Goal: Task Accomplishment & Management: Use online tool/utility

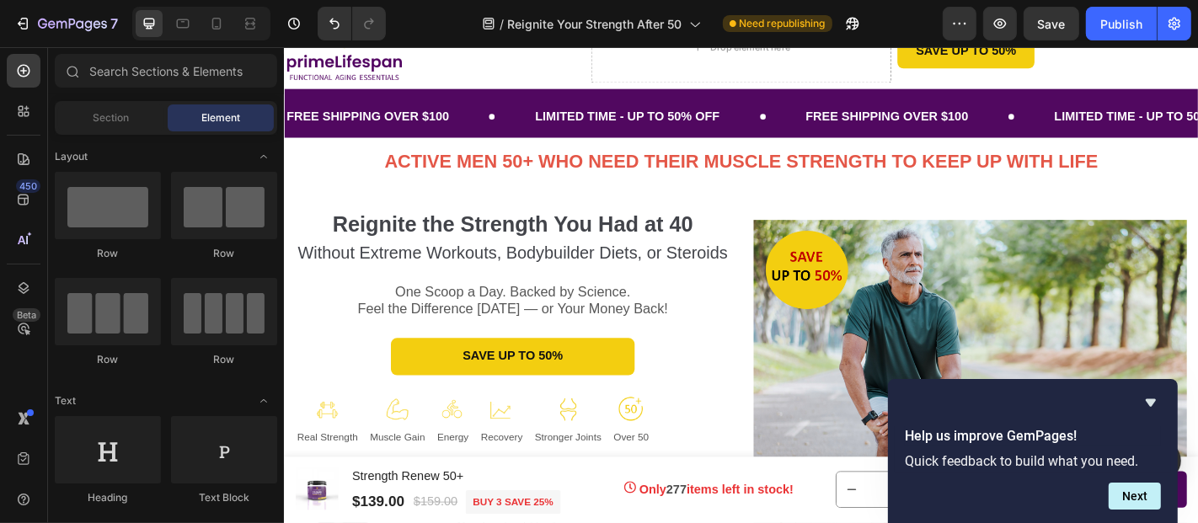
scroll to position [76, 0]
click at [1149, 397] on icon "Hide survey" at bounding box center [1151, 403] width 20 height 20
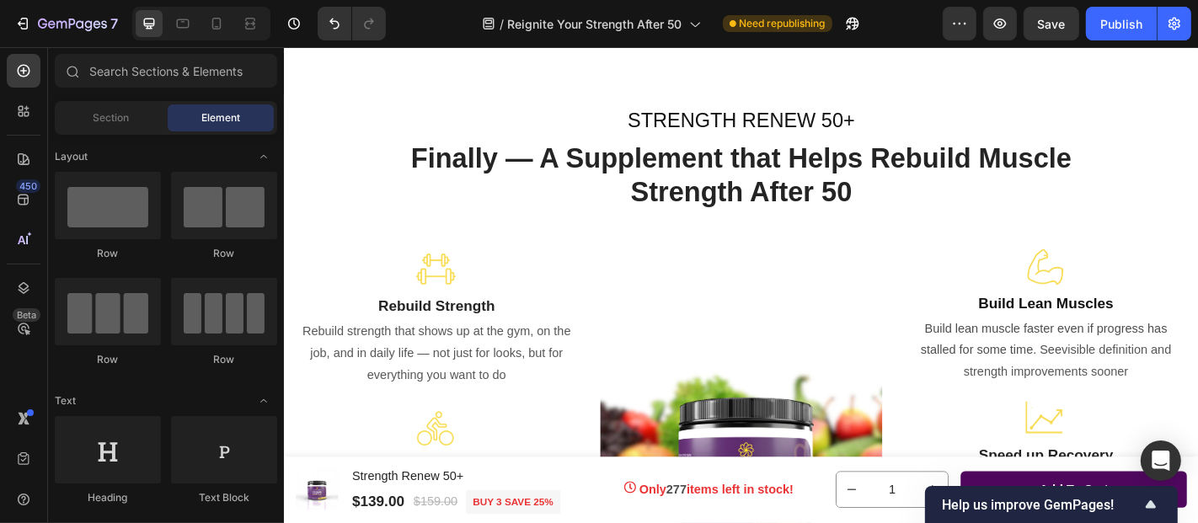
scroll to position [1866, 0]
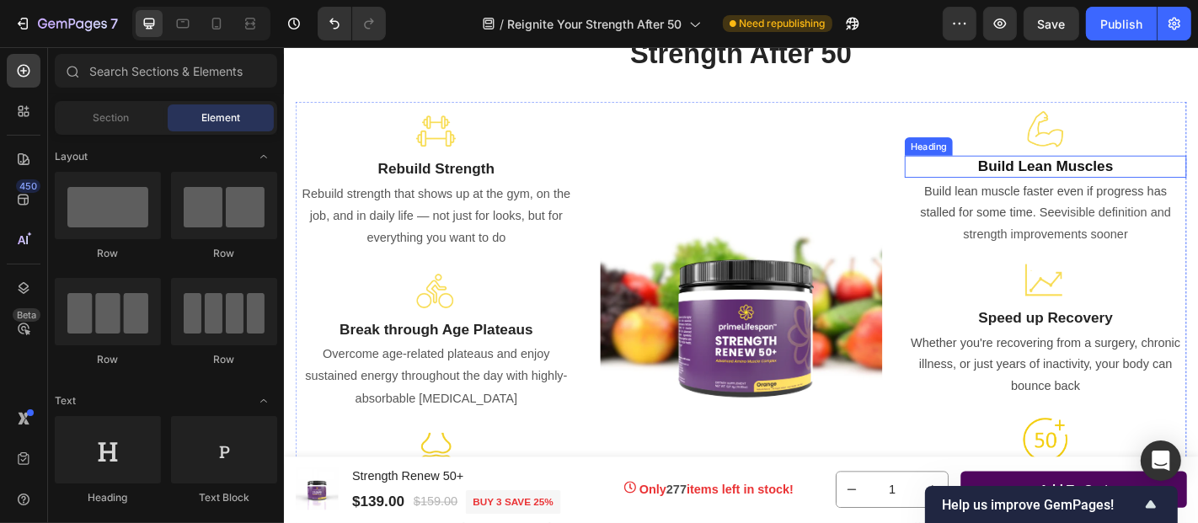
click at [1105, 179] on strong "Build Lean Muscles" at bounding box center [1125, 177] width 149 height 18
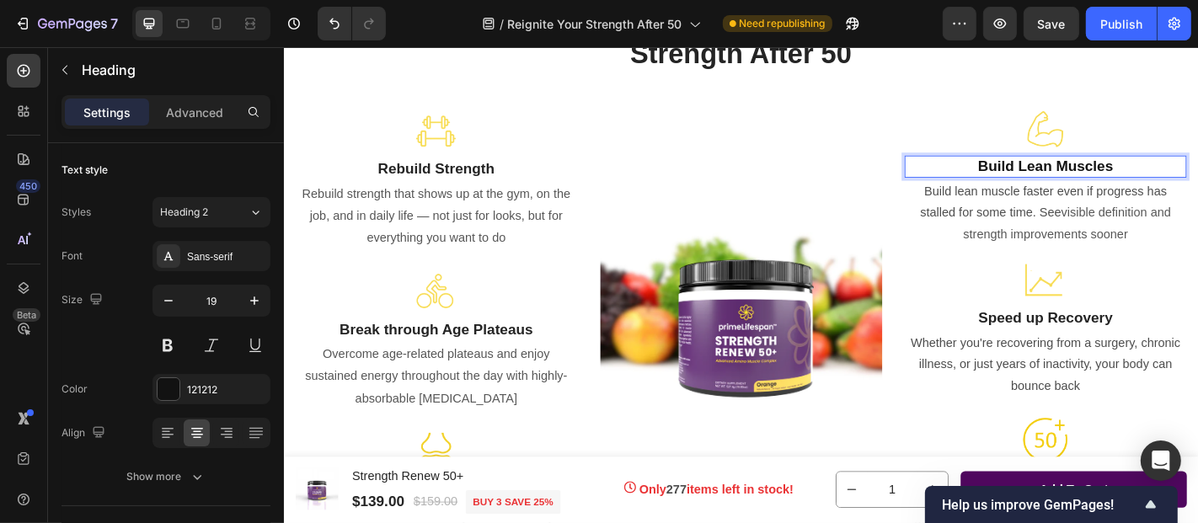
click at [1125, 182] on strong "Build Lean Muscles" at bounding box center [1125, 177] width 149 height 18
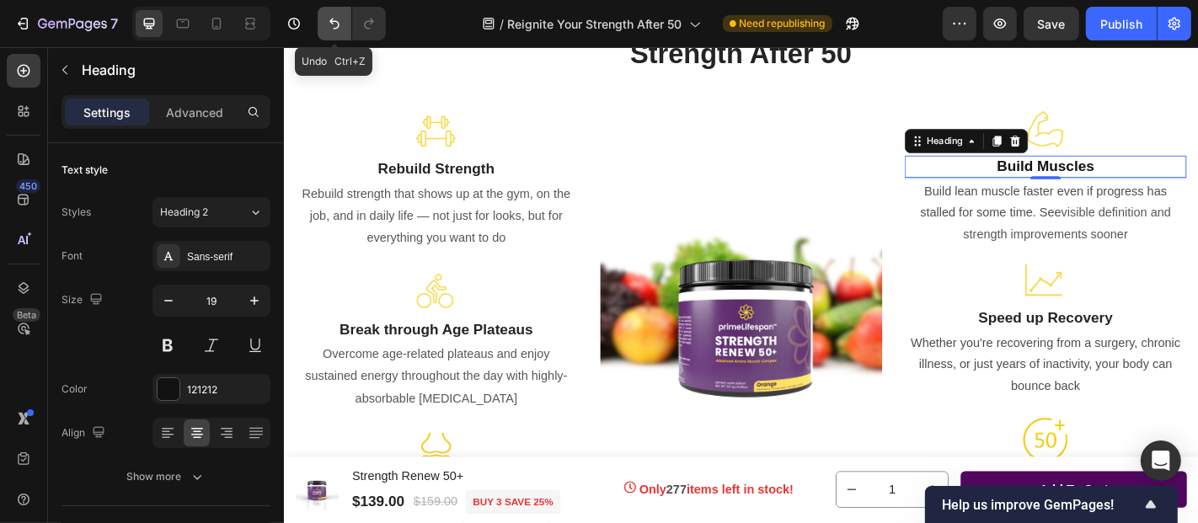
click at [334, 25] on icon "Undo/Redo" at bounding box center [334, 23] width 17 height 17
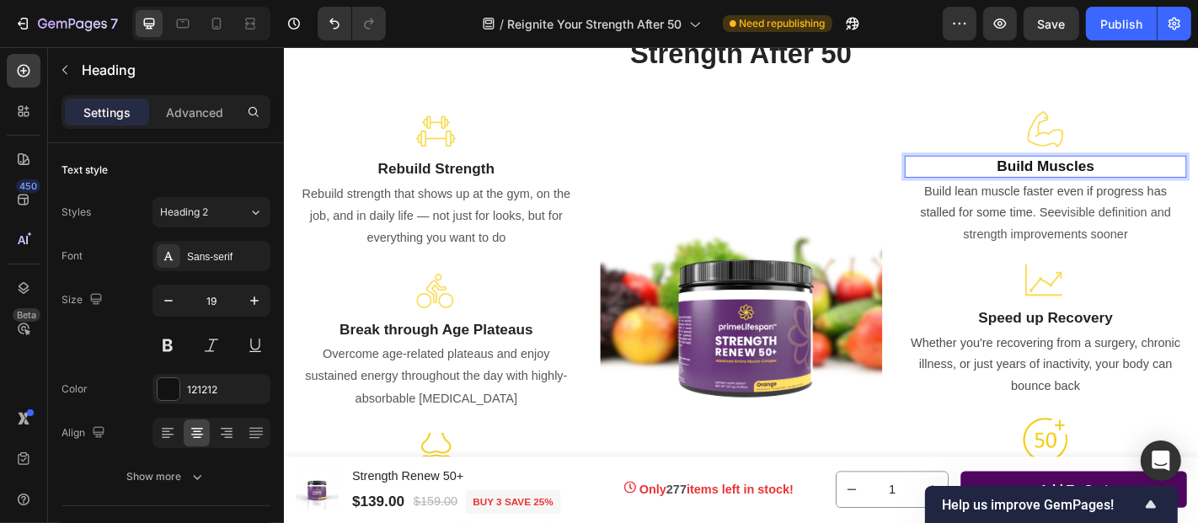
click at [1104, 175] on strong "Build Muscles" at bounding box center [1126, 177] width 108 height 18
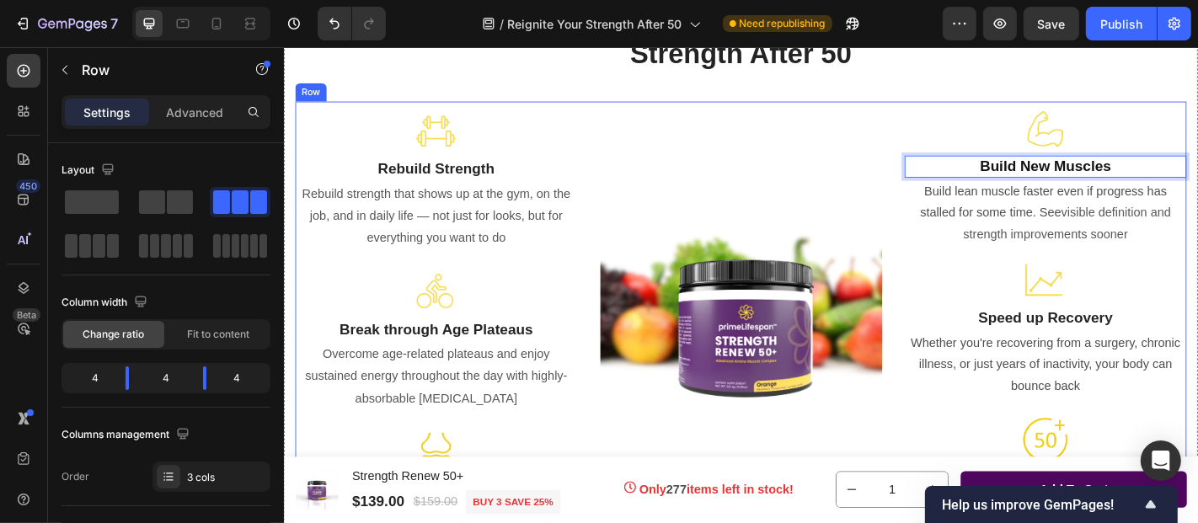
click at [921, 195] on div "Image" at bounding box center [789, 355] width 312 height 498
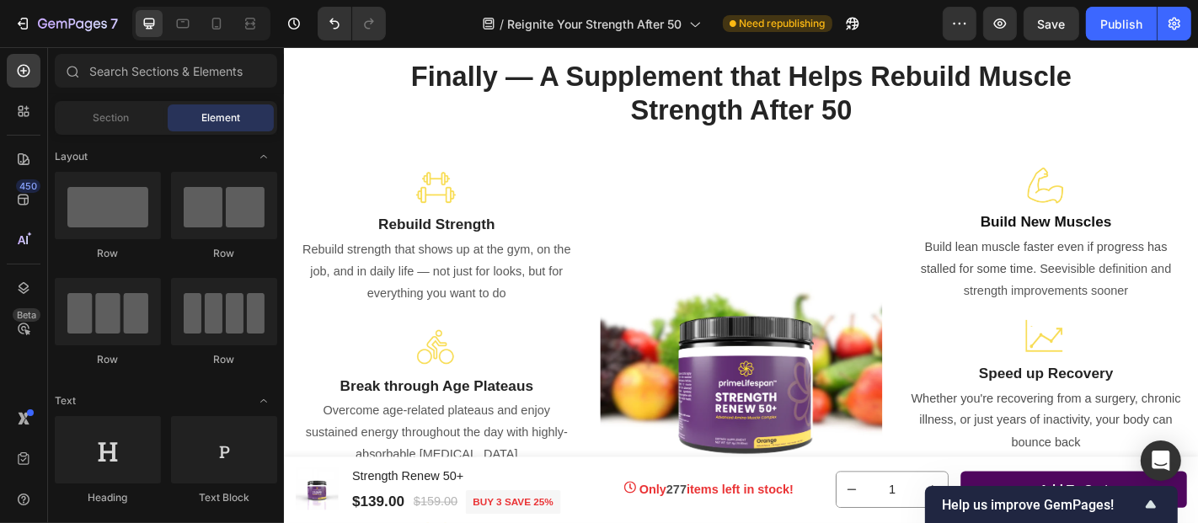
scroll to position [1859, 0]
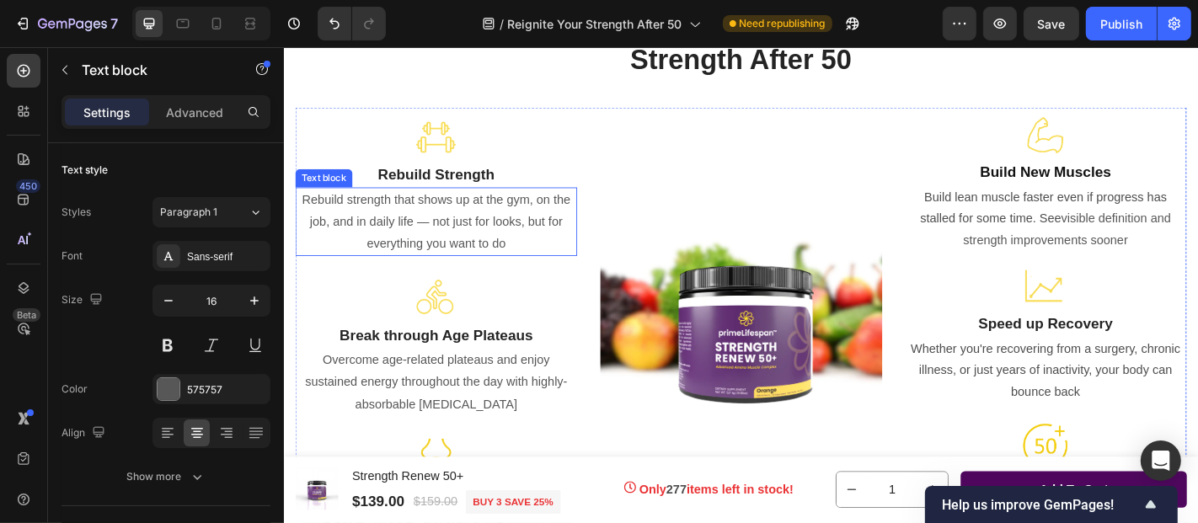
click at [349, 238] on span "Rebuild strength that shows up at the gym, on the job, and in daily life — not …" at bounding box center [451, 238] width 297 height 63
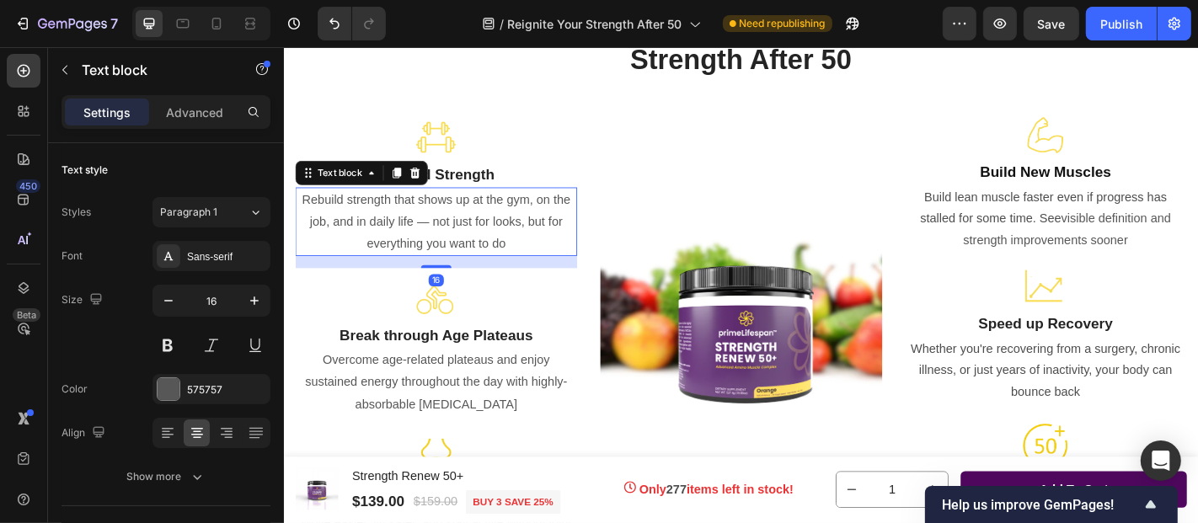
click at [349, 238] on span "Rebuild strength that shows up at the gym, on the job, and in daily life — not …" at bounding box center [451, 238] width 297 height 63
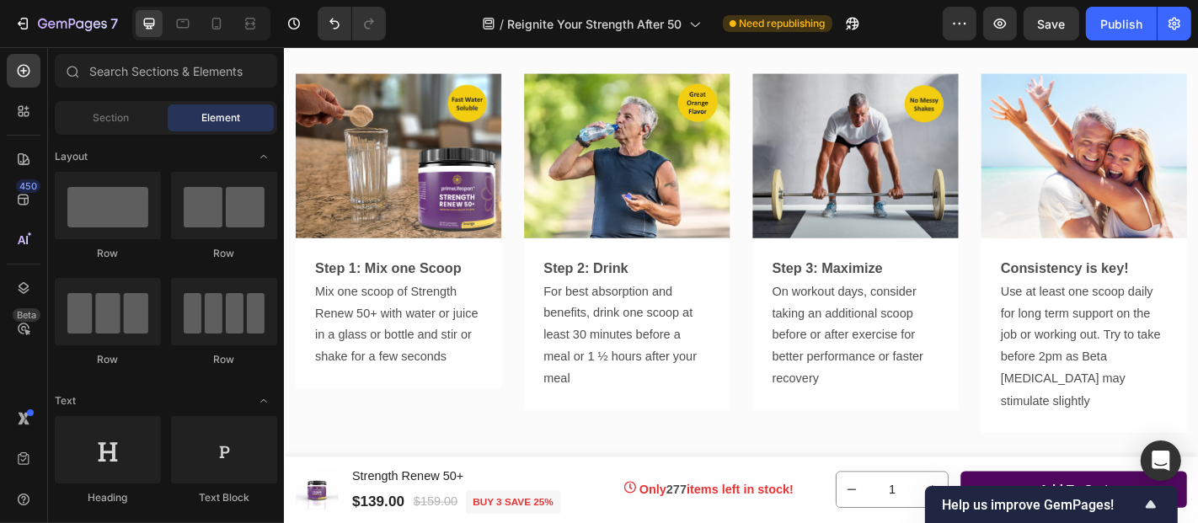
scroll to position [3605, 0]
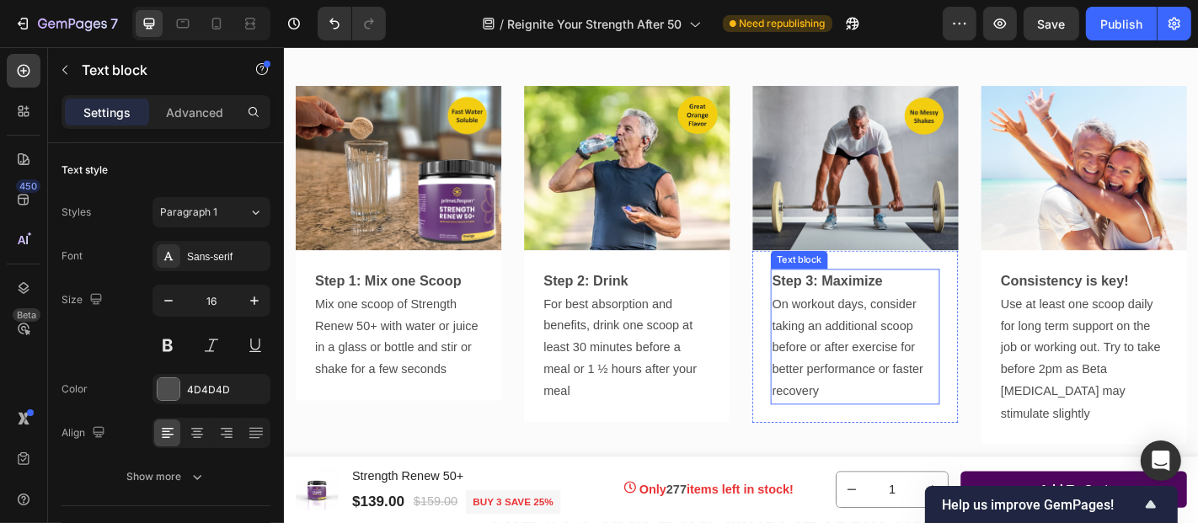
click at [854, 323] on span "On workout days, consider taking an additional scoop before or after exercise f…" at bounding box center [906, 378] width 167 height 111
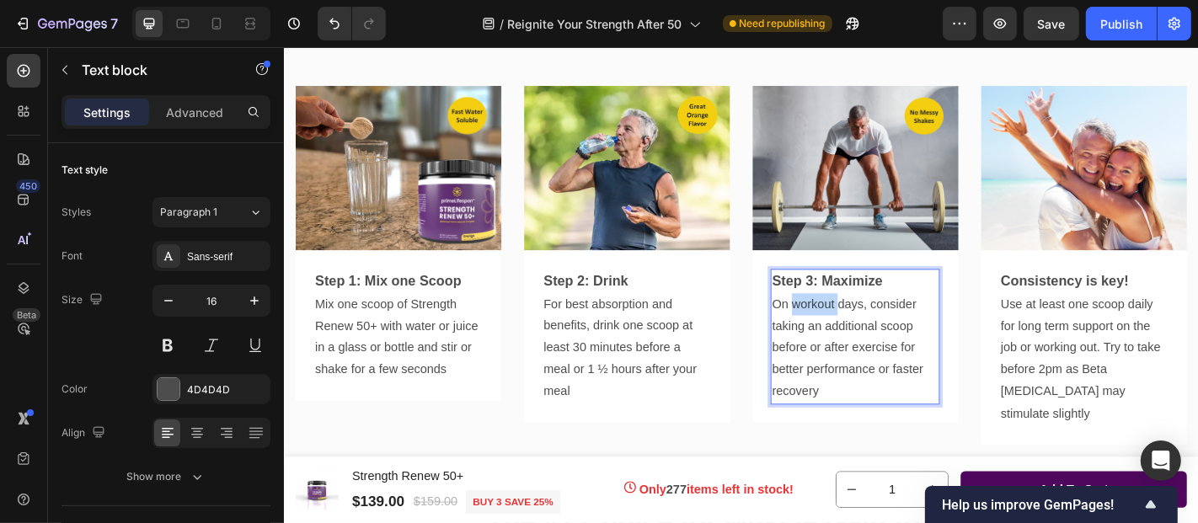
click at [854, 323] on span "On workout days, consider taking an additional scoop before or after exercise f…" at bounding box center [906, 378] width 167 height 111
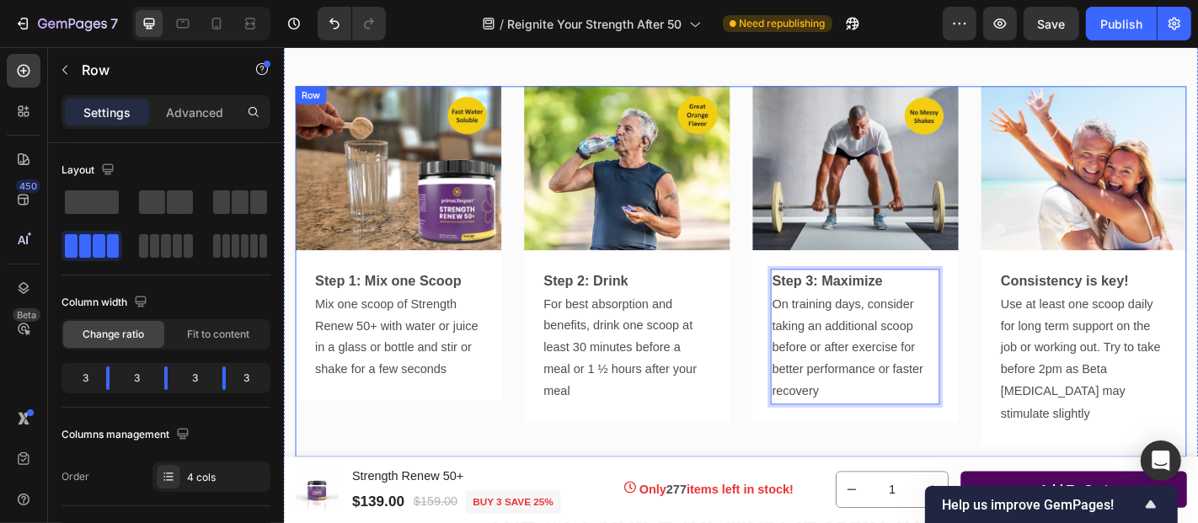
click at [783, 377] on div "Image Step 1: Mix one Scoop Mix one scoop of Strength Renew 50+ with water or j…" at bounding box center [789, 294] width 986 height 410
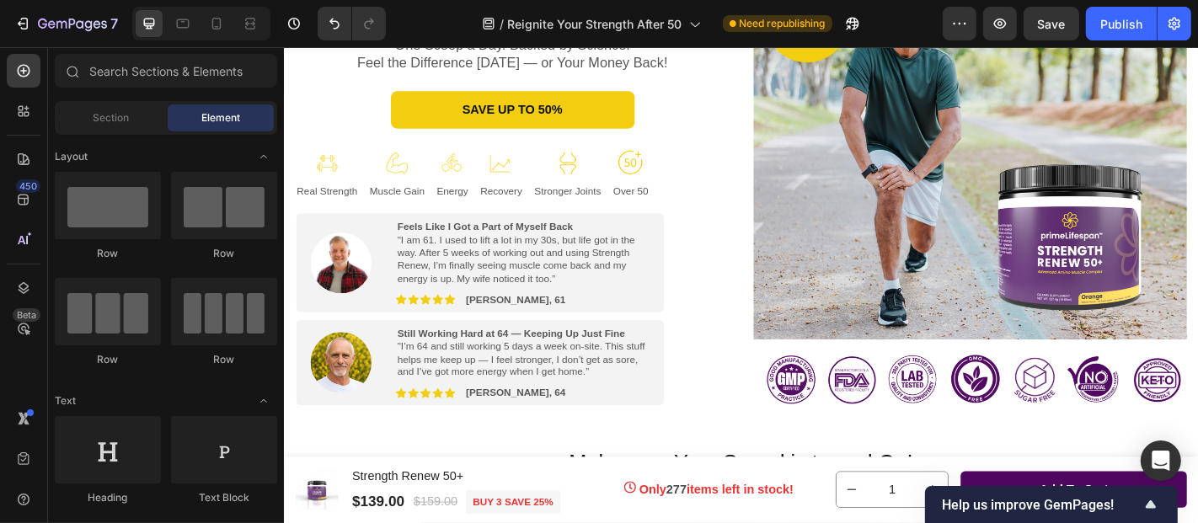
scroll to position [418, 0]
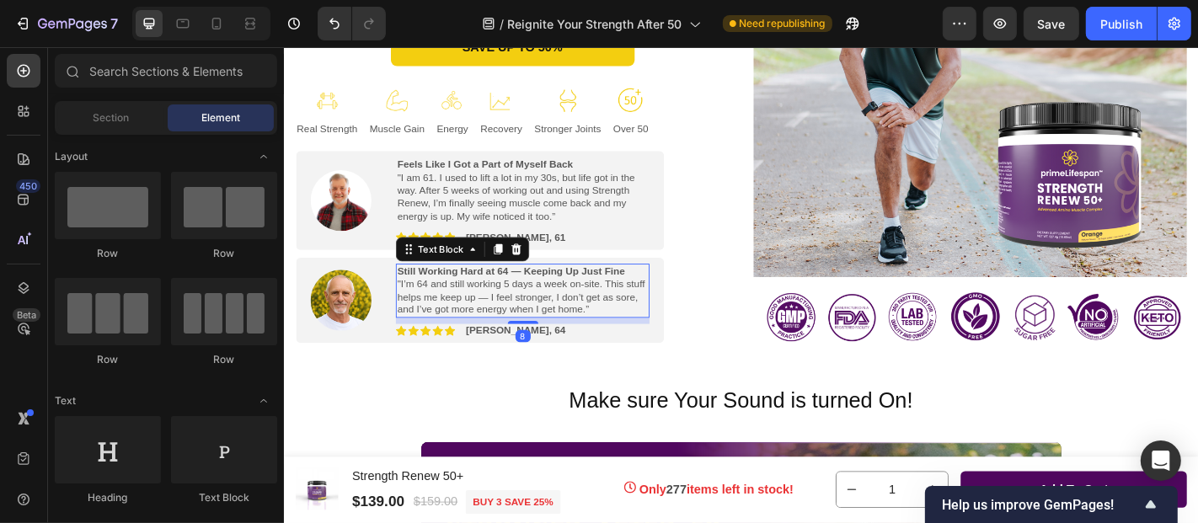
click at [580, 340] on span ""I’m 64 and still working 5 days a week on-site. This stuff helps me keep up — …" at bounding box center [546, 322] width 274 height 41
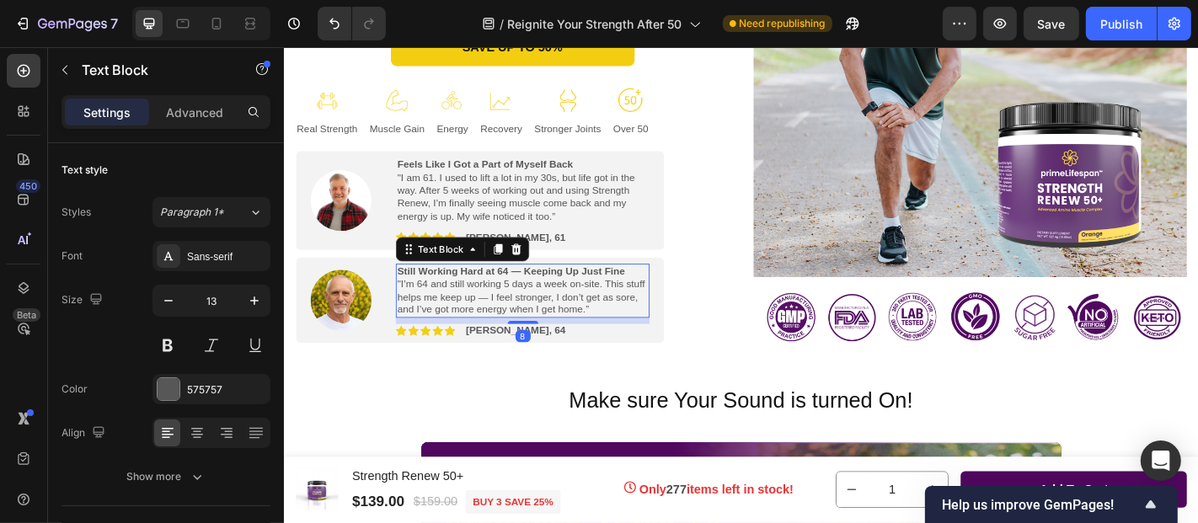
click at [580, 340] on span ""I’m 64 and still working 5 days a week on-site. This stuff helps me keep up — …" at bounding box center [546, 322] width 274 height 41
click at [630, 341] on span ""I’m 64 and still working 5 days a week on-site. This stuff helps me keep up — …" at bounding box center [546, 322] width 274 height 41
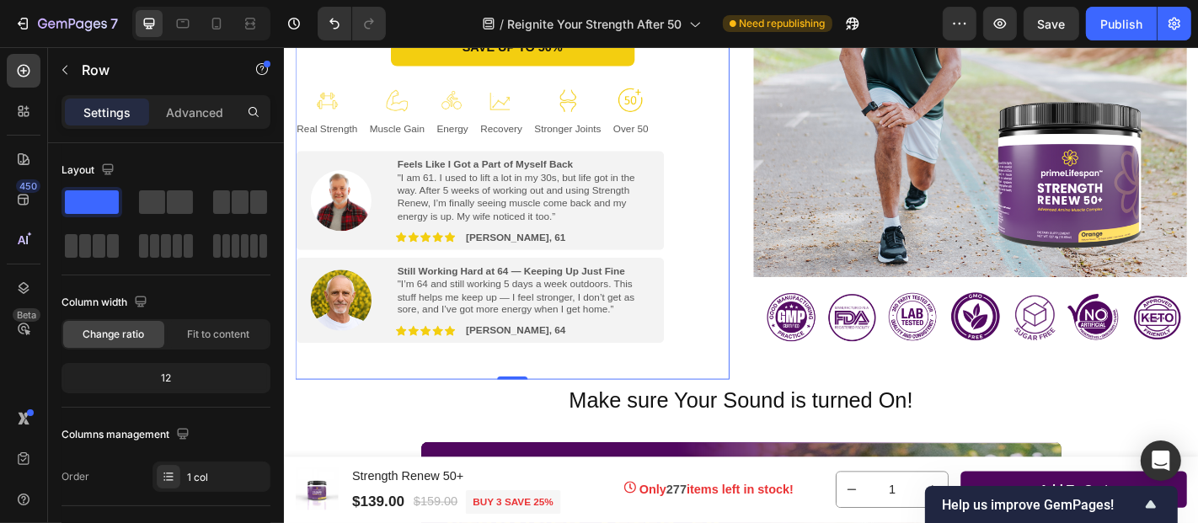
click at [744, 220] on div "Reignite the Strength You Had at 40 Without Extreme Workouts, Bodybuilder Diets…" at bounding box center [536, 129] width 480 height 490
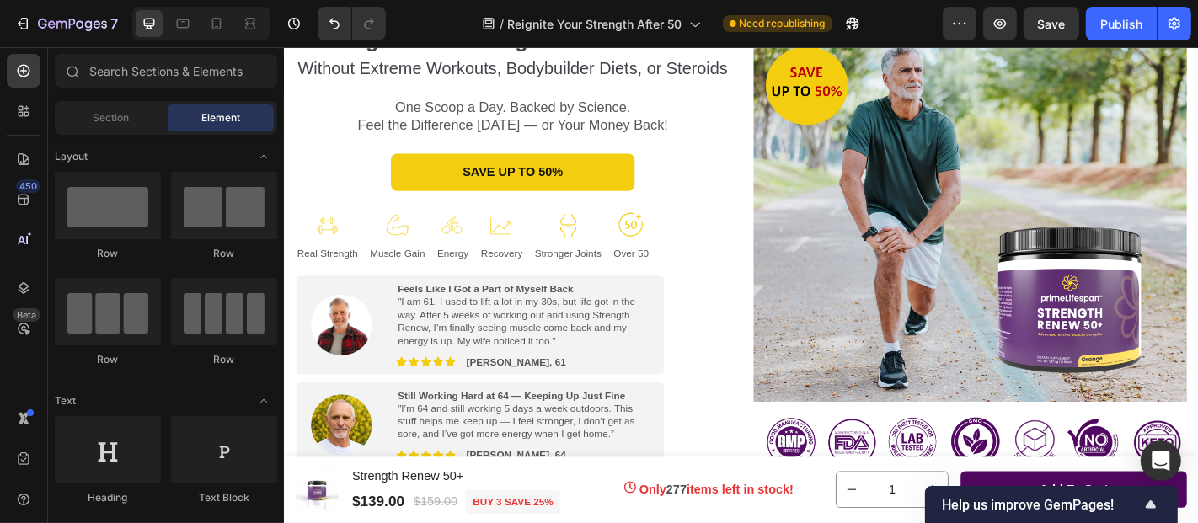
scroll to position [266, 0]
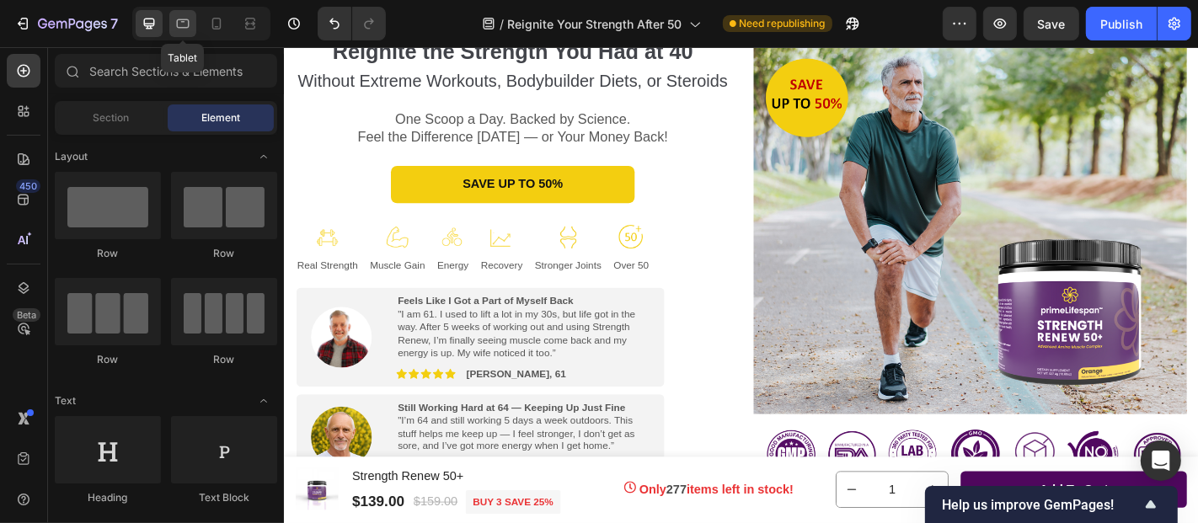
click at [186, 30] on icon at bounding box center [182, 23] width 17 height 17
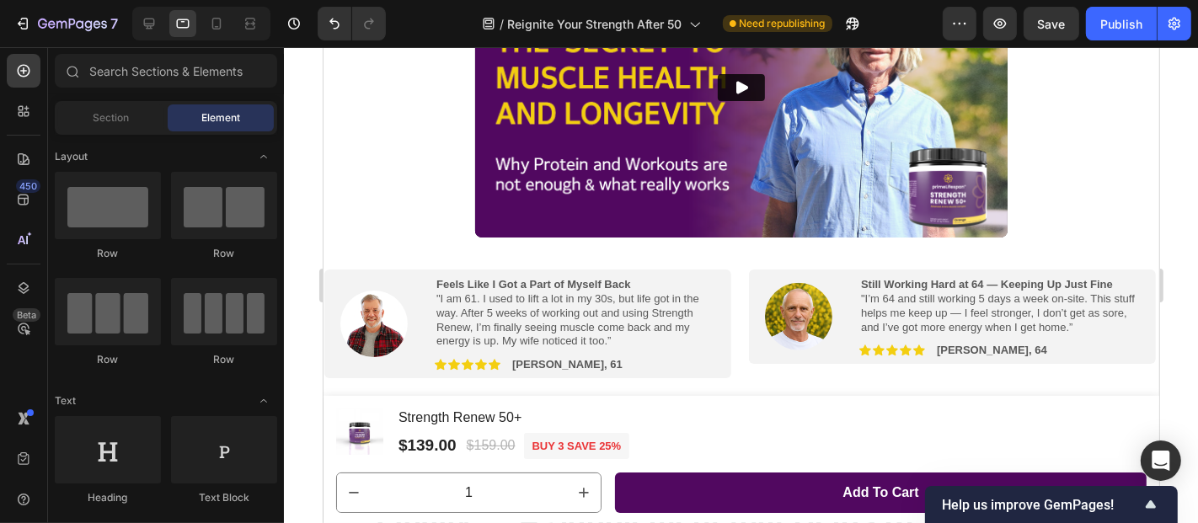
scroll to position [1078, 0]
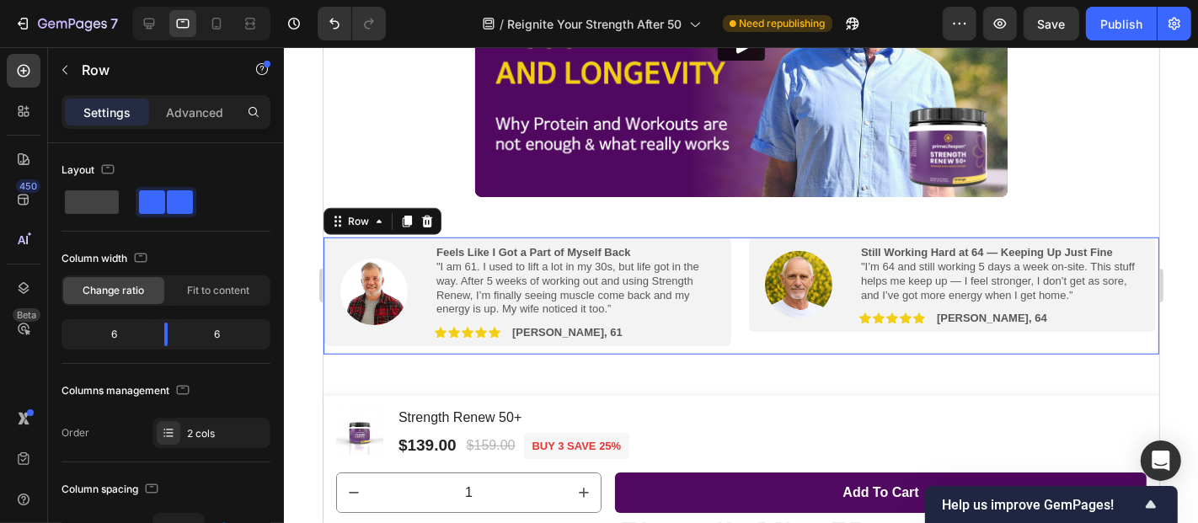
click at [778, 336] on div "Image Still Working Hard at 64 — Keeping Up Just Fine "I’m 64 and still working…" at bounding box center [952, 296] width 411 height 118
click at [278, 211] on div at bounding box center [277, 221] width 9 height 156
click at [192, 114] on p "Advanced" at bounding box center [194, 113] width 57 height 18
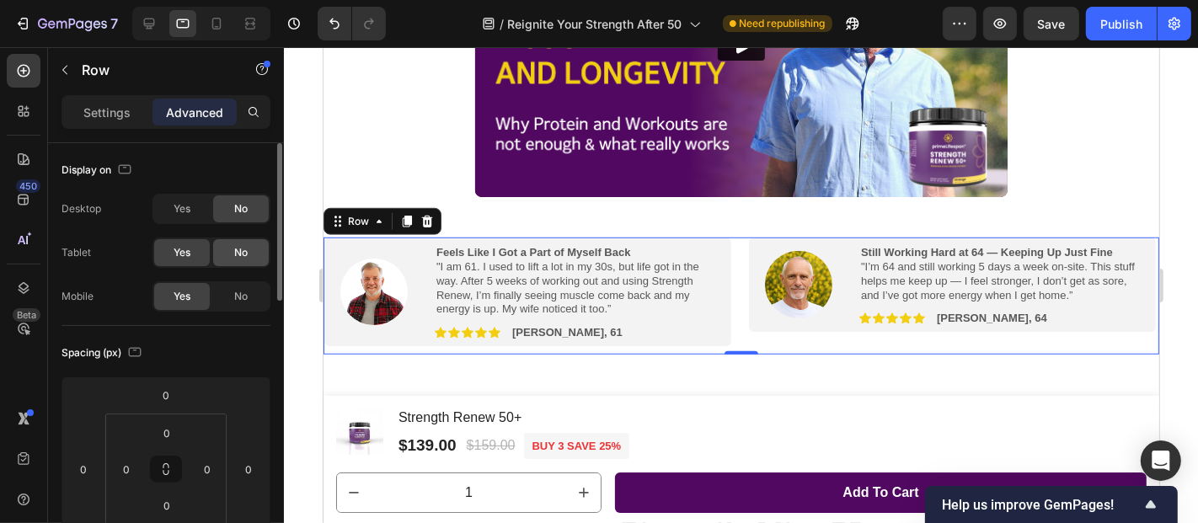
click at [240, 255] on span "No" at bounding box center [240, 252] width 13 height 15
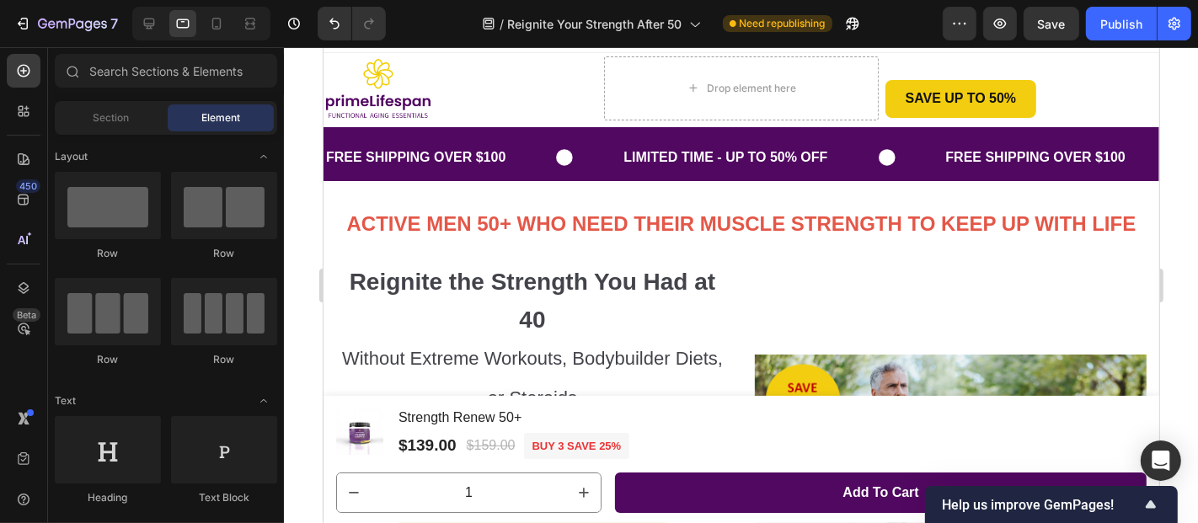
scroll to position [57, 0]
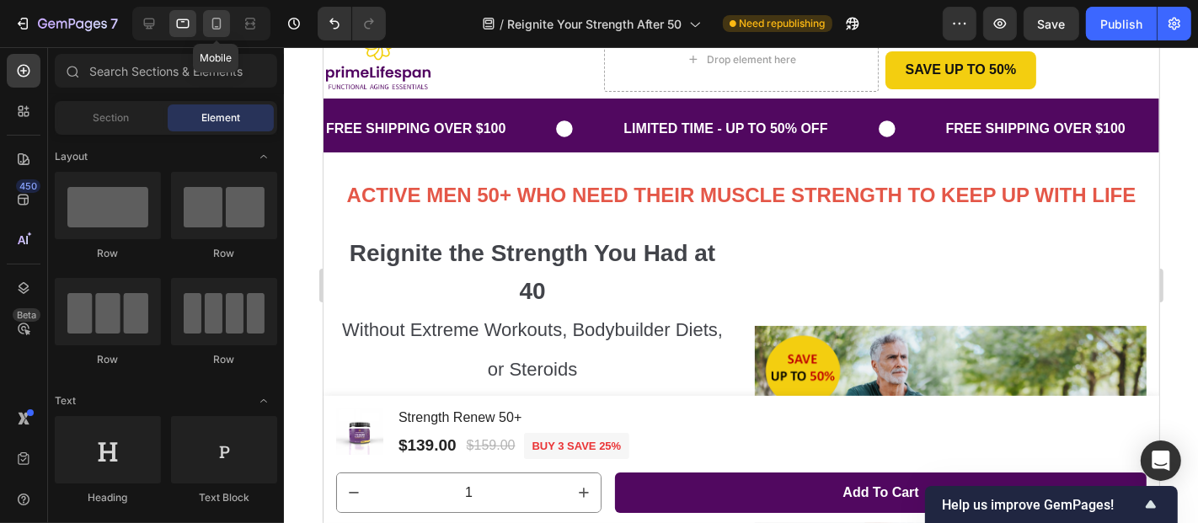
click at [217, 28] on icon at bounding box center [216, 24] width 9 height 12
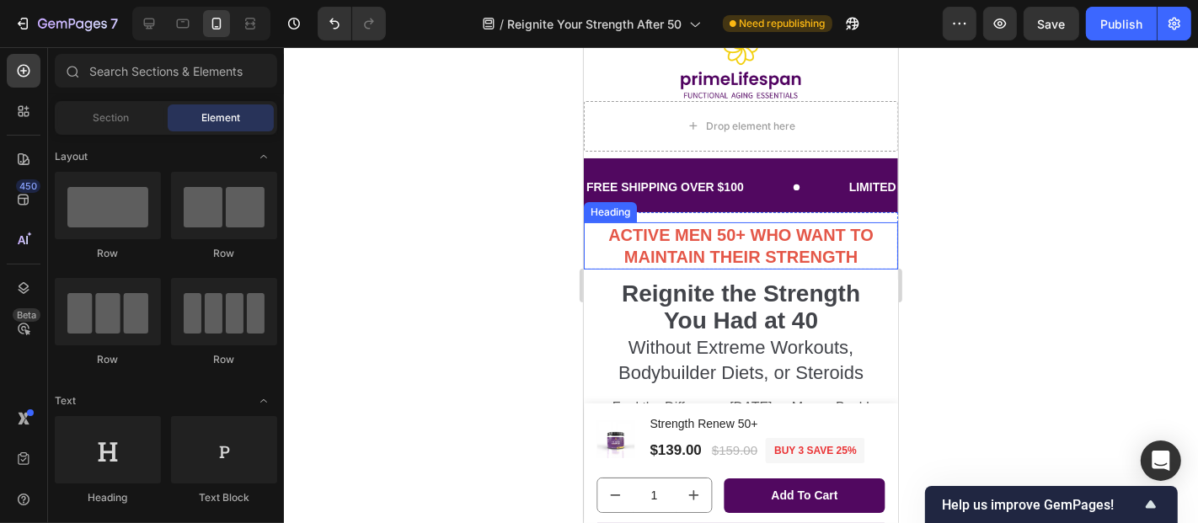
click at [660, 237] on strong "ACTIVE MEN 50+ WHO WANT TO MAINTAIN THEIR STRENGTH" at bounding box center [739, 245] width 265 height 40
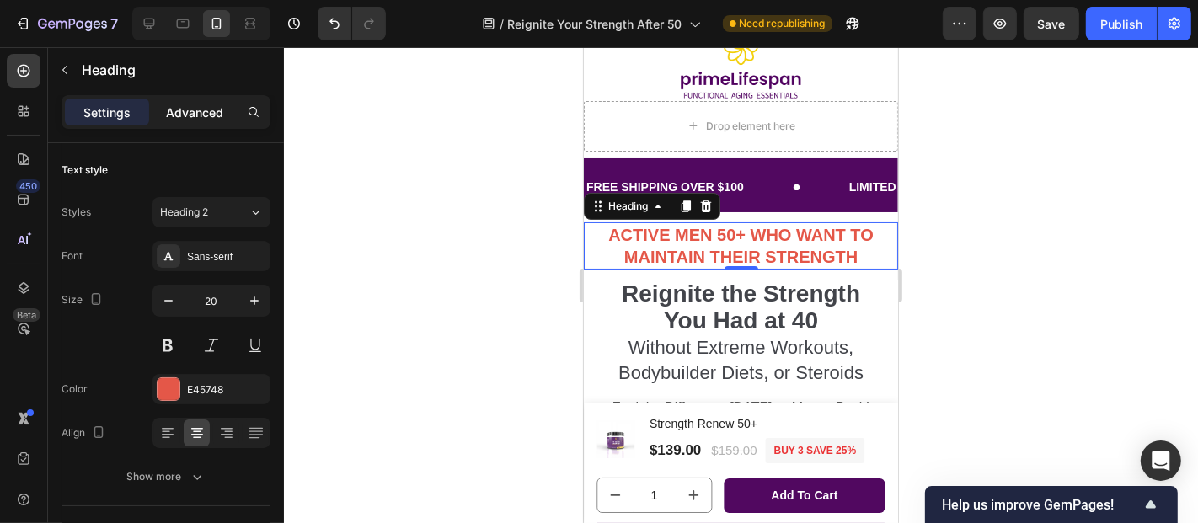
click at [202, 104] on p "Advanced" at bounding box center [194, 113] width 57 height 18
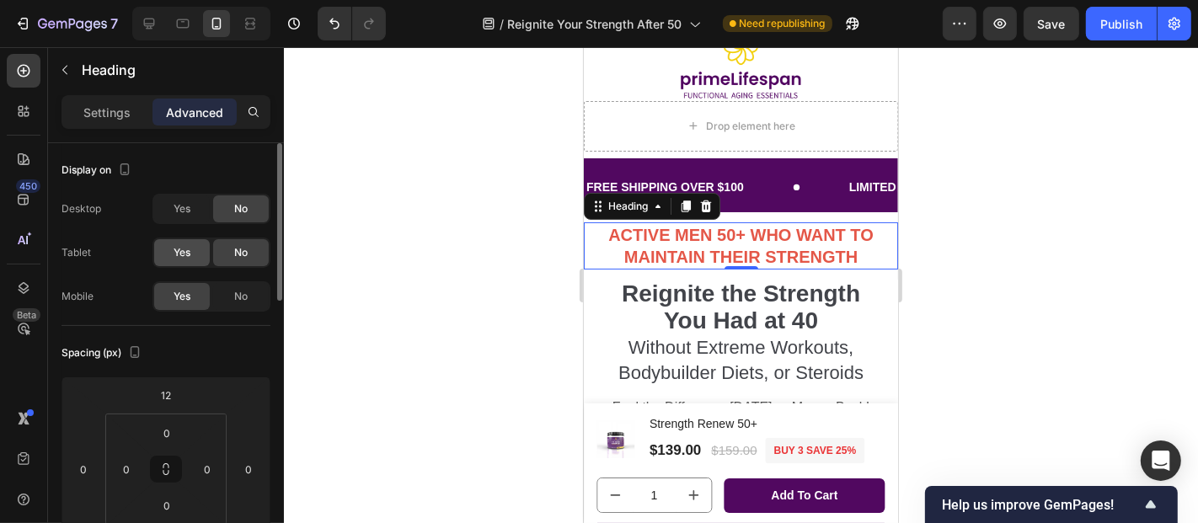
click at [185, 246] on span "Yes" at bounding box center [182, 252] width 17 height 15
click at [185, 26] on icon at bounding box center [182, 23] width 17 height 17
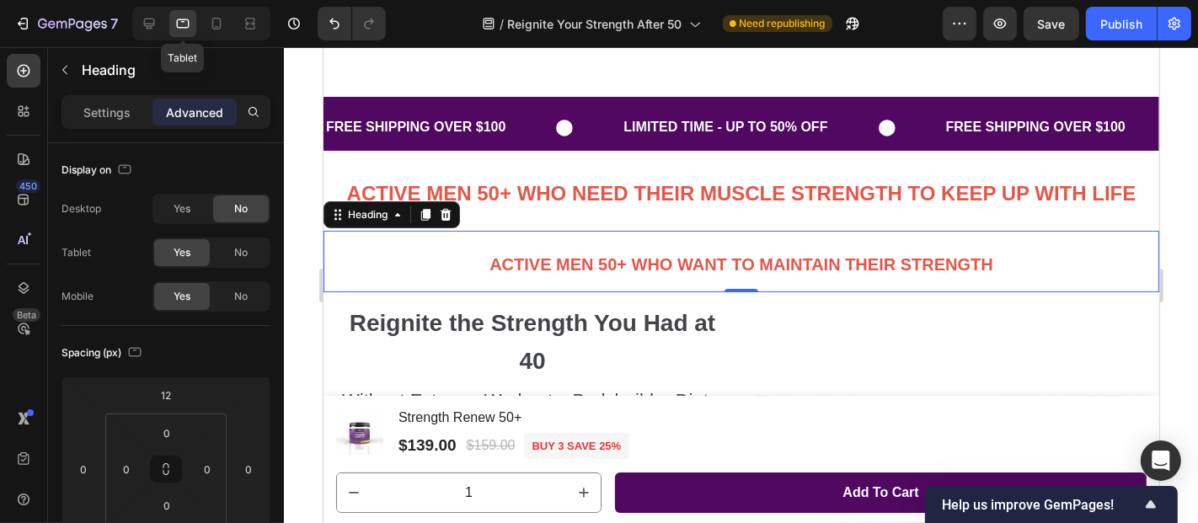
scroll to position [182, 0]
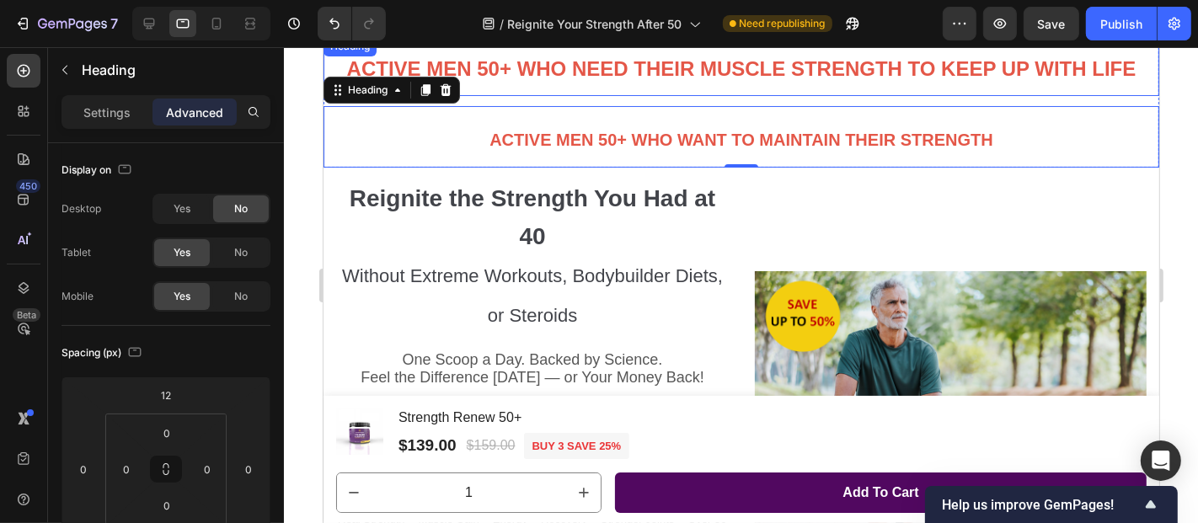
click at [575, 79] on h2 "ACTIVE MEN 50+ WHO NEED THEIR MUSCLE STRENGTH TO KEEP UP WITH LIFE" at bounding box center [741, 65] width 836 height 60
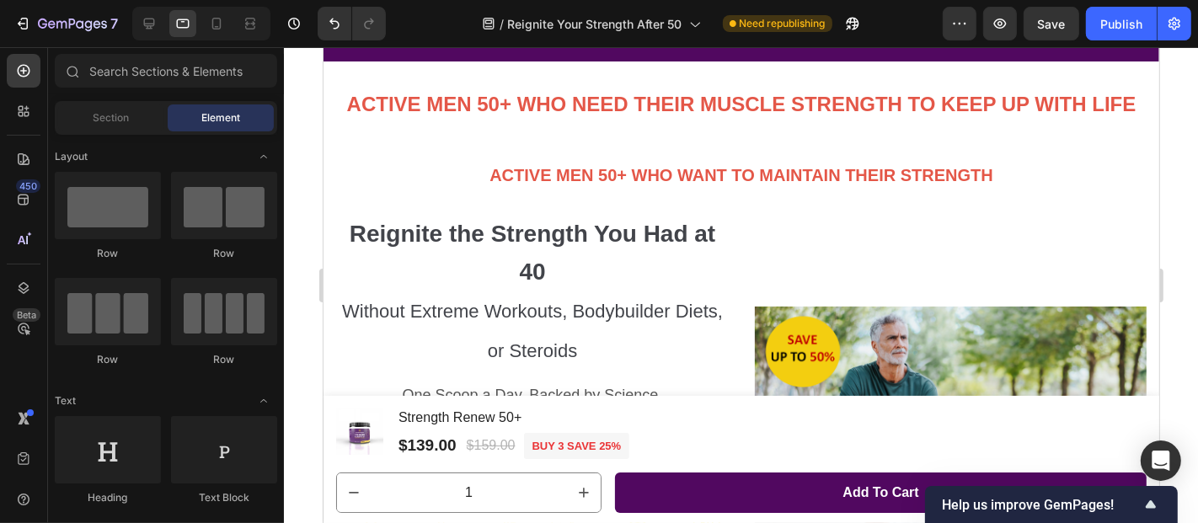
scroll to position [104, 0]
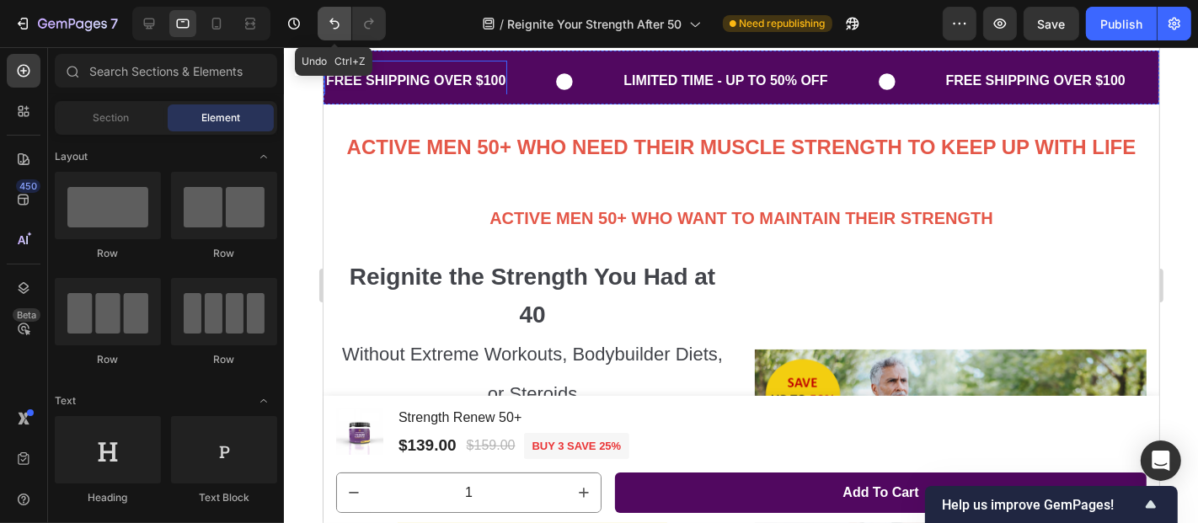
click at [335, 25] on icon "Undo/Redo" at bounding box center [334, 23] width 17 height 17
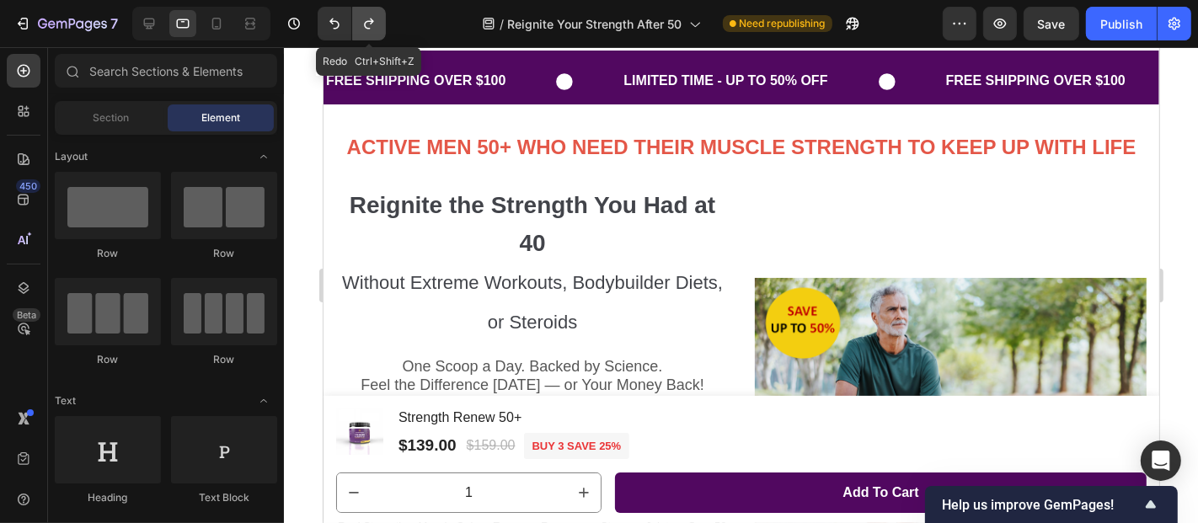
click at [373, 23] on icon "Undo/Redo" at bounding box center [369, 23] width 17 height 17
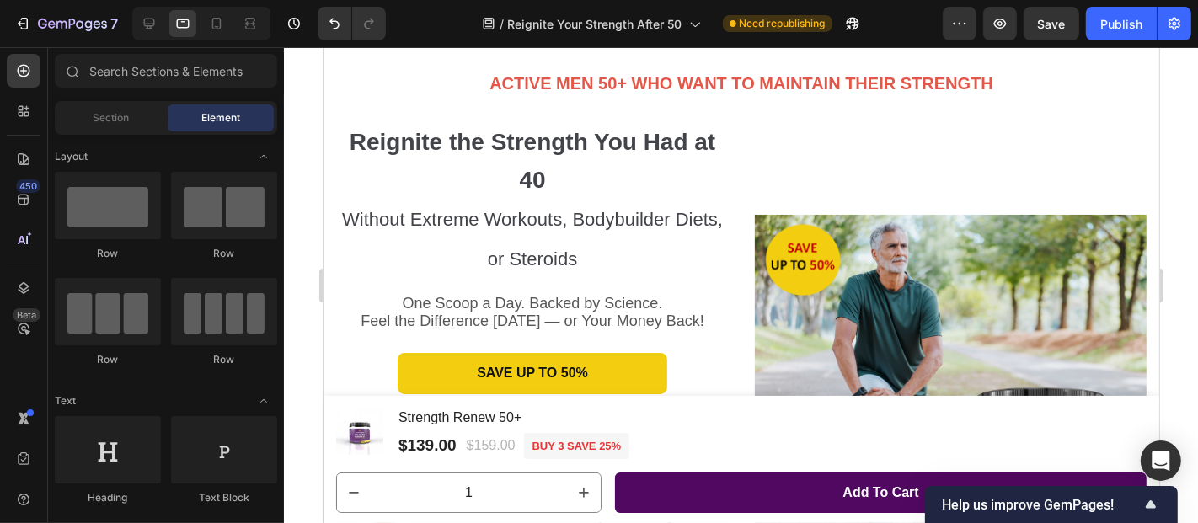
scroll to position [196, 0]
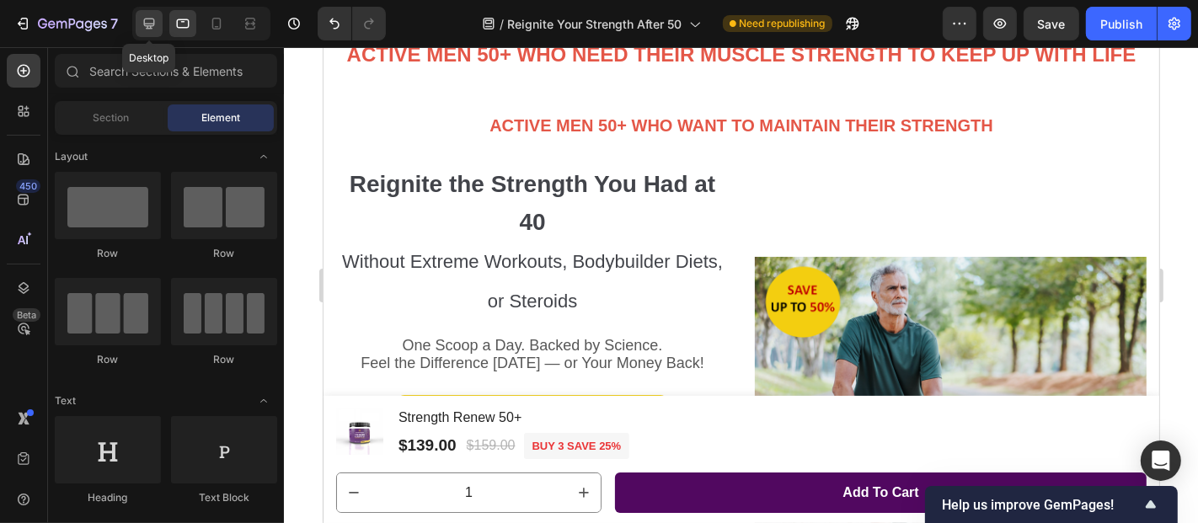
click at [153, 24] on icon at bounding box center [149, 24] width 11 height 11
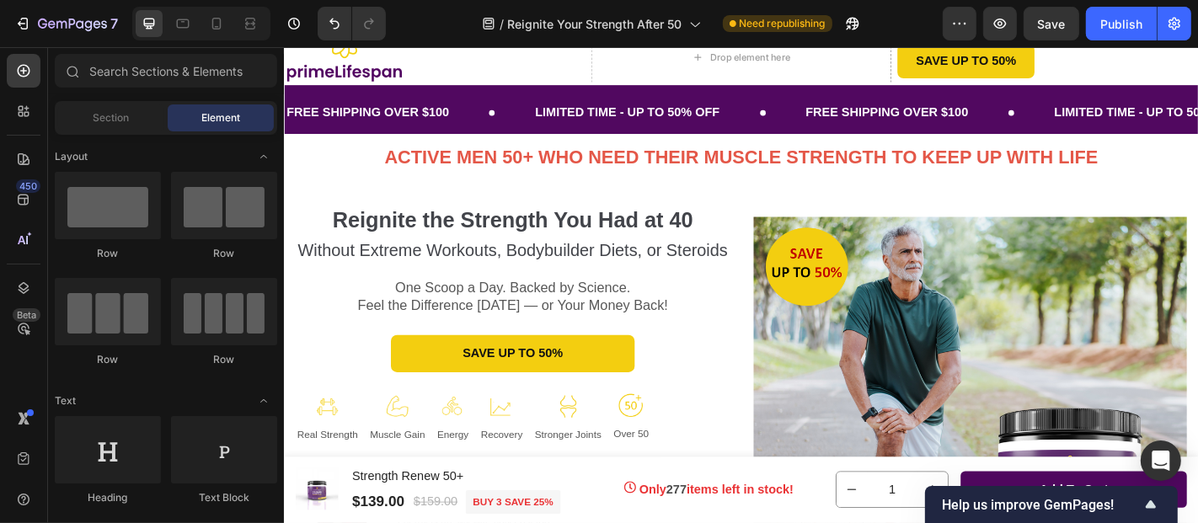
scroll to position [51, 0]
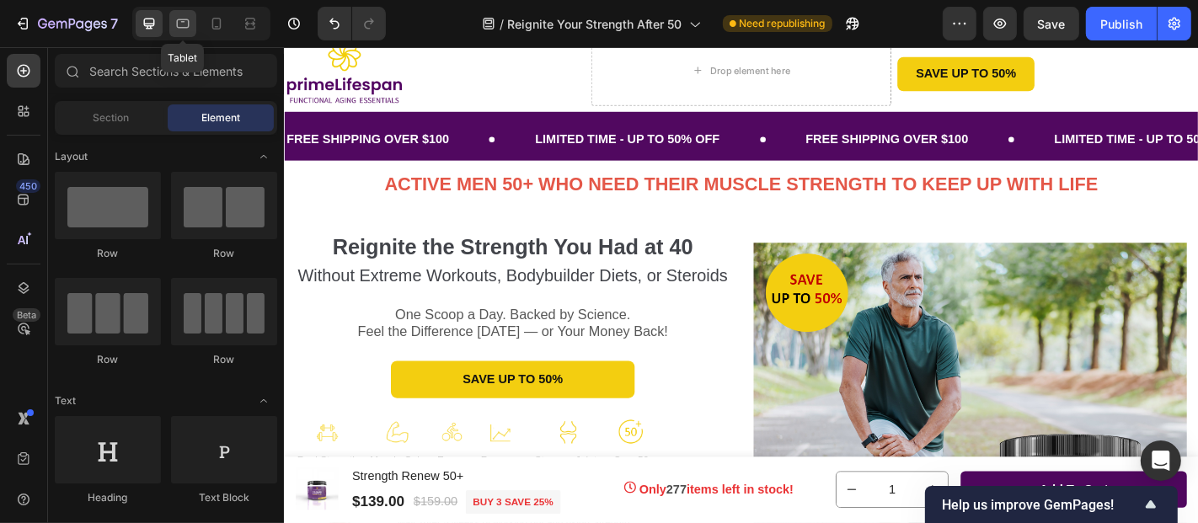
click at [190, 27] on div at bounding box center [182, 23] width 27 height 27
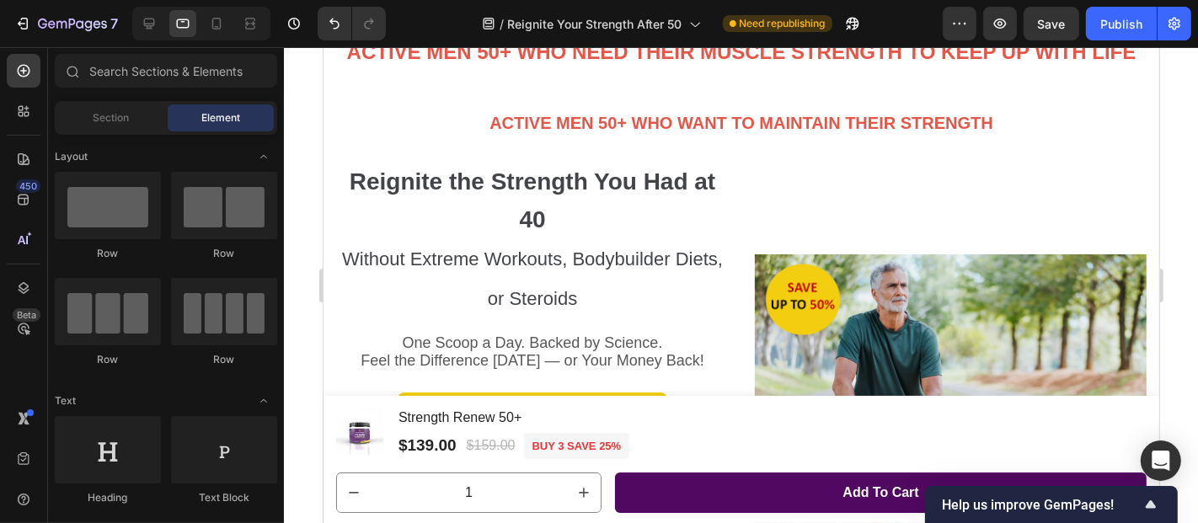
scroll to position [100, 0]
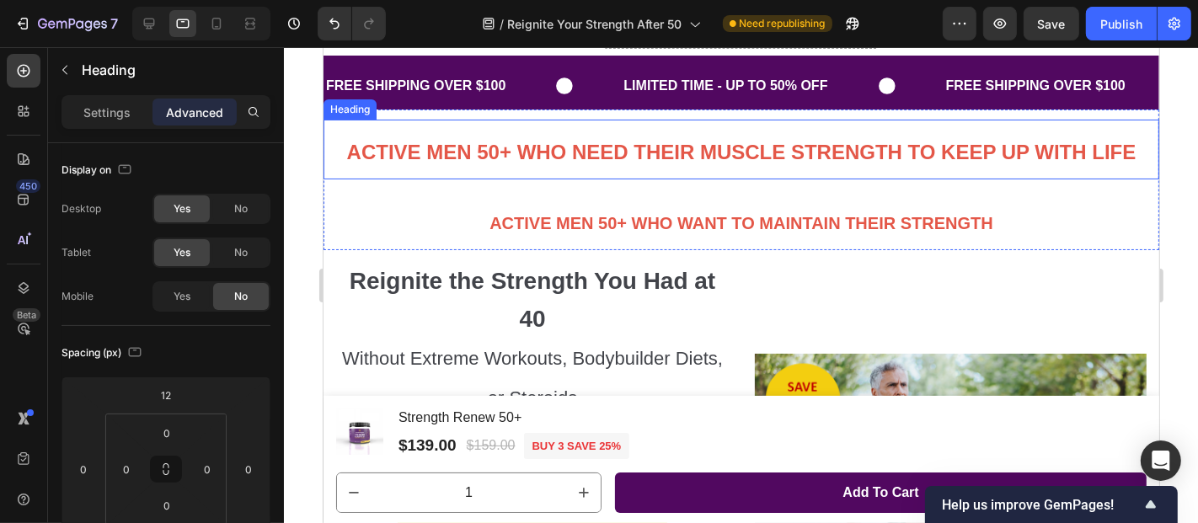
click at [779, 149] on strong "ACTIVE MEN 50+ WHO NEED THEIR MUSCLE STRENGTH TO KEEP UP WITH LIFE" at bounding box center [740, 151] width 789 height 23
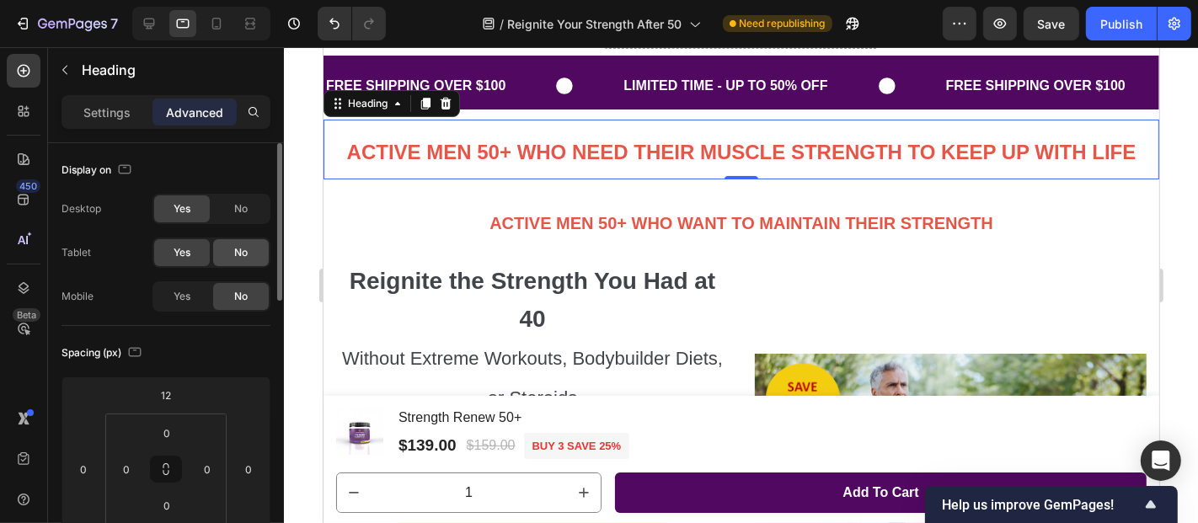
click at [238, 251] on span "No" at bounding box center [240, 252] width 13 height 15
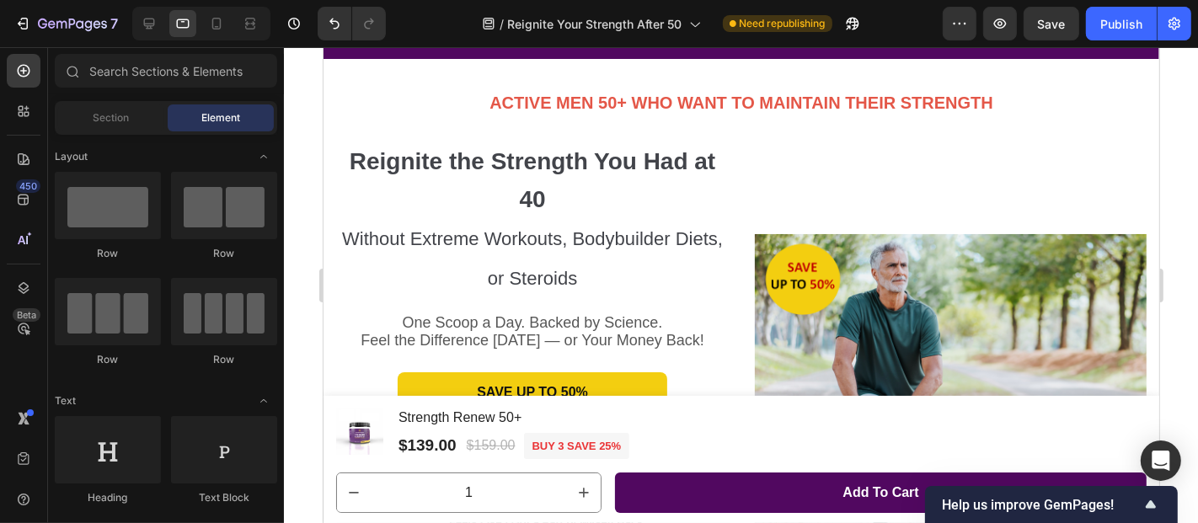
scroll to position [93, 0]
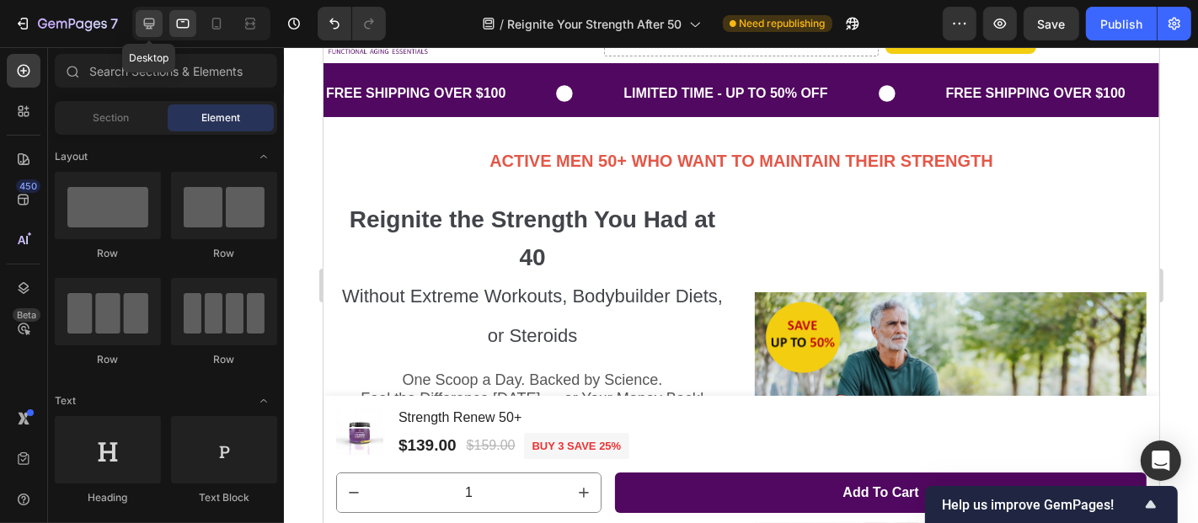
click at [154, 20] on icon at bounding box center [149, 23] width 17 height 17
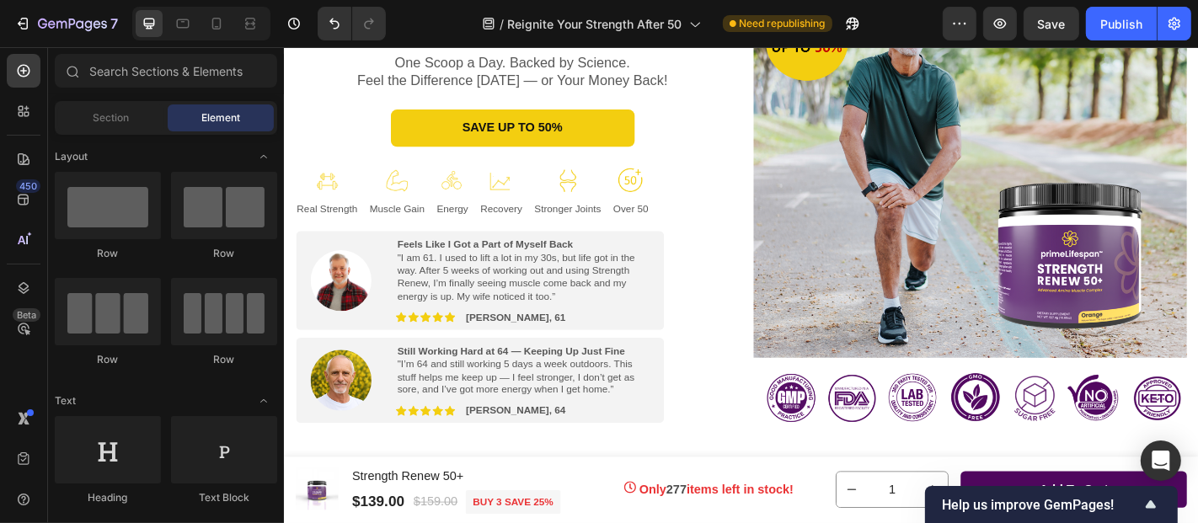
scroll to position [301, 0]
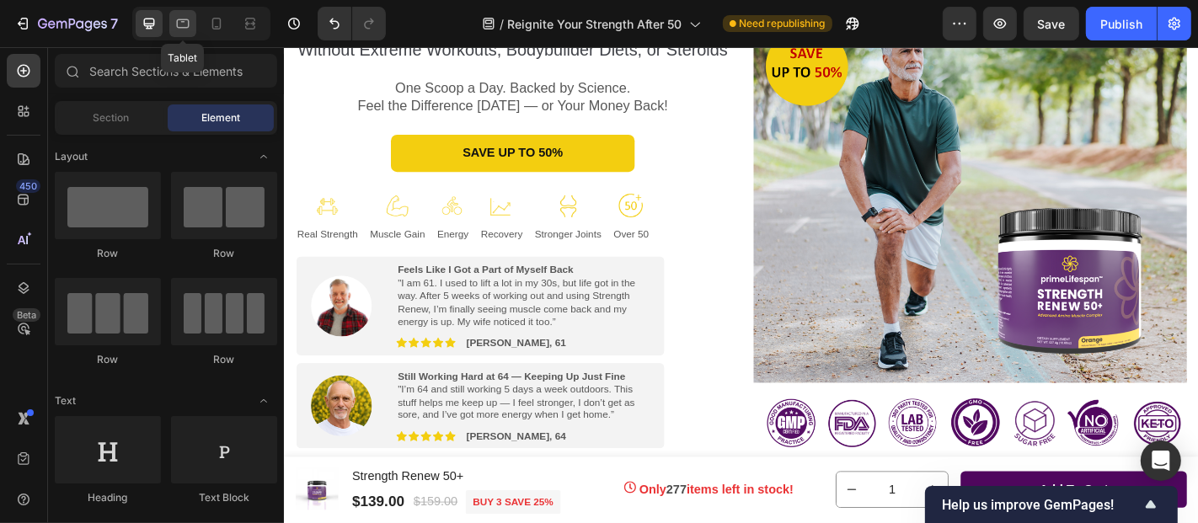
click at [181, 22] on icon at bounding box center [183, 22] width 4 height 2
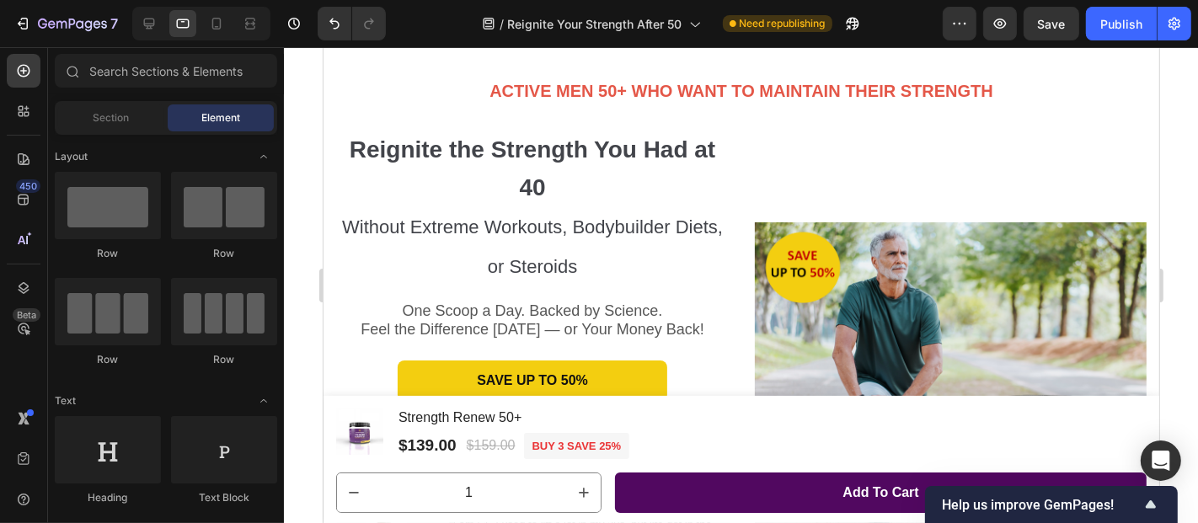
scroll to position [133, 0]
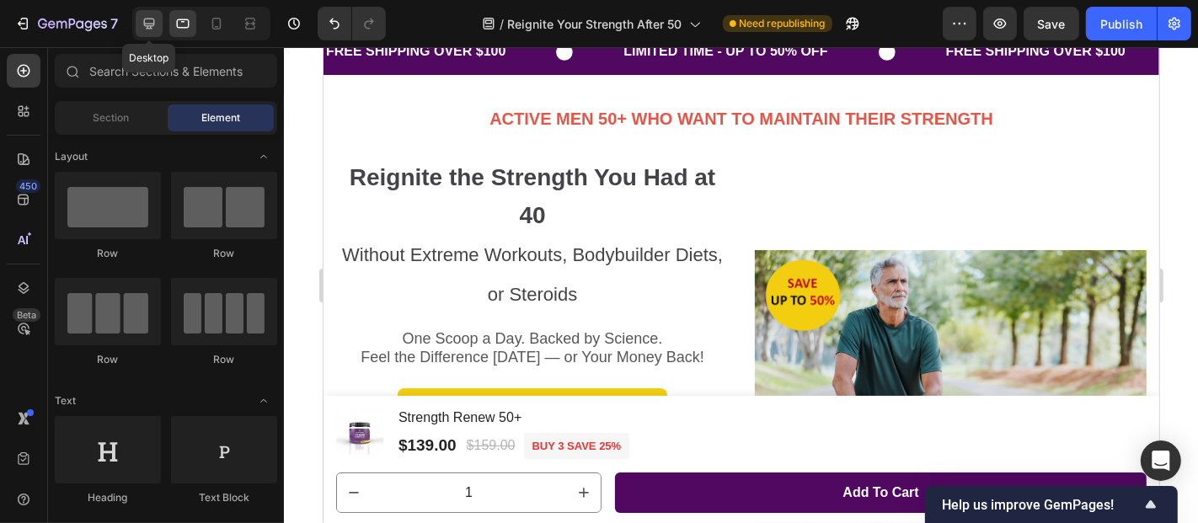
click at [152, 19] on icon at bounding box center [149, 24] width 11 height 11
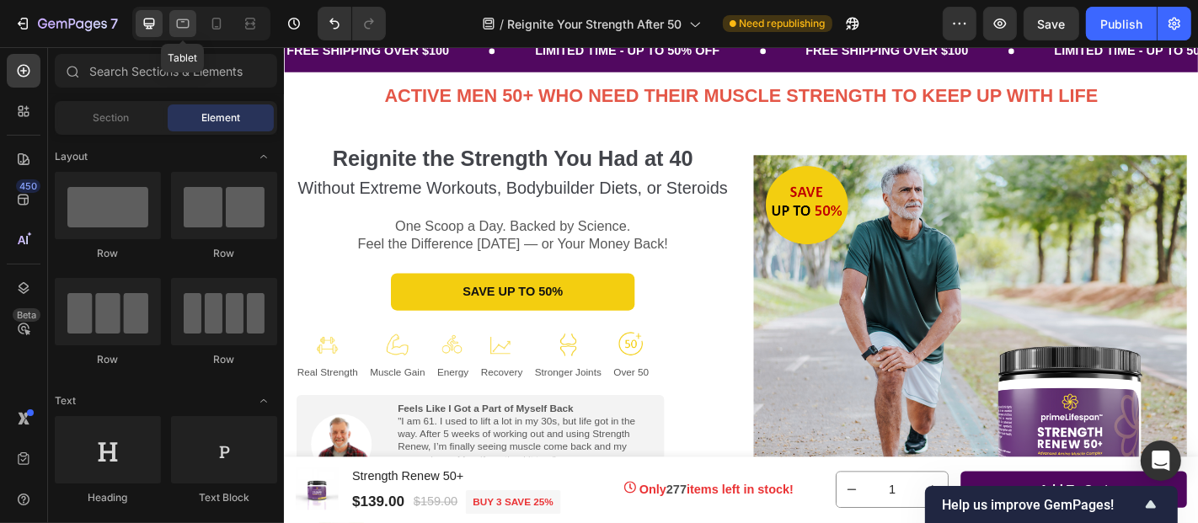
click at [185, 29] on icon at bounding box center [182, 23] width 17 height 17
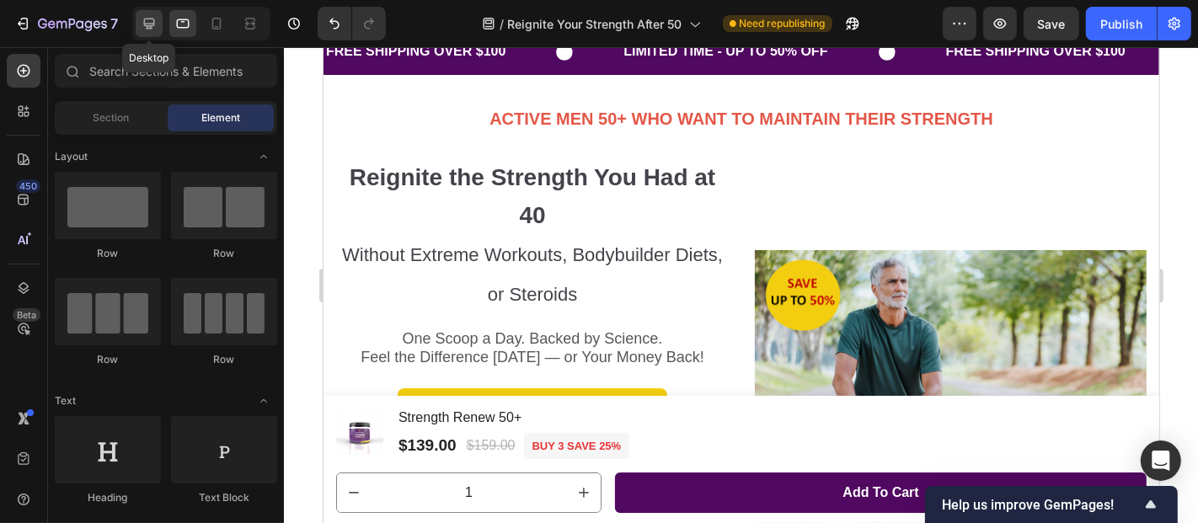
click at [156, 24] on icon at bounding box center [149, 23] width 17 height 17
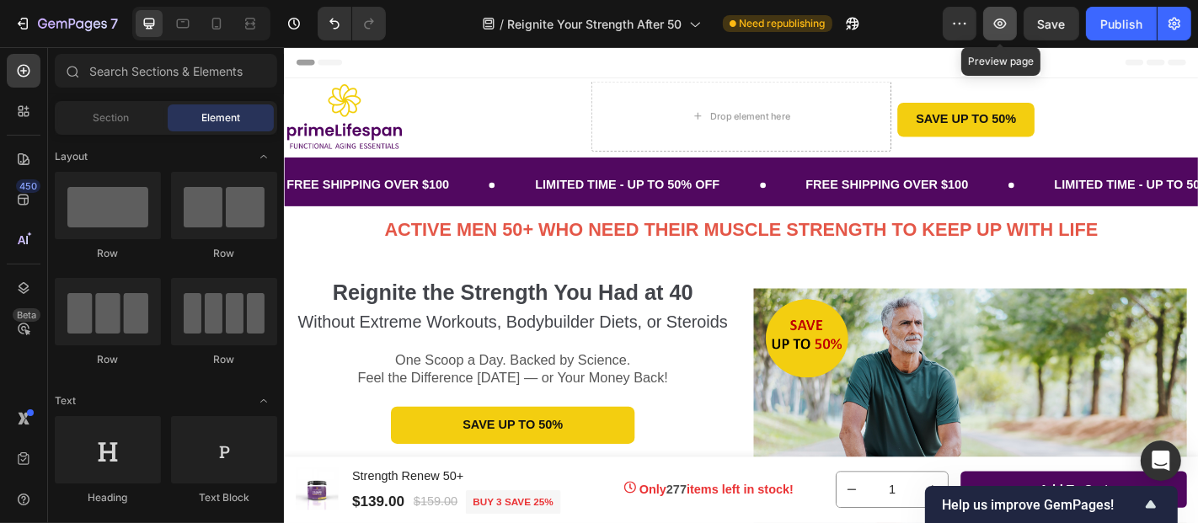
click at [1000, 23] on icon "button" at bounding box center [1000, 23] width 17 height 17
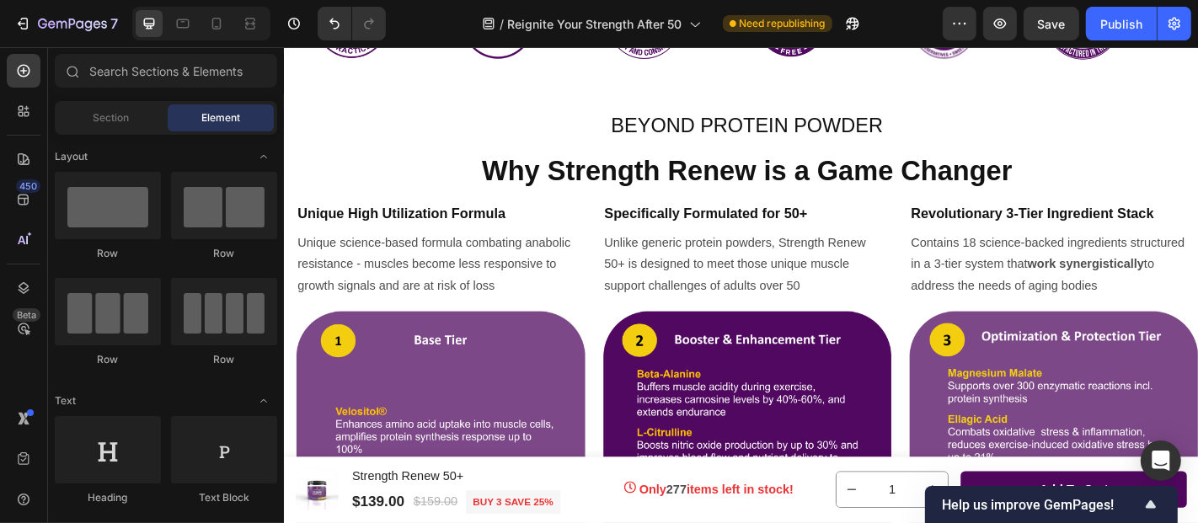
scroll to position [2552, 0]
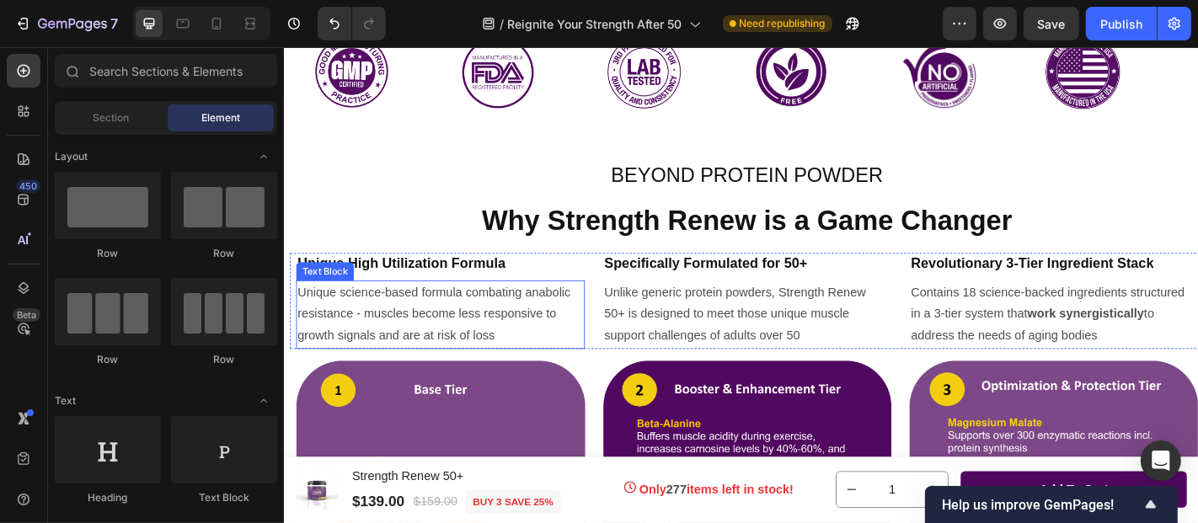
click at [523, 360] on p "Unique science-based formula combating anabolic resistance - muscles become les…" at bounding box center [456, 342] width 316 height 72
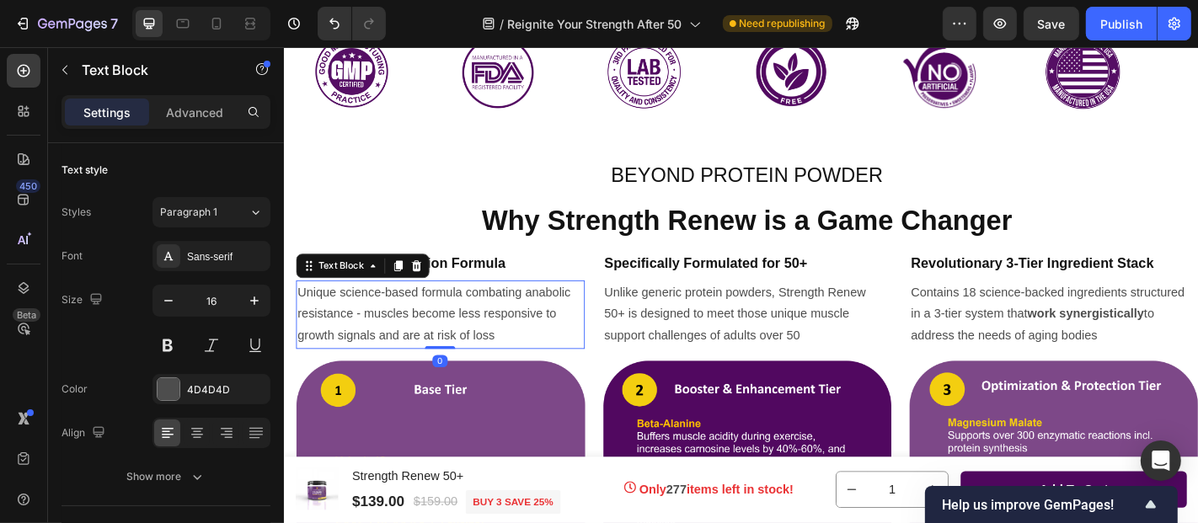
click at [521, 368] on p "Unique science-based formula combating anabolic resistance - muscles become les…" at bounding box center [456, 342] width 316 height 72
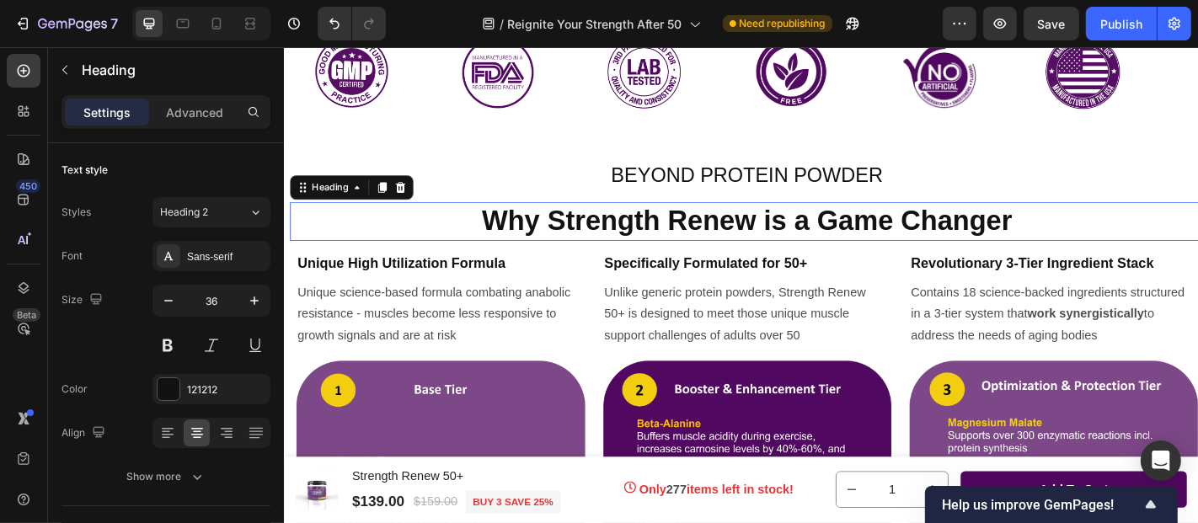
click at [1161, 240] on h2 "Why Strength Renew is a Game Changer" at bounding box center [795, 238] width 1011 height 43
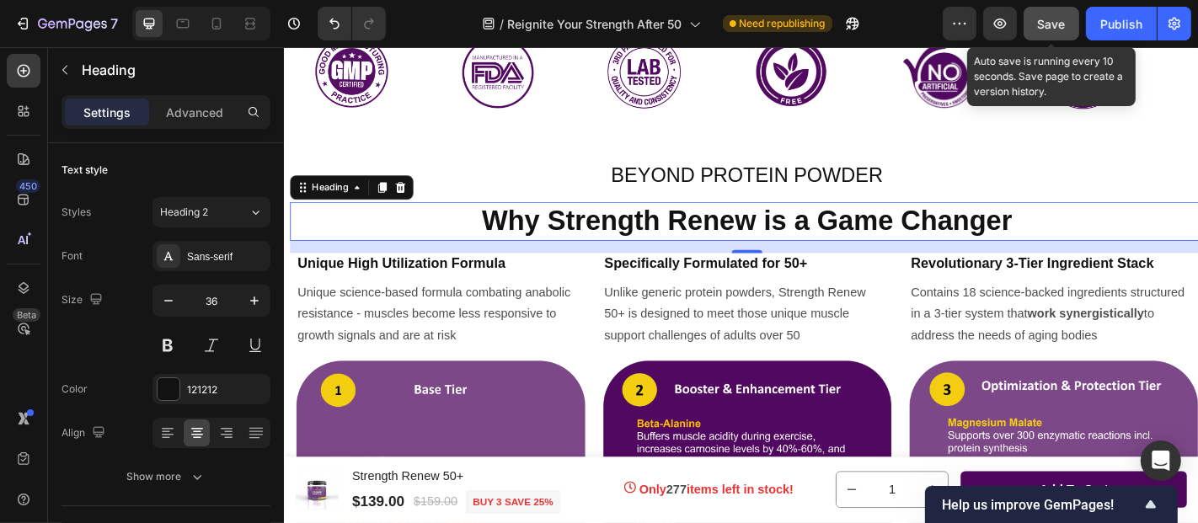
click at [1052, 25] on span "Save" at bounding box center [1052, 24] width 28 height 14
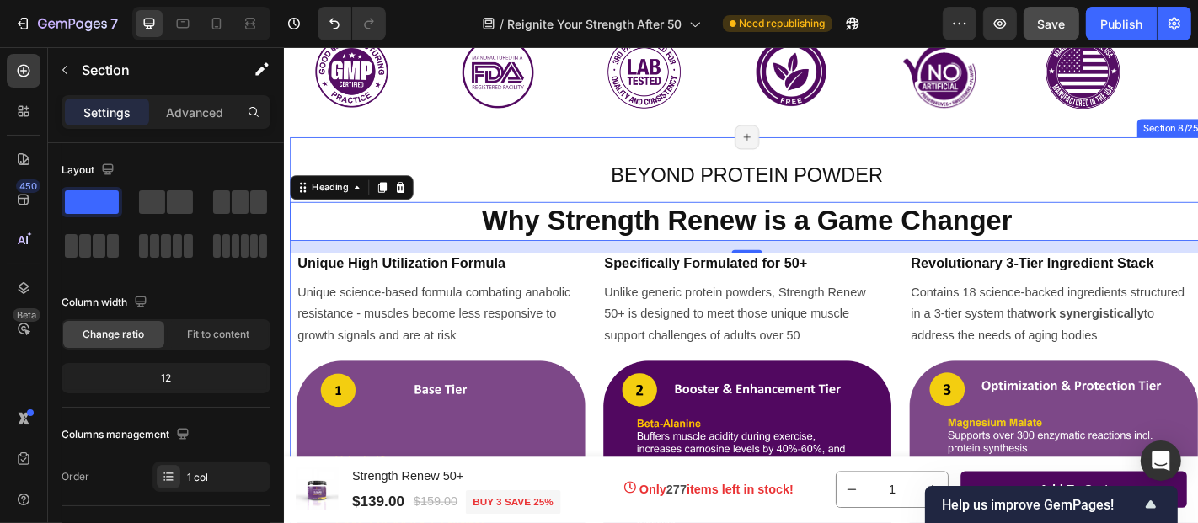
click at [1197, 159] on div "BEYOND PROTEIN POWDER Heading Why Strength Renew is a Game Changer Heading 16 U…" at bounding box center [795, 493] width 1011 height 694
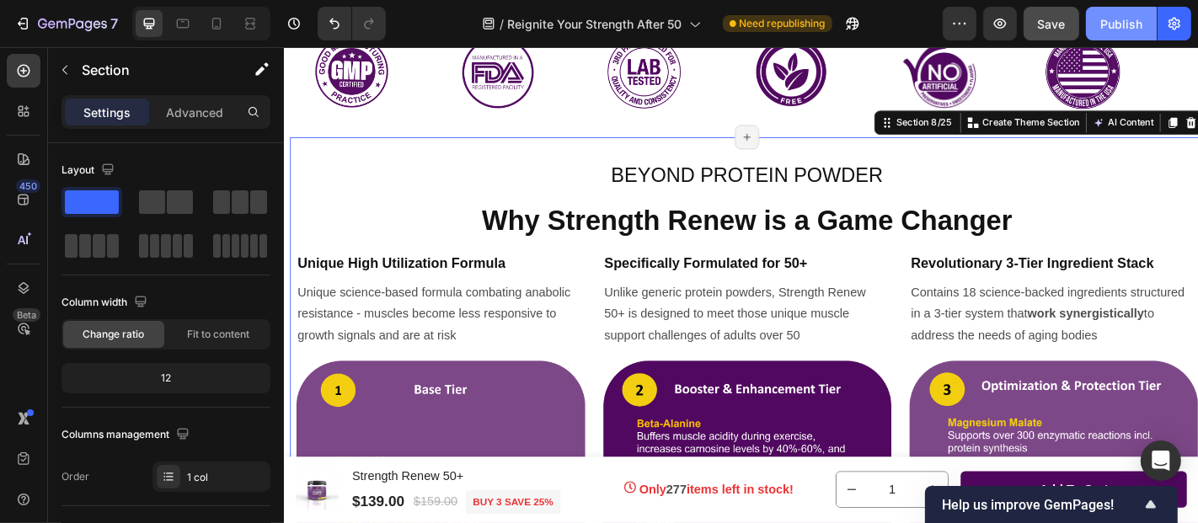
click at [1127, 24] on div "Publish" at bounding box center [1121, 24] width 42 height 18
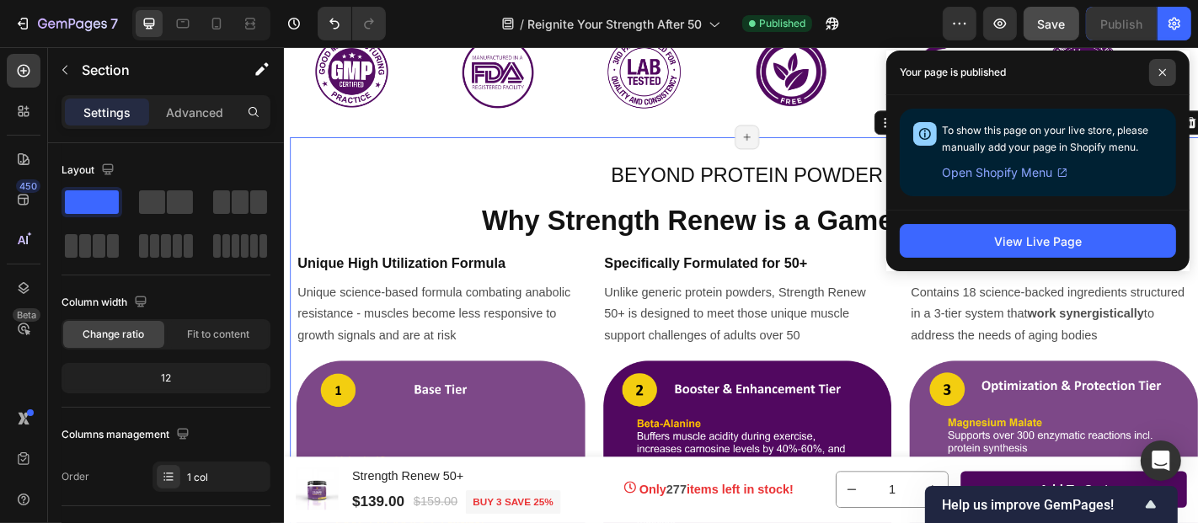
click at [1169, 76] on span at bounding box center [1162, 72] width 27 height 27
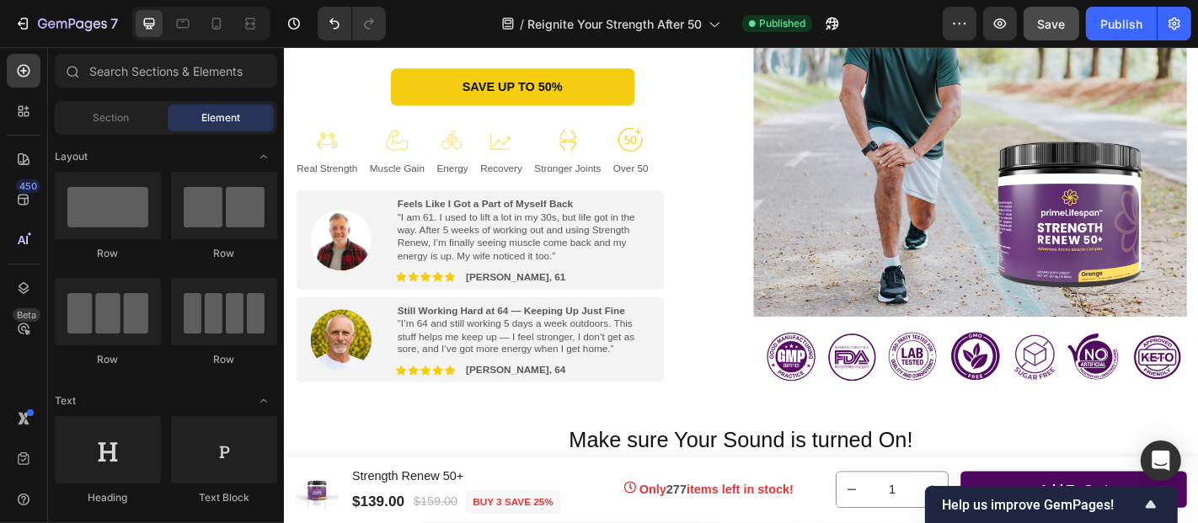
scroll to position [291, 0]
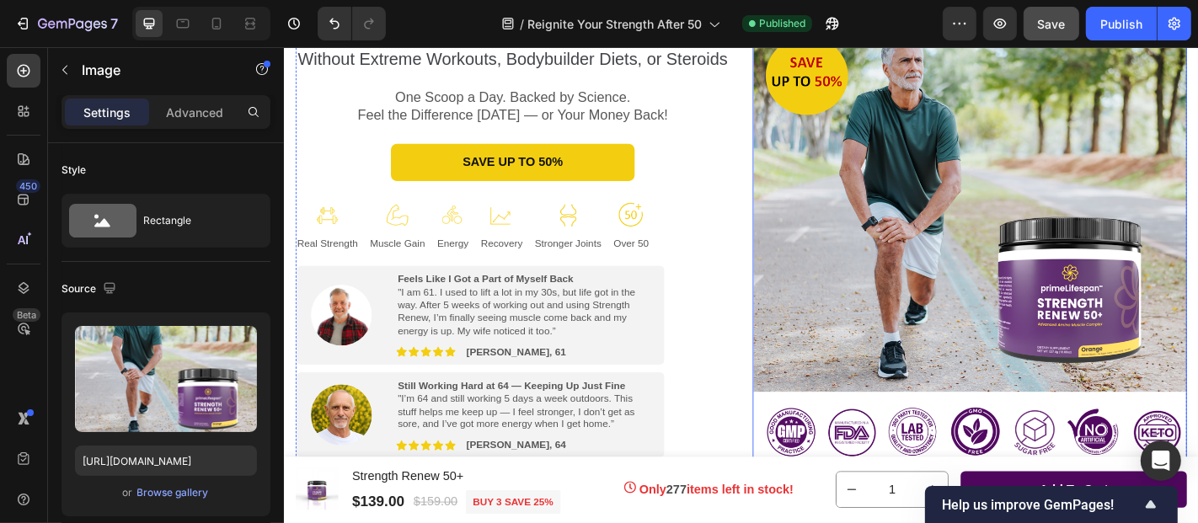
click at [1028, 184] on img at bounding box center [1041, 262] width 480 height 479
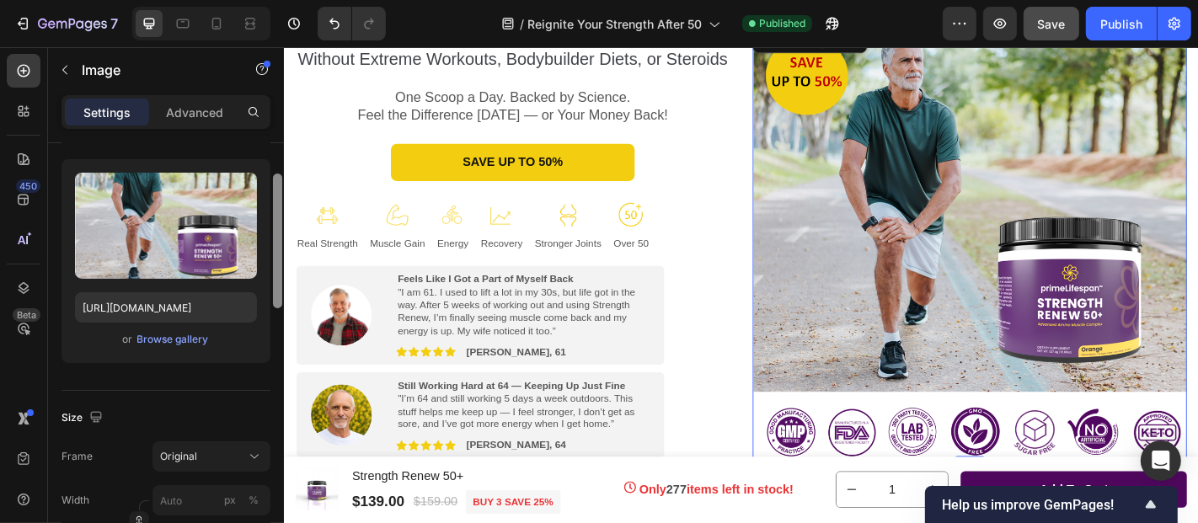
scroll to position [151, 0]
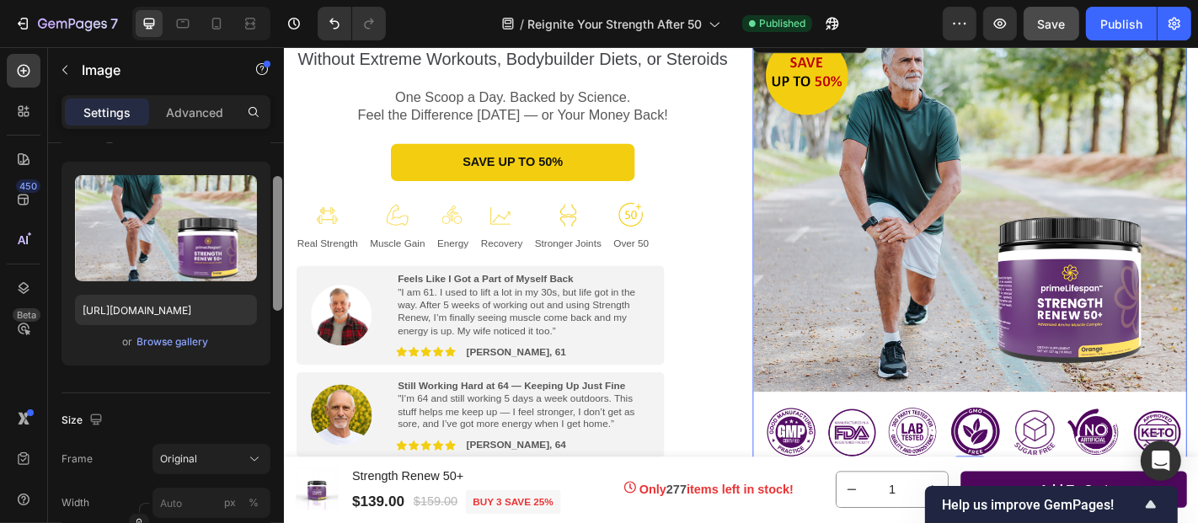
drag, startPoint x: 273, startPoint y: 227, endPoint x: 280, endPoint y: 274, distance: 46.8
click at [280, 274] on div at bounding box center [277, 243] width 9 height 135
click at [165, 340] on div "Browse gallery" at bounding box center [173, 341] width 72 height 15
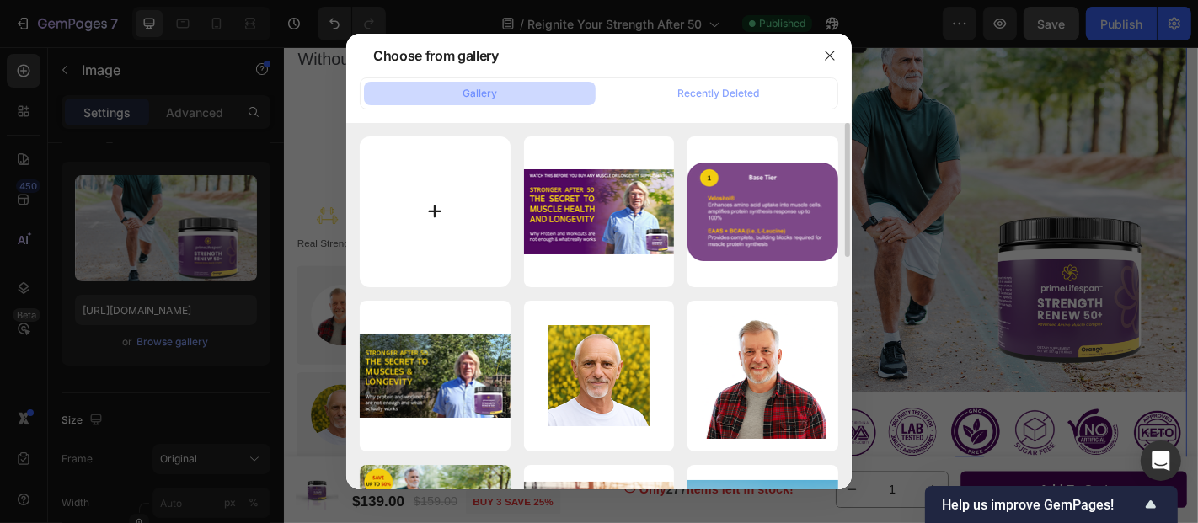
click at [432, 211] on input "file" at bounding box center [435, 211] width 151 height 151
type input "C:\fakepath\Hero Banner Runner.png"
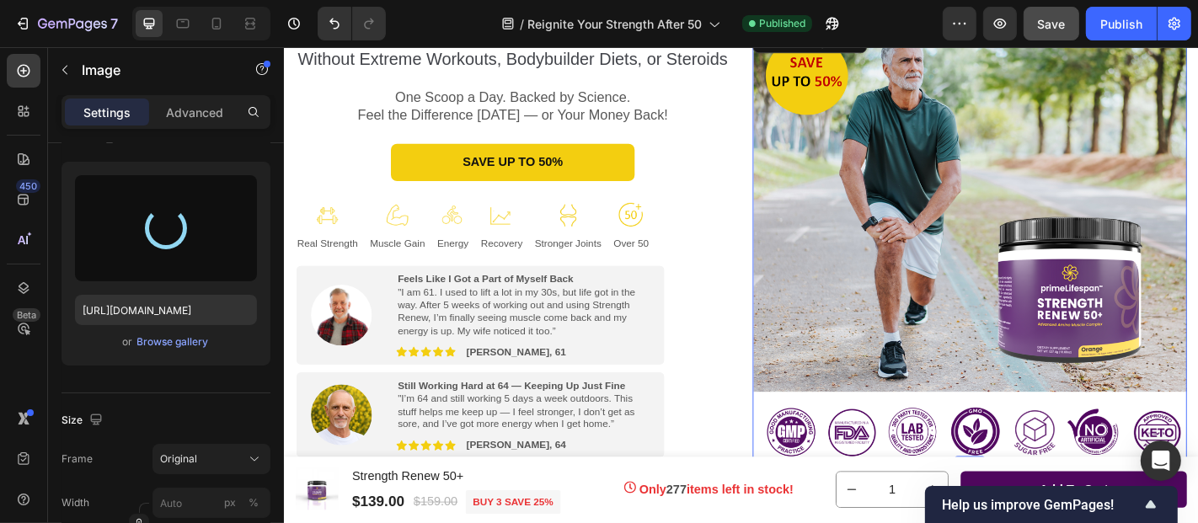
type input "[URL][DOMAIN_NAME]"
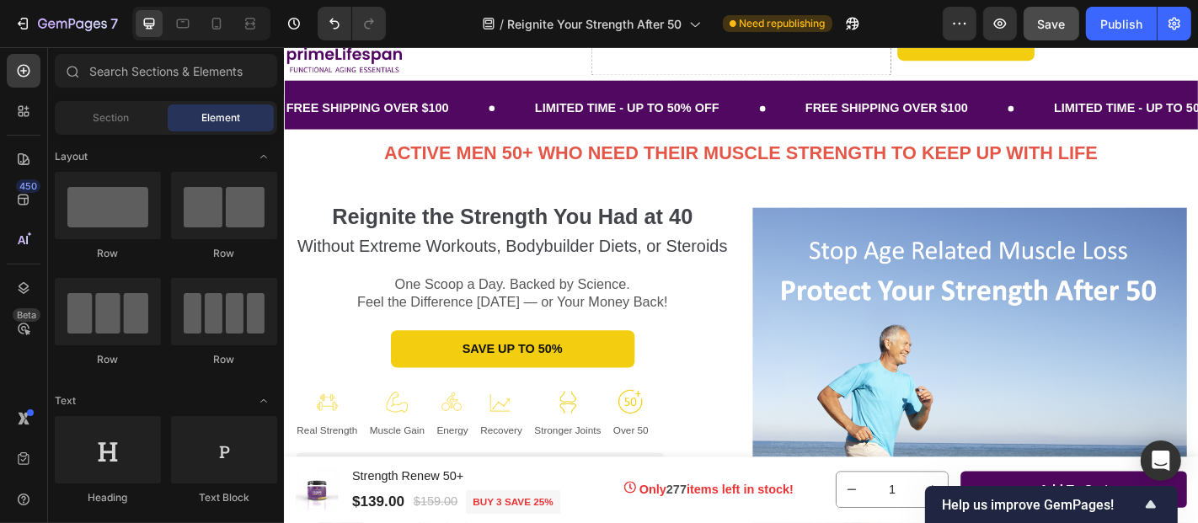
scroll to position [125, 0]
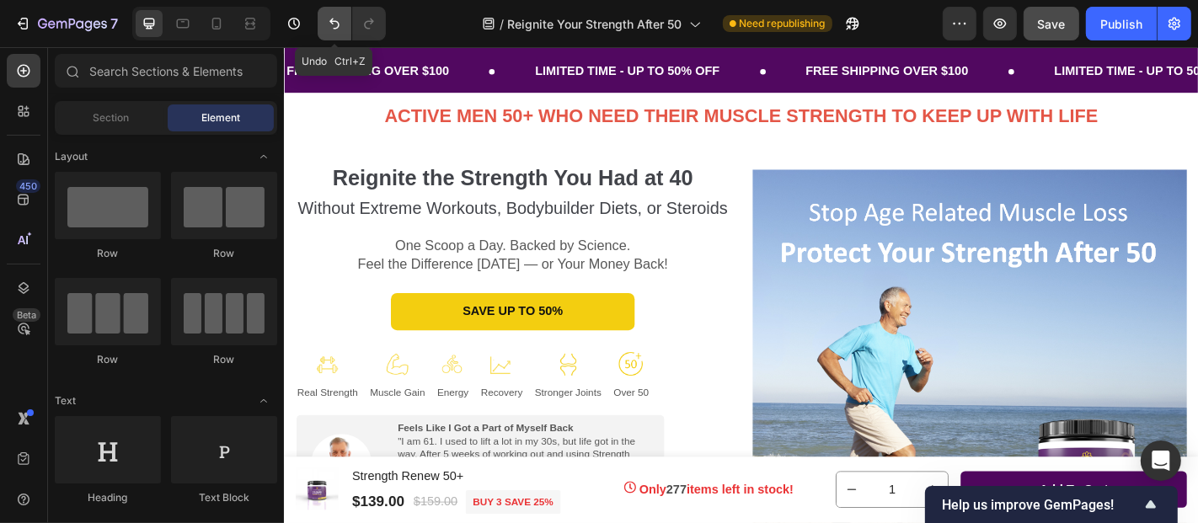
click at [337, 25] on icon "Undo/Redo" at bounding box center [334, 24] width 10 height 11
click at [329, 23] on icon "Undo/Redo" at bounding box center [334, 23] width 17 height 17
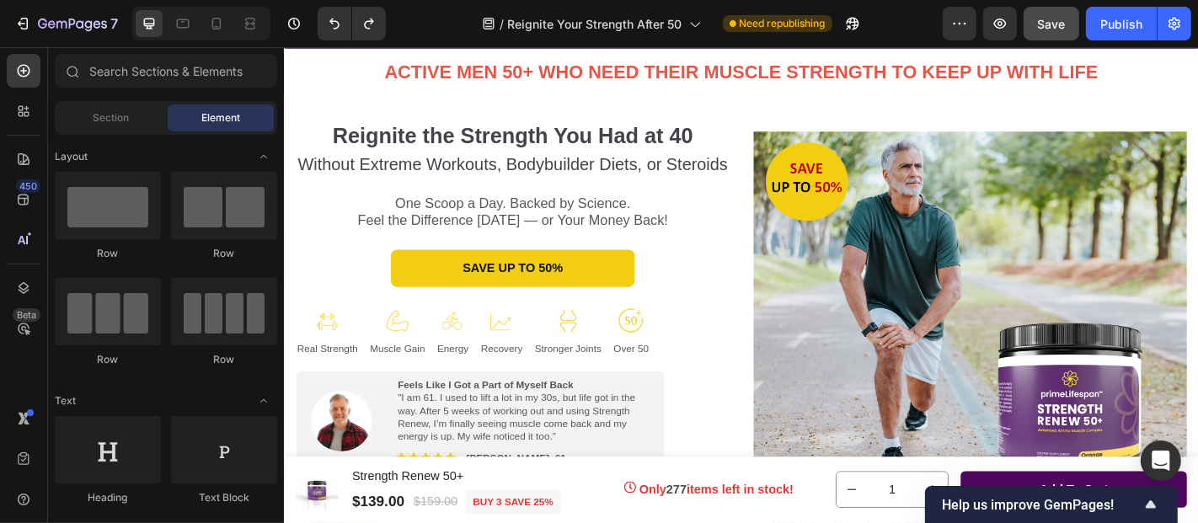
scroll to position [91, 0]
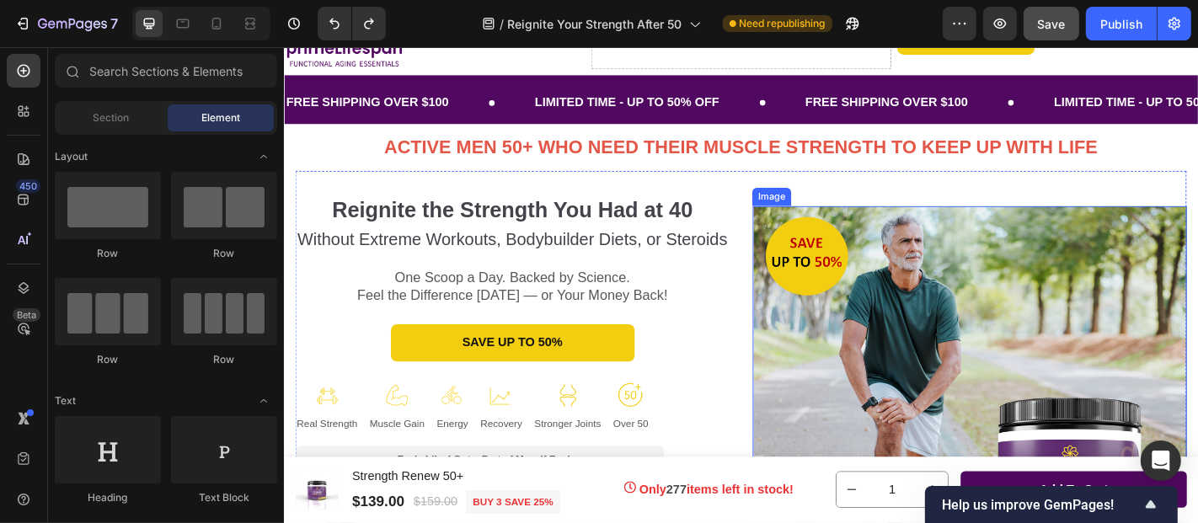
click at [951, 316] on img at bounding box center [1041, 461] width 480 height 479
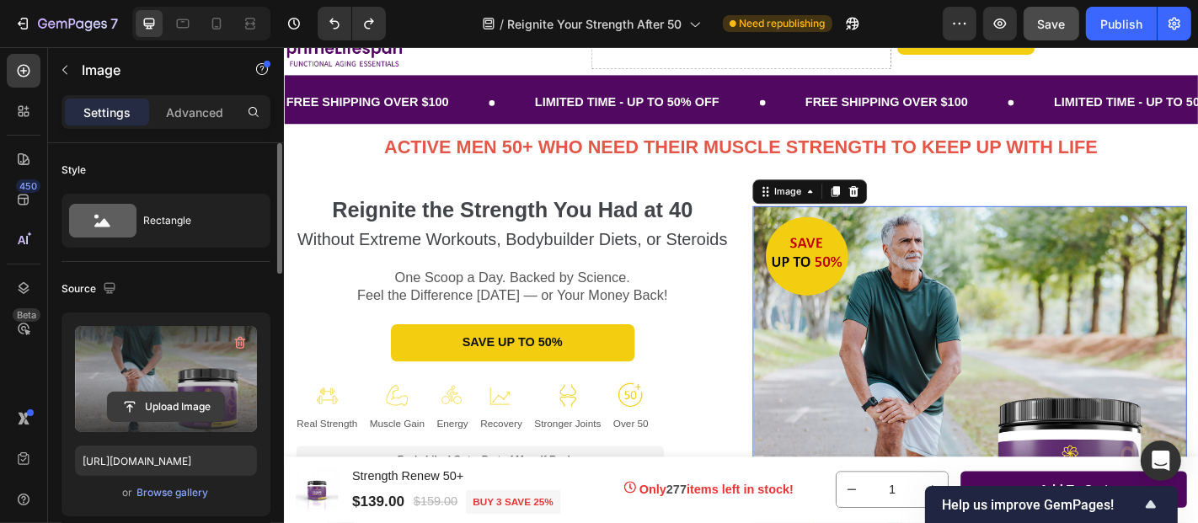
click at [164, 405] on input "file" at bounding box center [166, 407] width 116 height 29
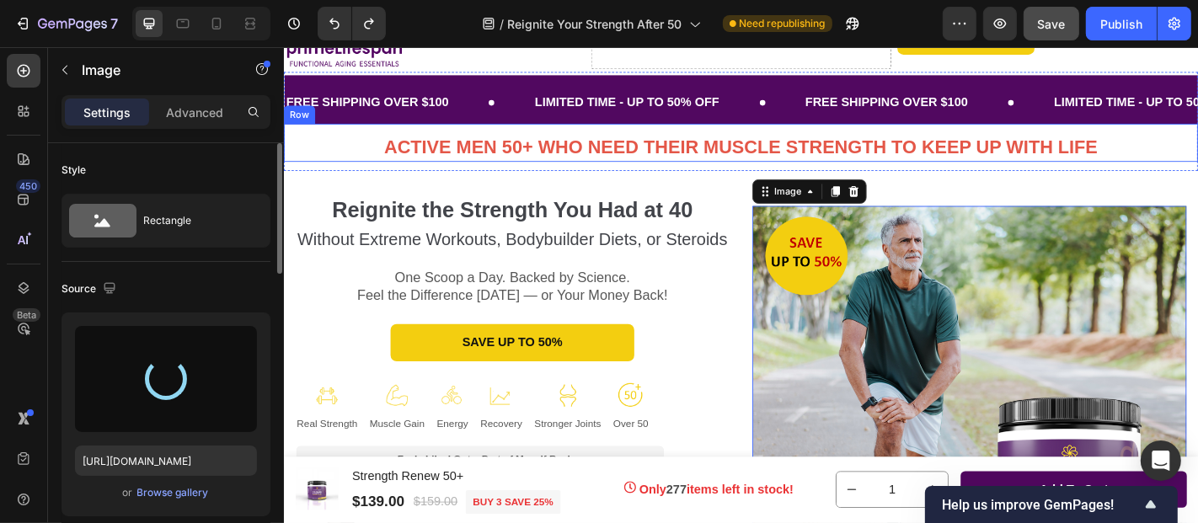
type input "[URL][DOMAIN_NAME]"
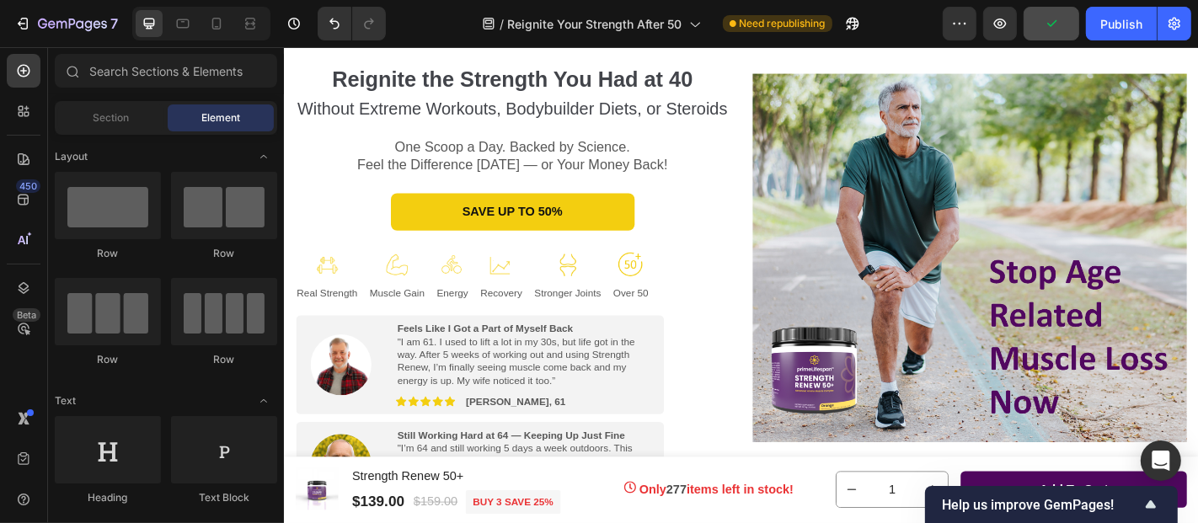
scroll to position [208, 0]
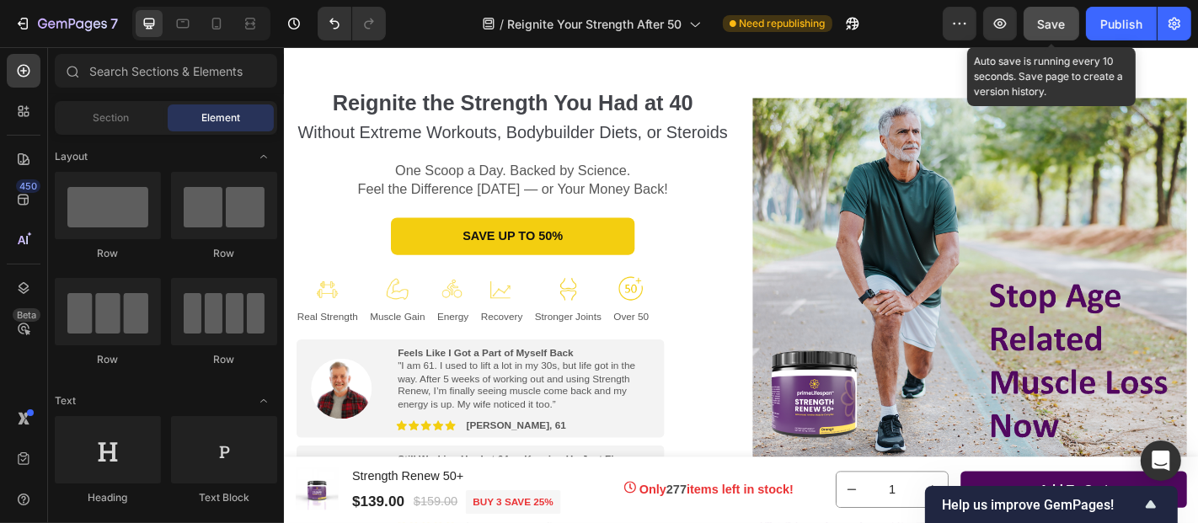
click at [1046, 26] on span "Save" at bounding box center [1052, 24] width 28 height 14
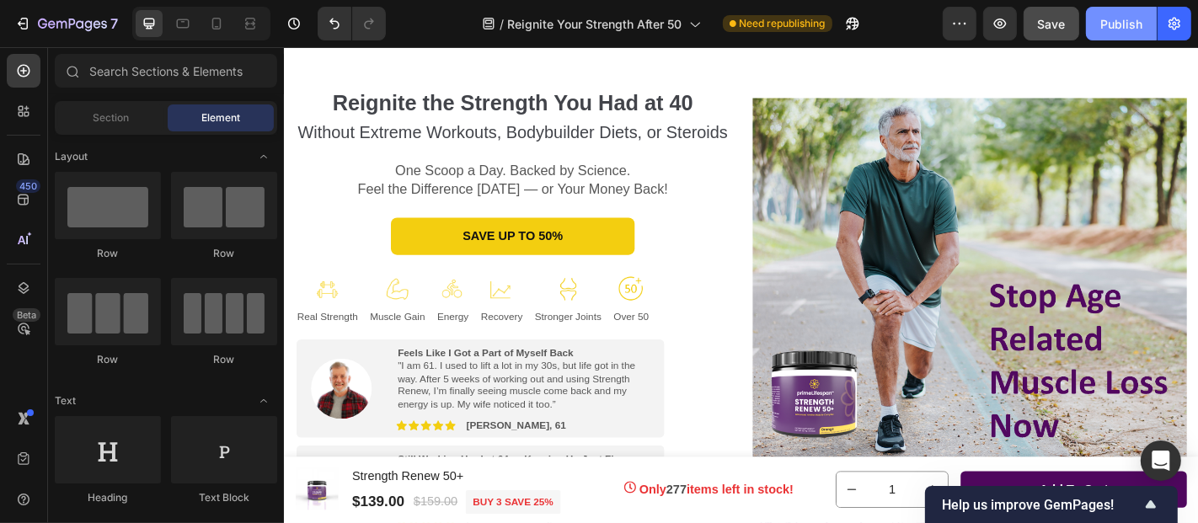
click at [1116, 27] on div "Publish" at bounding box center [1121, 24] width 42 height 18
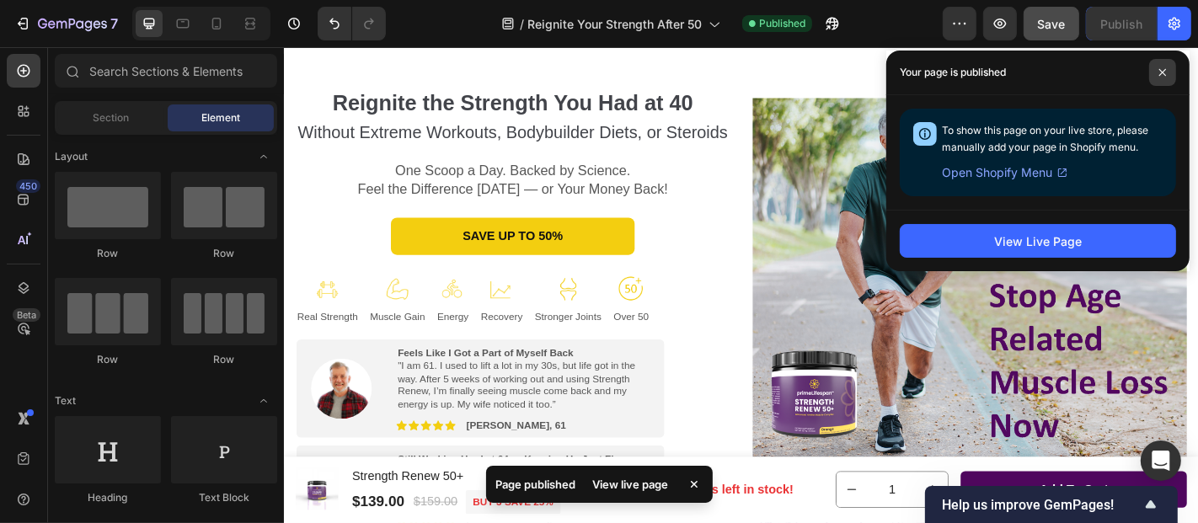
click at [1162, 74] on icon at bounding box center [1162, 72] width 8 height 8
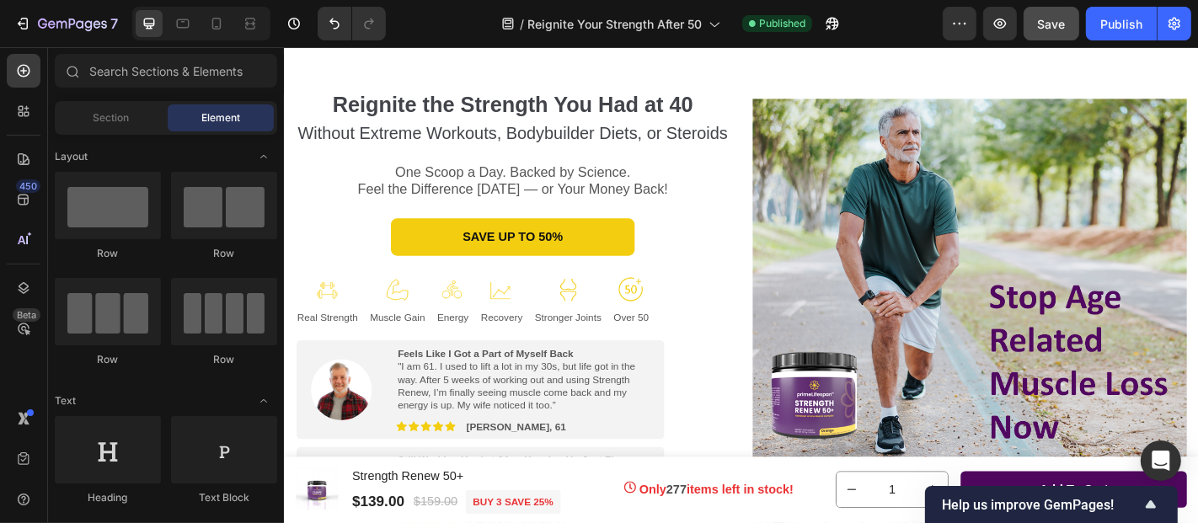
scroll to position [298, 0]
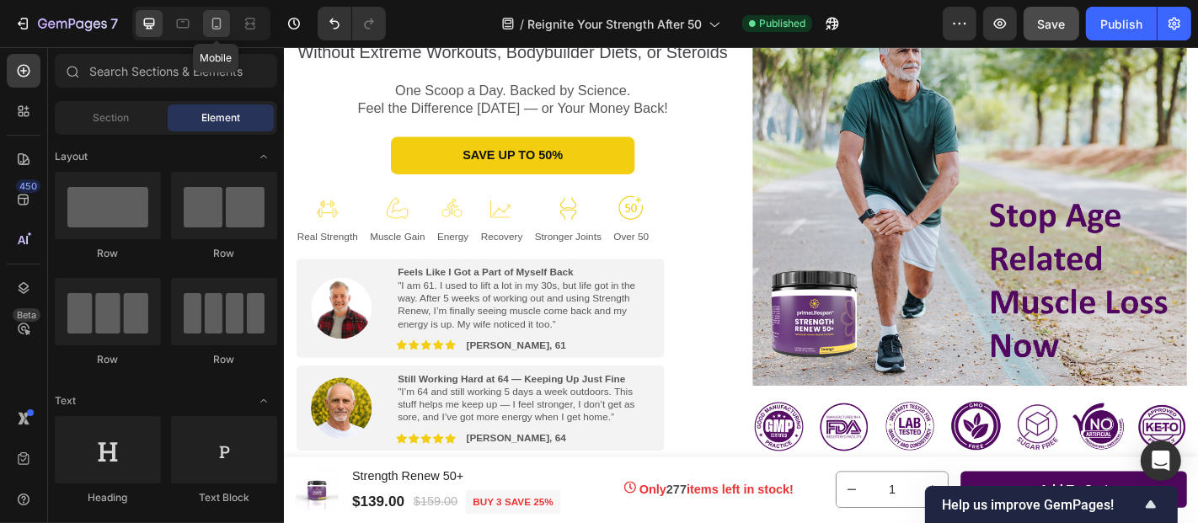
click at [213, 20] on icon at bounding box center [216, 23] width 17 height 17
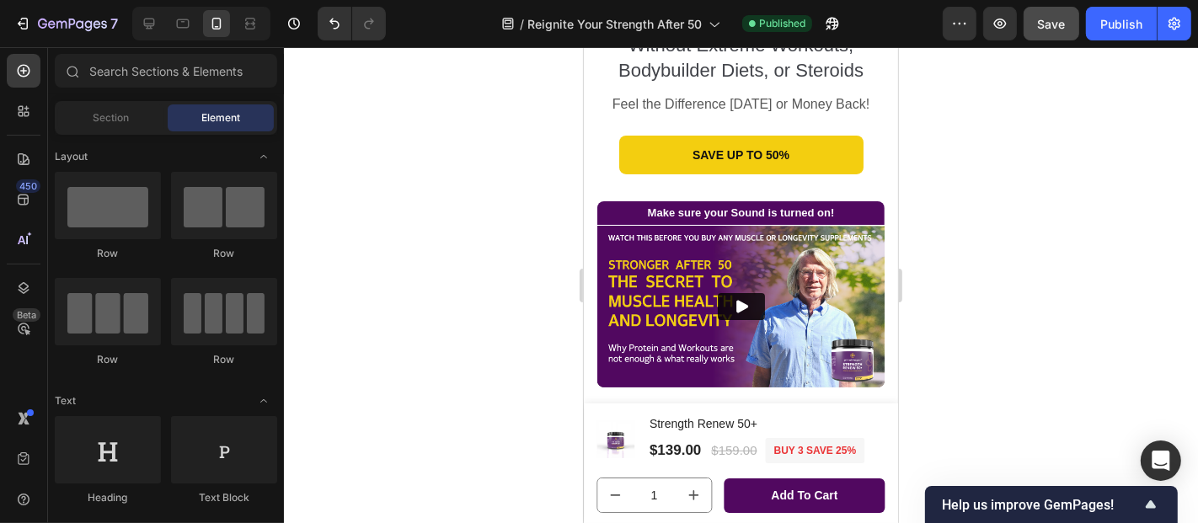
scroll to position [27, 0]
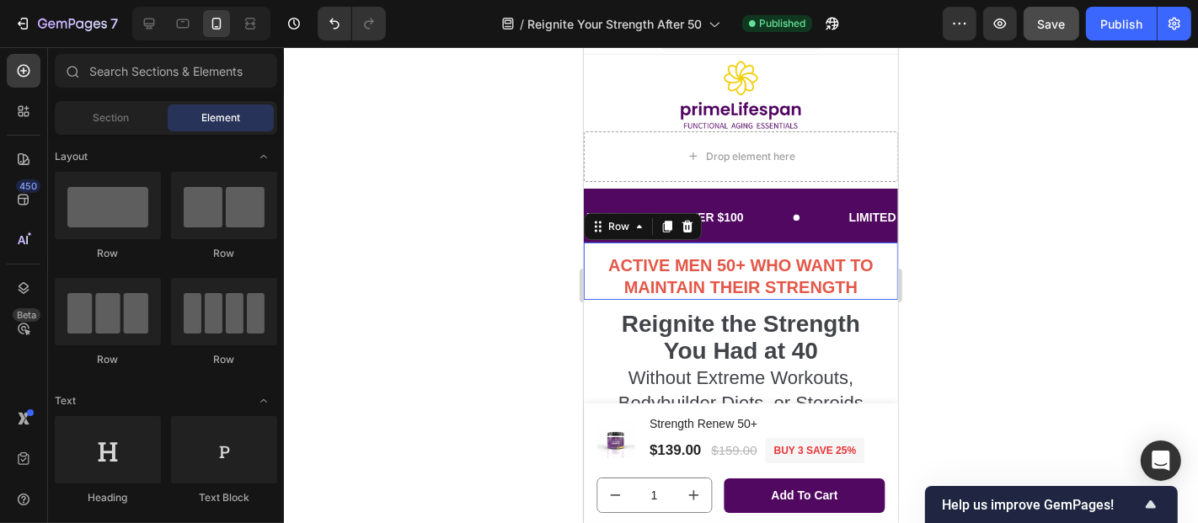
click at [808, 242] on div "ACTIVE MEN 50+ WHO NEED THEIR MUSCLE STRENGTH TO KEEP UP WITH LIFE Heading ACTI…" at bounding box center [740, 270] width 314 height 57
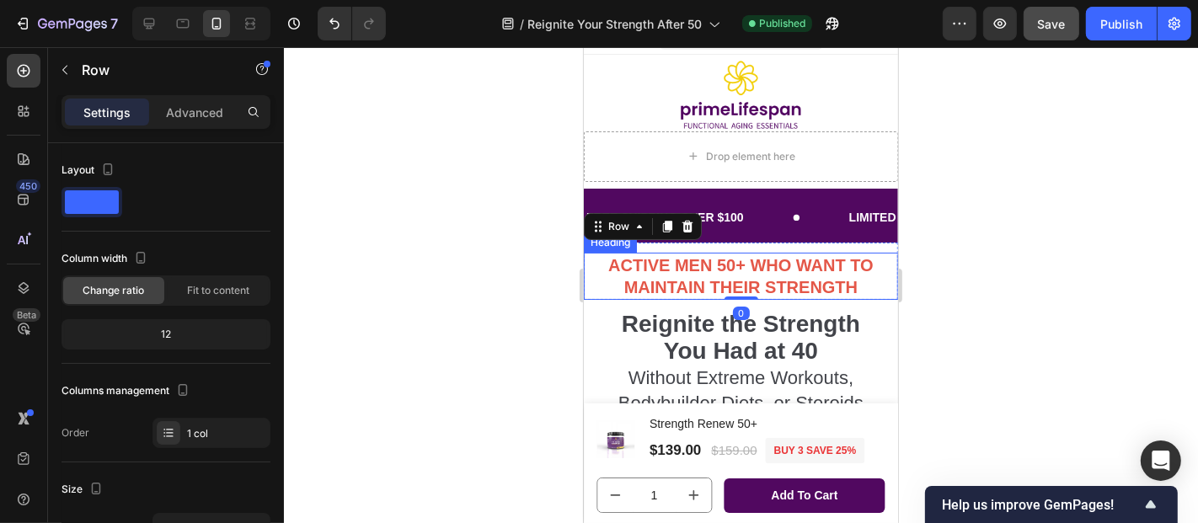
click at [810, 281] on strong "ACTIVE MEN 50+ WHO WANT TO MAINTAIN THEIR STRENGTH" at bounding box center [739, 275] width 265 height 40
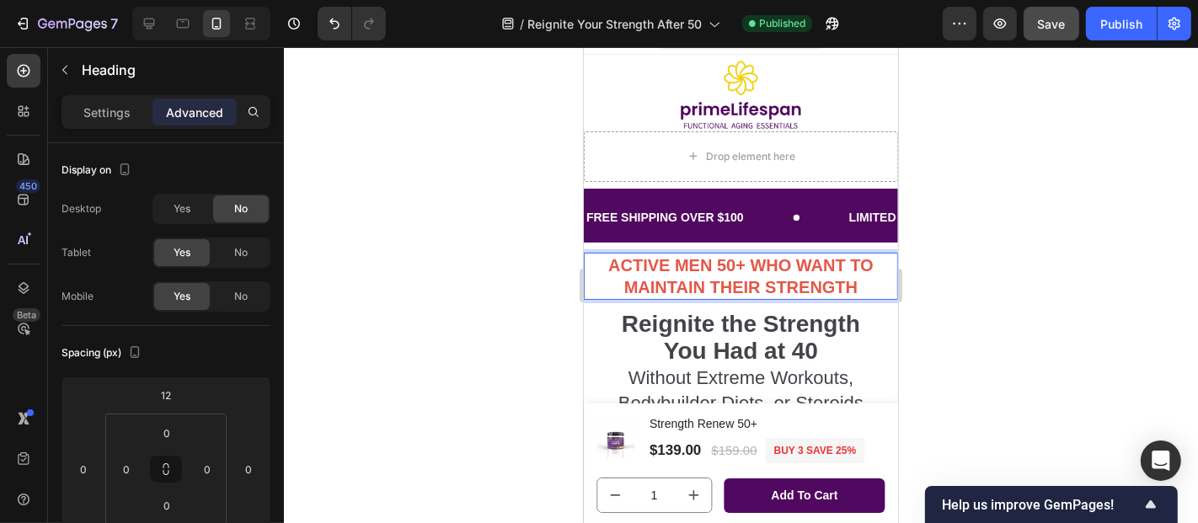
click at [850, 286] on p "ACTIVE MEN 50+ WHO WANT TO MAINTAIN THEIR STRENGTH" at bounding box center [740, 276] width 311 height 44
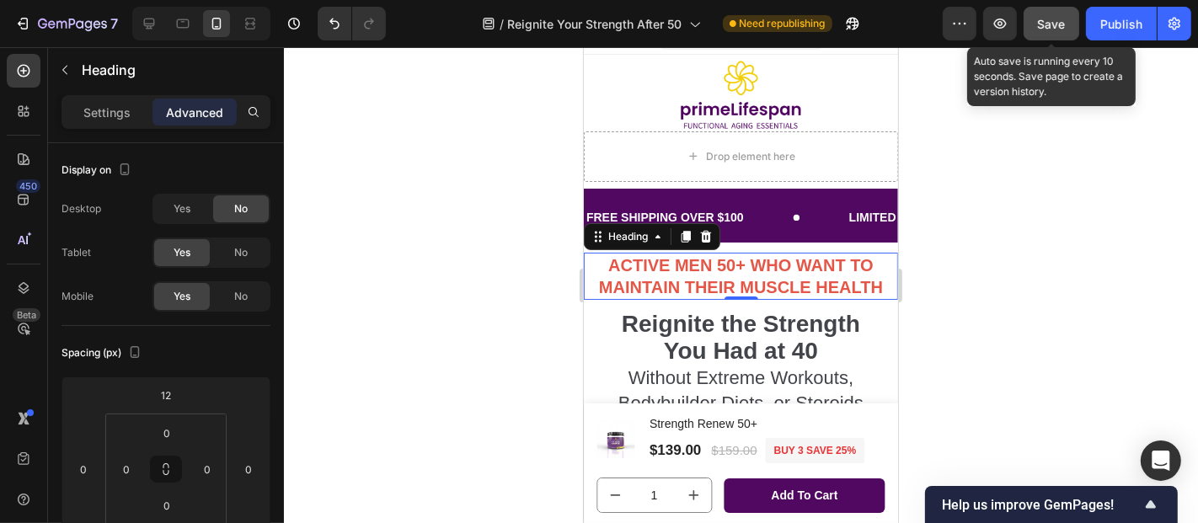
click at [1054, 26] on span "Save" at bounding box center [1052, 24] width 28 height 14
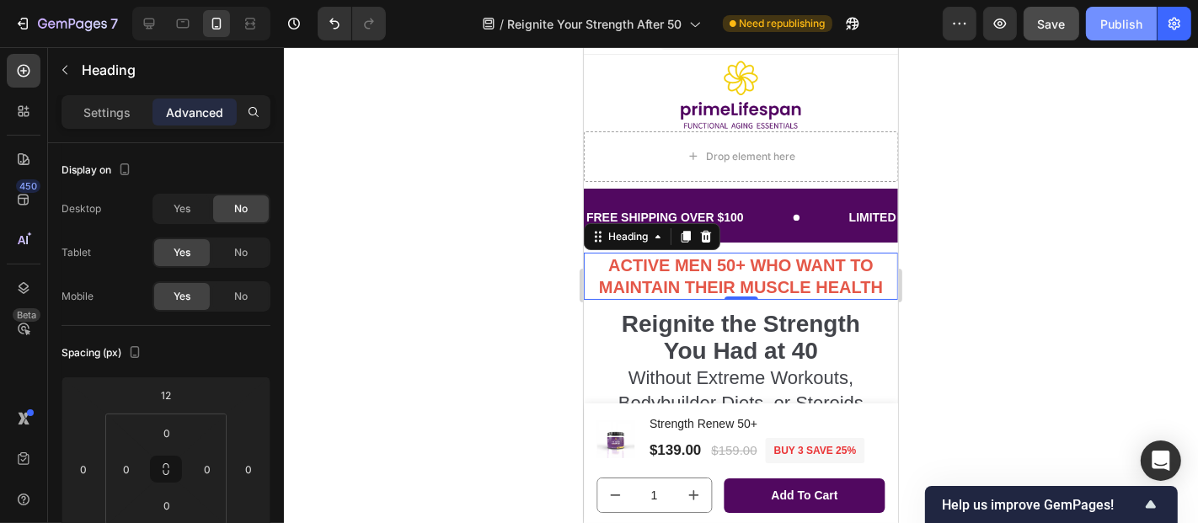
click at [1123, 20] on div "Publish" at bounding box center [1121, 24] width 42 height 18
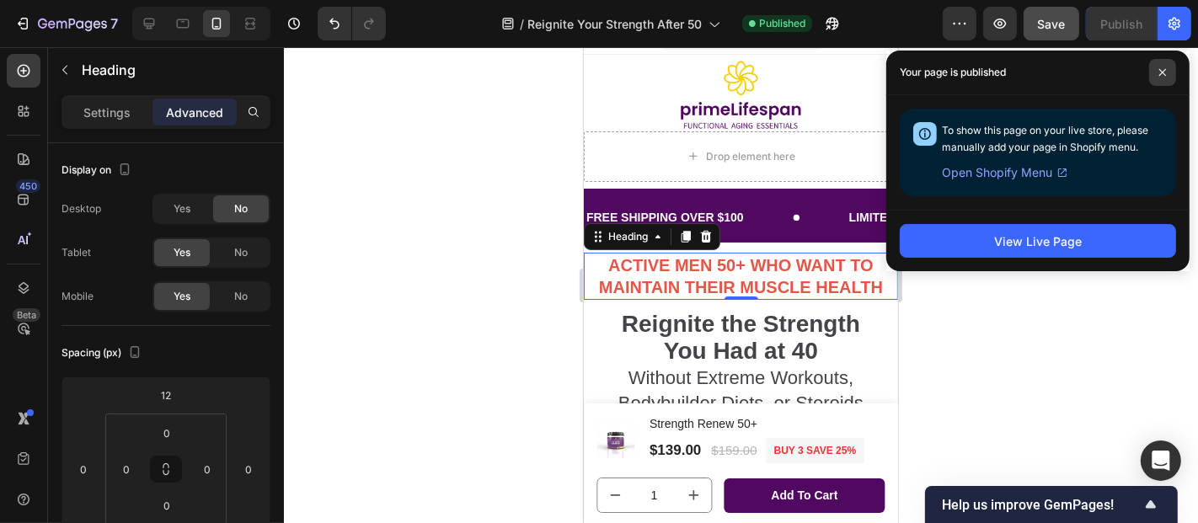
click at [1166, 72] on icon at bounding box center [1162, 72] width 8 height 8
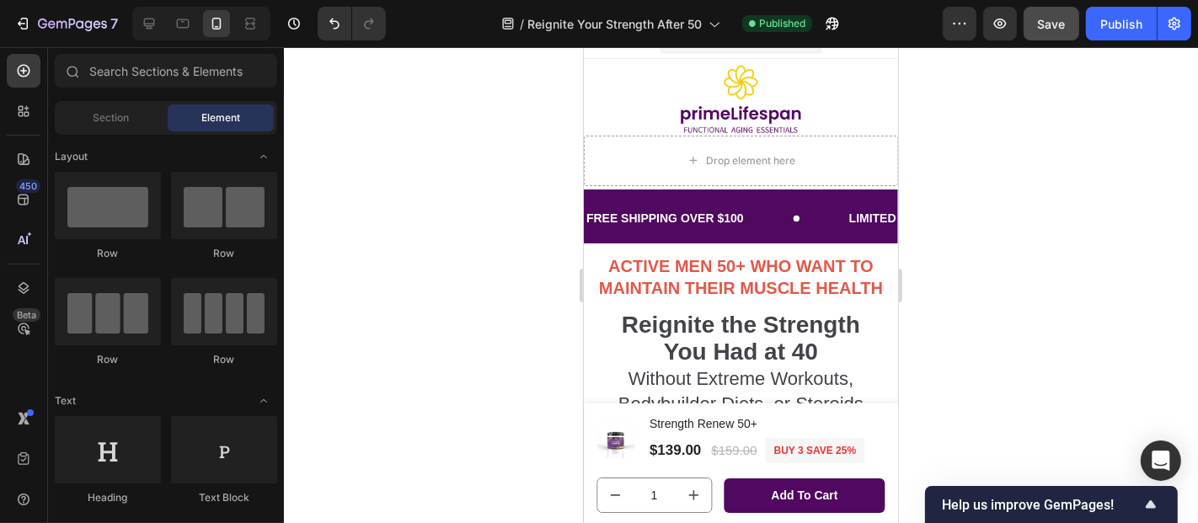
scroll to position [0, 0]
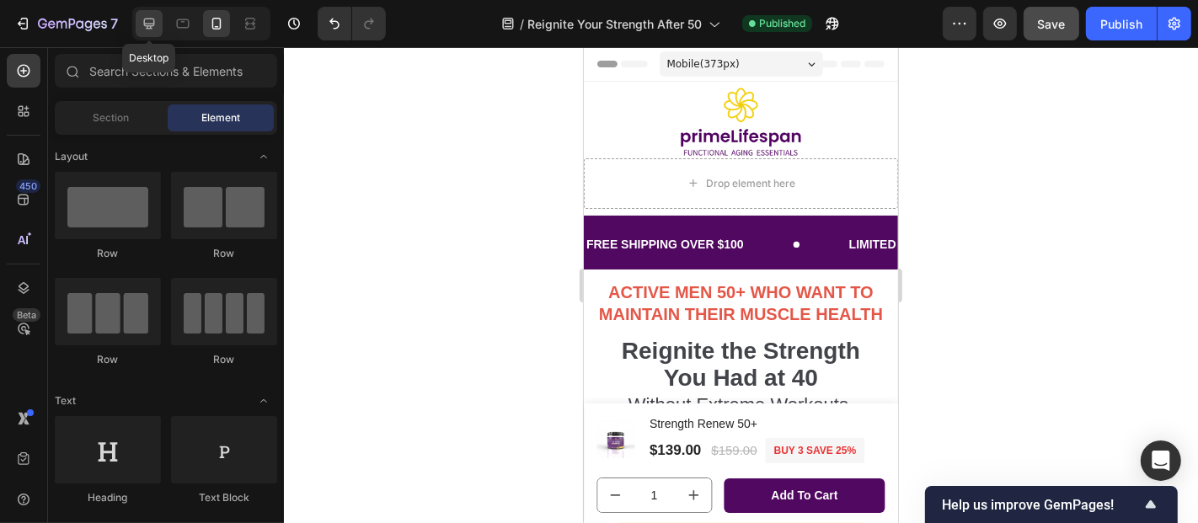
click at [156, 29] on icon at bounding box center [149, 23] width 17 height 17
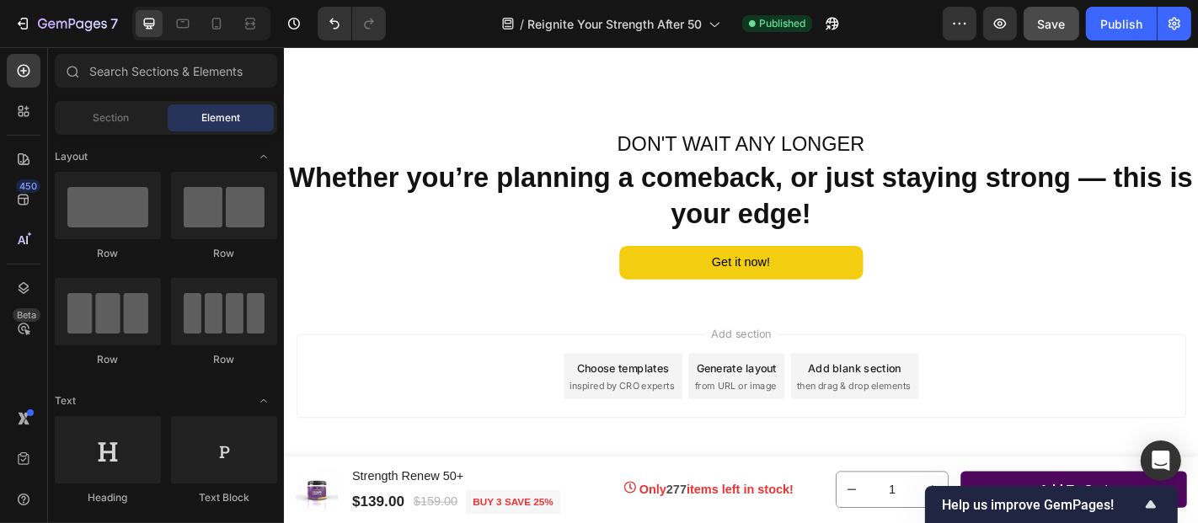
scroll to position [10030, 0]
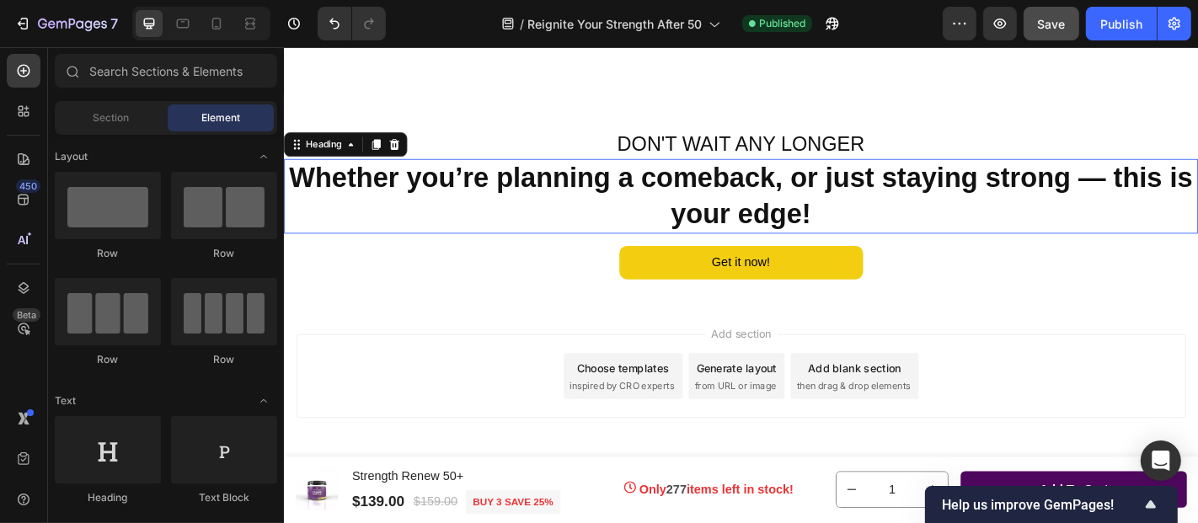
click at [666, 218] on strong "Whether you’re planning a comeback, or just staying strong — this is your edge!" at bounding box center [788, 211] width 999 height 74
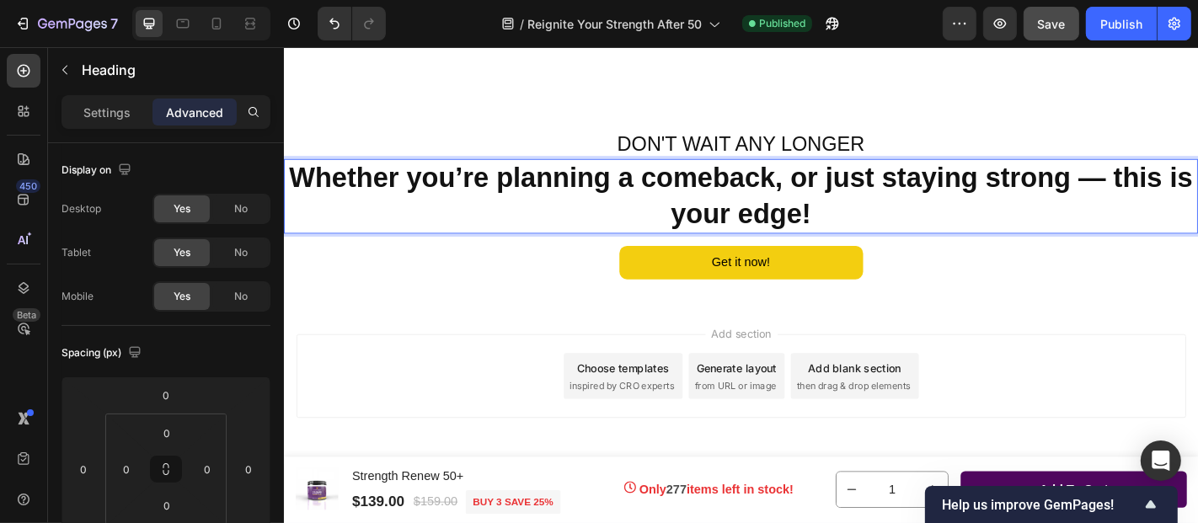
click at [863, 210] on strong "Whether you’re planning a comeback, or just staying strong — this is your edge!" at bounding box center [788, 211] width 999 height 74
click at [858, 211] on strong "Whether you’re planning a comeback, or just staying strong — this is your edge!" at bounding box center [788, 211] width 999 height 74
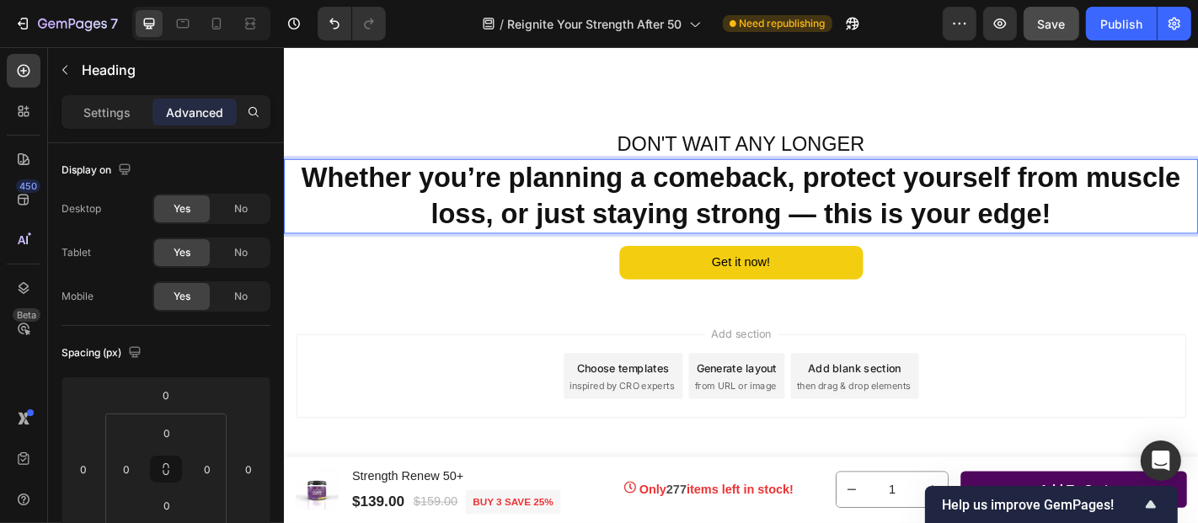
click at [687, 240] on strong "Whether you’re planning a comeback, protect yourself from muscle loss, or just …" at bounding box center [788, 211] width 972 height 74
click at [723, 248] on strong "Whether you’re planning a comeback, protect yourself from muscle loss, or just …" at bounding box center [788, 211] width 972 height 74
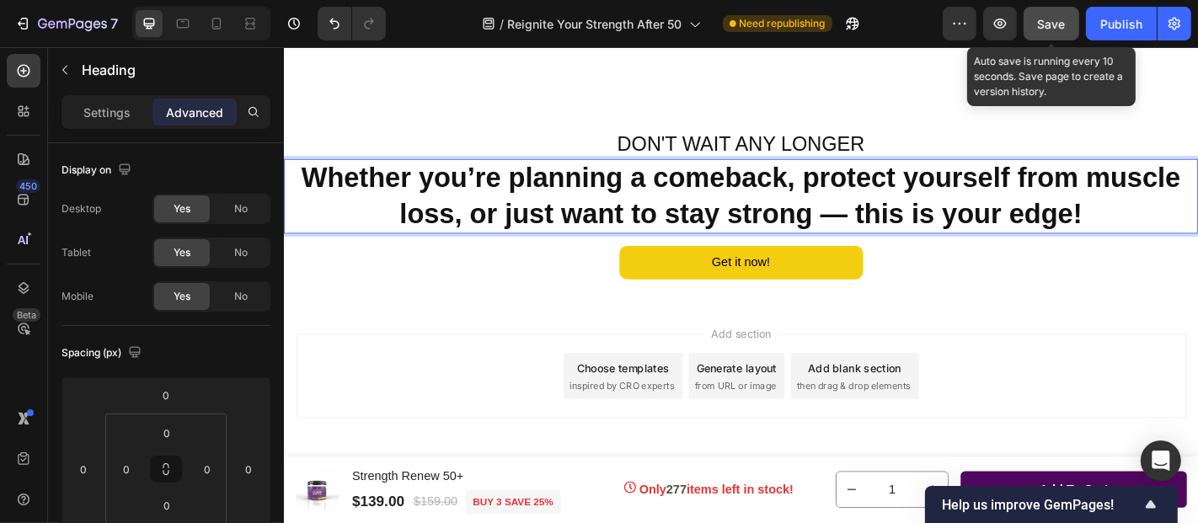
click at [1053, 27] on span "Save" at bounding box center [1052, 24] width 28 height 14
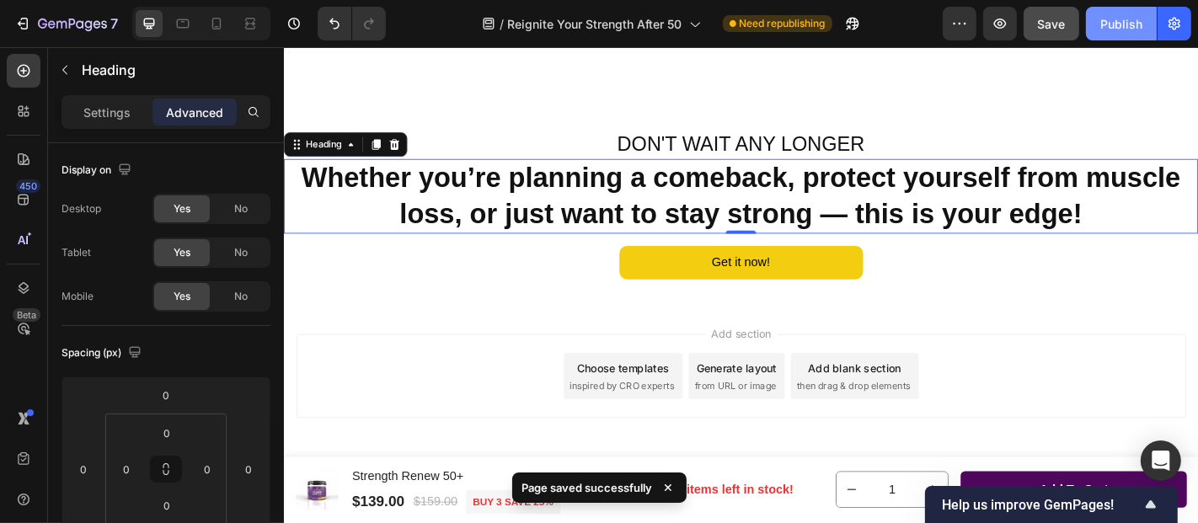
click at [1116, 19] on div "Publish" at bounding box center [1121, 24] width 42 height 18
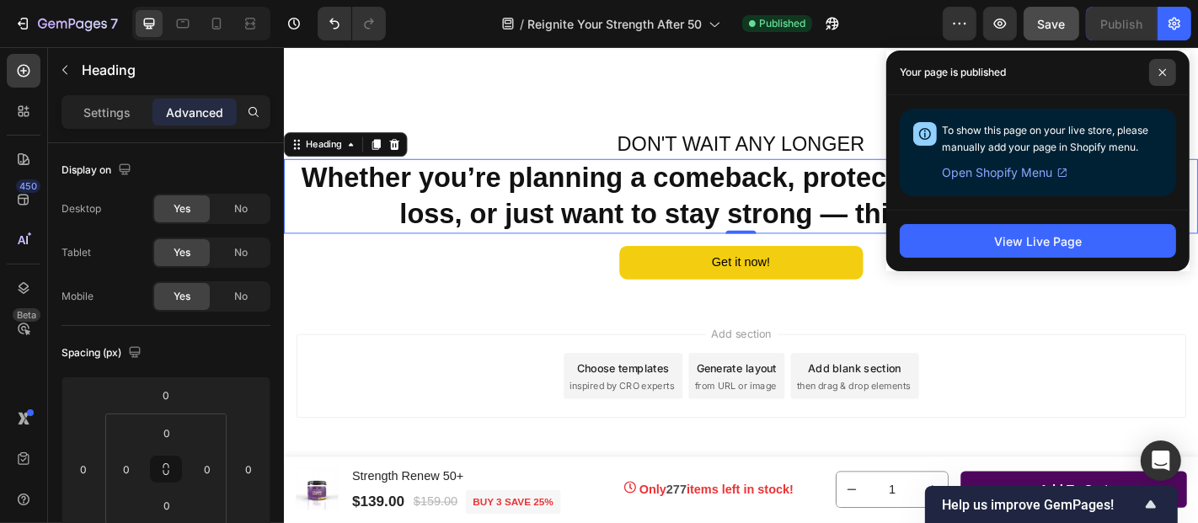
click at [1164, 69] on icon at bounding box center [1162, 72] width 8 height 8
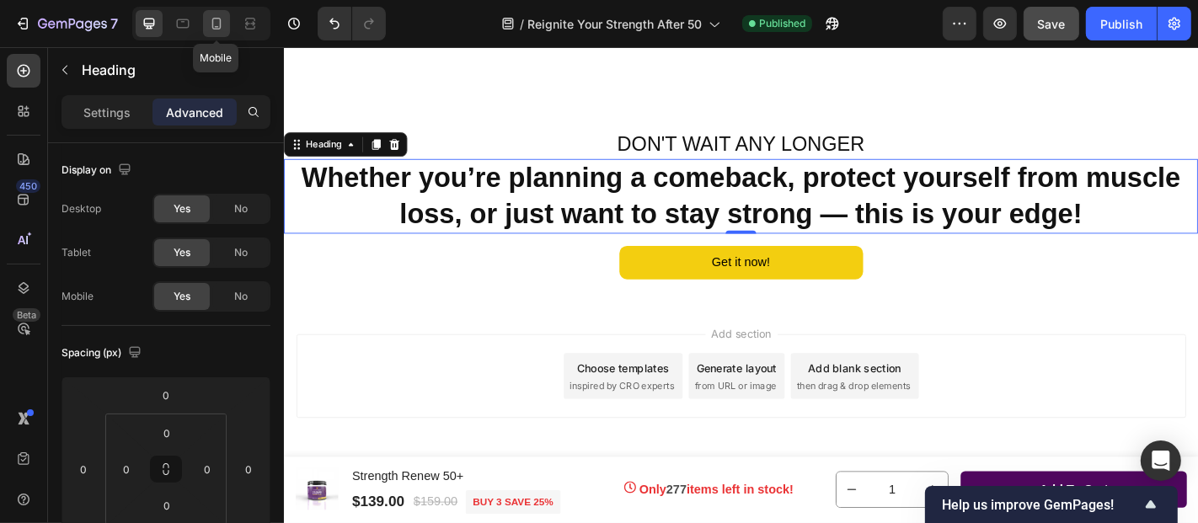
click at [217, 24] on icon at bounding box center [216, 23] width 17 height 17
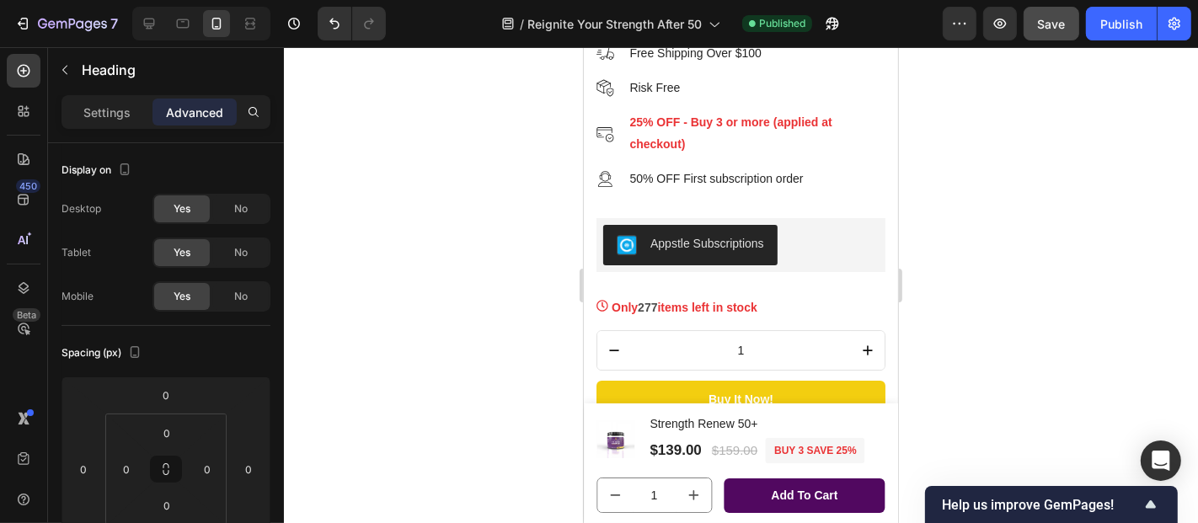
click at [1016, 304] on div at bounding box center [741, 285] width 914 height 476
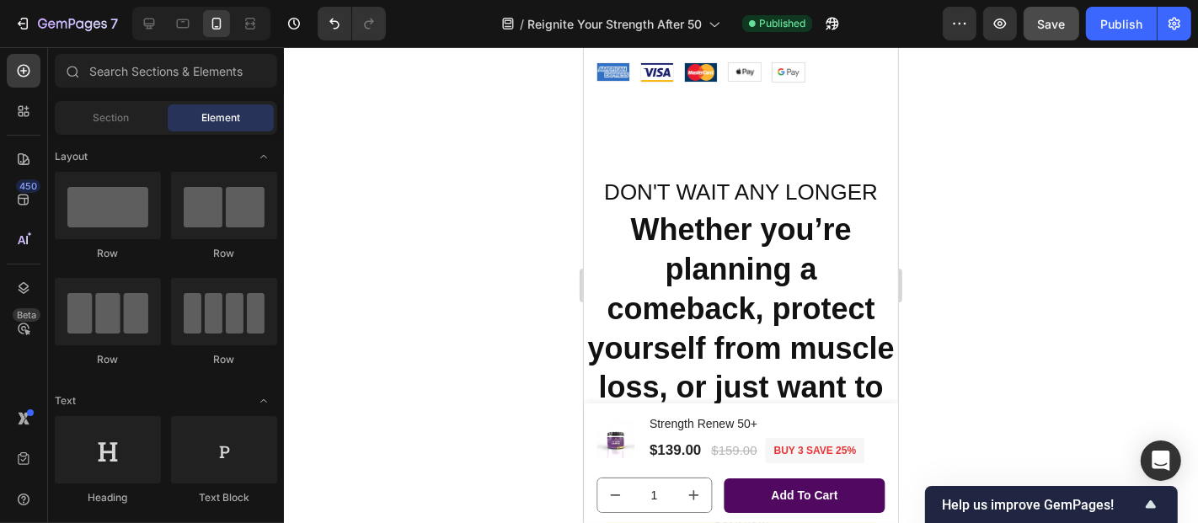
scroll to position [10444, 0]
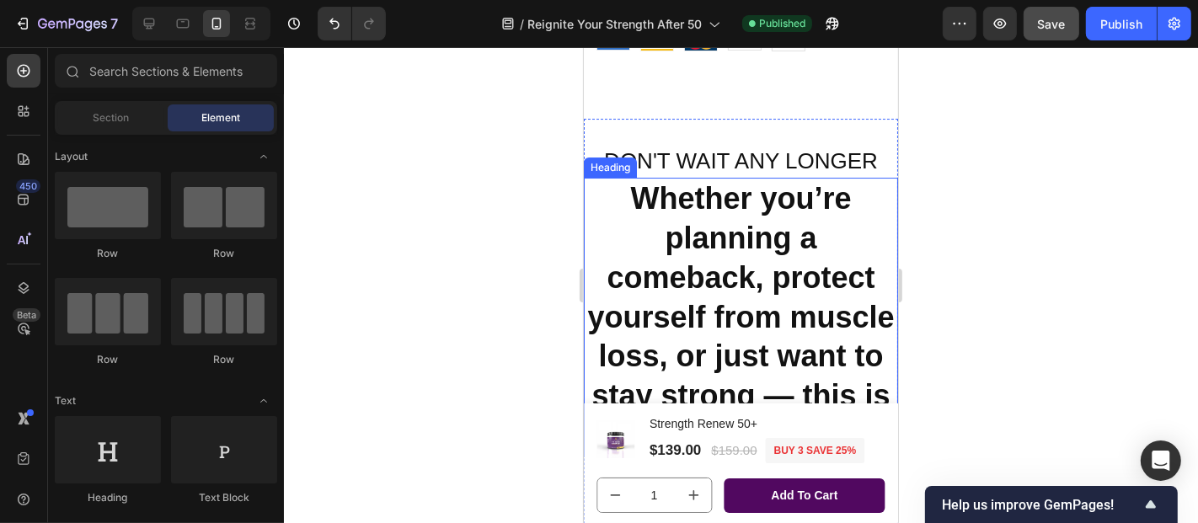
click at [649, 192] on strong "Whether you’re planning a comeback, protect yourself from muscle loss, or just …" at bounding box center [739, 315] width 307 height 271
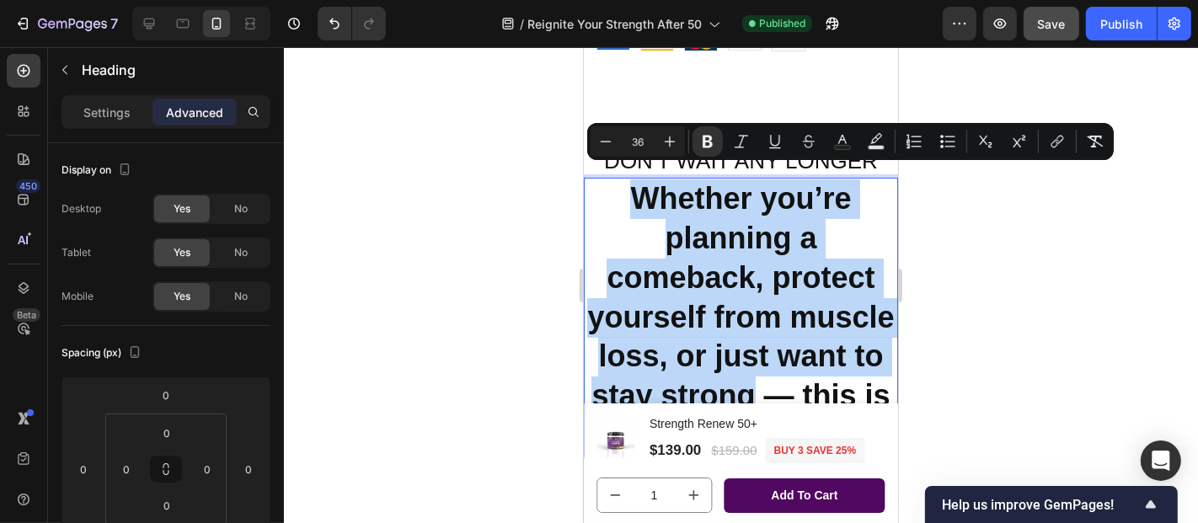
drag, startPoint x: 622, startPoint y: 179, endPoint x: 881, endPoint y: 387, distance: 332.1
click at [881, 387] on h2 "Whether you’re planning a comeback, protect yourself from muscle loss, or just …" at bounding box center [740, 317] width 314 height 280
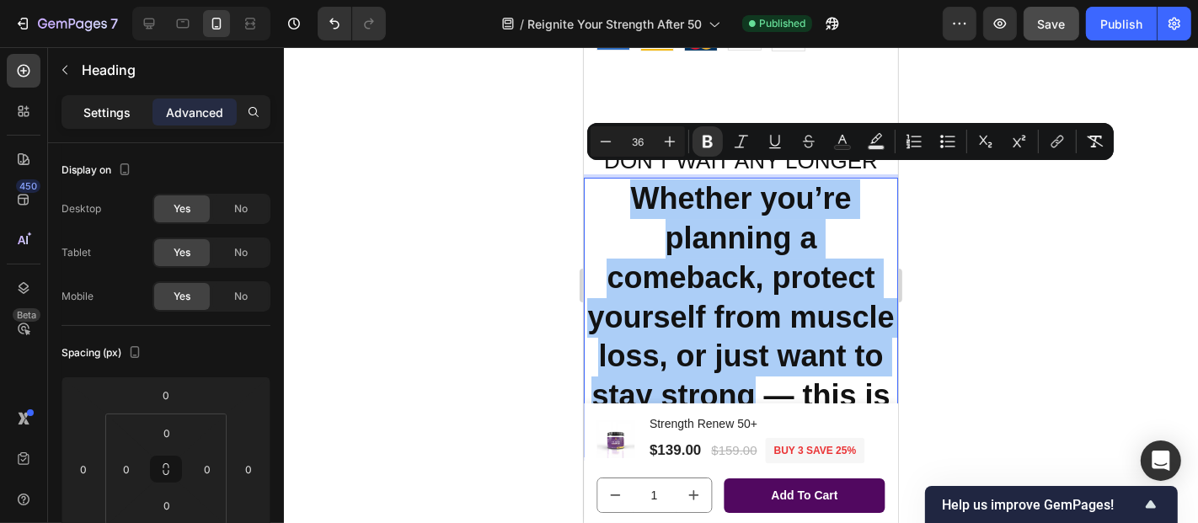
click at [124, 110] on p "Settings" at bounding box center [106, 113] width 47 height 18
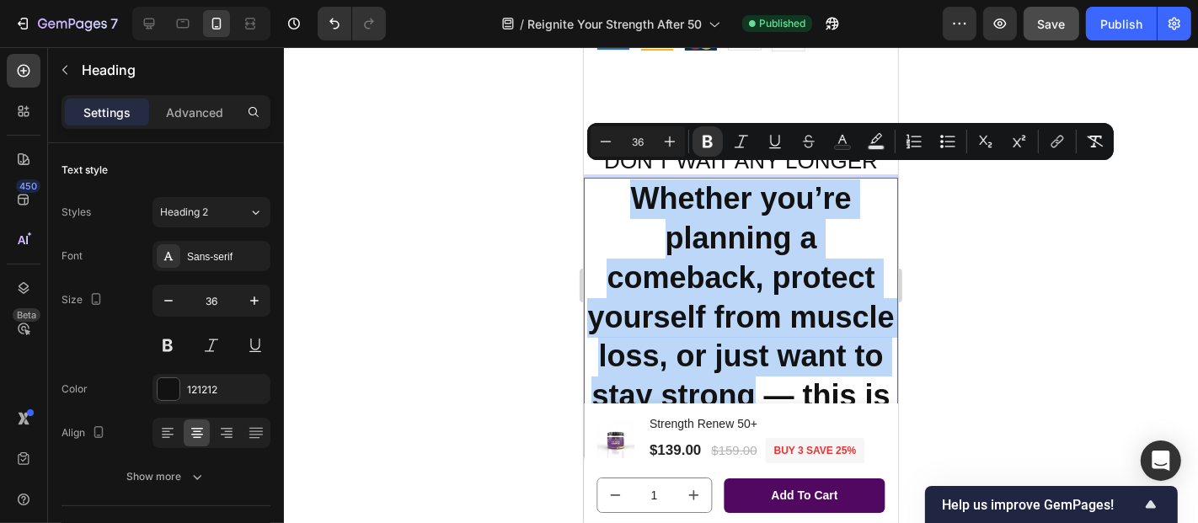
drag, startPoint x: 626, startPoint y: 179, endPoint x: 872, endPoint y: 384, distance: 320.6
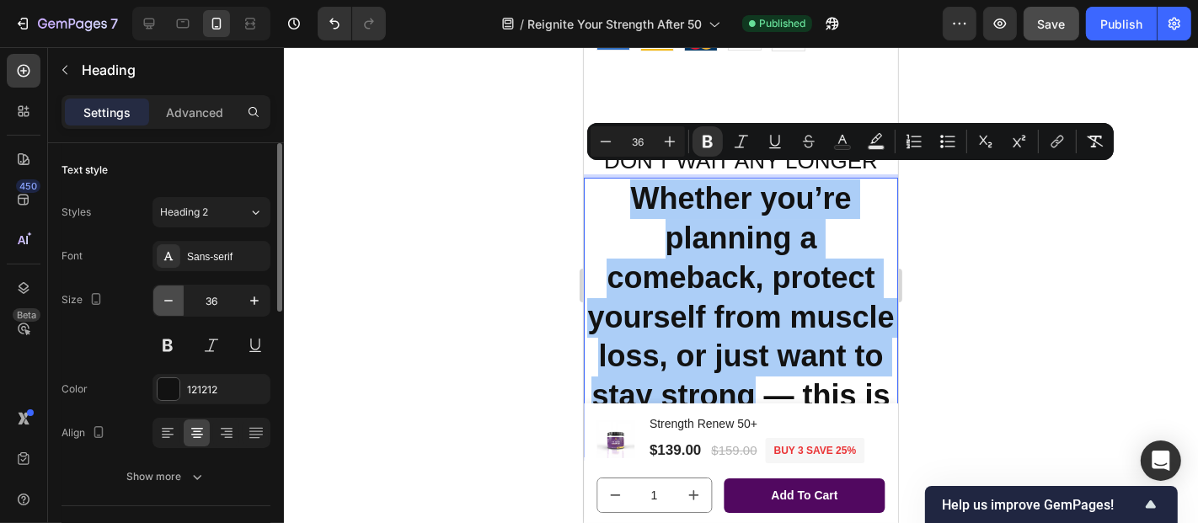
click at [173, 302] on icon "button" at bounding box center [168, 300] width 17 height 17
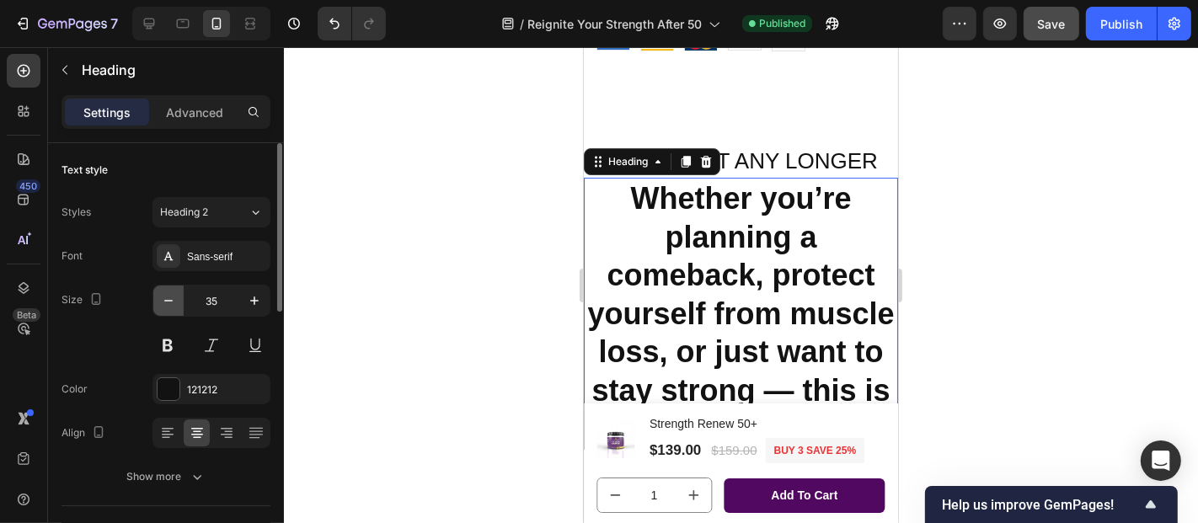
click at [173, 302] on icon "button" at bounding box center [168, 300] width 17 height 17
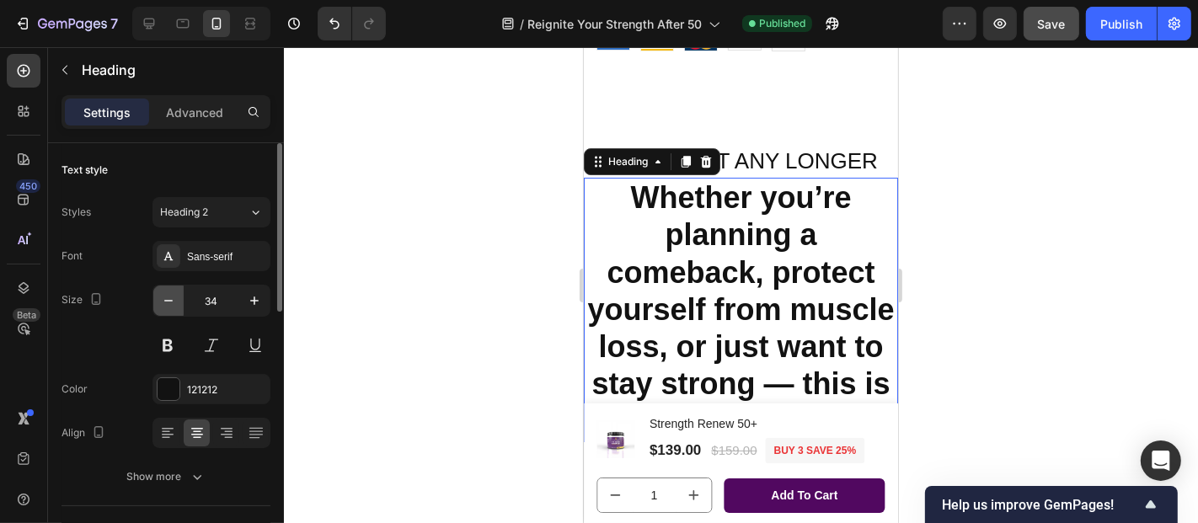
click at [173, 302] on icon "button" at bounding box center [168, 300] width 17 height 17
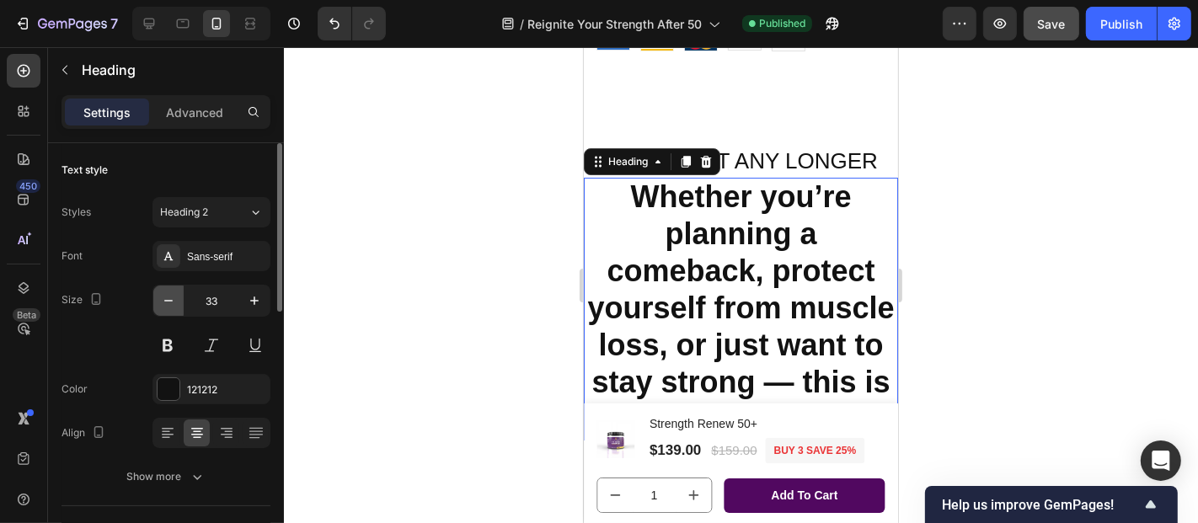
click at [173, 302] on icon "button" at bounding box center [168, 300] width 17 height 17
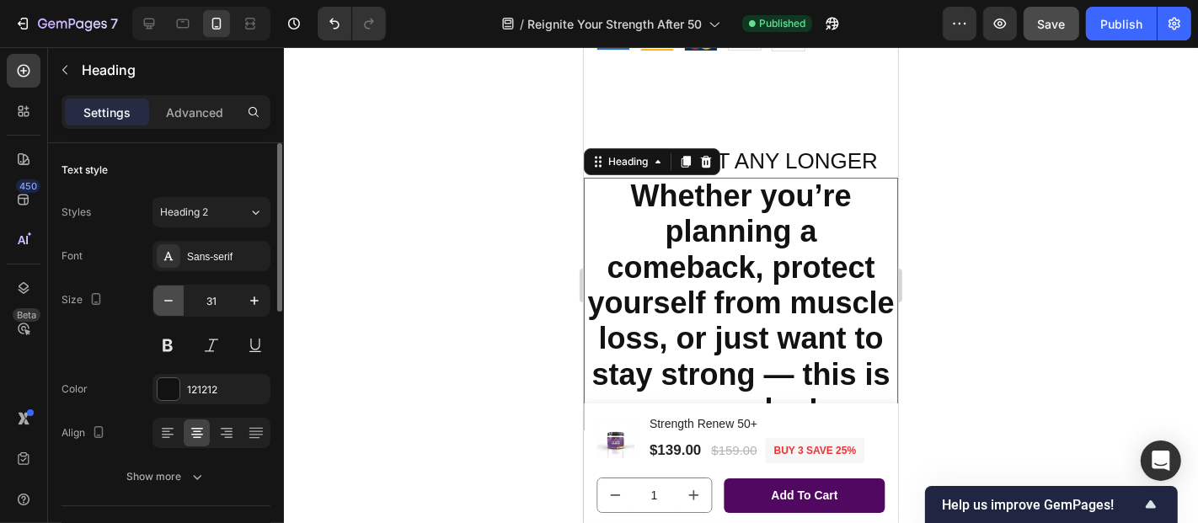
click at [173, 302] on icon "button" at bounding box center [168, 300] width 17 height 17
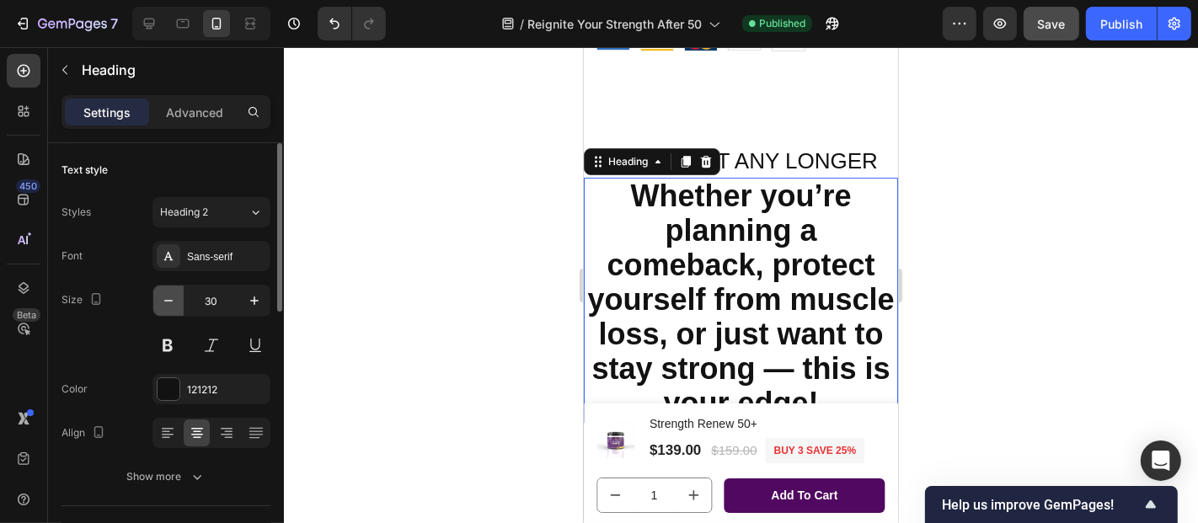
click at [173, 302] on icon "button" at bounding box center [168, 300] width 17 height 17
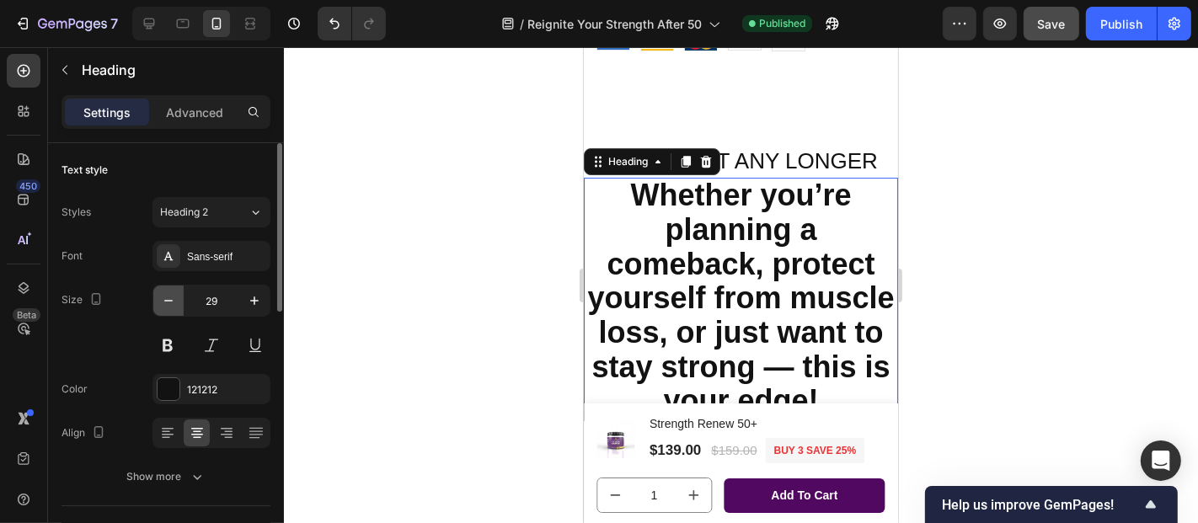
click at [173, 302] on icon "button" at bounding box center [168, 300] width 17 height 17
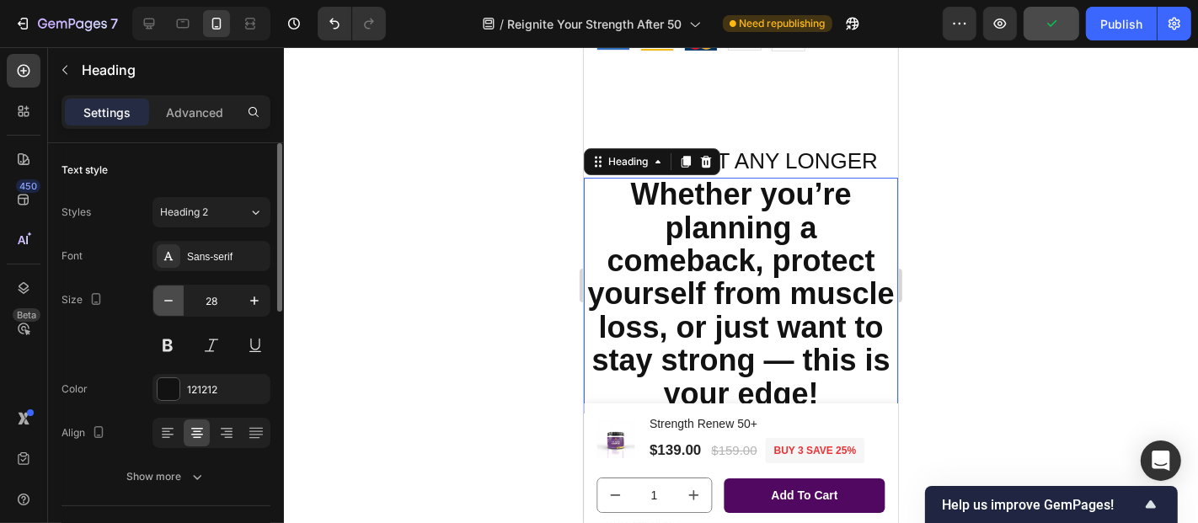
click at [173, 302] on icon "button" at bounding box center [168, 300] width 17 height 17
type input "26"
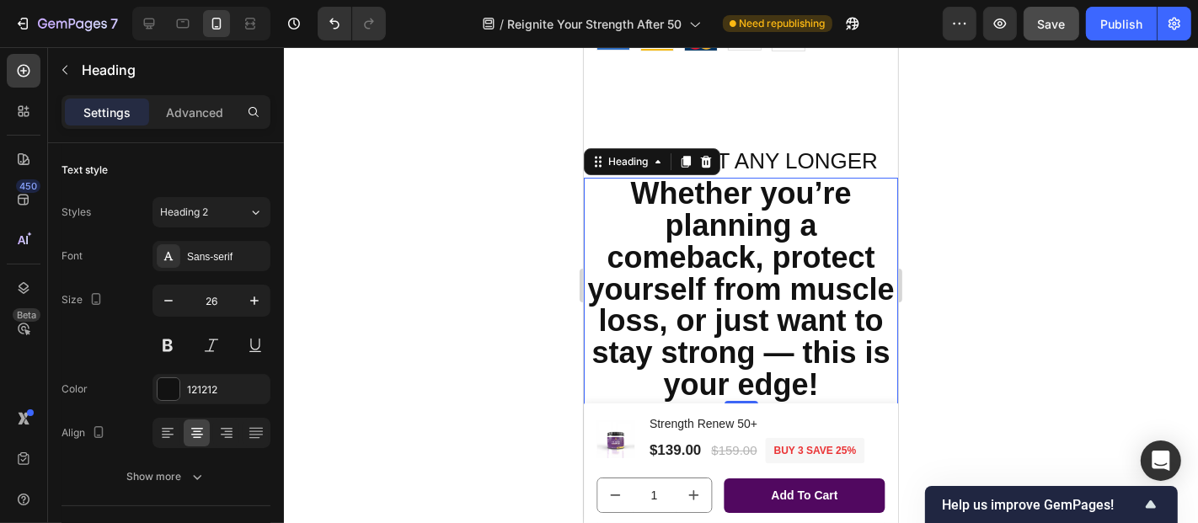
click at [520, 316] on div at bounding box center [741, 285] width 914 height 476
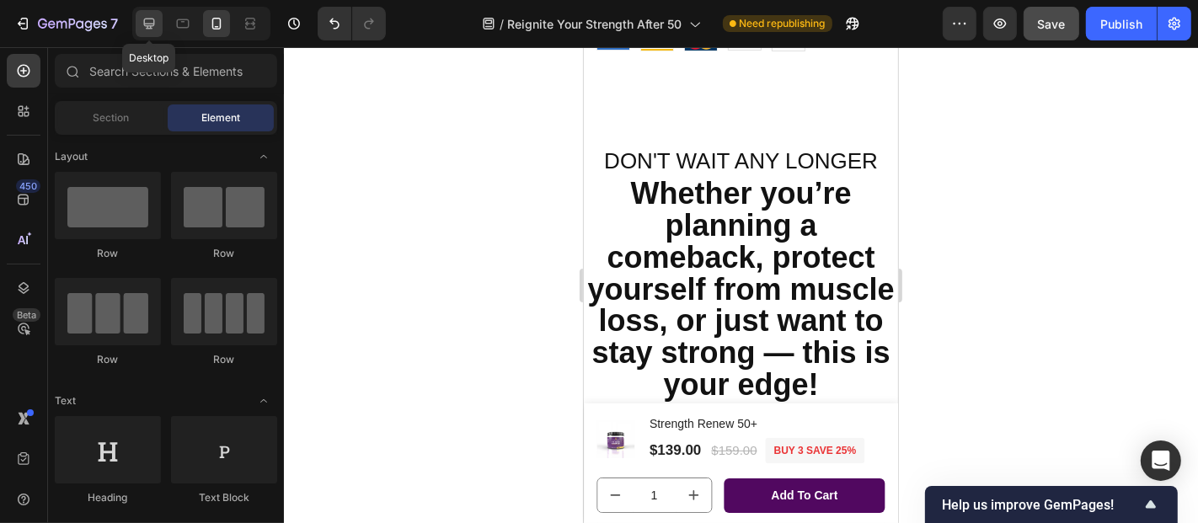
click at [152, 19] on icon at bounding box center [149, 23] width 17 height 17
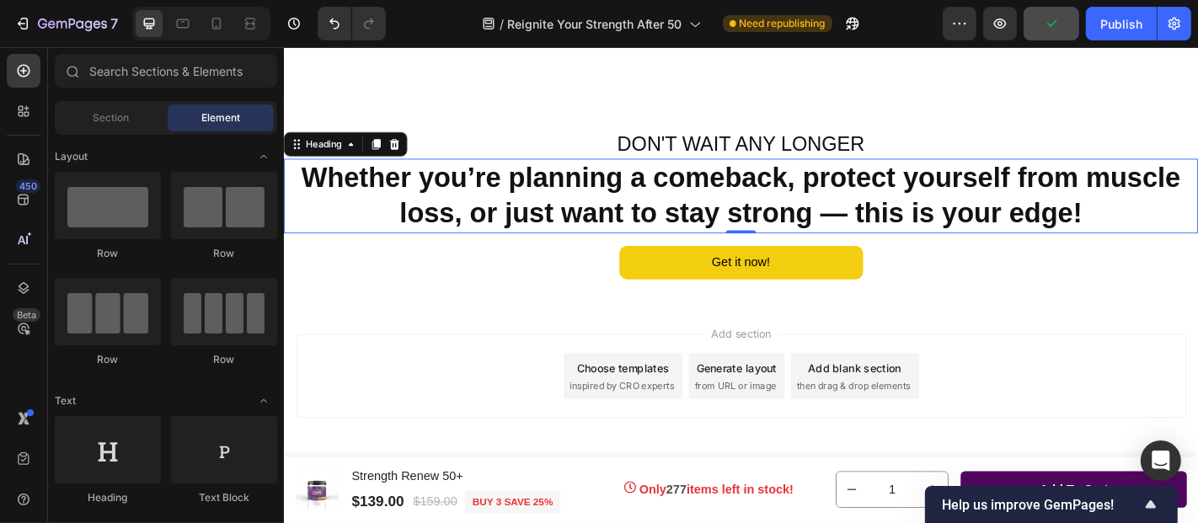
scroll to position [10044, 0]
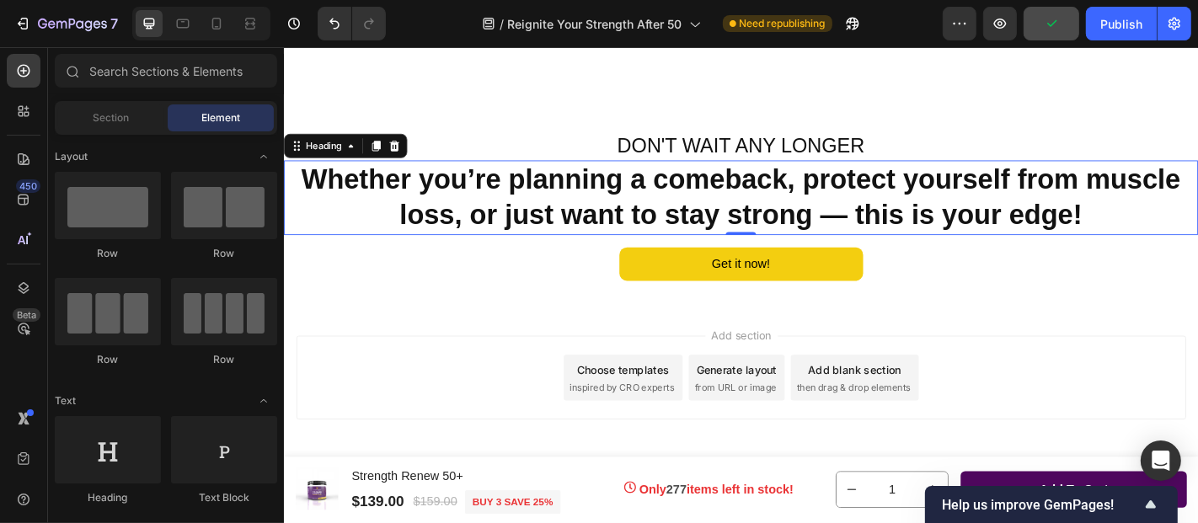
click at [603, 189] on strong "Whether you’re planning a comeback, protect yourself from muscle loss, or just …" at bounding box center [788, 212] width 972 height 74
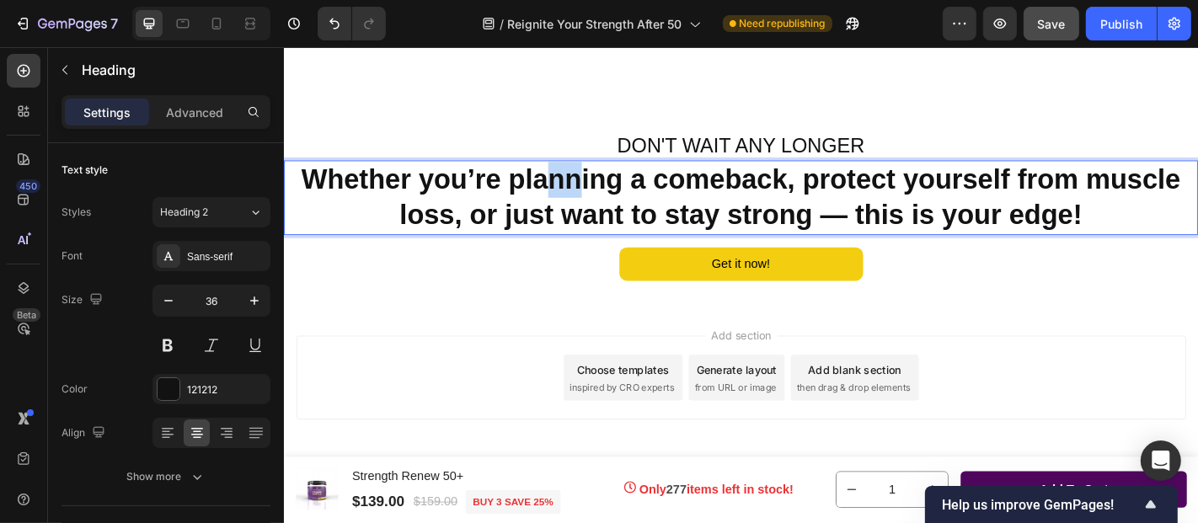
drag, startPoint x: 569, startPoint y: 198, endPoint x: 598, endPoint y: 201, distance: 29.6
click at [598, 201] on strong "Whether you’re planning a comeback, protect yourself from muscle loss, or just …" at bounding box center [788, 212] width 972 height 74
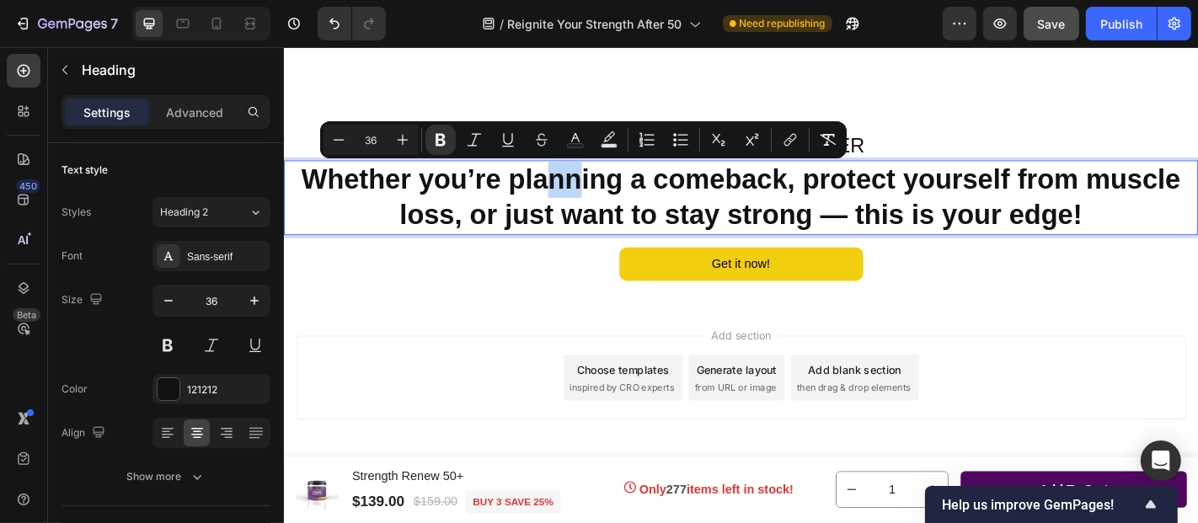
click at [597, 211] on p "Whether you’re planning a comeback, protect yourself from muscle loss, or just …" at bounding box center [789, 213] width 1008 height 79
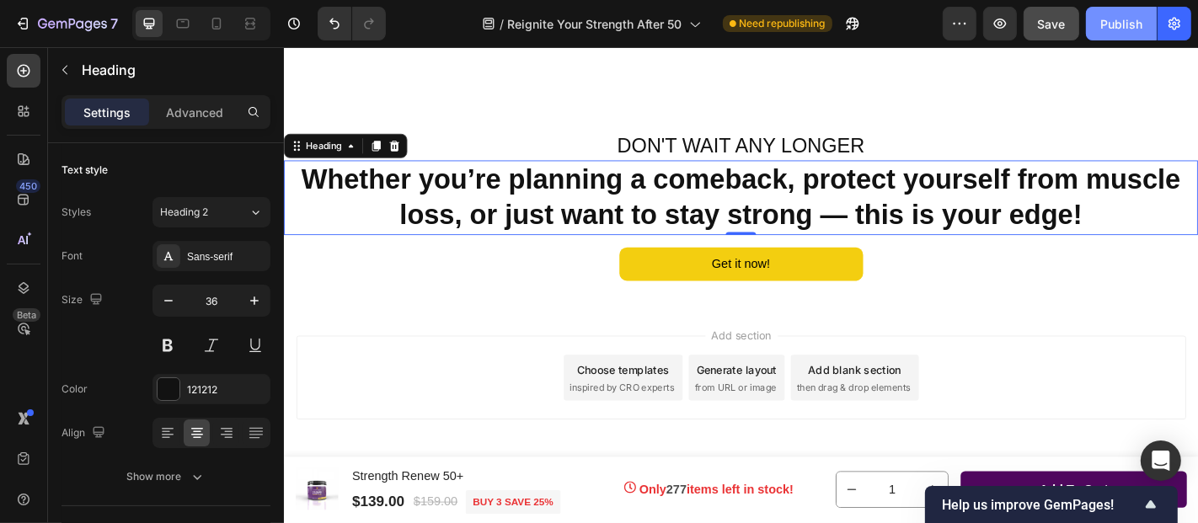
click at [1115, 24] on div "Publish" at bounding box center [1121, 24] width 42 height 18
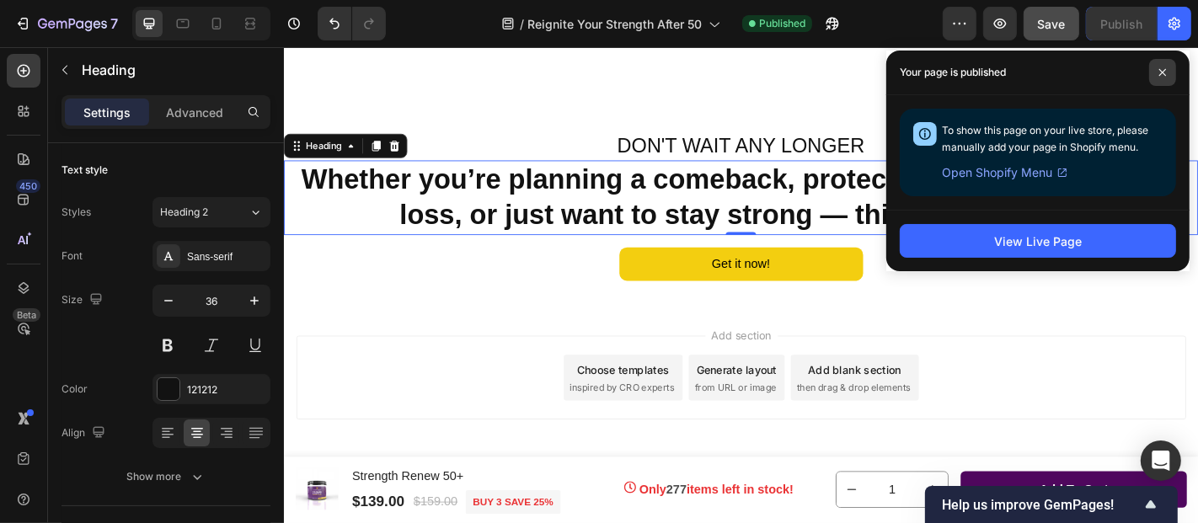
click at [1162, 74] on icon at bounding box center [1162, 72] width 8 height 8
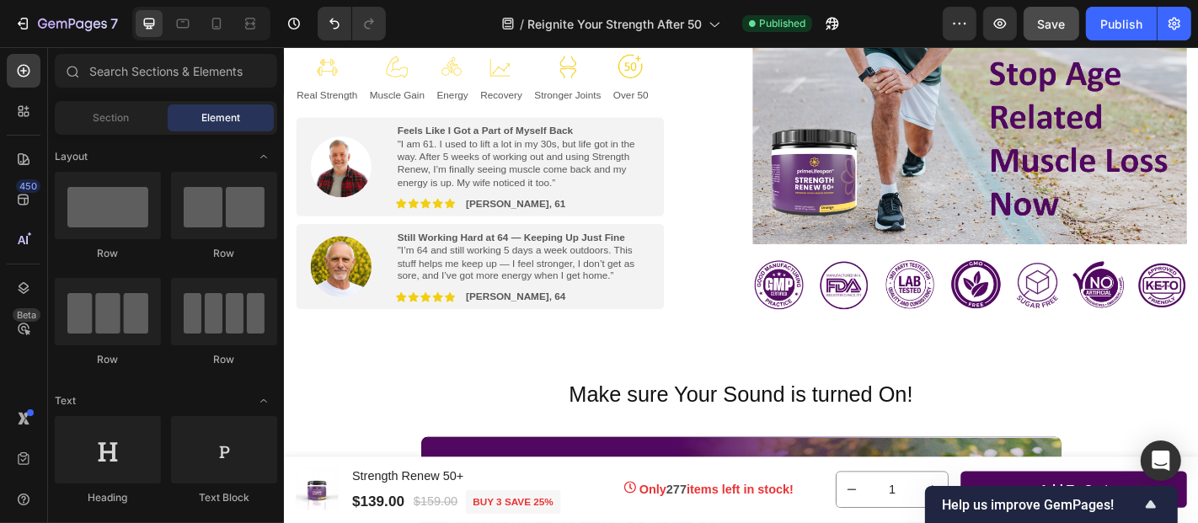
scroll to position [0, 0]
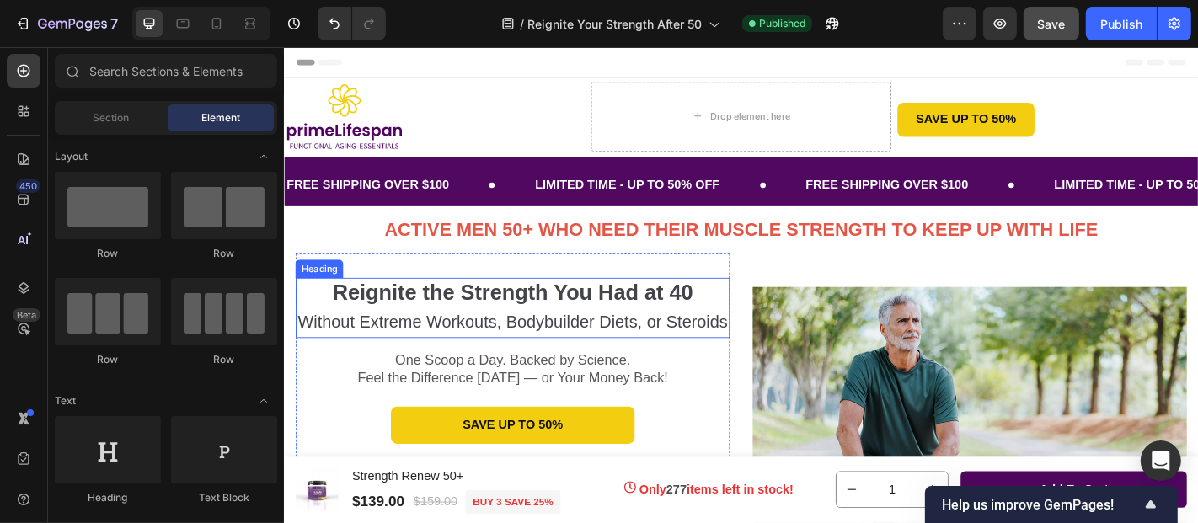
click at [418, 318] on strong "Reignite the Strength You Had at 40" at bounding box center [535, 318] width 398 height 26
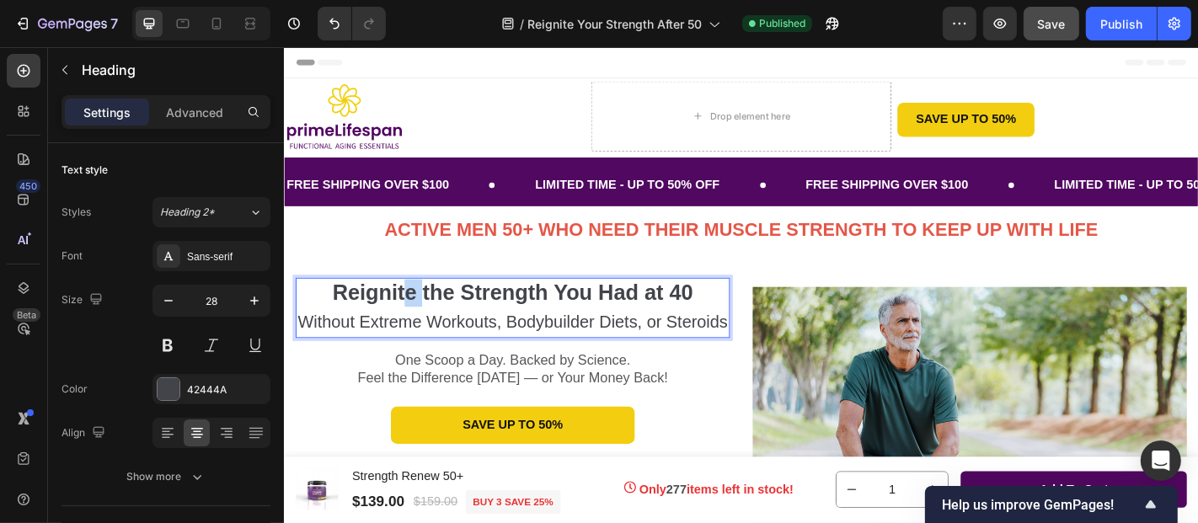
drag, startPoint x: 418, startPoint y: 317, endPoint x: 436, endPoint y: 321, distance: 18.2
click at [436, 321] on strong "Reignite the Strength You Had at 40" at bounding box center [535, 318] width 398 height 26
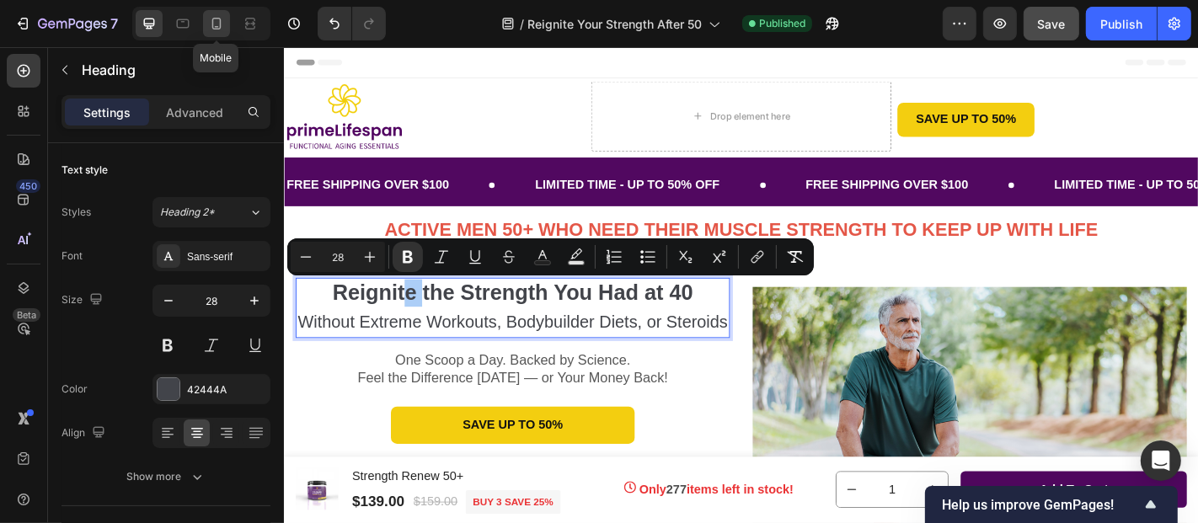
click at [216, 24] on icon at bounding box center [216, 23] width 17 height 17
type input "23"
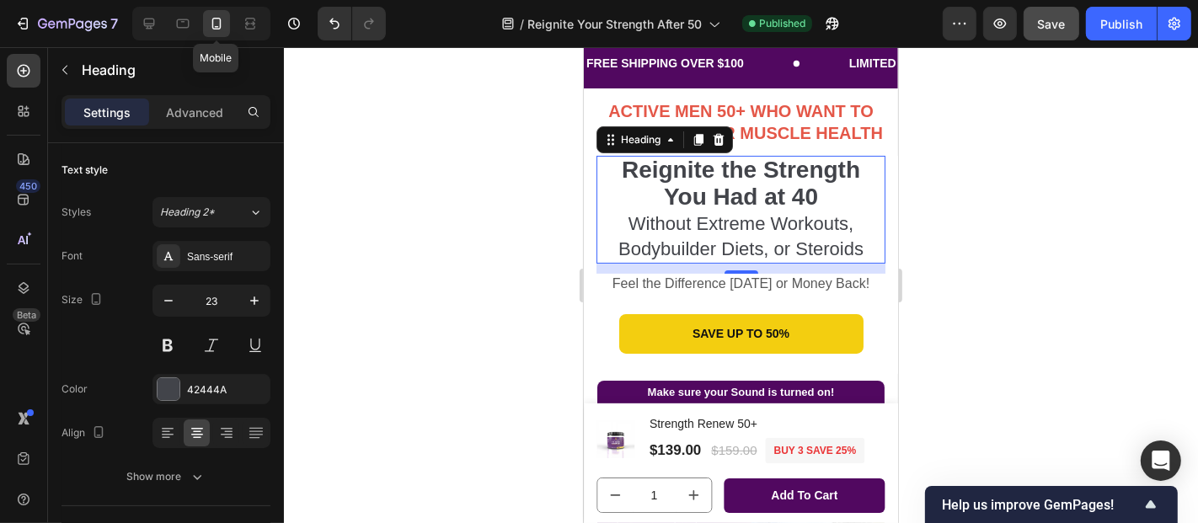
scroll to position [227, 0]
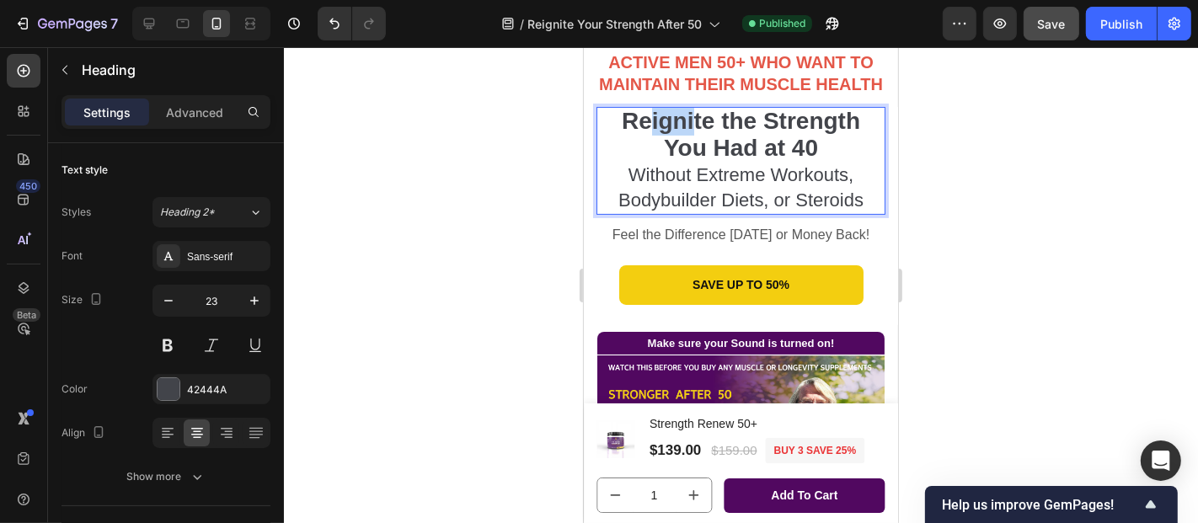
drag, startPoint x: 645, startPoint y: 122, endPoint x: 683, endPoint y: 126, distance: 38.1
click at [683, 126] on strong "Reignite the Strength You Had at 40" at bounding box center [740, 133] width 238 height 53
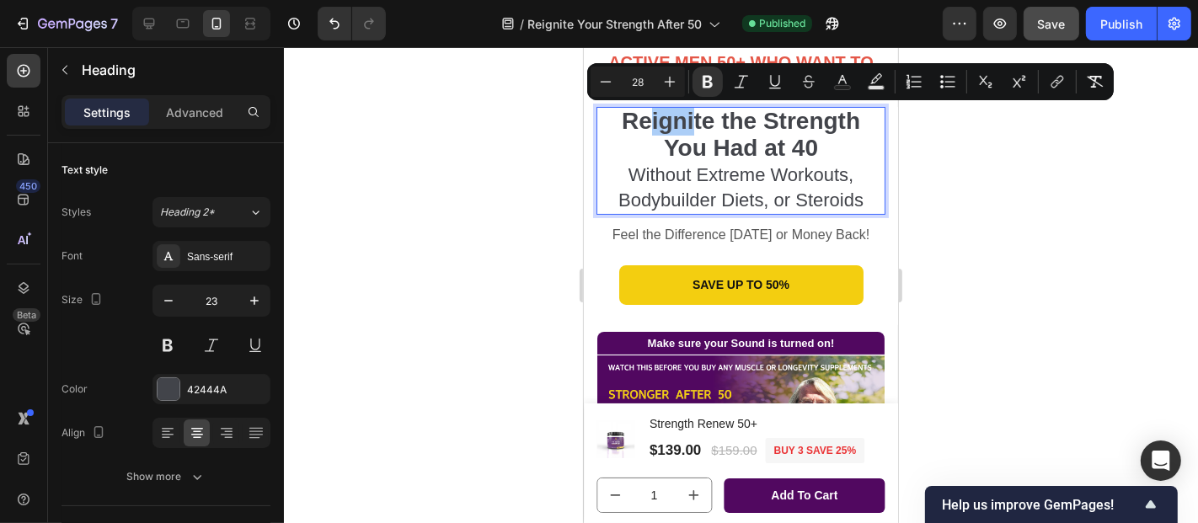
click at [1146, 329] on div at bounding box center [741, 285] width 914 height 476
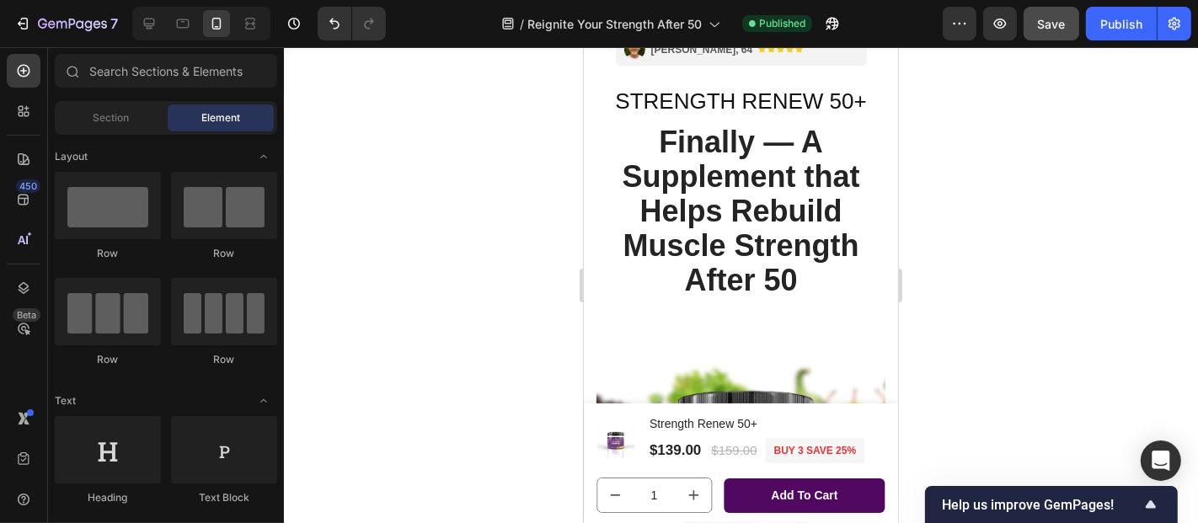
scroll to position [994, 0]
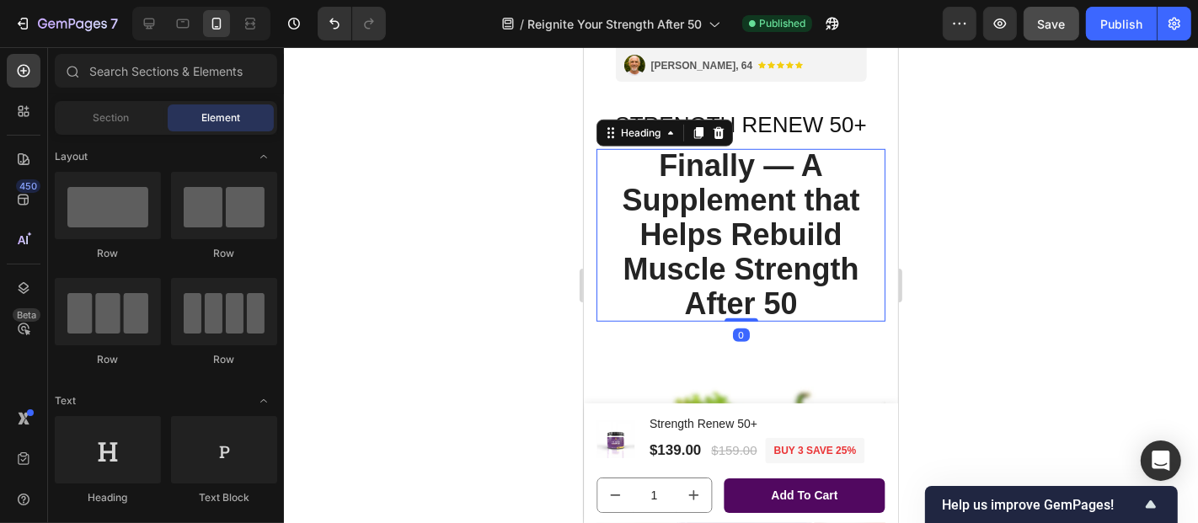
click at [664, 154] on span "Finally — A Supplement that Helps Rebuild Muscle Strength After 50" at bounding box center [740, 233] width 238 height 173
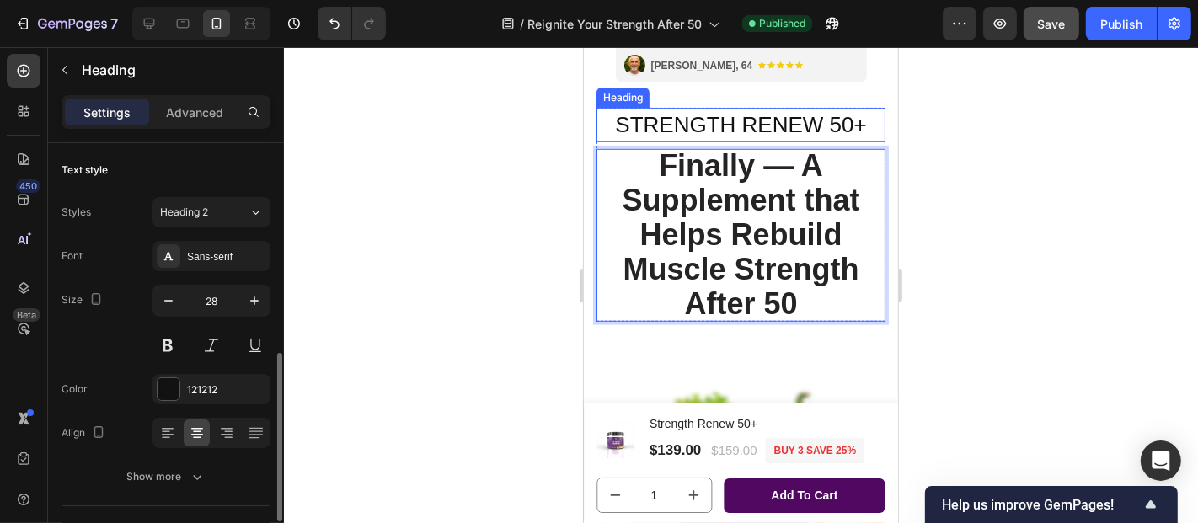
scroll to position [151, 0]
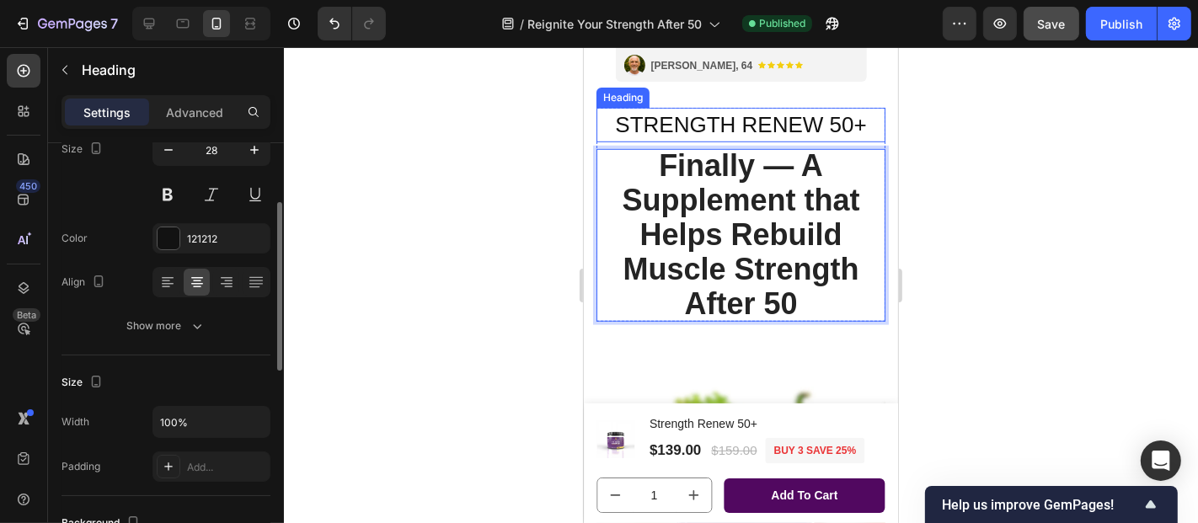
click at [652, 119] on span "STRENGTH RENEW 50+" at bounding box center [739, 123] width 251 height 25
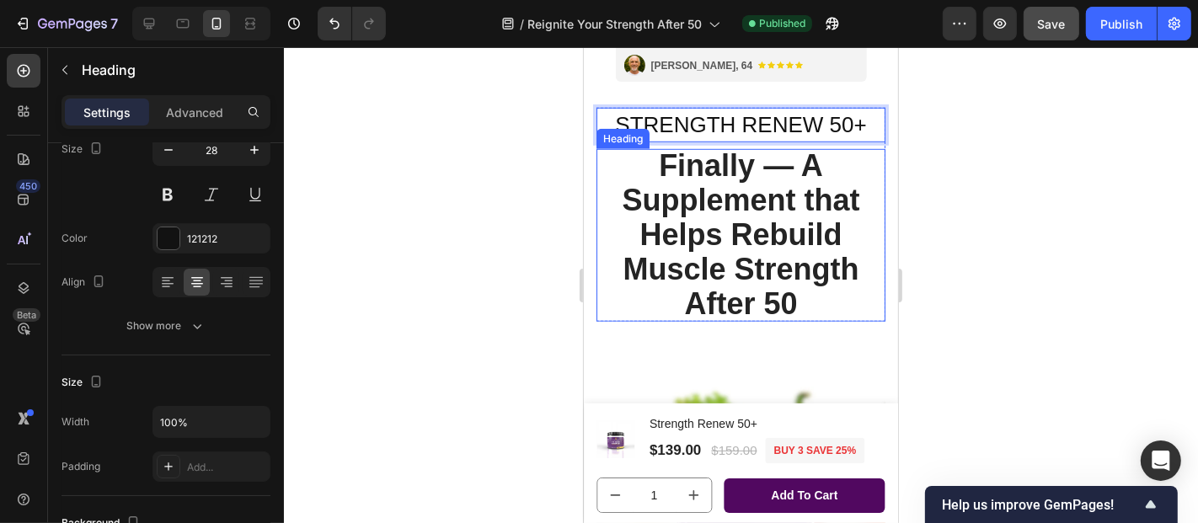
click at [652, 158] on span "Finally — A Supplement that Helps Rebuild Muscle Strength After 50" at bounding box center [740, 233] width 238 height 173
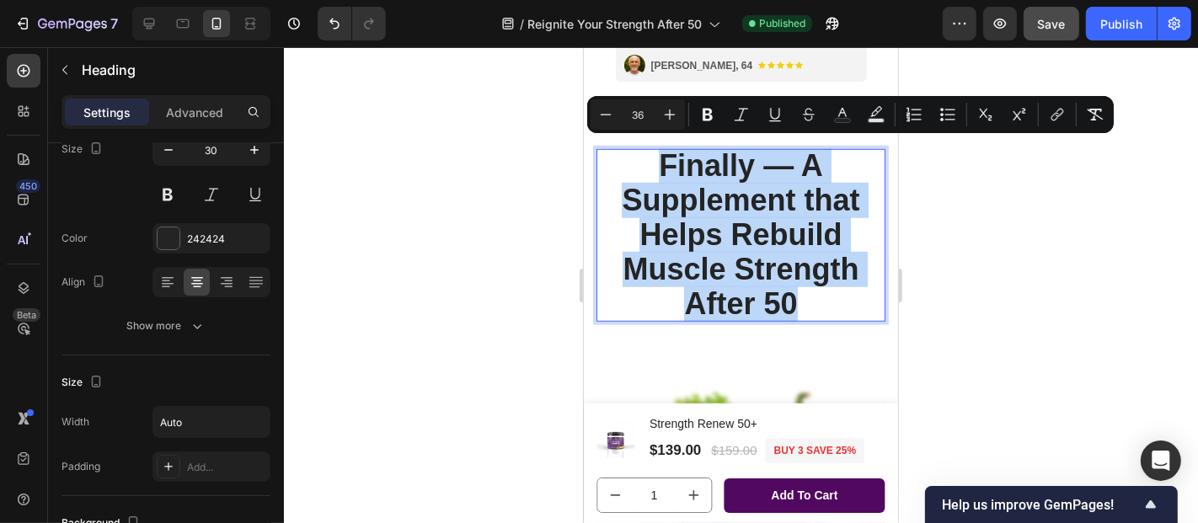
drag, startPoint x: 654, startPoint y: 152, endPoint x: 791, endPoint y: 301, distance: 202.1
click at [791, 301] on p "Finally — A Supplement that Helps Rebuild Muscle Strength After 50" at bounding box center [740, 234] width 289 height 173
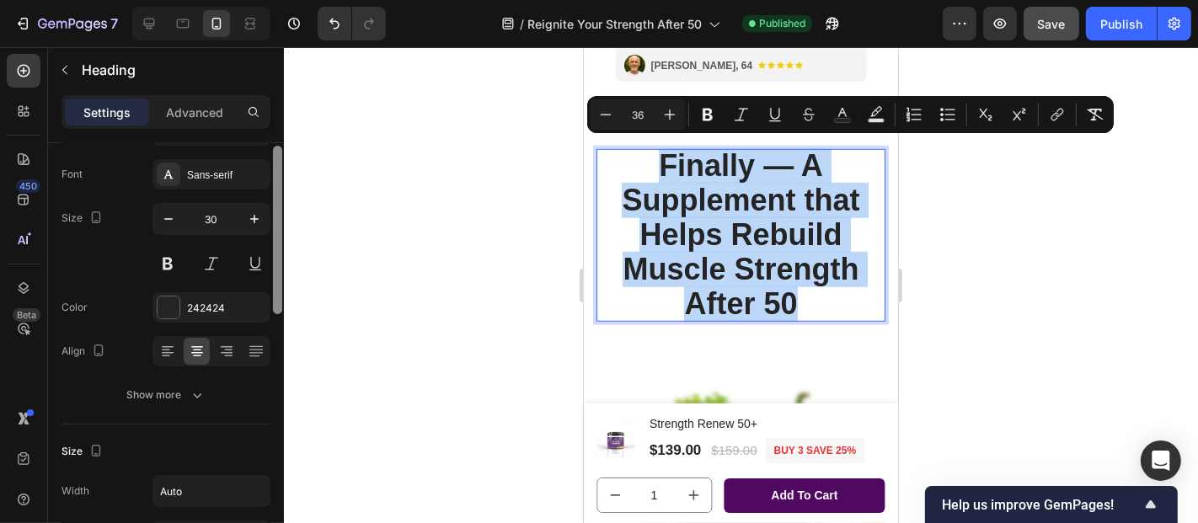
scroll to position [39, 0]
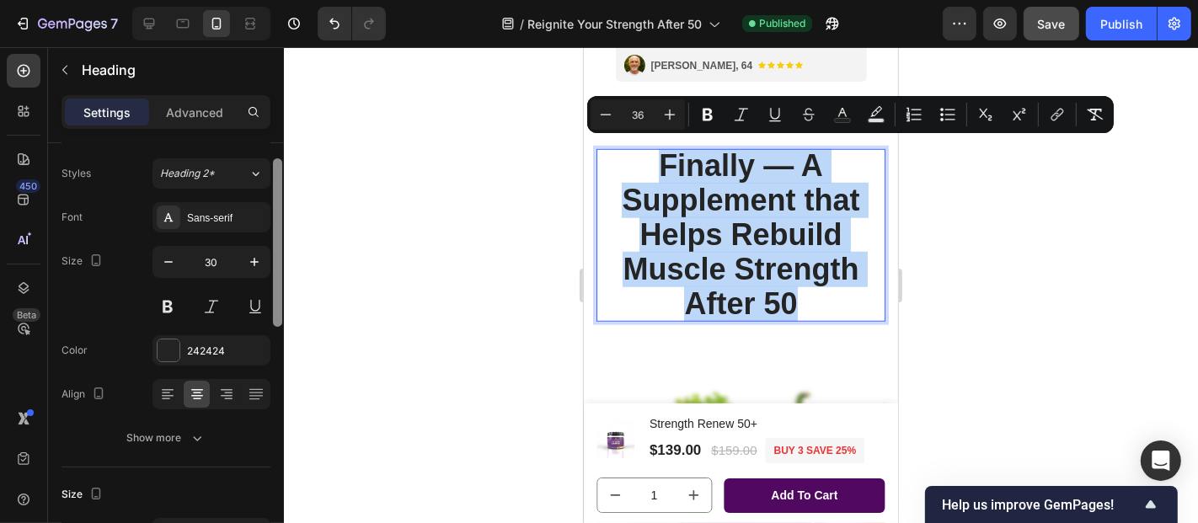
drag, startPoint x: 279, startPoint y: 269, endPoint x: 273, endPoint y: 225, distance: 44.2
click at [273, 225] on div at bounding box center [277, 242] width 9 height 168
drag, startPoint x: 649, startPoint y: 156, endPoint x: 791, endPoint y: 281, distance: 189.8
click at [791, 281] on p "Finally — A Supplement that Helps Rebuild Muscle Strength After 50" at bounding box center [740, 234] width 289 height 173
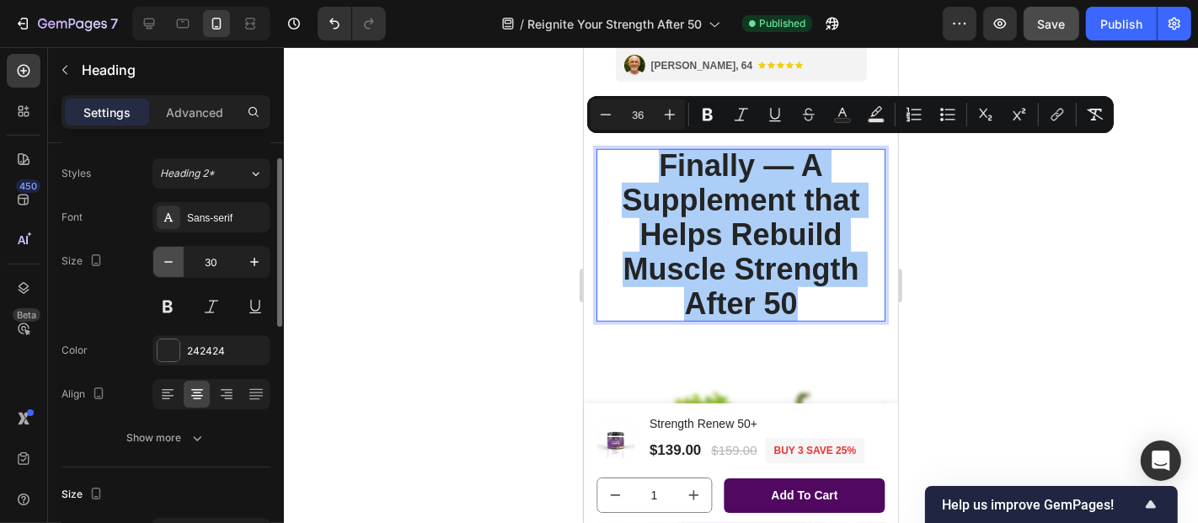
click at [169, 259] on icon "button" at bounding box center [168, 262] width 17 height 17
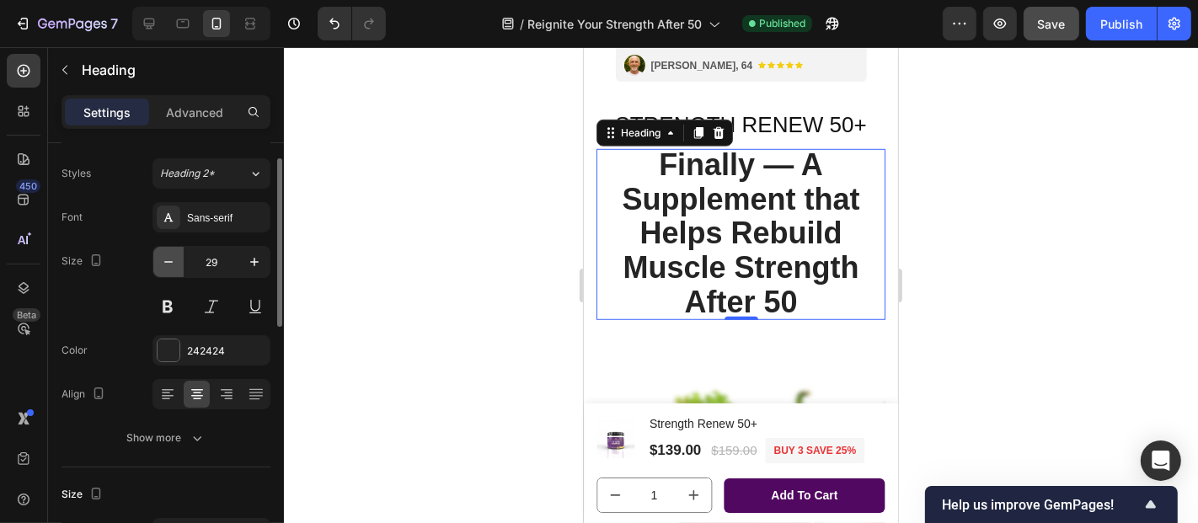
click at [169, 259] on icon "button" at bounding box center [168, 262] width 17 height 17
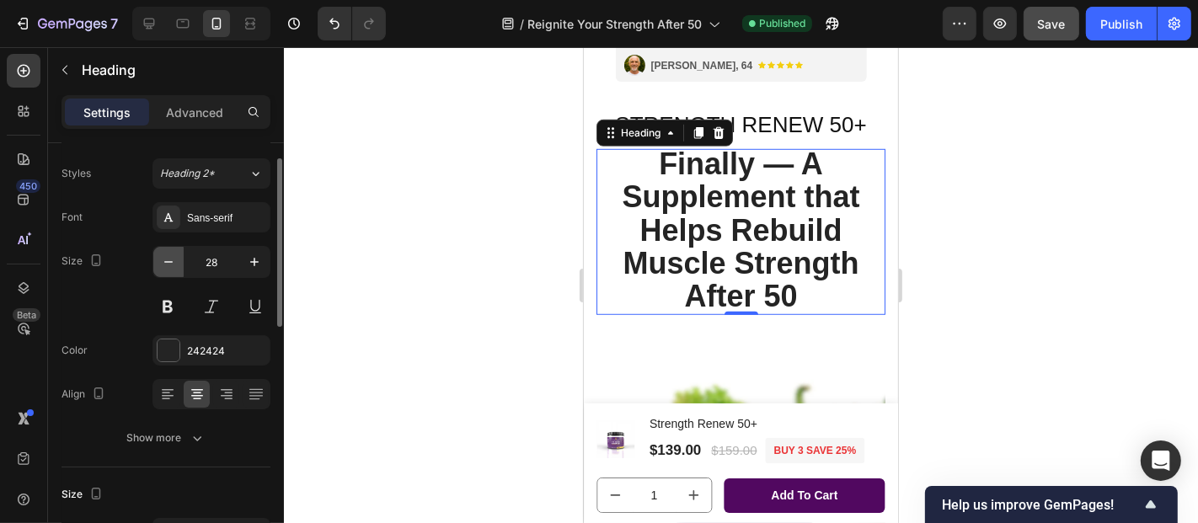
click at [169, 259] on icon "button" at bounding box center [168, 262] width 17 height 17
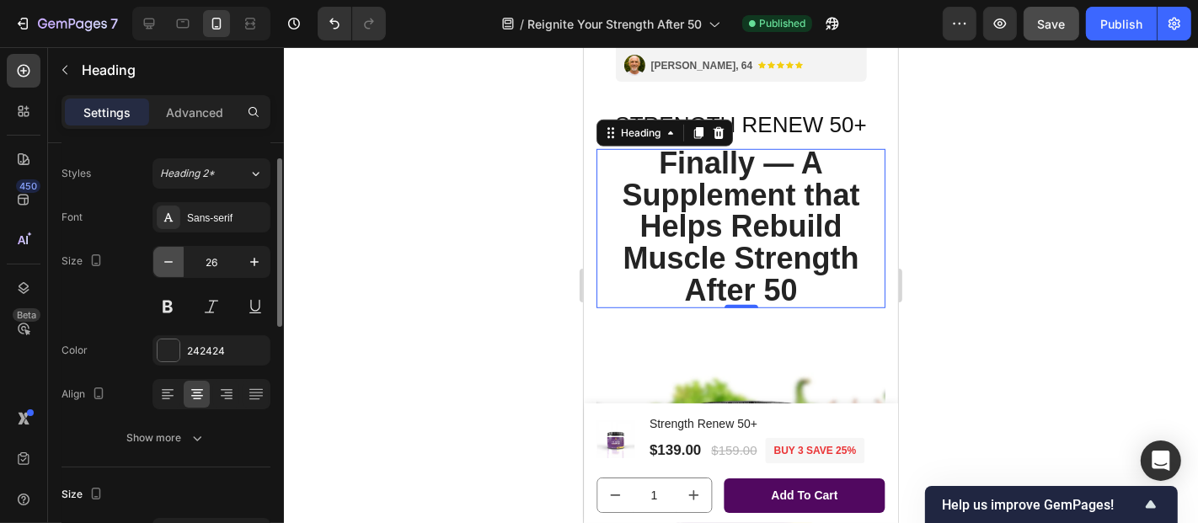
click at [169, 259] on icon "button" at bounding box center [168, 262] width 17 height 17
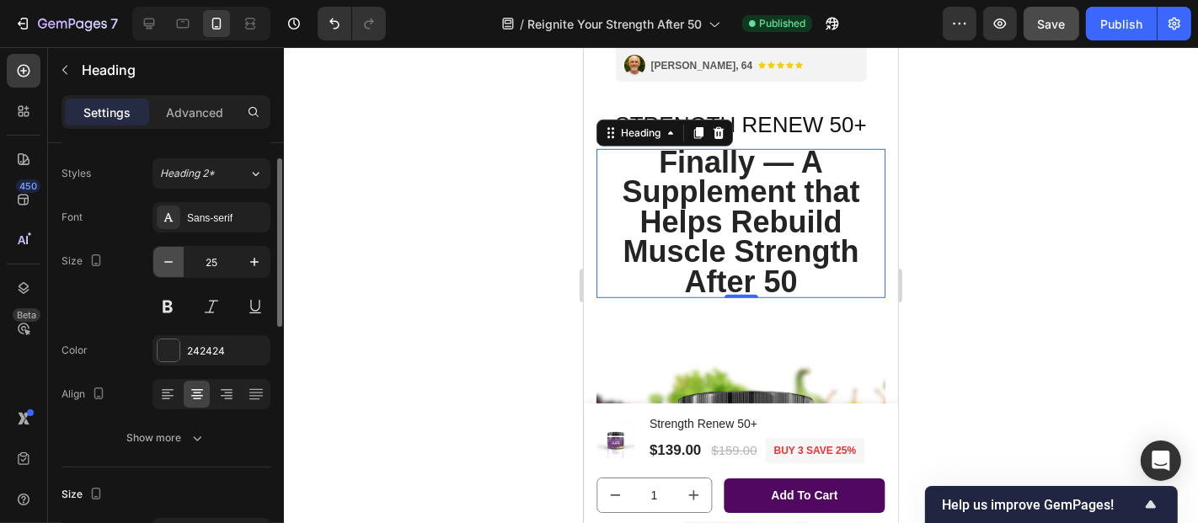
click at [169, 259] on icon "button" at bounding box center [168, 262] width 17 height 17
type input "23"
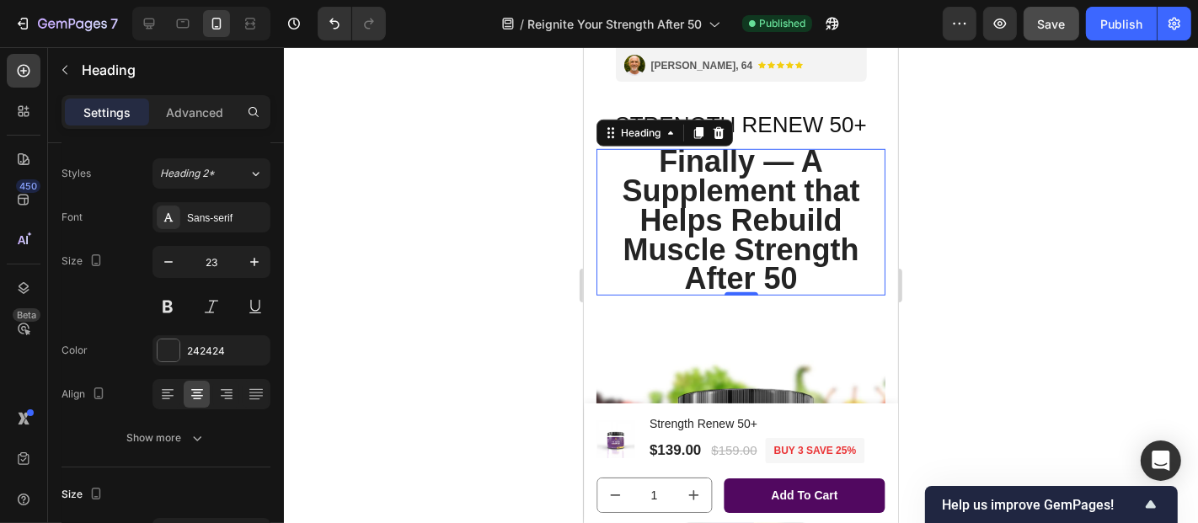
click at [481, 263] on div at bounding box center [741, 285] width 914 height 476
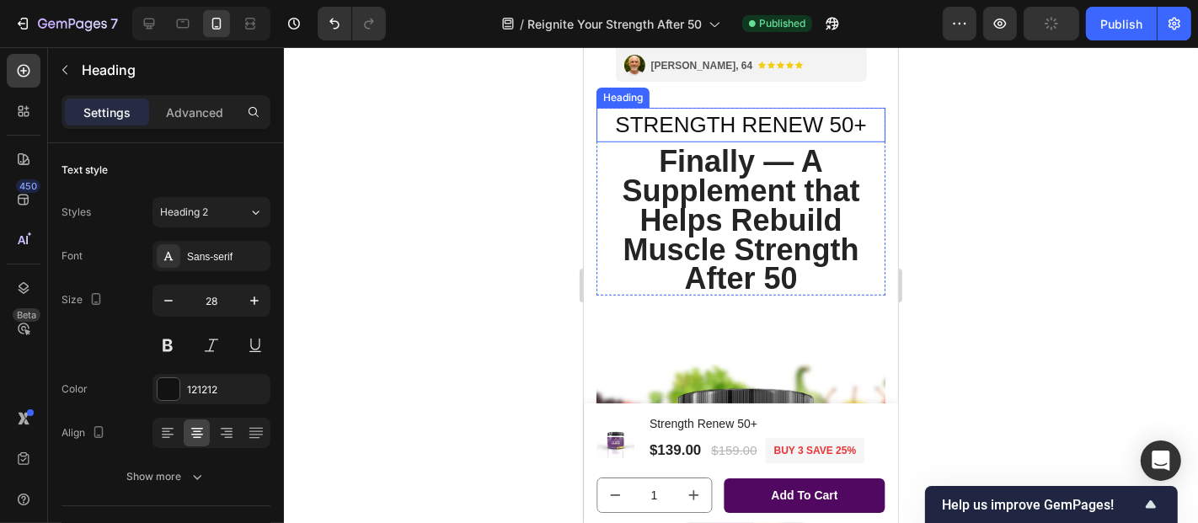
click at [683, 113] on span "STRENGTH RENEW 50+" at bounding box center [739, 123] width 251 height 25
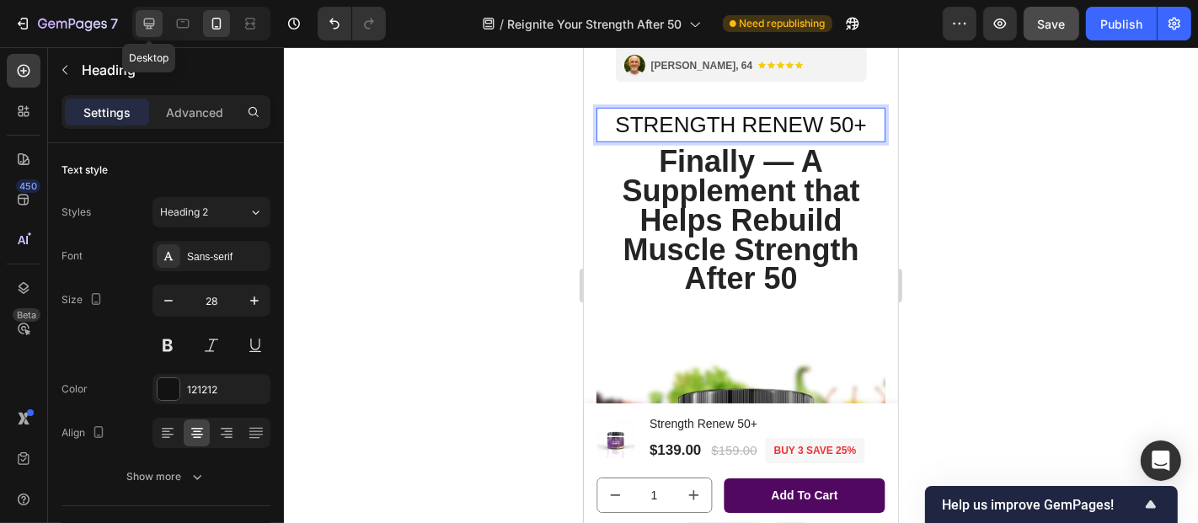
click at [150, 26] on icon at bounding box center [149, 24] width 11 height 11
type input "26"
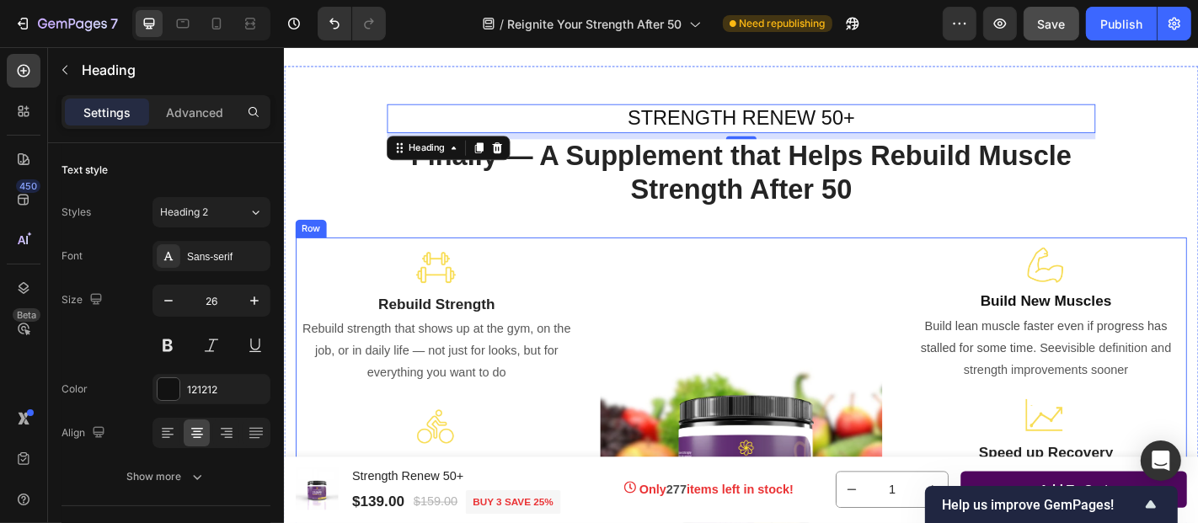
scroll to position [1150, 0]
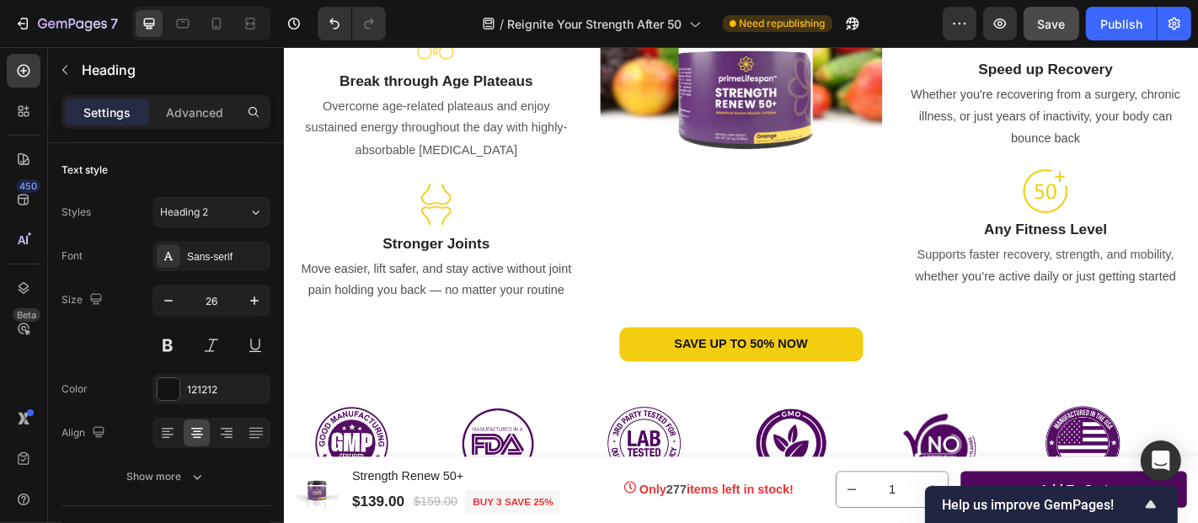
click at [767, 166] on img at bounding box center [789, 73] width 312 height 275
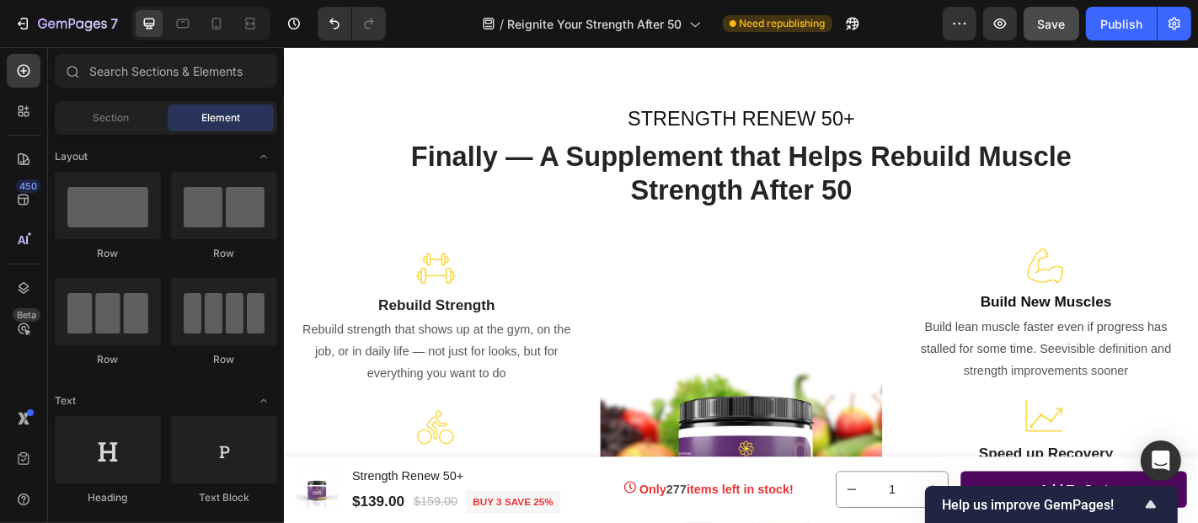
scroll to position [1058, 0]
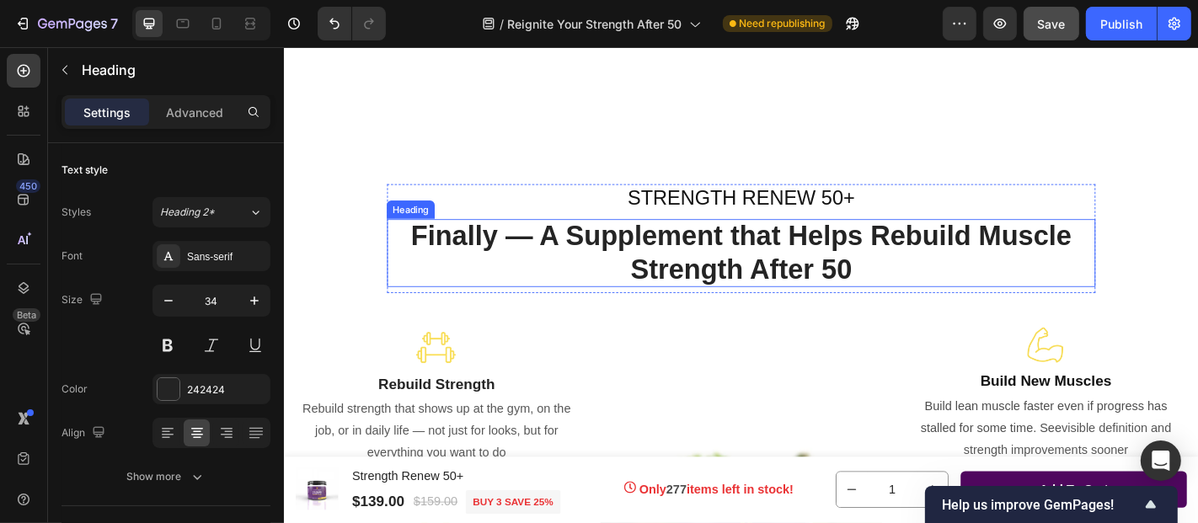
click at [764, 259] on span "Finally — A Supplement that Helps Rebuild Muscle Strength After 50" at bounding box center [788, 274] width 730 height 72
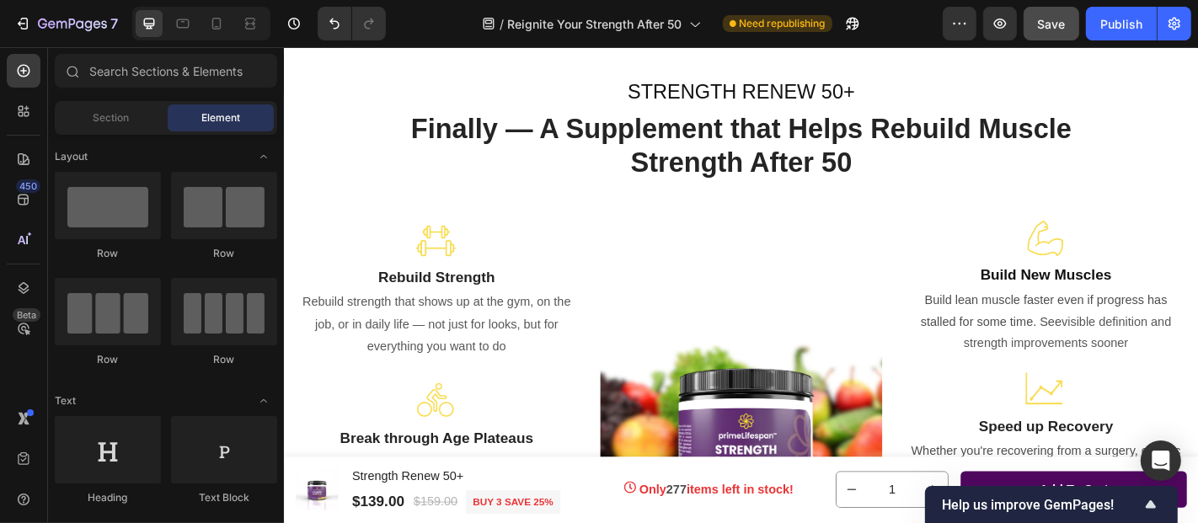
scroll to position [1132, 0]
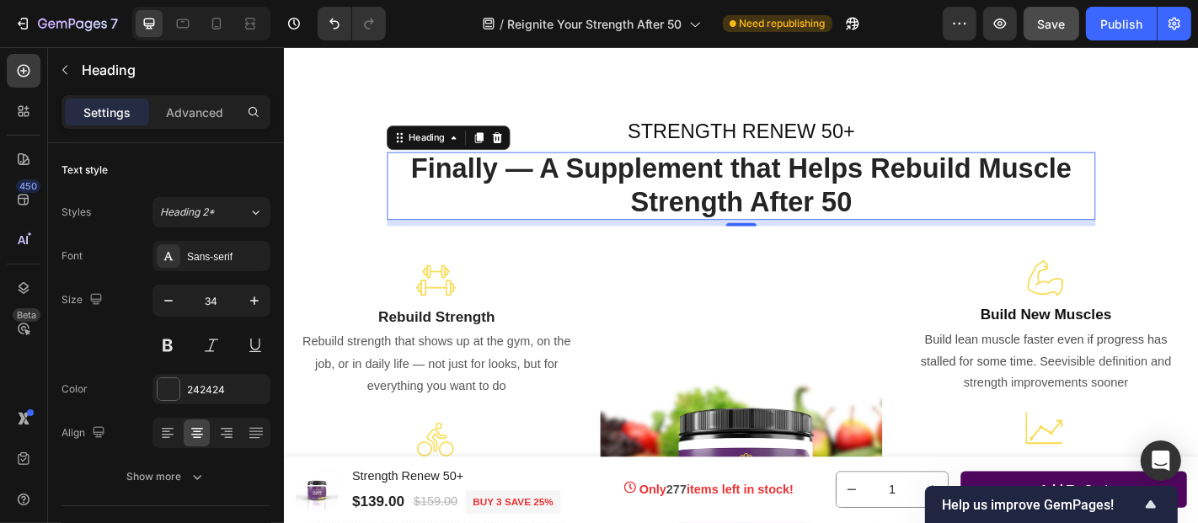
click at [817, 179] on span "Finally — A Supplement that Helps Rebuild Muscle Strength After 50" at bounding box center [788, 199] width 730 height 72
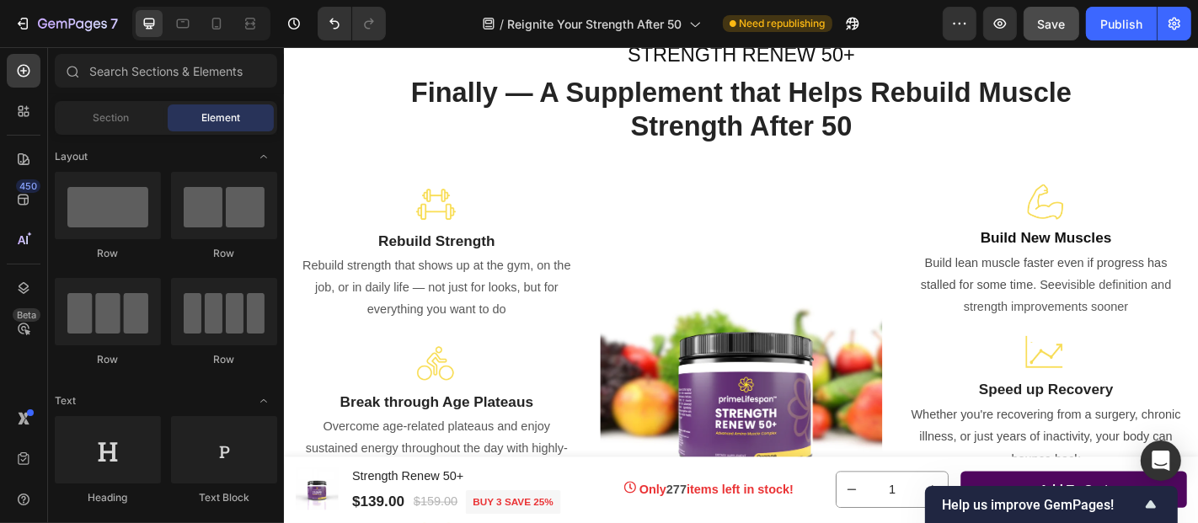
scroll to position [1104, 0]
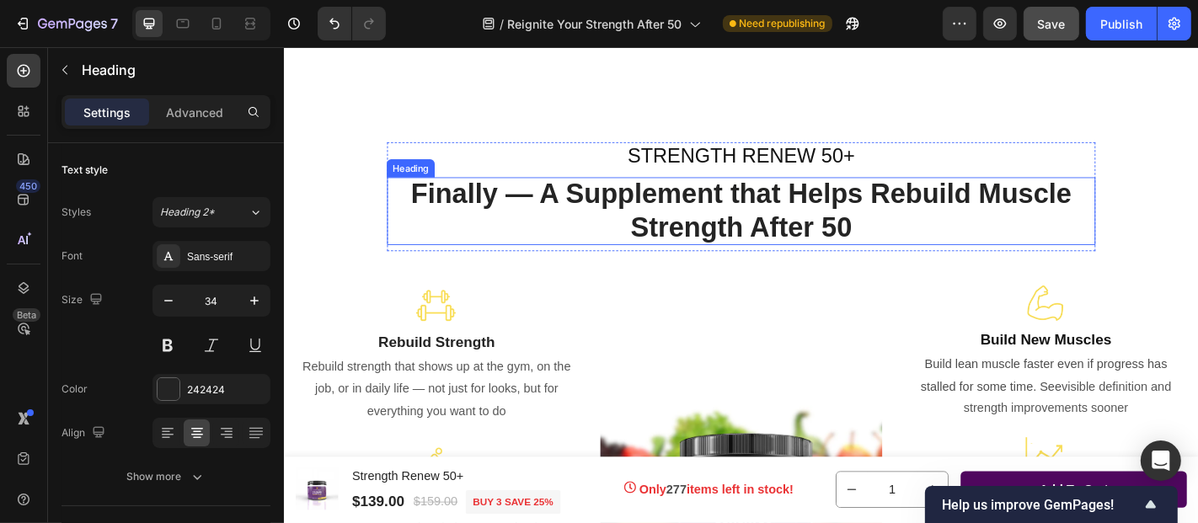
click at [967, 220] on span "Finally — A Supplement that Helps Rebuild Muscle Strength After 50" at bounding box center [788, 227] width 730 height 72
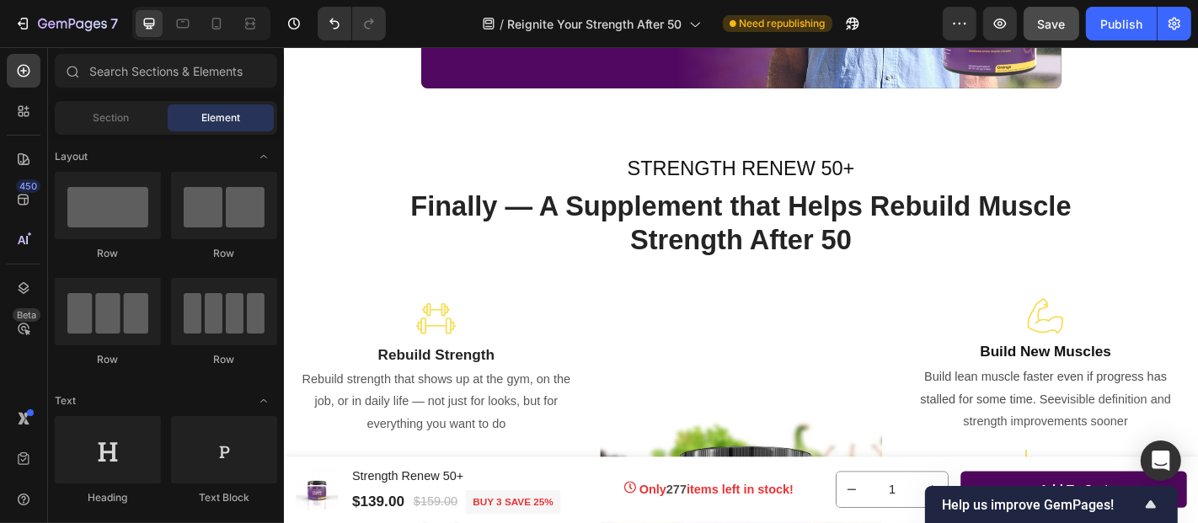
scroll to position [843, 0]
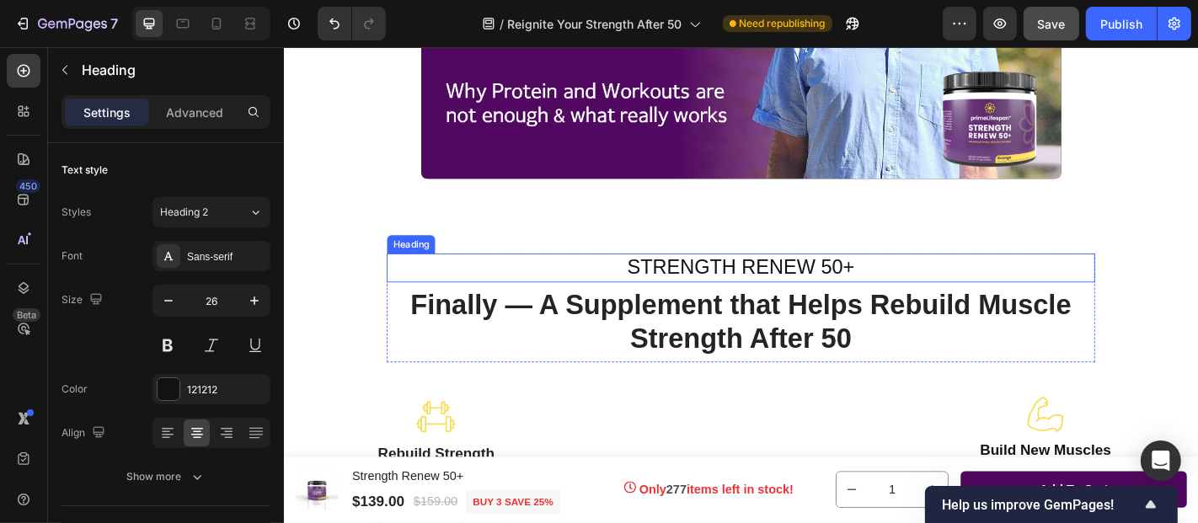
click at [852, 277] on span "STRENGTH RENEW 50+" at bounding box center [788, 289] width 251 height 25
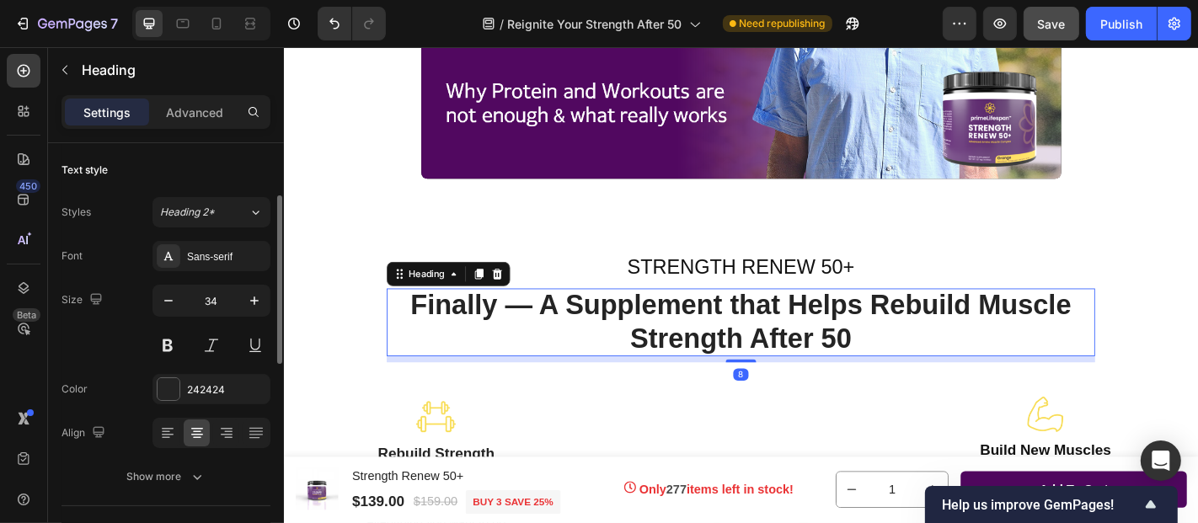
scroll to position [38, 0]
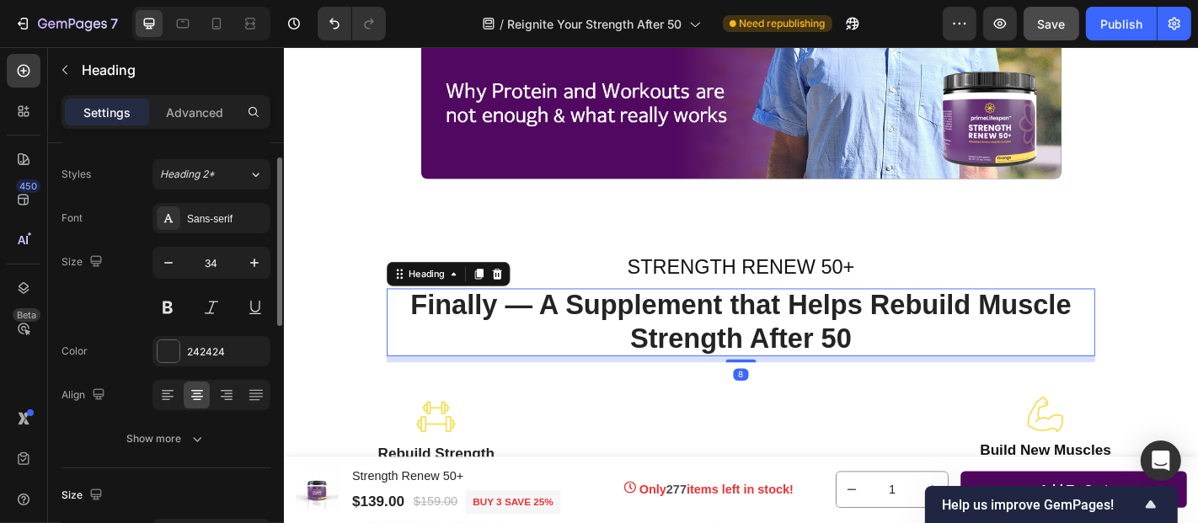
click at [824, 324] on span "Finally — A Supplement that Helps Rebuild Muscle Strength After 50" at bounding box center [788, 350] width 730 height 72
click at [217, 26] on icon at bounding box center [217, 27] width 4 height 2
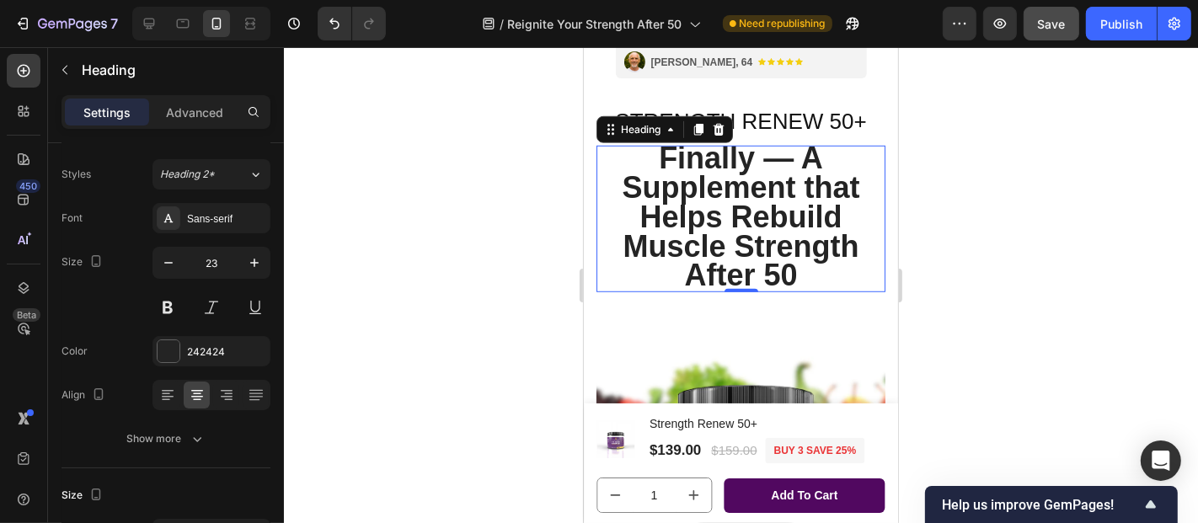
scroll to position [1029, 0]
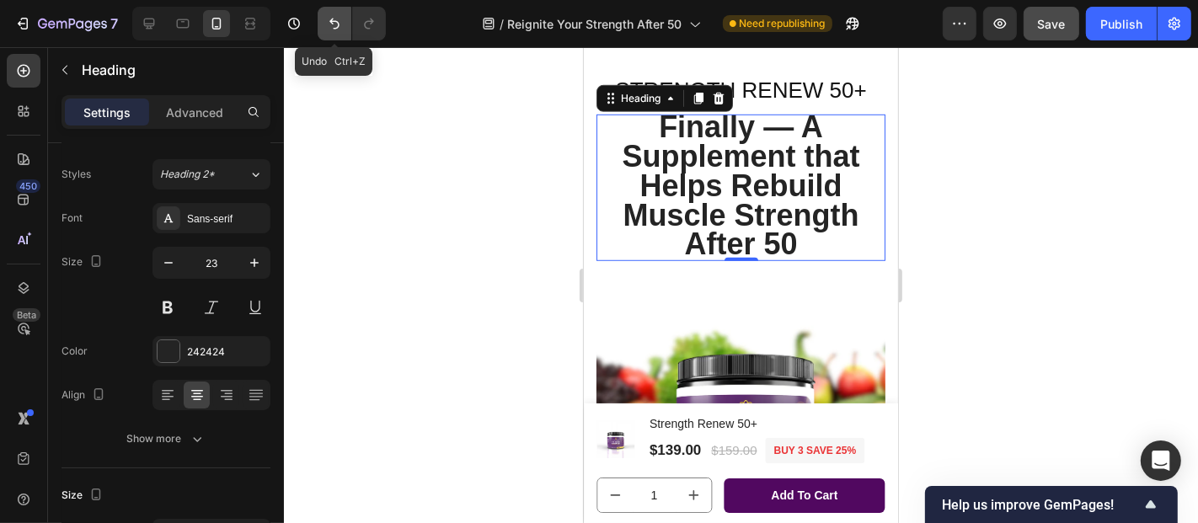
click at [330, 23] on icon "Undo/Redo" at bounding box center [334, 24] width 10 height 11
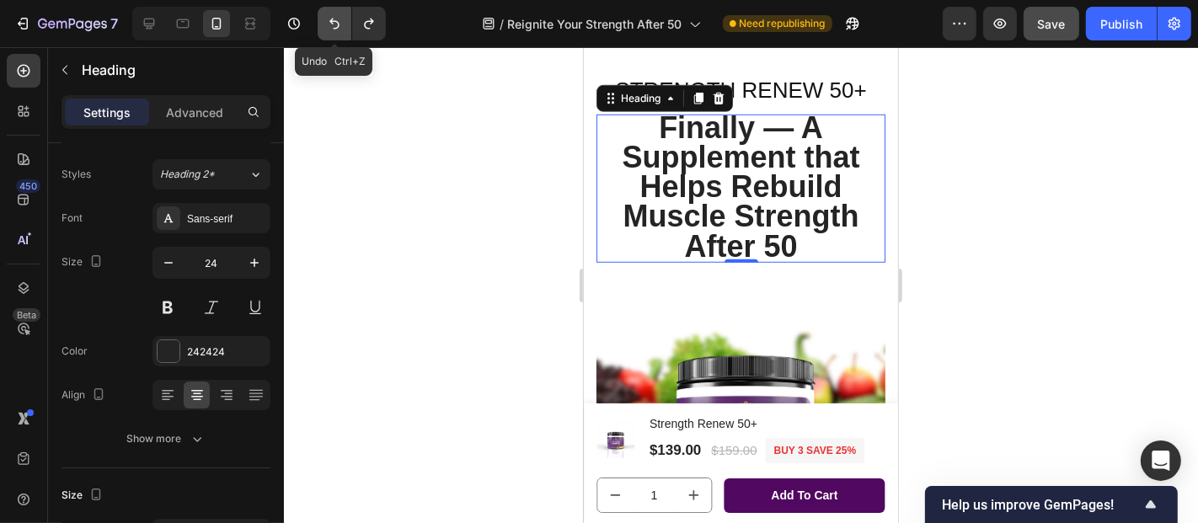
click at [330, 23] on icon "Undo/Redo" at bounding box center [334, 24] width 10 height 11
click at [329, 23] on icon "Undo/Redo" at bounding box center [334, 23] width 17 height 17
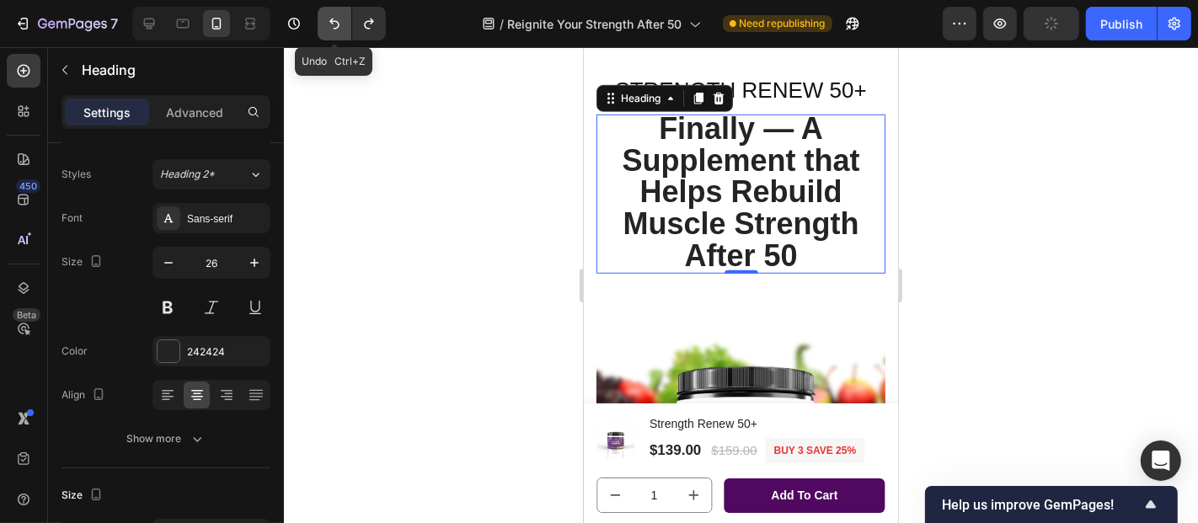
click at [329, 23] on icon "Undo/Redo" at bounding box center [334, 23] width 17 height 17
click at [329, 24] on icon "Undo/Redo" at bounding box center [334, 23] width 17 height 17
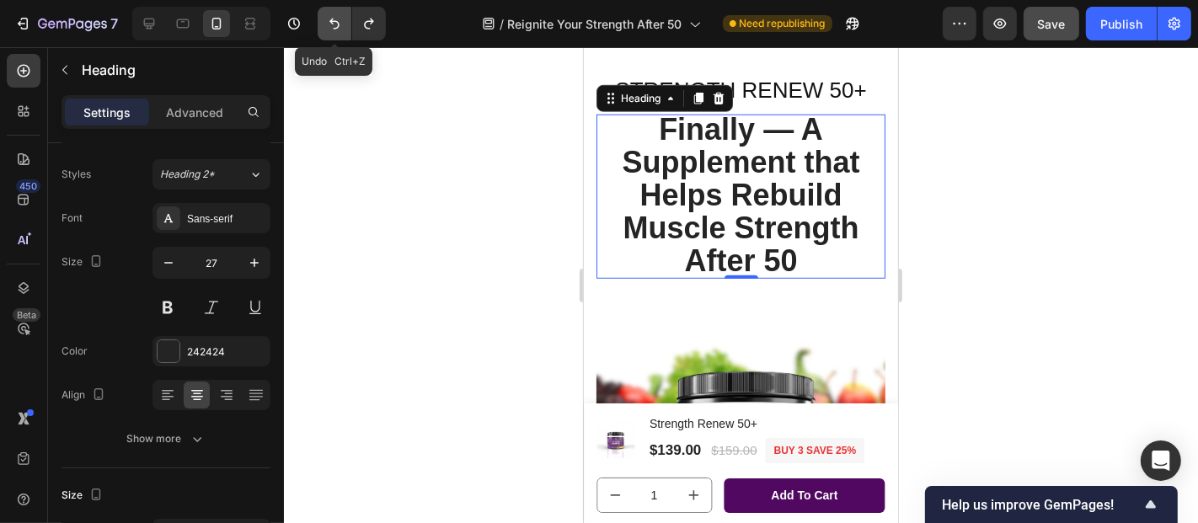
click at [329, 25] on icon "Undo/Redo" at bounding box center [334, 23] width 17 height 17
type input "28"
click at [329, 24] on icon "Undo/Redo" at bounding box center [334, 23] width 17 height 17
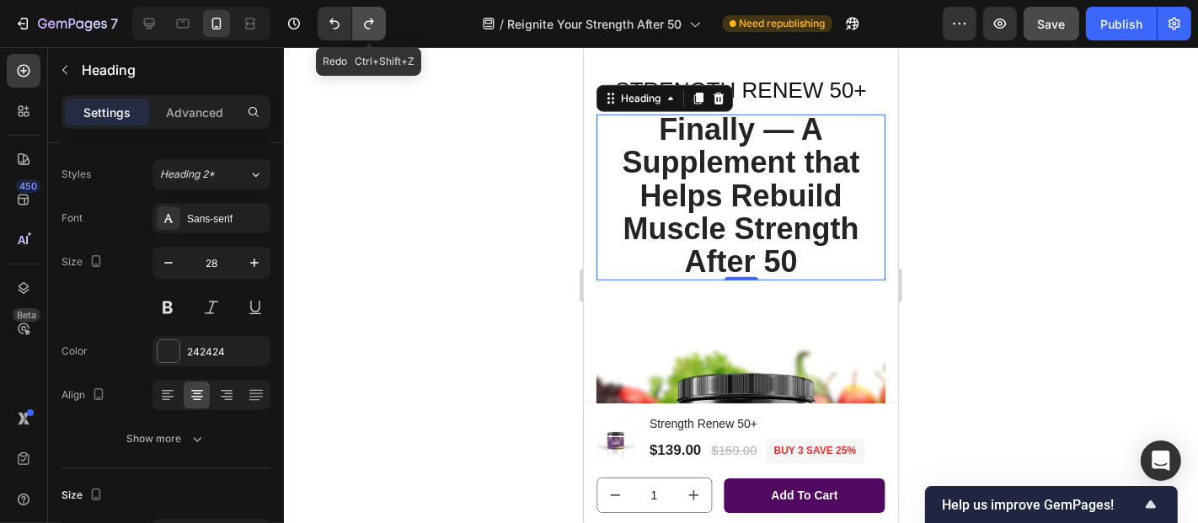
click at [364, 28] on icon "Undo/Redo" at bounding box center [369, 23] width 17 height 17
click at [987, 190] on div at bounding box center [741, 285] width 914 height 476
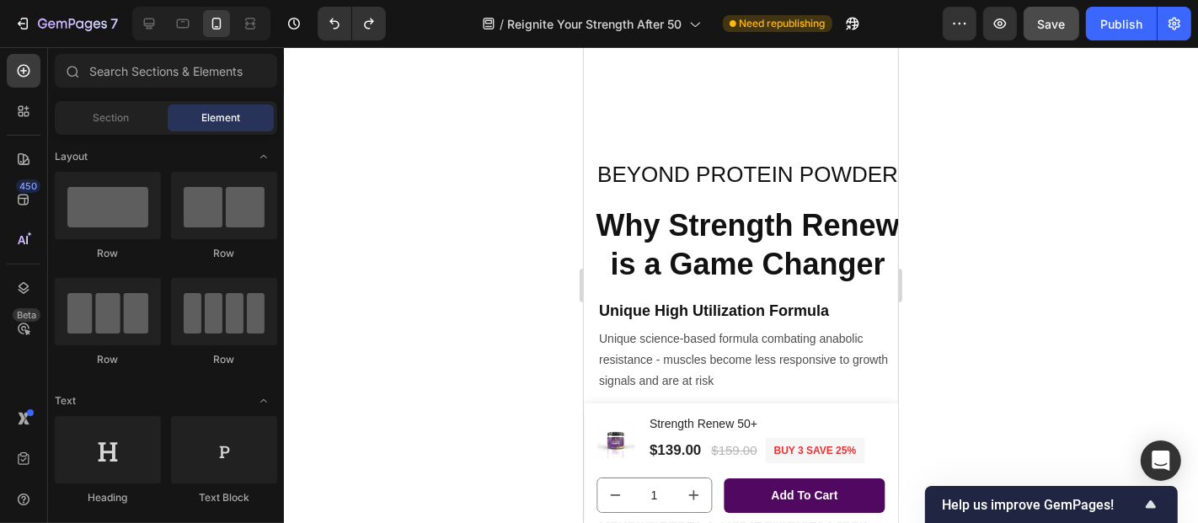
scroll to position [2908, 0]
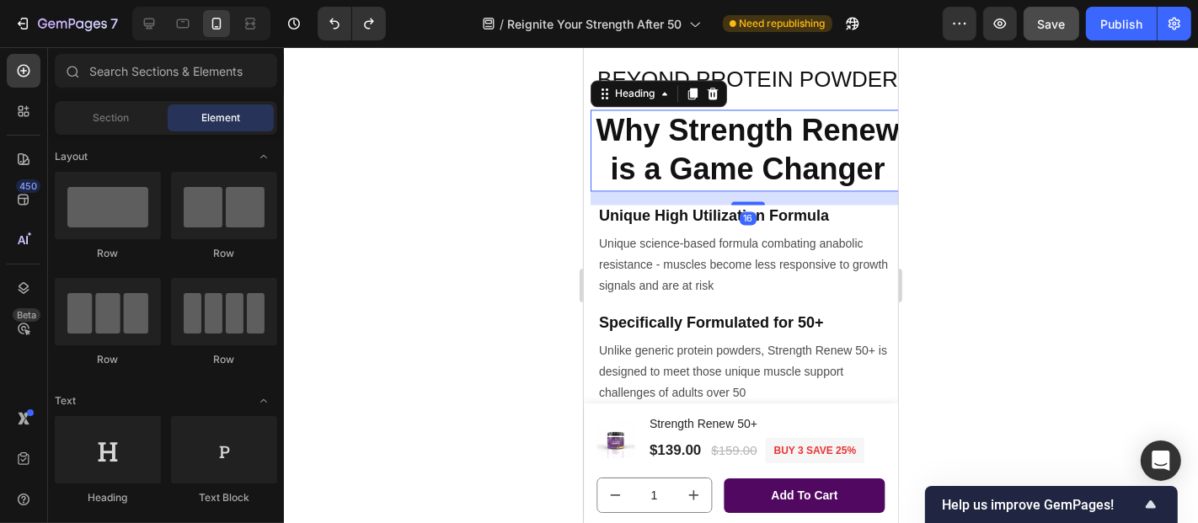
click at [750, 186] on strong "Why Strength Renew is a Game Changer" at bounding box center [746, 149] width 303 height 74
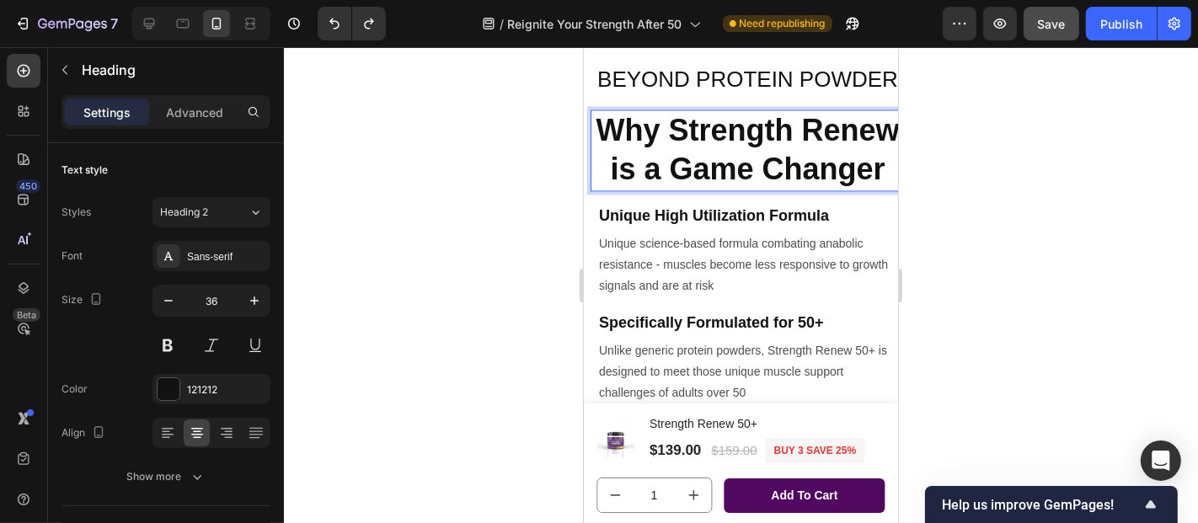
click at [661, 163] on strong "Why Strength Renew is a Game Changer" at bounding box center [746, 149] width 303 height 74
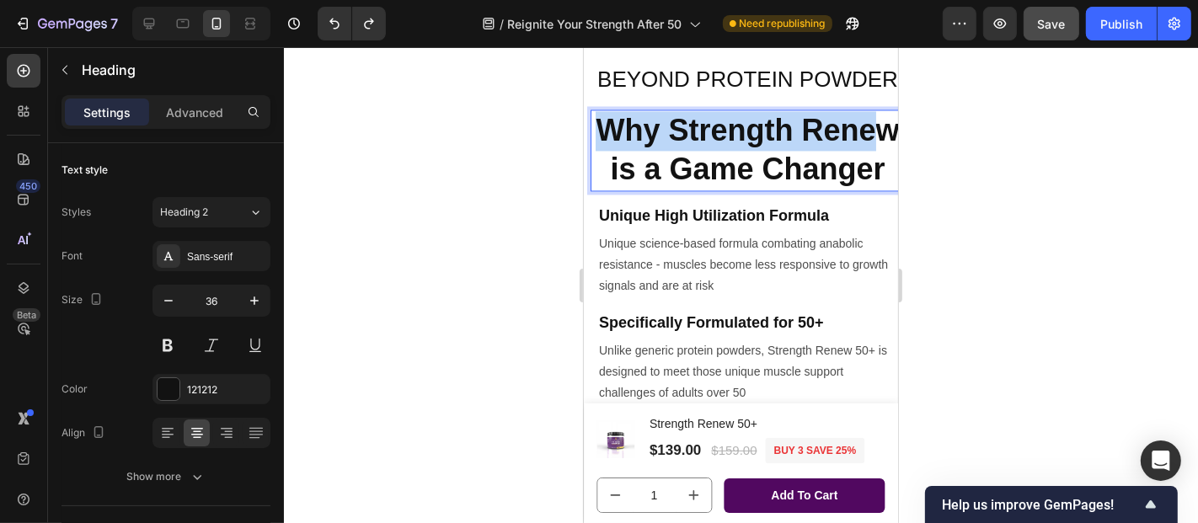
drag, startPoint x: 650, startPoint y: 154, endPoint x: 689, endPoint y: 195, distance: 56.6
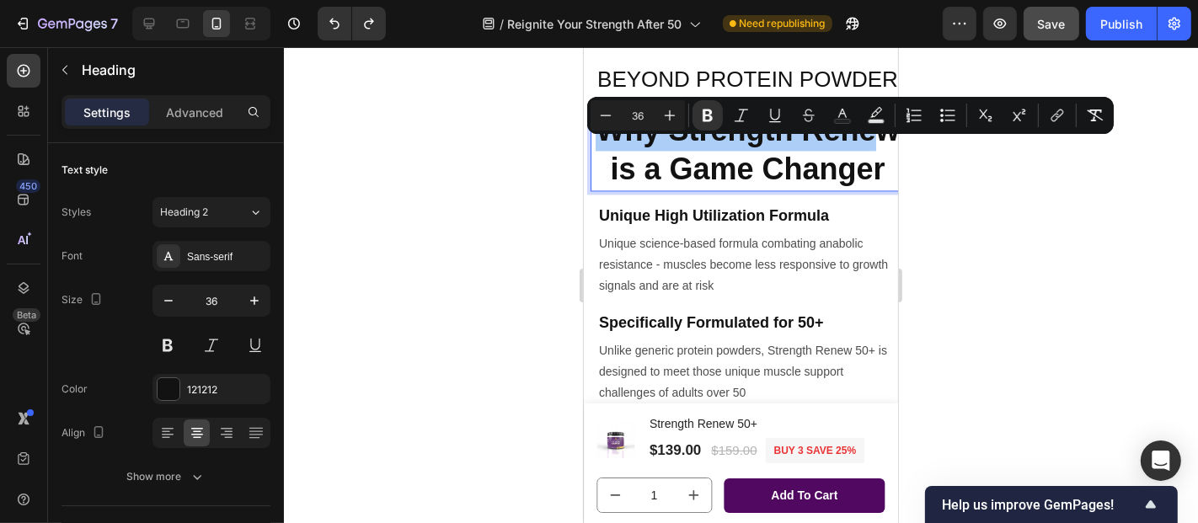
click at [515, 227] on div at bounding box center [741, 285] width 914 height 476
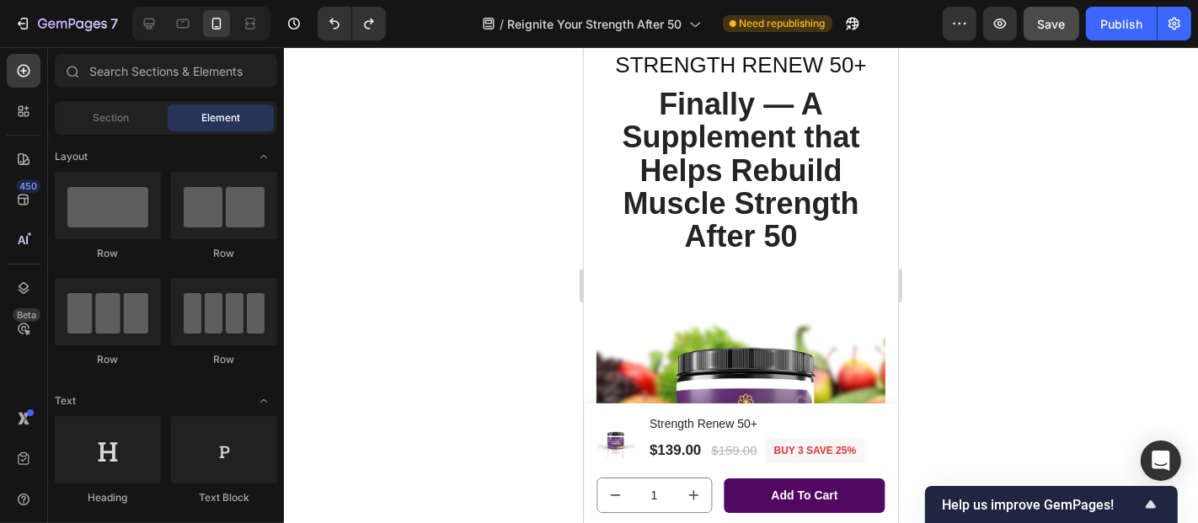
scroll to position [977, 0]
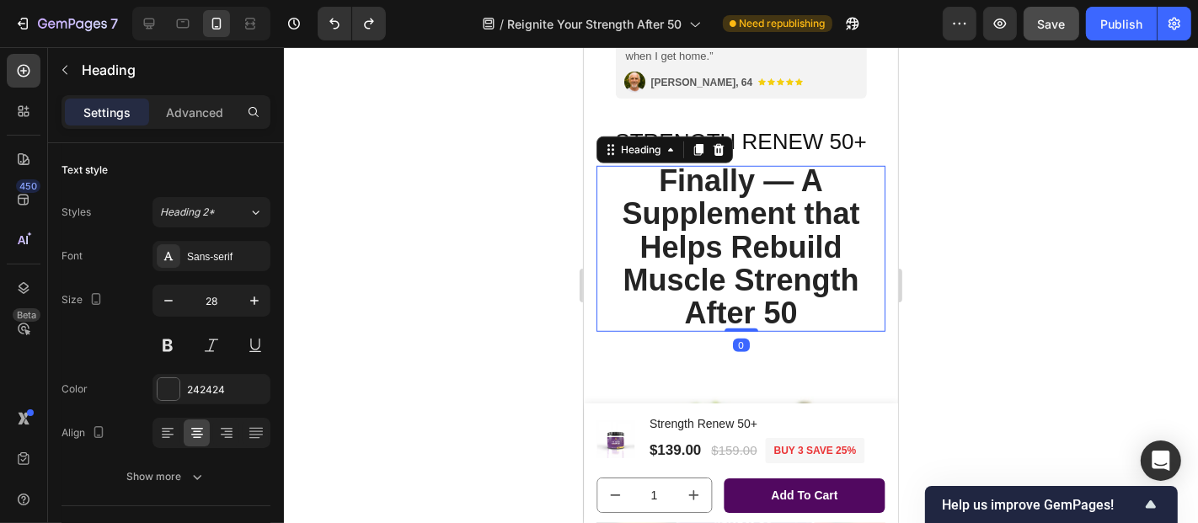
click at [704, 189] on span "Finally — A Supplement that Helps Rebuild Muscle Strength After 50" at bounding box center [740, 247] width 238 height 168
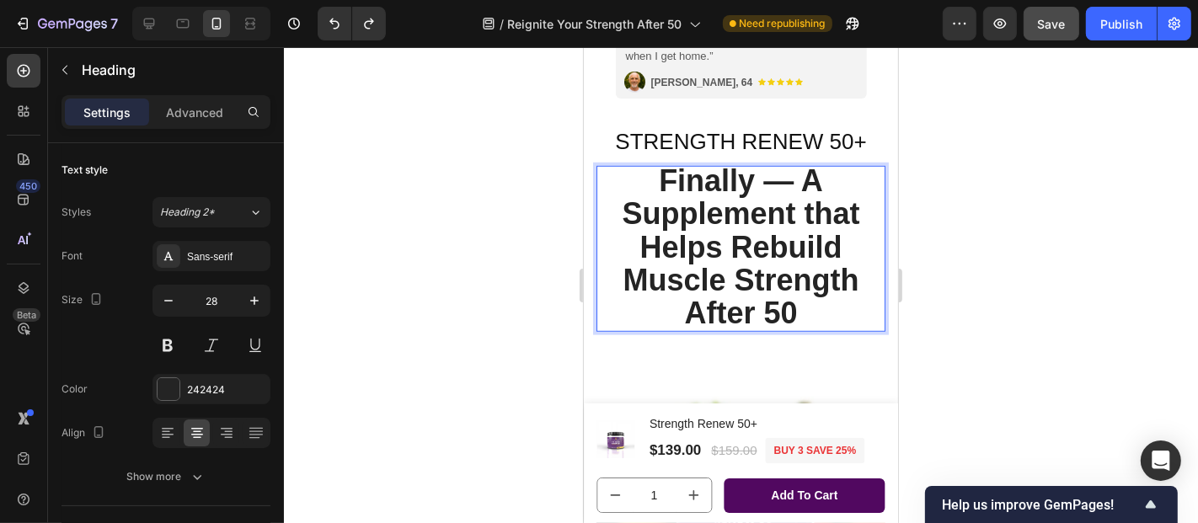
click at [683, 192] on span "Finally — A Supplement that Helps Rebuild Muscle Strength After 50" at bounding box center [740, 247] width 238 height 168
click at [730, 222] on span "Finally — A Supplement that Helps Rebuild Muscle Strength After 50" at bounding box center [740, 247] width 238 height 168
click at [793, 298] on p "Finally — A Supplement that Helps Rebuild Muscle Strength After 50" at bounding box center [740, 248] width 289 height 166
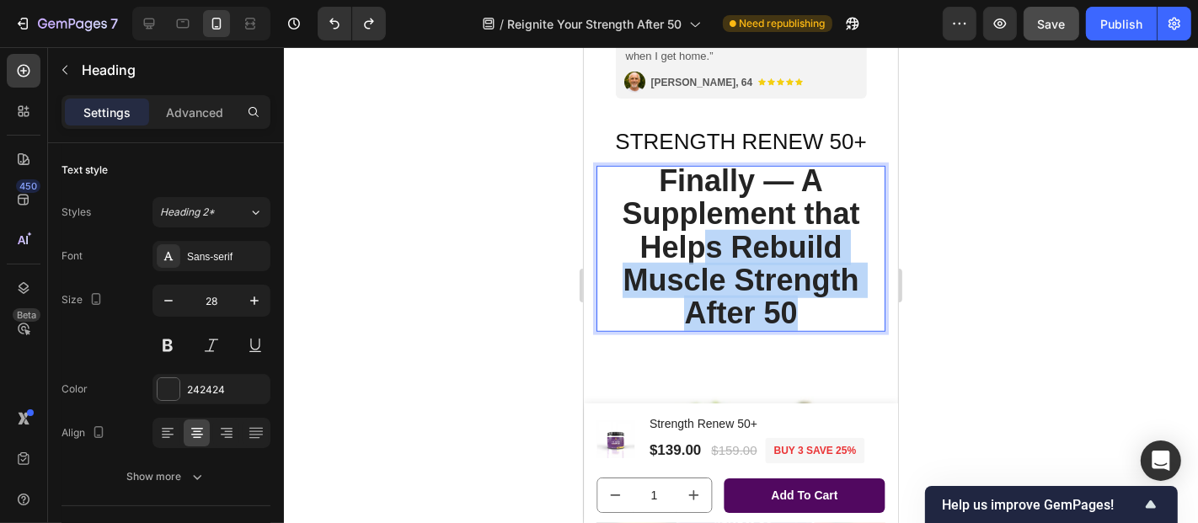
drag, startPoint x: 788, startPoint y: 298, endPoint x: 693, endPoint y: 241, distance: 111.1
click at [693, 241] on span "Finally — A Supplement that Helps Rebuild Muscle Strength After 50" at bounding box center [740, 247] width 238 height 168
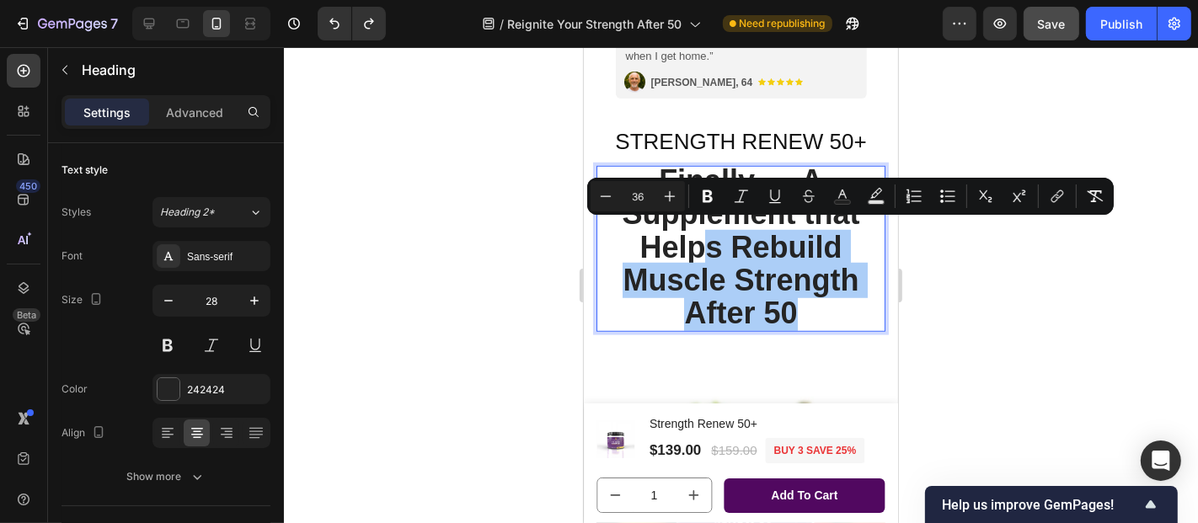
click at [537, 265] on div at bounding box center [741, 285] width 914 height 476
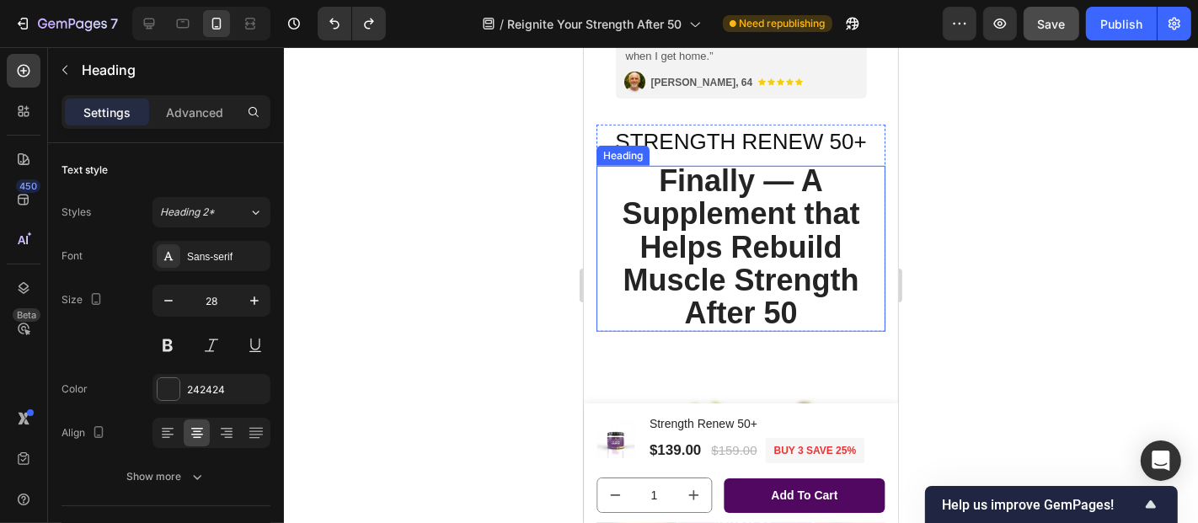
click at [678, 239] on span "Finally — A Supplement that Helps Rebuild Muscle Strength After 50" at bounding box center [740, 247] width 238 height 168
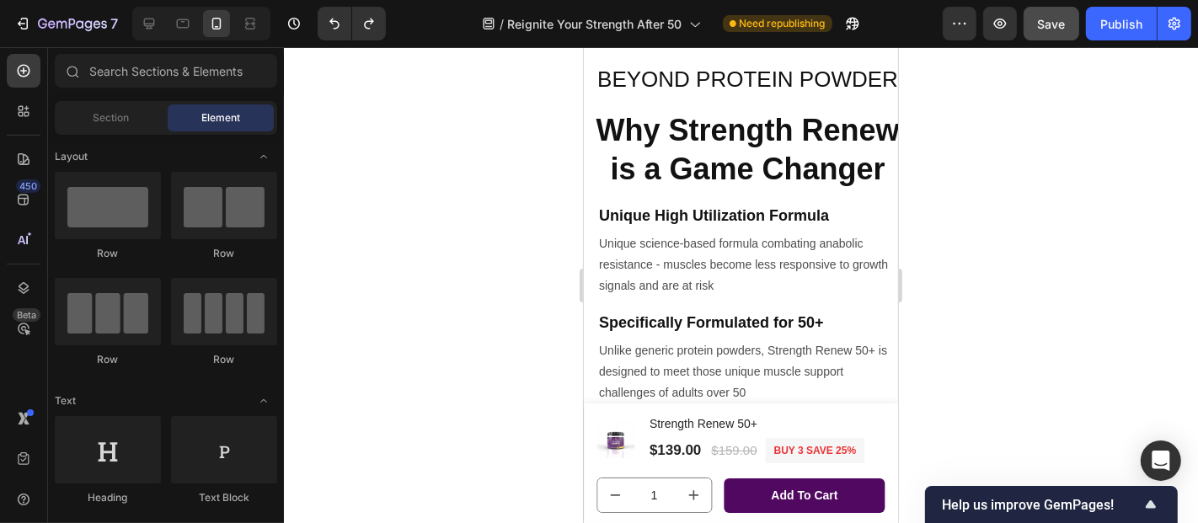
drag, startPoint x: 890, startPoint y: 105, endPoint x: 1488, endPoint y: 222, distance: 609.3
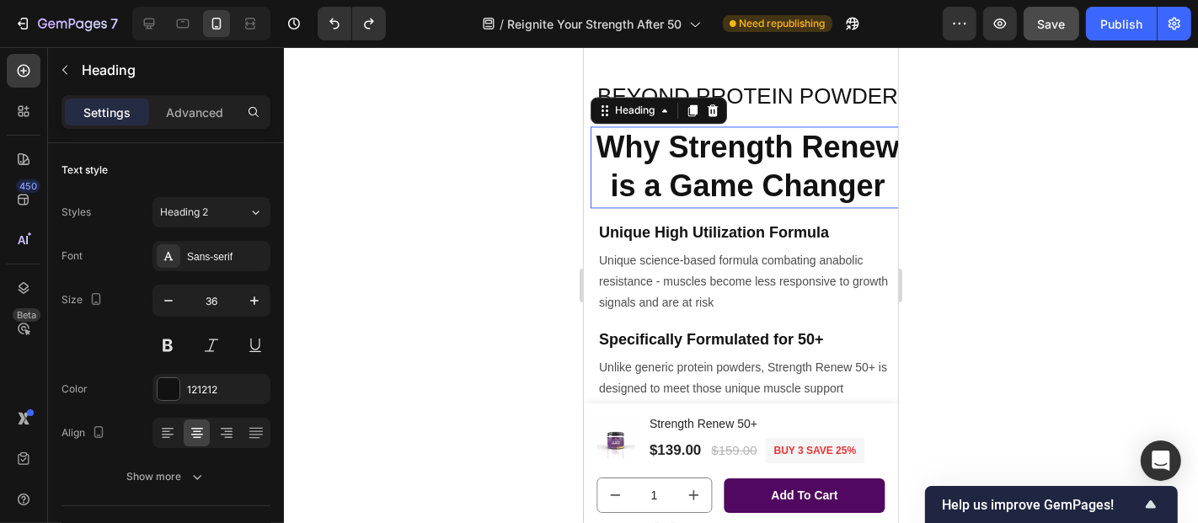
click at [750, 198] on strong "Why Strength Renew is a Game Changer" at bounding box center [746, 166] width 303 height 74
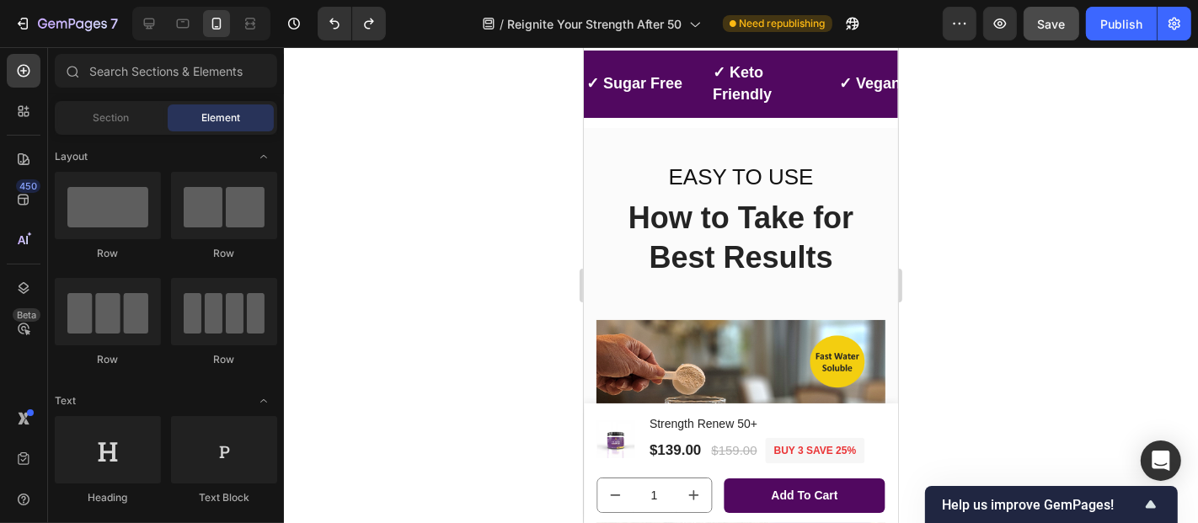
scroll to position [4666, 0]
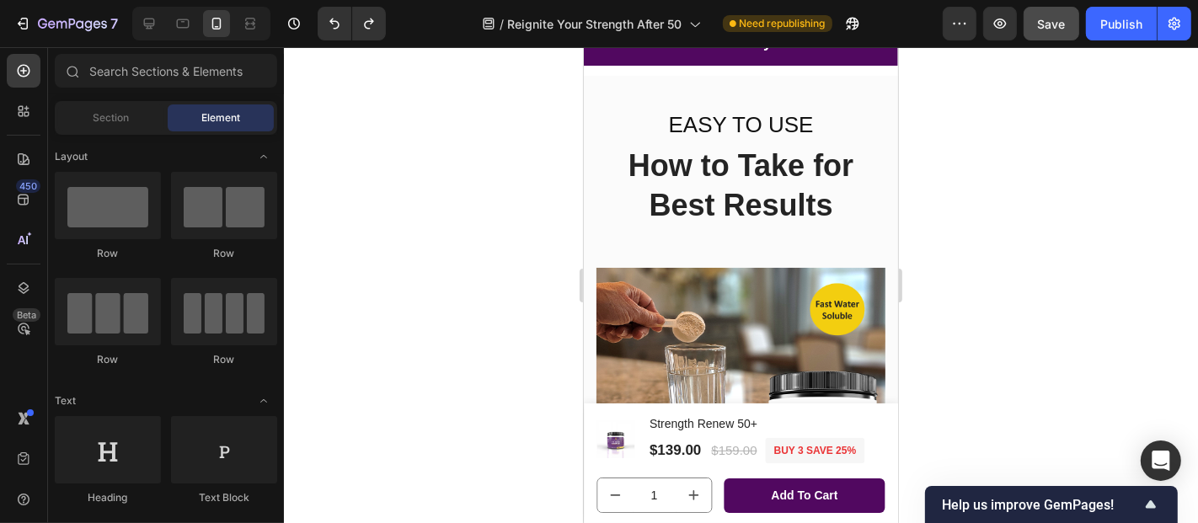
drag, startPoint x: 891, startPoint y: 174, endPoint x: 1487, endPoint y: 286, distance: 605.9
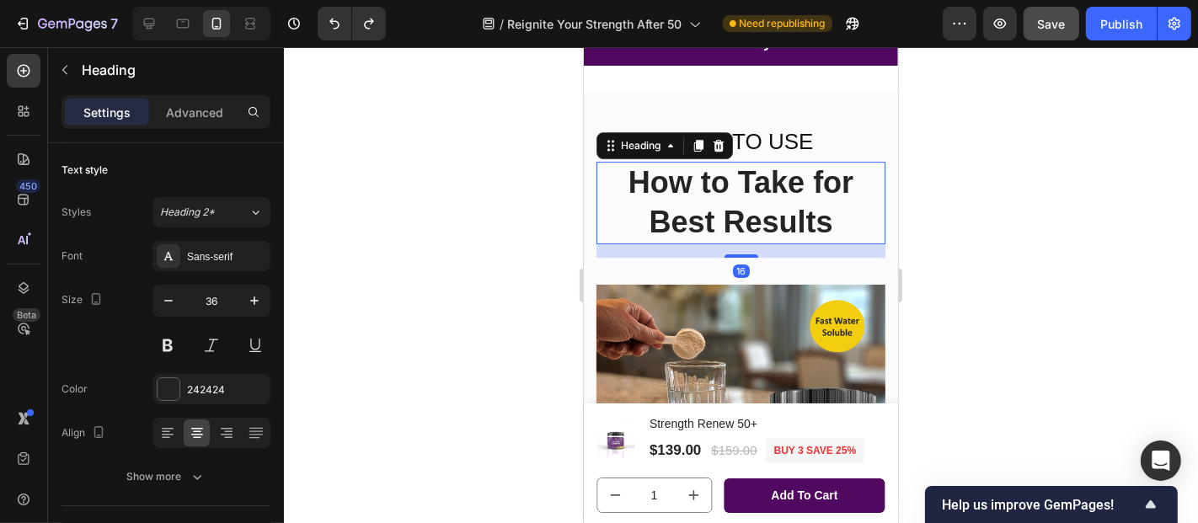
click at [745, 195] on span "How to Take for Best Results" at bounding box center [740, 201] width 225 height 74
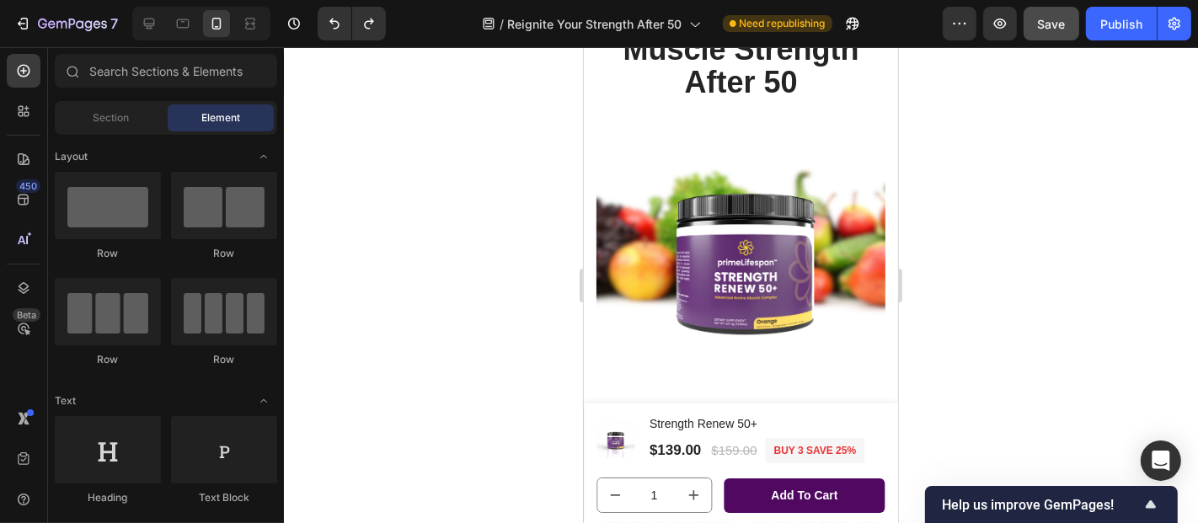
scroll to position [1028, 0]
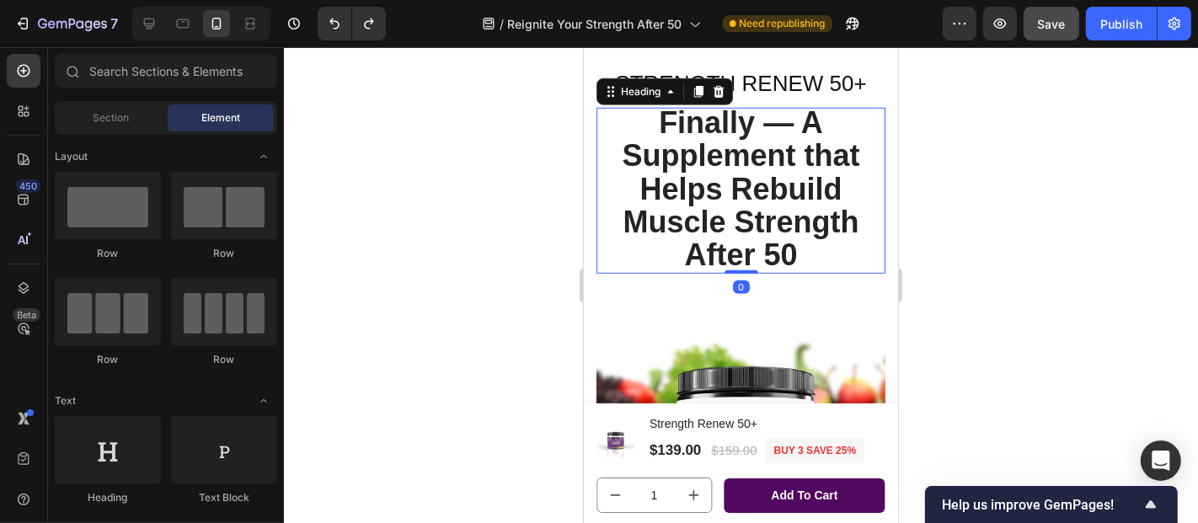
click at [709, 158] on span "Finally — A Supplement that Helps Rebuild Muscle Strength After 50" at bounding box center [740, 188] width 238 height 168
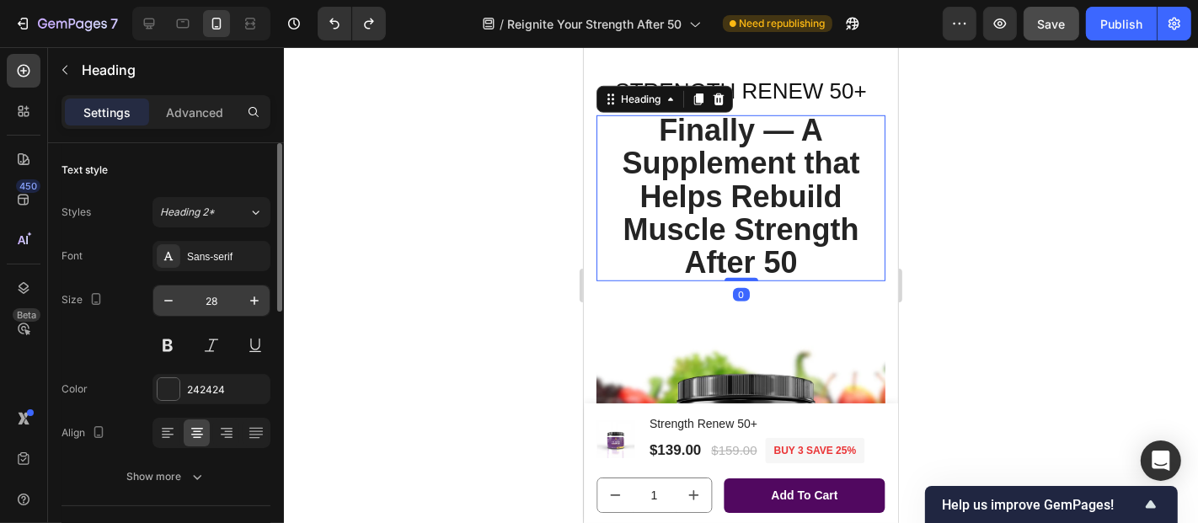
click at [221, 298] on input "28" at bounding box center [212, 301] width 56 height 30
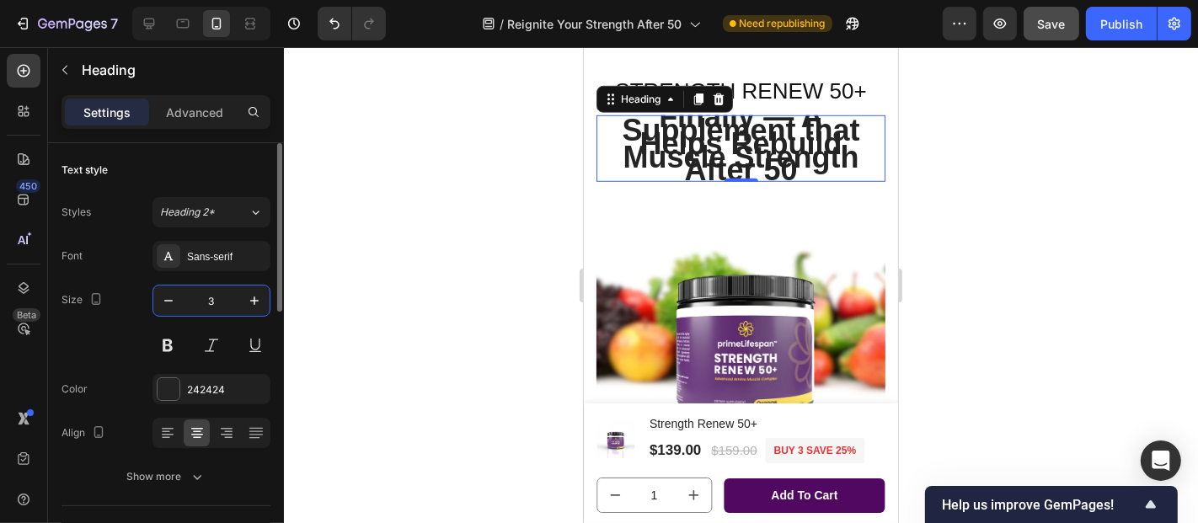
type input "36"
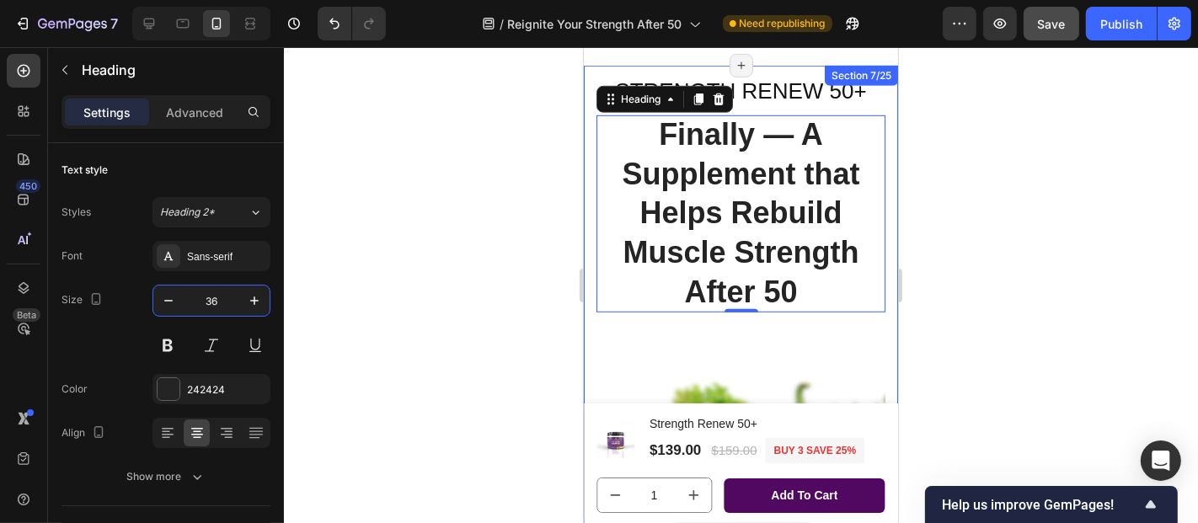
click at [965, 287] on div at bounding box center [741, 285] width 914 height 476
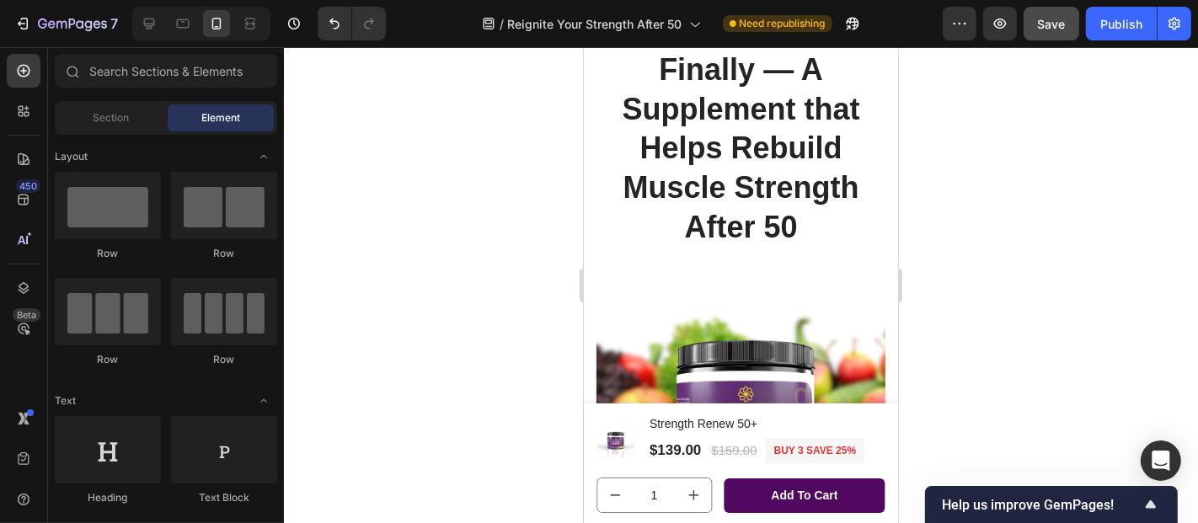
scroll to position [950, 0]
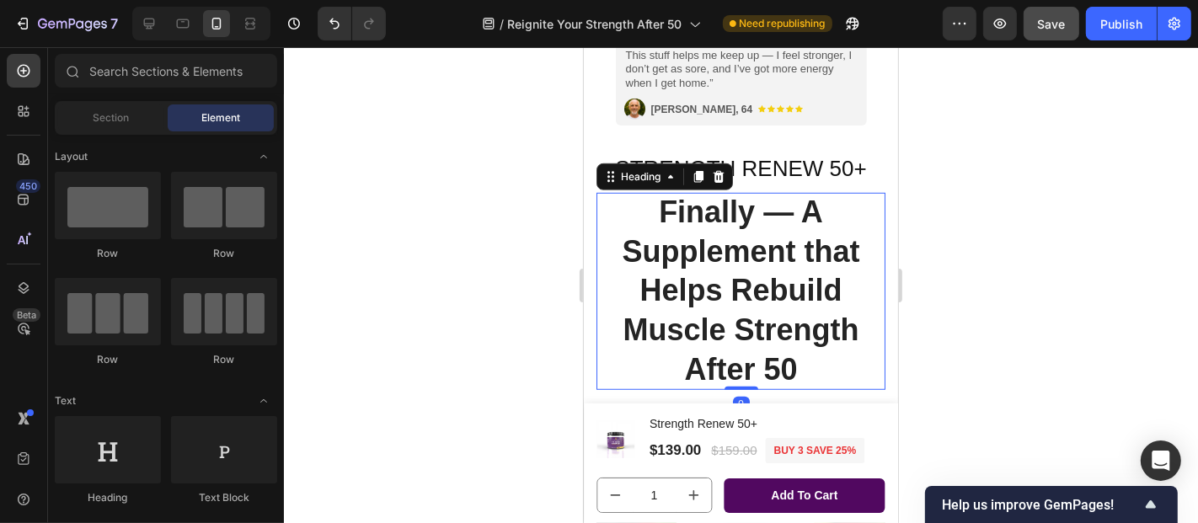
click at [709, 285] on span "Finally — A Supplement that Helps Rebuild Muscle Strength After 50" at bounding box center [740, 290] width 238 height 192
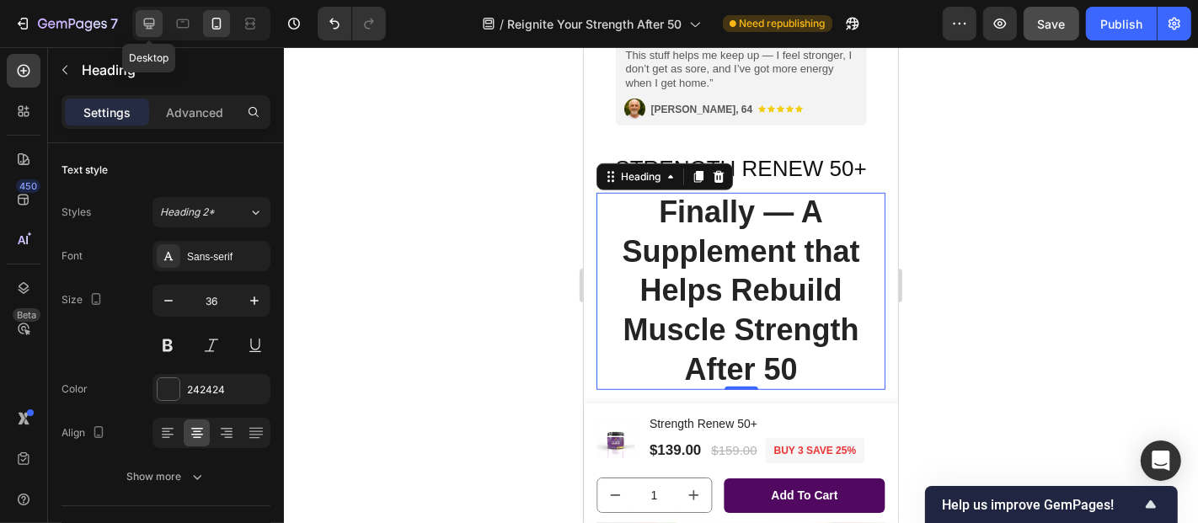
click at [144, 24] on icon at bounding box center [149, 24] width 11 height 11
type input "34"
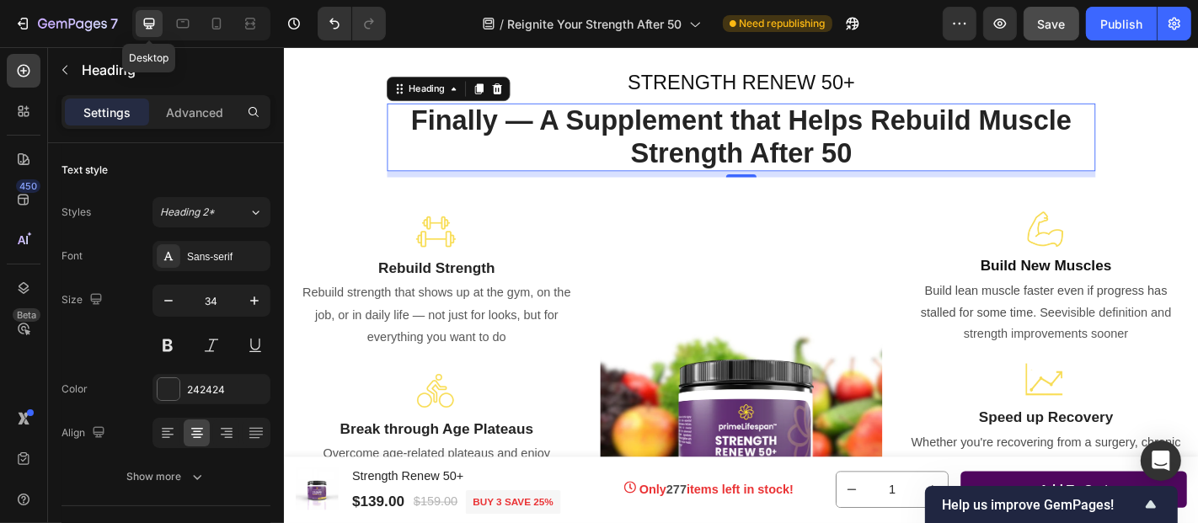
scroll to position [1189, 0]
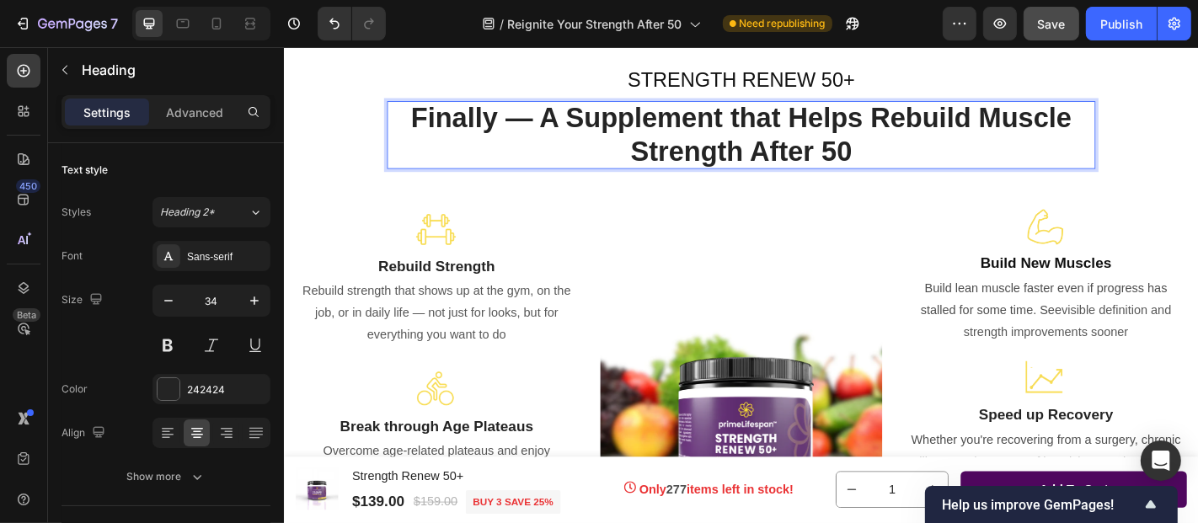
click at [436, 118] on span "Finally — A Supplement that Helps Rebuild Muscle Strength After 50" at bounding box center [788, 143] width 730 height 72
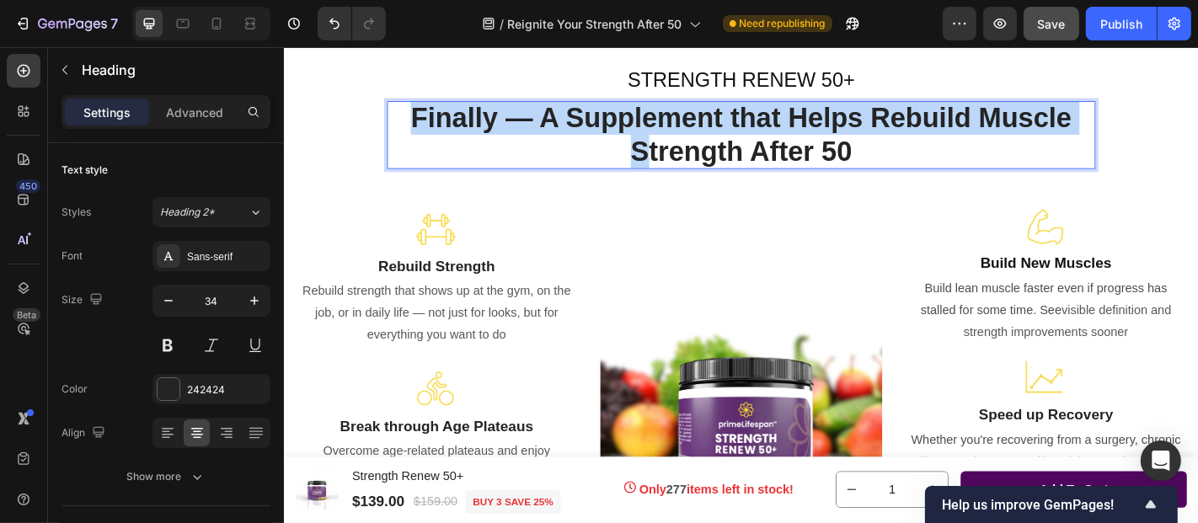
drag, startPoint x: 423, startPoint y: 119, endPoint x: 672, endPoint y: 146, distance: 250.8
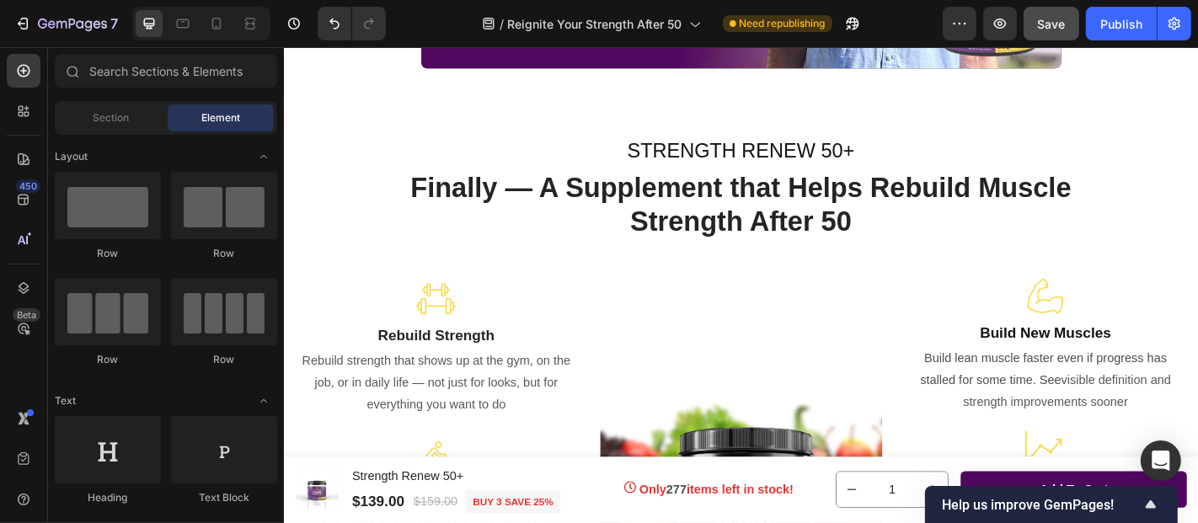
scroll to position [1267, 0]
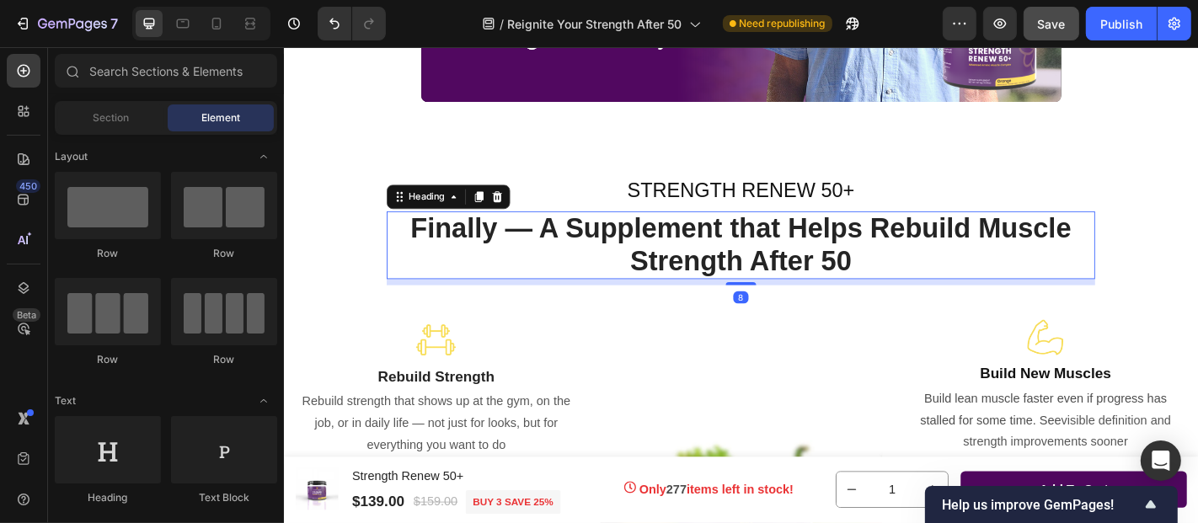
click at [932, 228] on h2 "Finally — A Supplement that Helps Rebuild Muscle Strength After 50" at bounding box center [788, 265] width 783 height 74
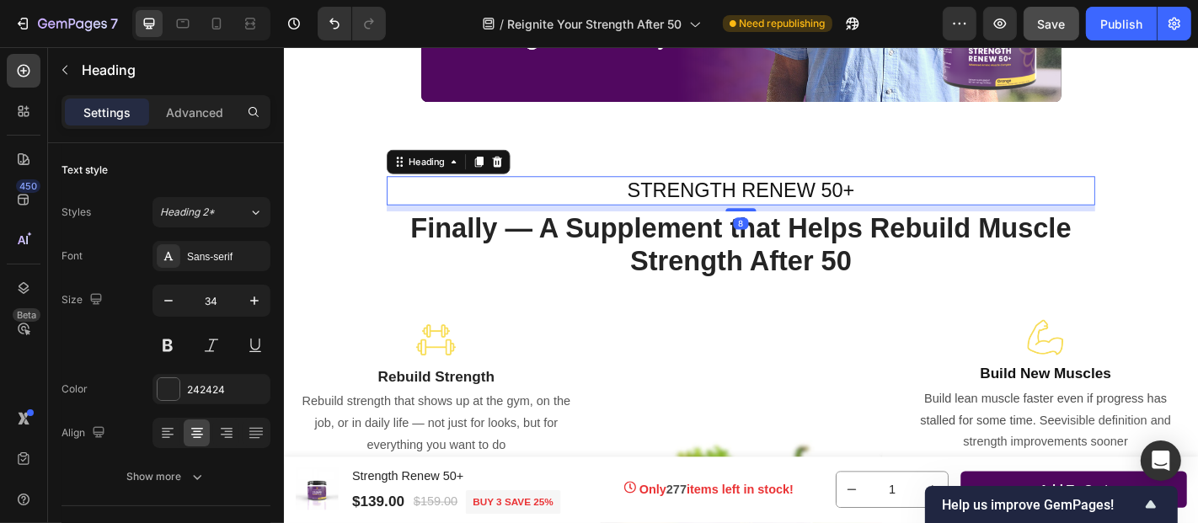
scroll to position [38, 0]
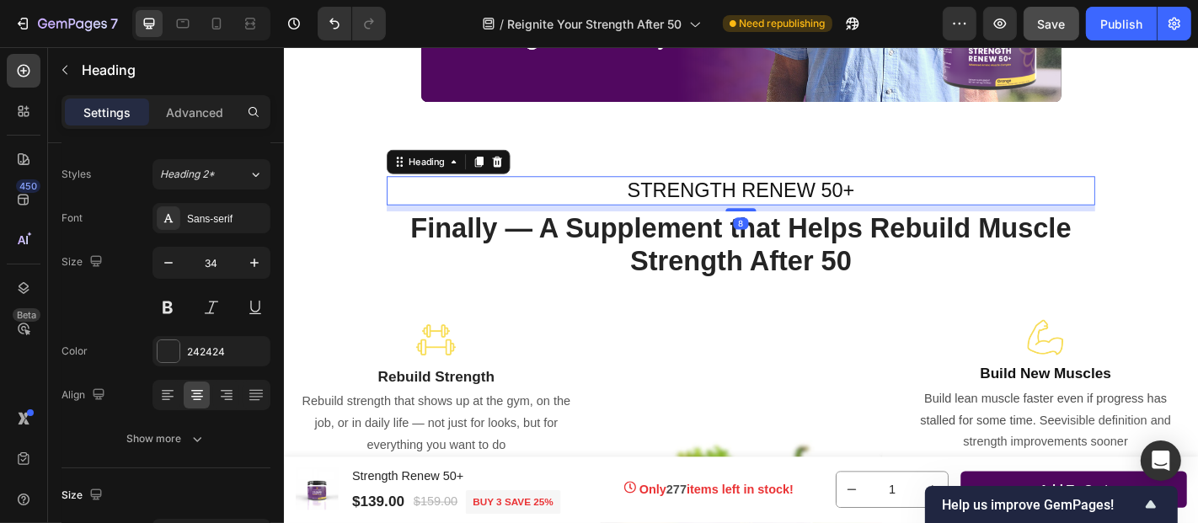
click at [718, 193] on span "STRENGTH RENEW 50+" at bounding box center [788, 204] width 251 height 25
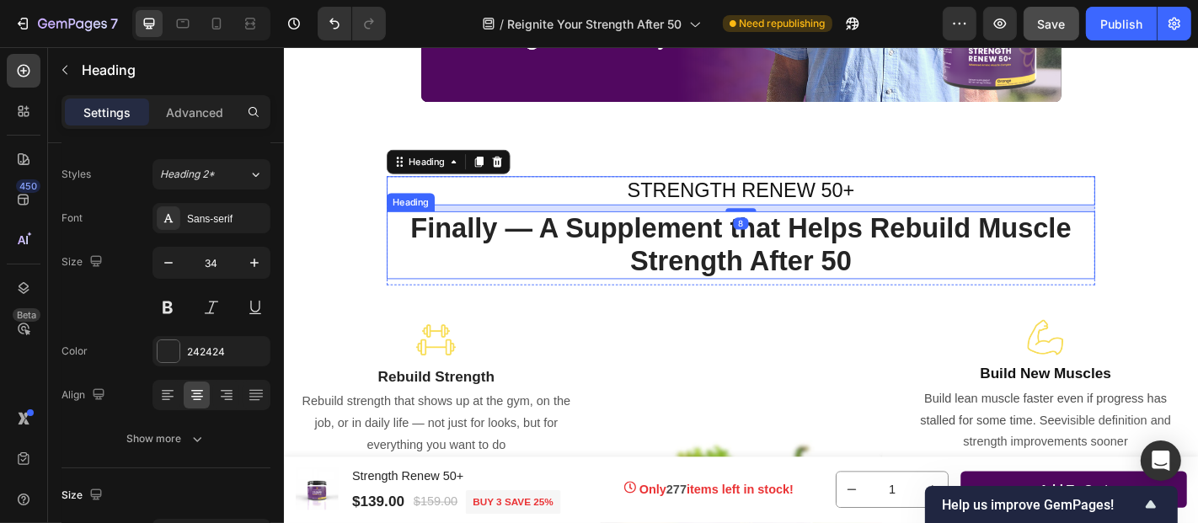
click at [683, 247] on span "Finally — A Supplement that Helps Rebuild Muscle Strength After 50" at bounding box center [788, 265] width 730 height 72
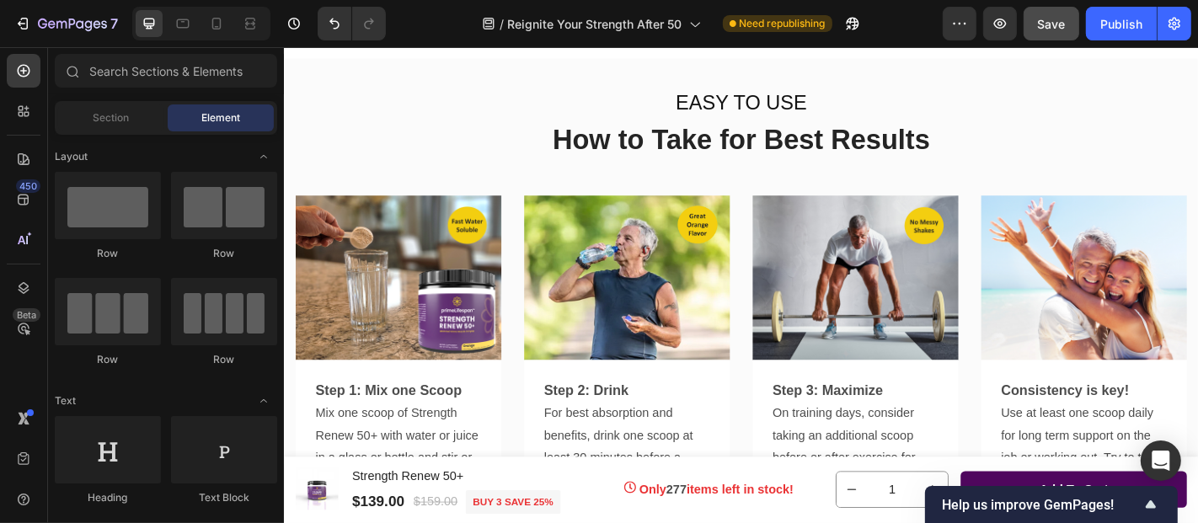
scroll to position [4006, 0]
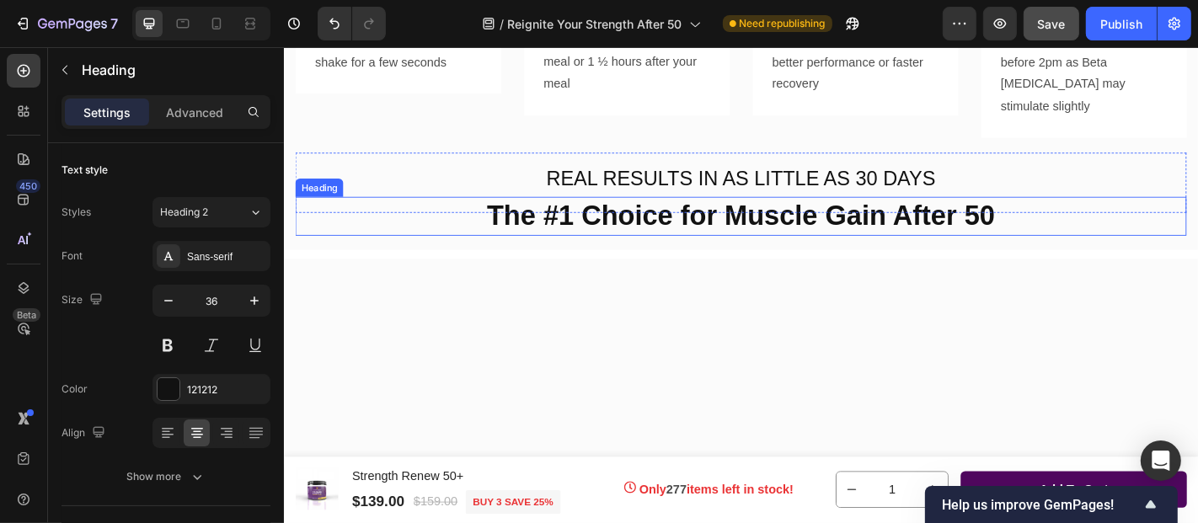
click at [939, 216] on strong "The #1 Choice for Muscle Gain After 50" at bounding box center [789, 233] width 562 height 35
drag, startPoint x: 653, startPoint y: 202, endPoint x: 687, endPoint y: 210, distance: 34.5
click at [687, 216] on strong "The #1 Choice for Muscle Gain After 50" at bounding box center [789, 233] width 562 height 35
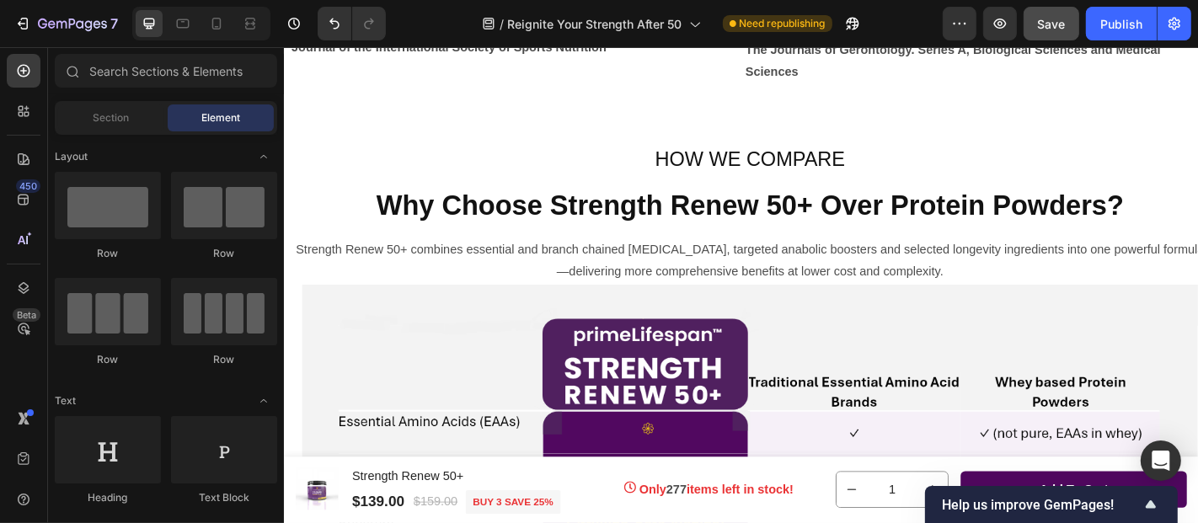
scroll to position [9724, 0]
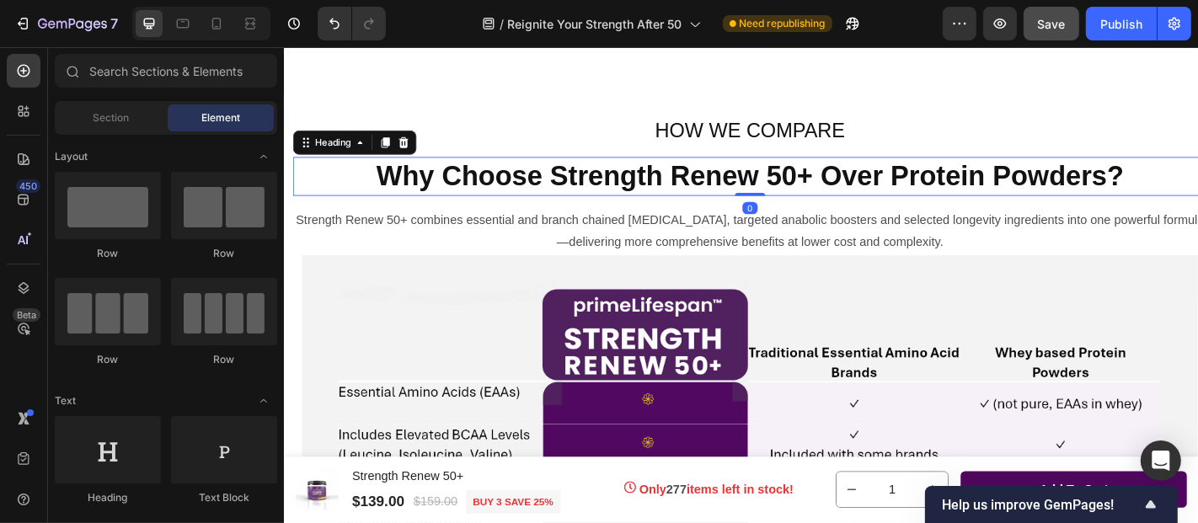
click at [1048, 206] on strong "Why Choose Strength Renew 50+ Over Protein Powders?" at bounding box center [798, 188] width 826 height 35
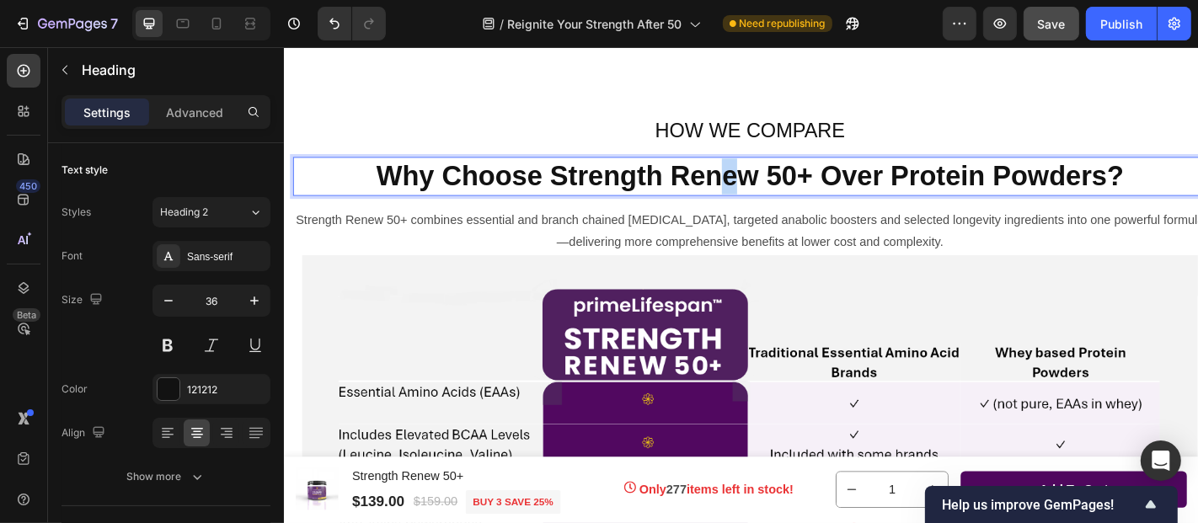
drag, startPoint x: 751, startPoint y: 285, endPoint x: 789, endPoint y: 291, distance: 37.5
click at [789, 206] on strong "Why Choose Strength Renew 50+ Over Protein Powders?" at bounding box center [798, 188] width 826 height 35
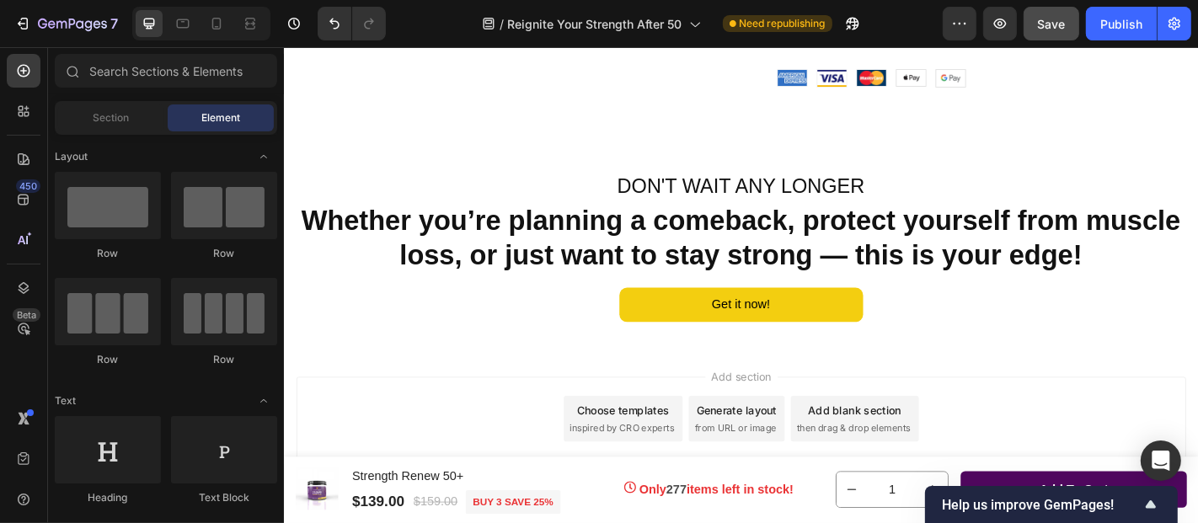
scroll to position [11225, 0]
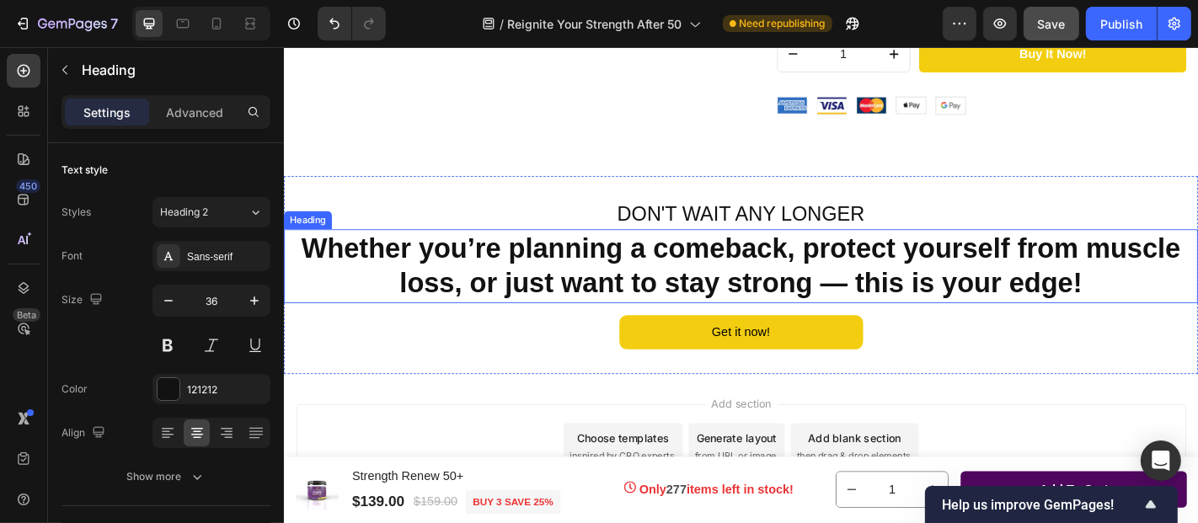
click at [911, 288] on h2 "Whether you’re planning a comeback, protect yourself from muscle loss, or just …" at bounding box center [788, 289] width 1011 height 83
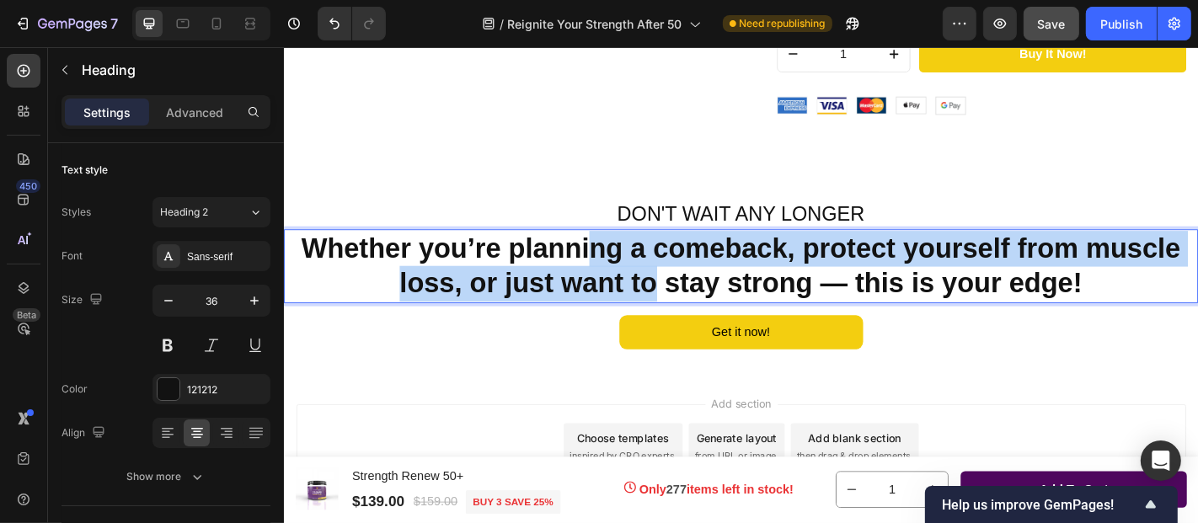
drag, startPoint x: 622, startPoint y: 273, endPoint x: 684, endPoint y: 291, distance: 64.8
click at [684, 291] on strong "Whether you’re planning a comeback, protect yourself from muscle loss, or just …" at bounding box center [788, 288] width 972 height 74
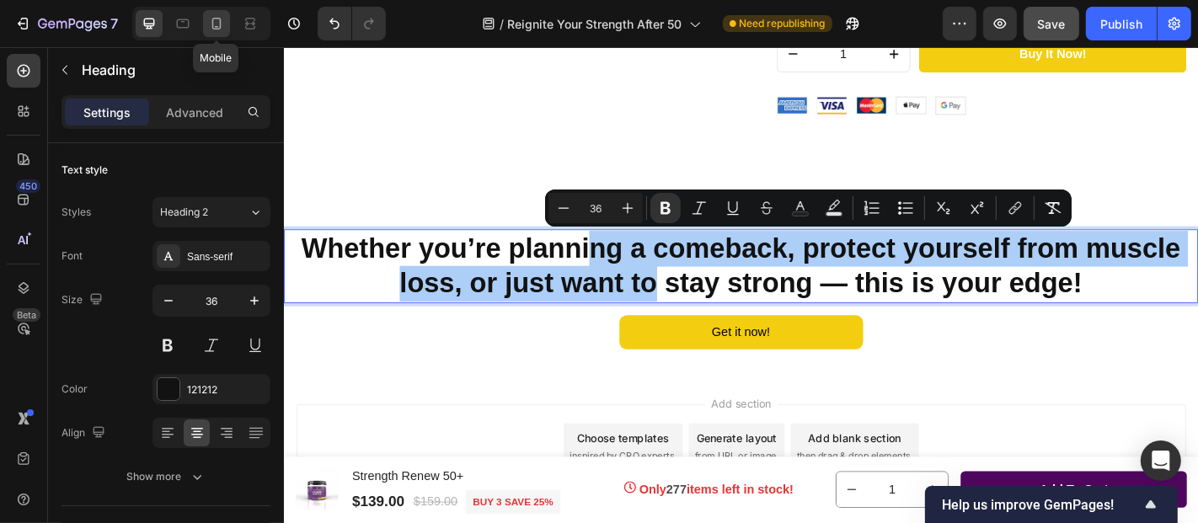
click at [217, 27] on icon at bounding box center [217, 27] width 4 height 2
type input "26"
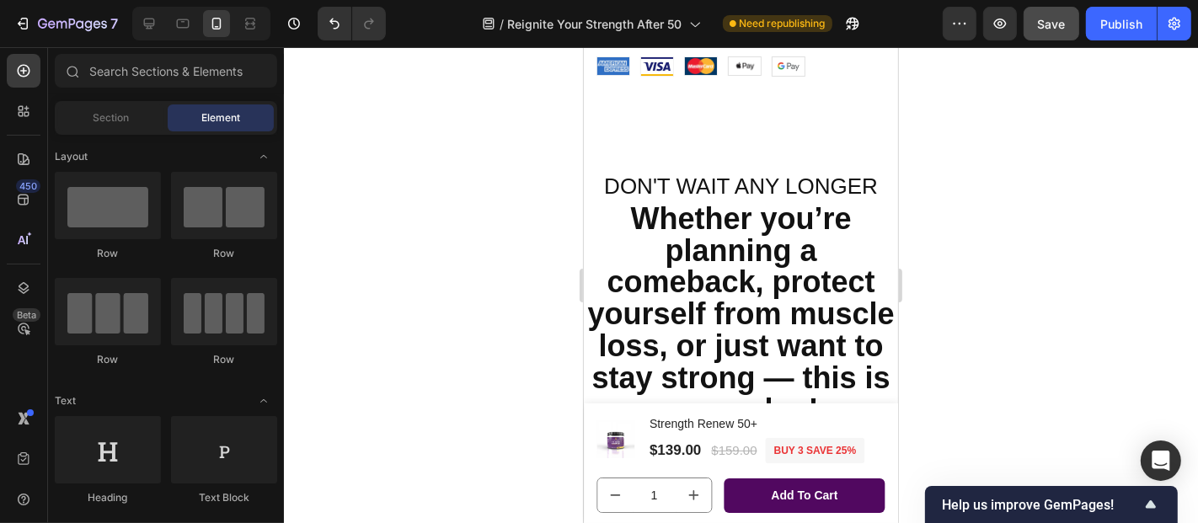
scroll to position [11694, 0]
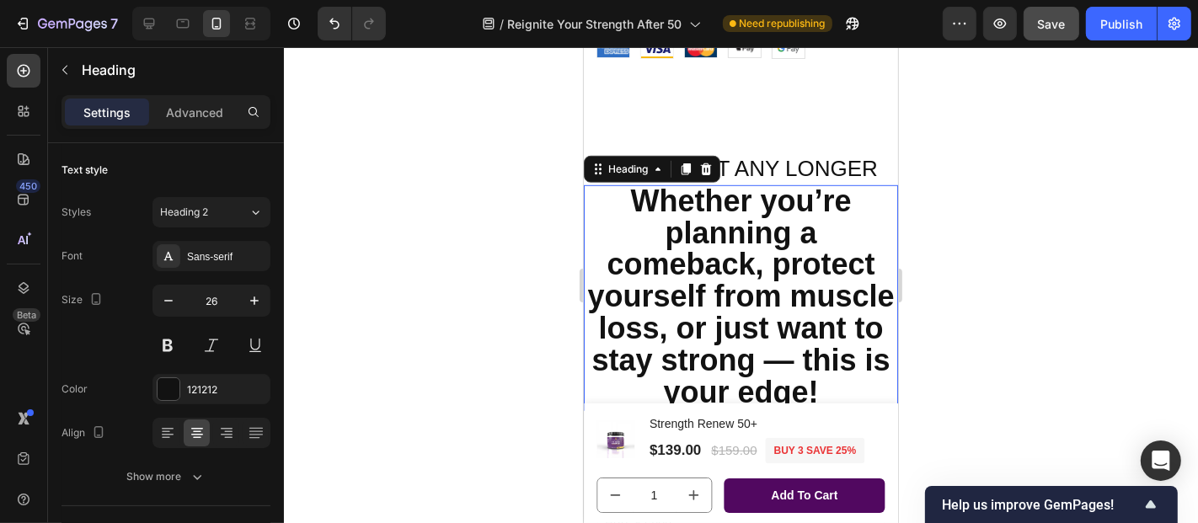
click at [727, 275] on strong "Whether you’re planning a comeback, protect yourself from muscle loss, or just …" at bounding box center [739, 296] width 307 height 226
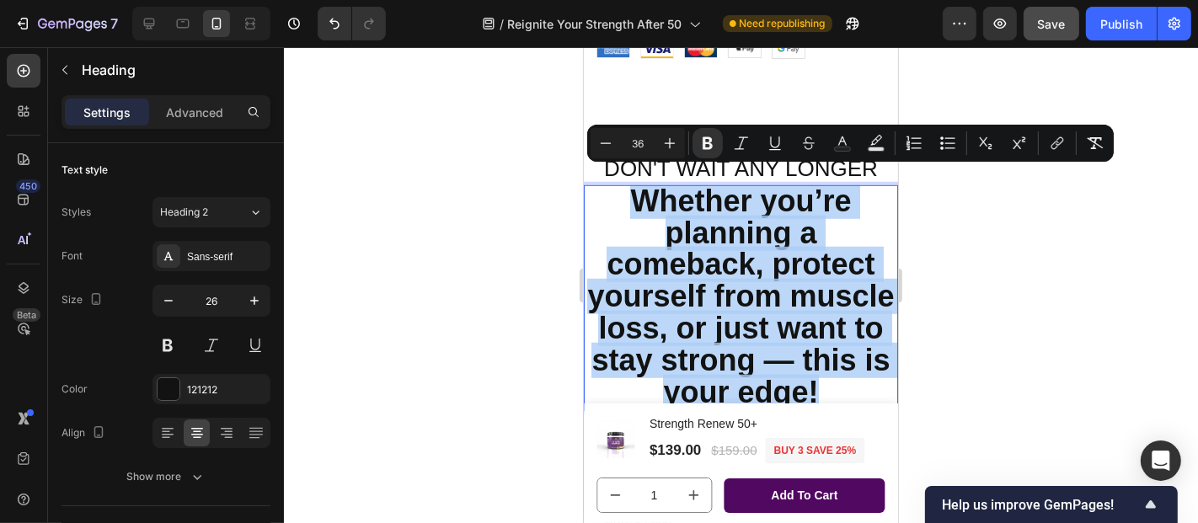
drag, startPoint x: 628, startPoint y: 180, endPoint x: 874, endPoint y: 379, distance: 317.0
click at [874, 379] on strong "Whether you’re planning a comeback, protect yourself from muscle loss, or just …" at bounding box center [739, 296] width 307 height 226
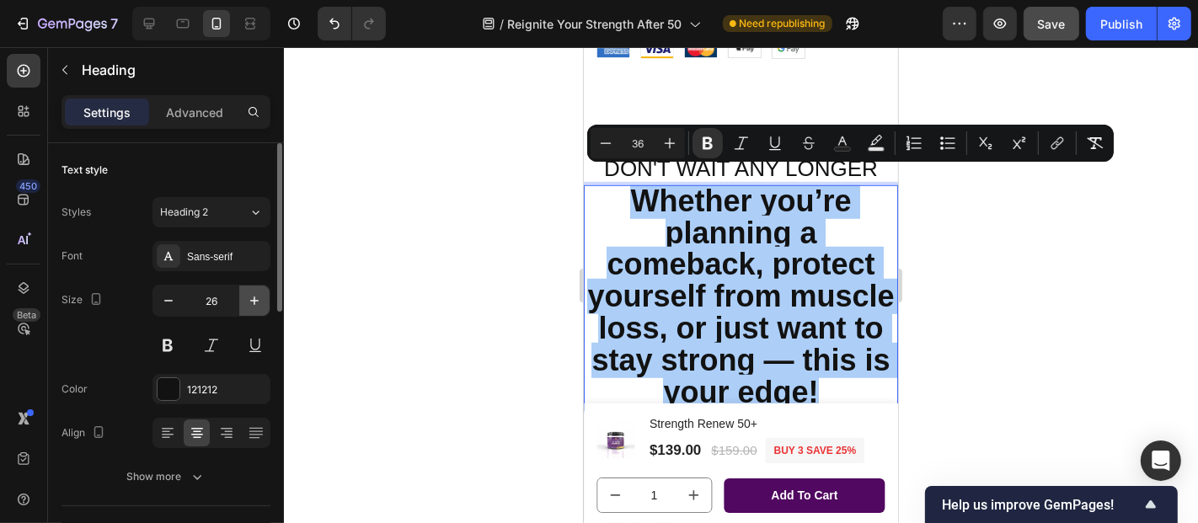
click at [253, 299] on icon "button" at bounding box center [254, 301] width 8 height 8
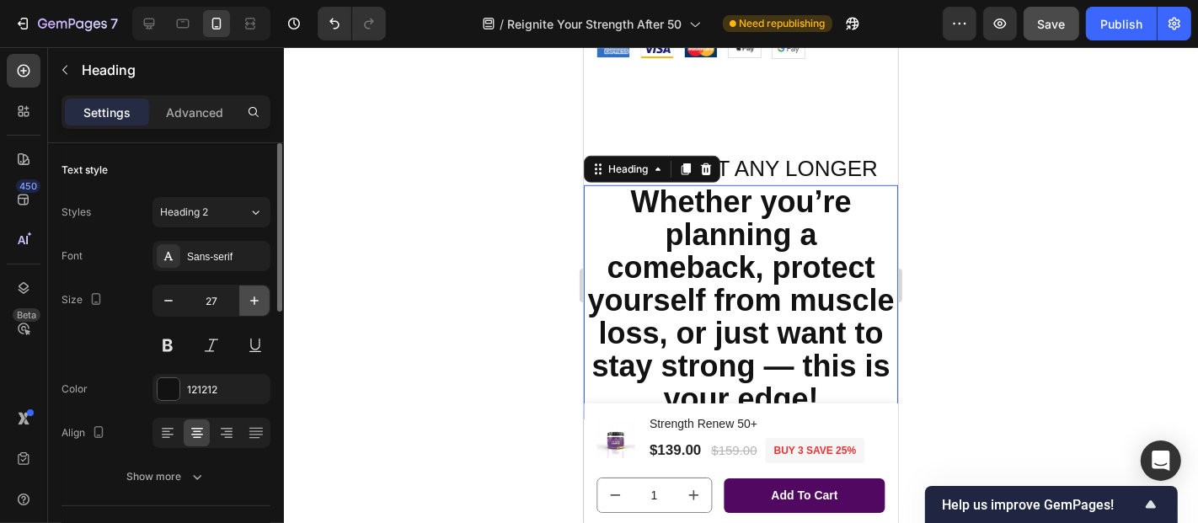
click at [253, 299] on icon "button" at bounding box center [254, 301] width 8 height 8
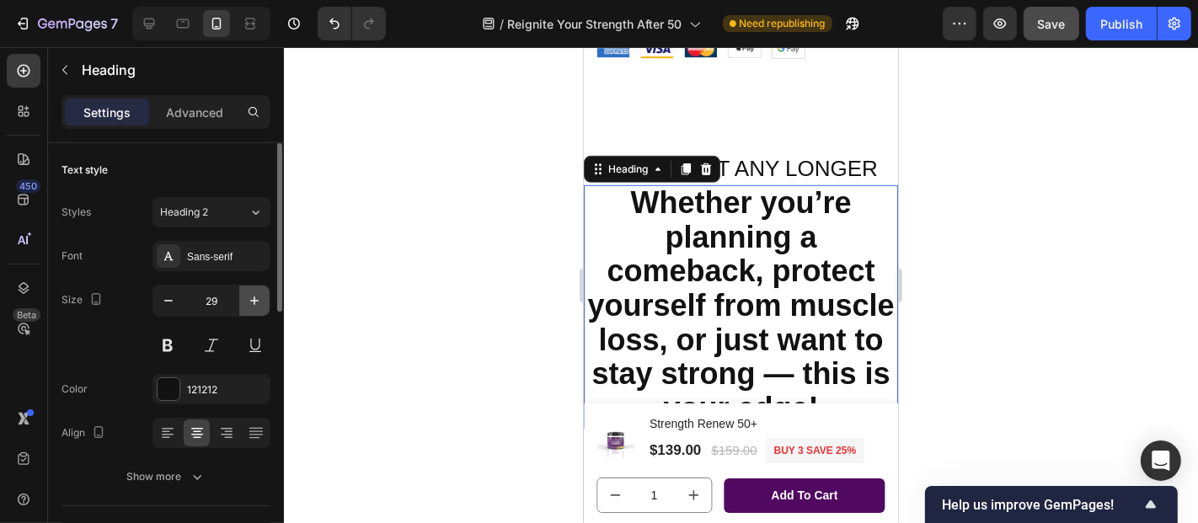
click at [253, 299] on icon "button" at bounding box center [254, 301] width 8 height 8
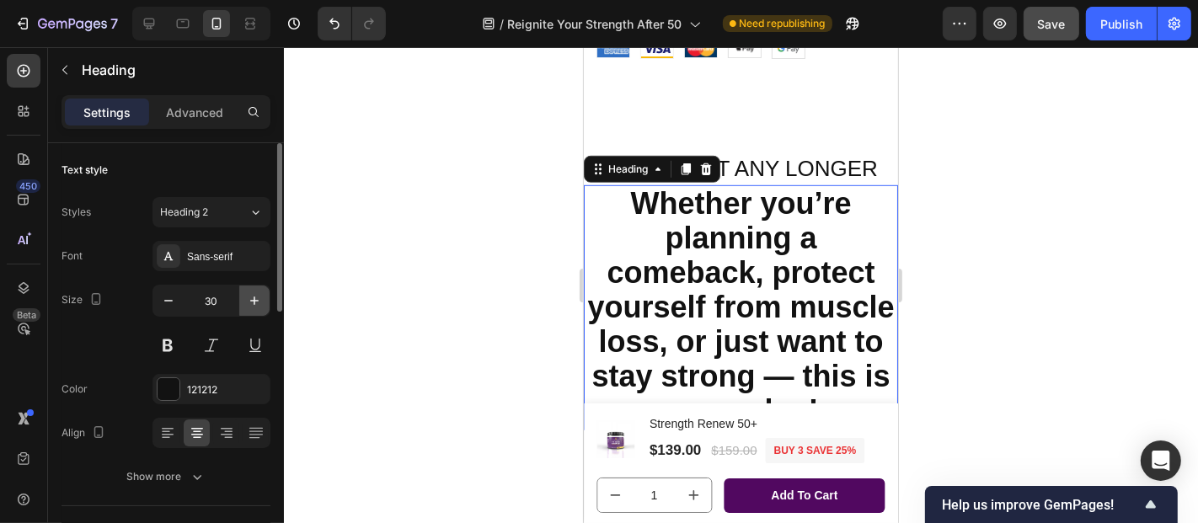
click at [253, 299] on icon "button" at bounding box center [254, 301] width 8 height 8
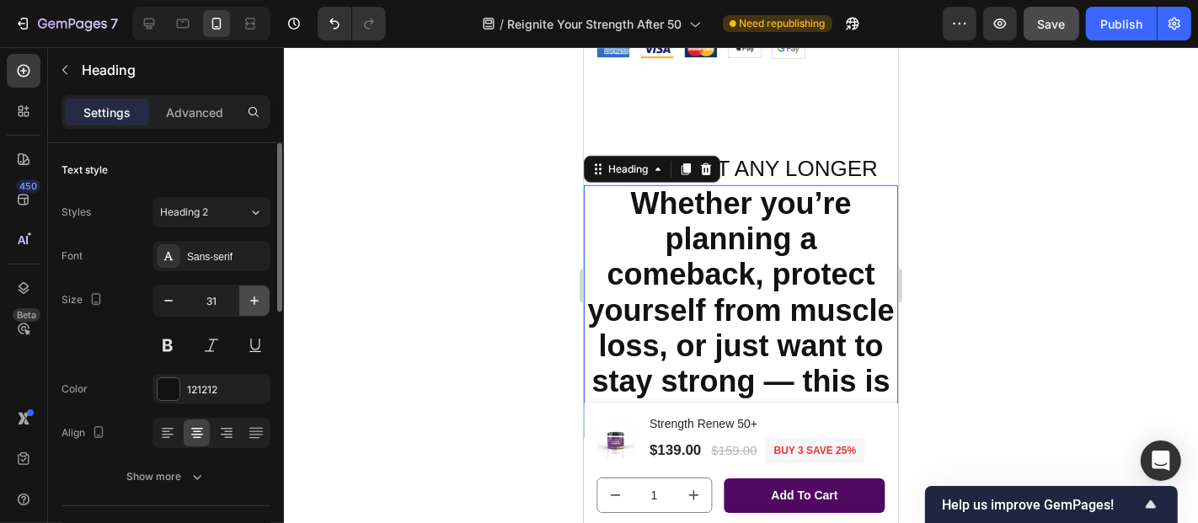
click at [253, 299] on icon "button" at bounding box center [254, 301] width 8 height 8
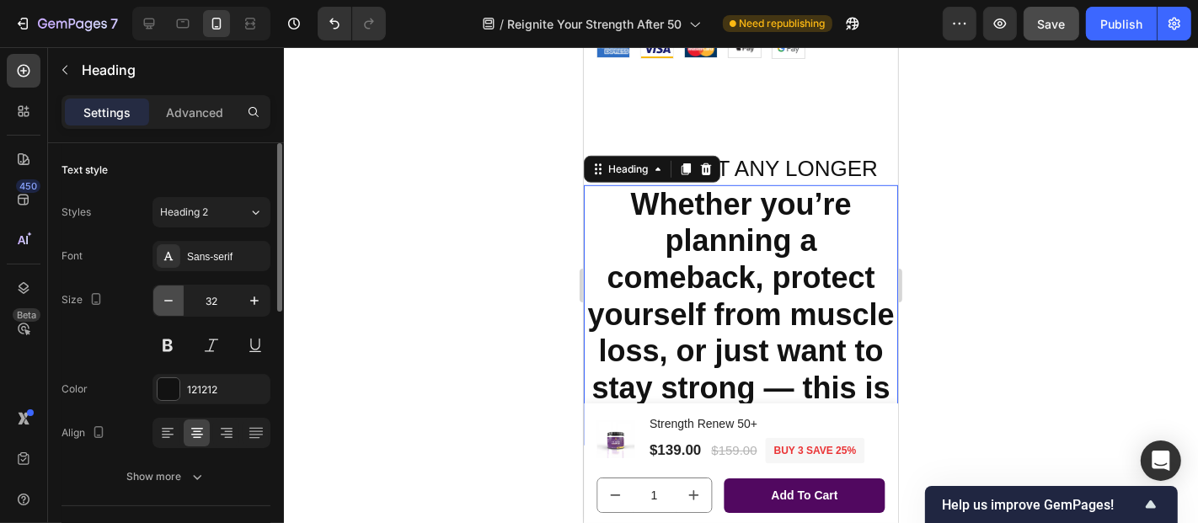
click at [166, 302] on icon "button" at bounding box center [168, 300] width 17 height 17
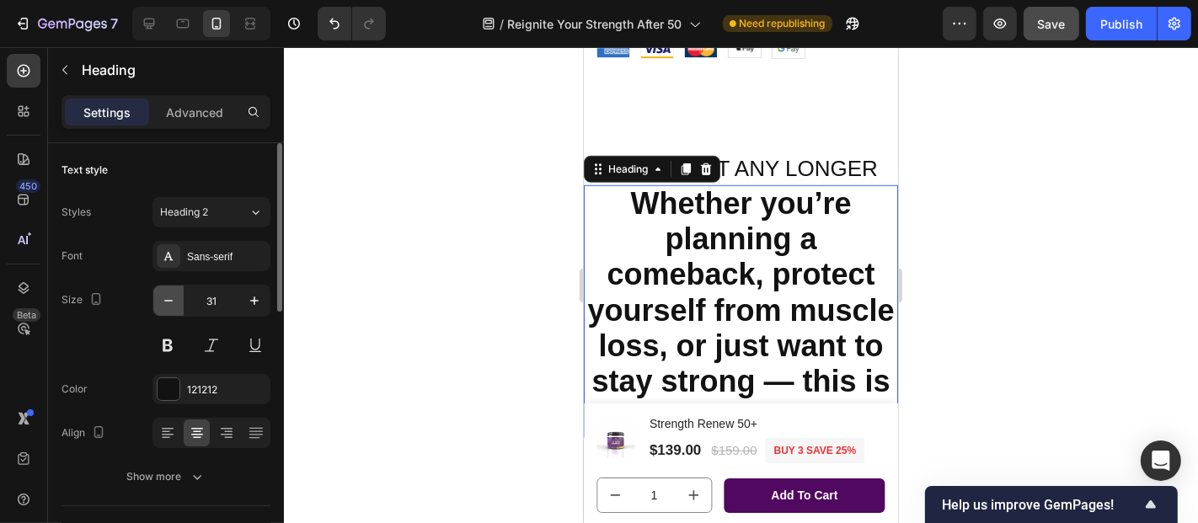
click at [166, 302] on icon "button" at bounding box center [168, 300] width 17 height 17
type input "30"
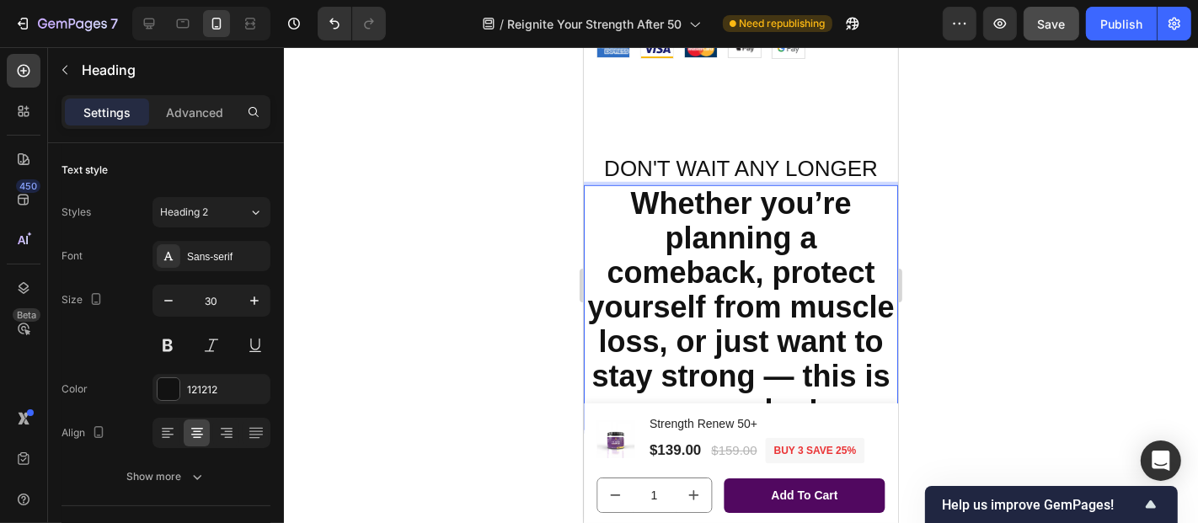
click at [701, 286] on strong "Whether you’re planning a comeback, protect yourself from muscle loss, or just …" at bounding box center [739, 306] width 307 height 242
click at [660, 195] on strong "Whether you’re planning a comeback, protect yourself from muscle loss, or just …" at bounding box center [739, 306] width 307 height 242
click at [648, 155] on span "DON'T WAIT ANY LONGER" at bounding box center [740, 167] width 274 height 25
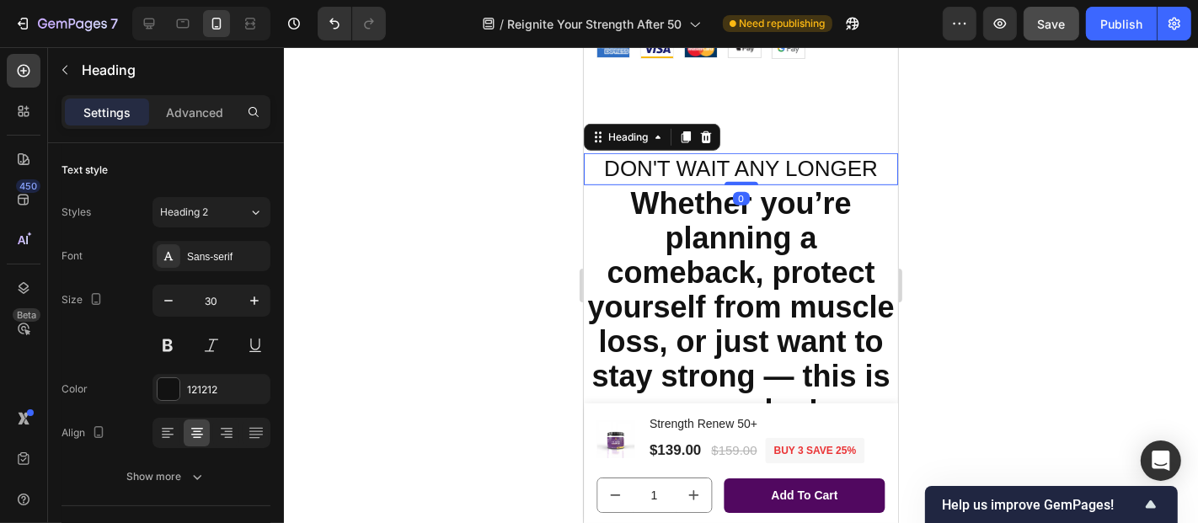
scroll to position [38, 0]
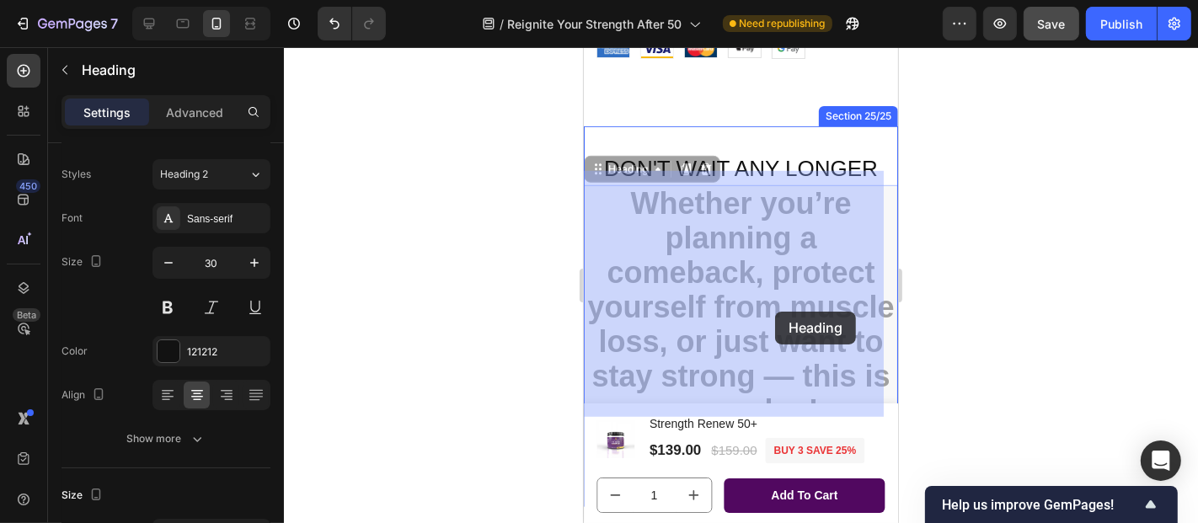
drag, startPoint x: 622, startPoint y: 184, endPoint x: 762, endPoint y: 299, distance: 181.3
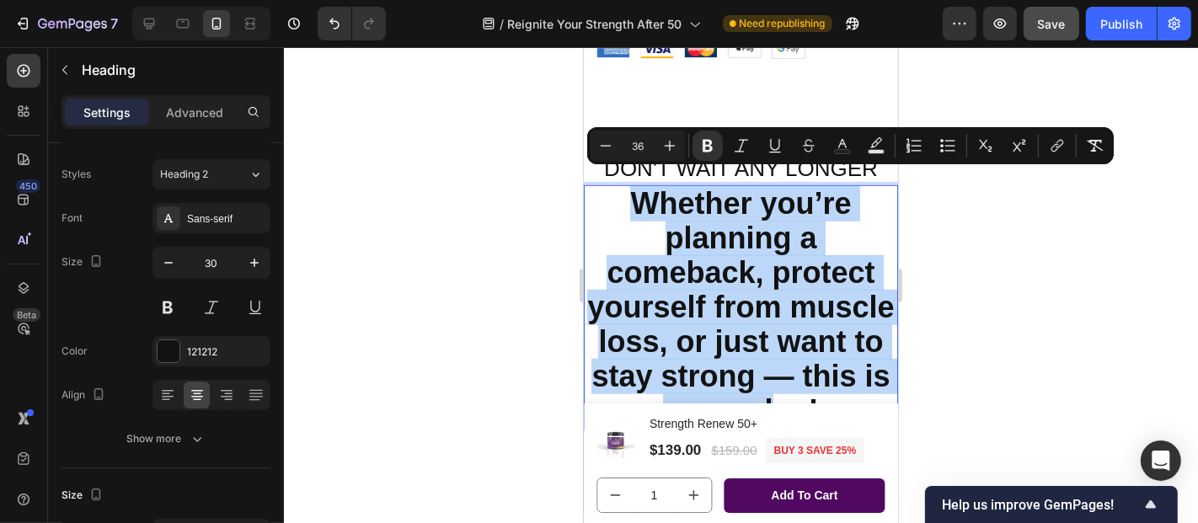
drag, startPoint x: 624, startPoint y: 188, endPoint x: 841, endPoint y: 386, distance: 293.4
click at [841, 386] on strong "Whether you’re planning a comeback, protect yourself from muscle loss, or just …" at bounding box center [739, 306] width 307 height 242
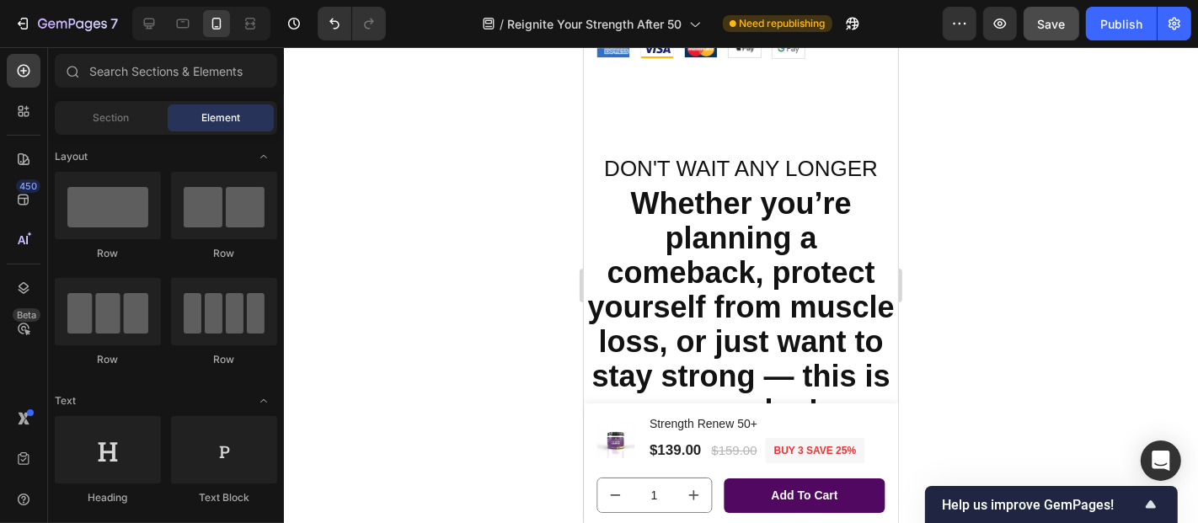
scroll to position [11772, 0]
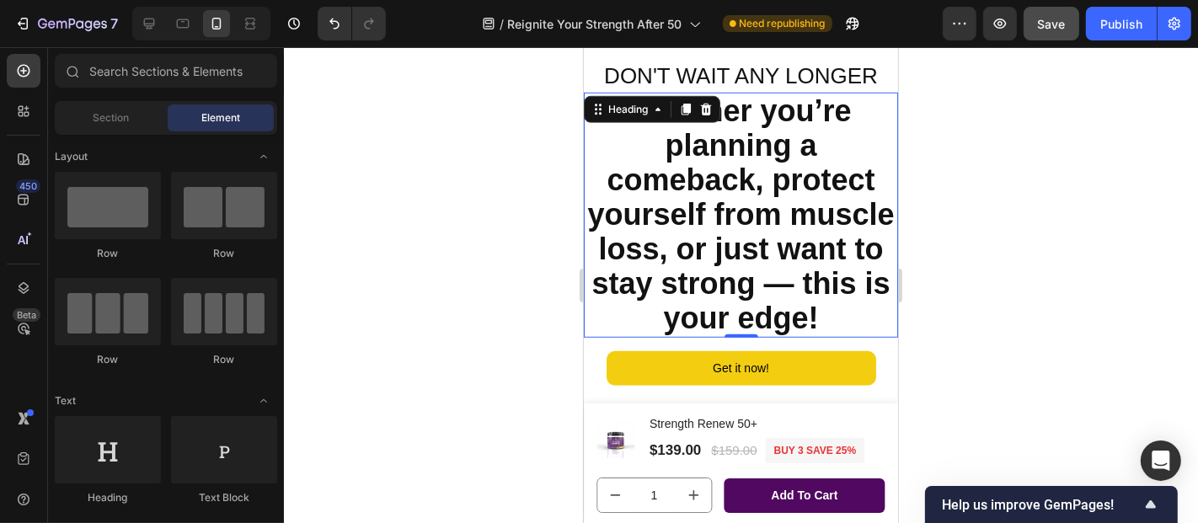
click at [851, 262] on strong "Whether you’re planning a comeback, protect yourself from muscle loss, or just …" at bounding box center [739, 214] width 307 height 242
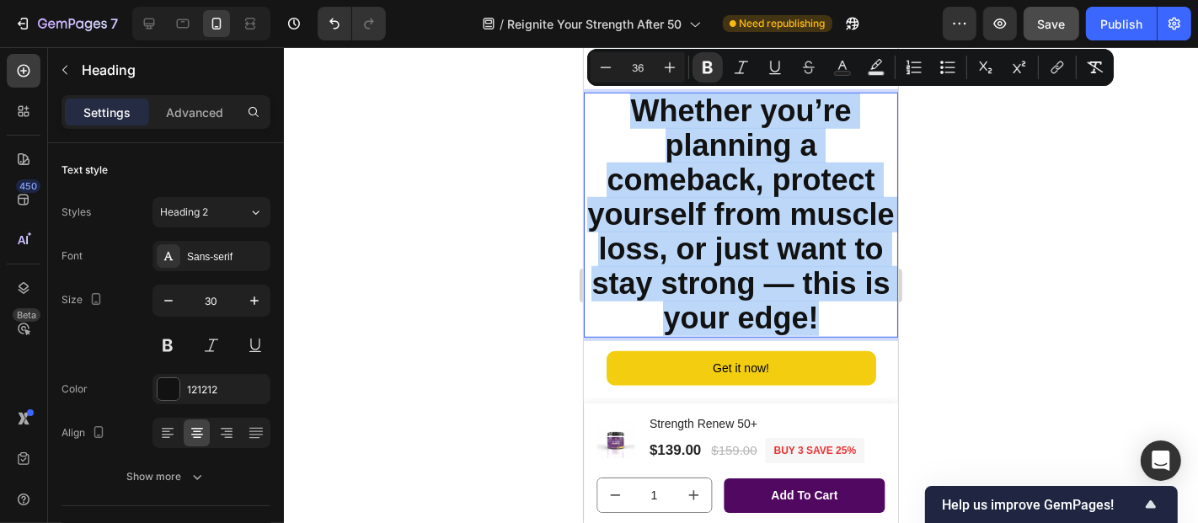
drag, startPoint x: 625, startPoint y: 106, endPoint x: 874, endPoint y: 326, distance: 332.5
click at [874, 326] on strong "Whether you’re planning a comeback, protect yourself from muscle loss, or just …" at bounding box center [739, 214] width 307 height 242
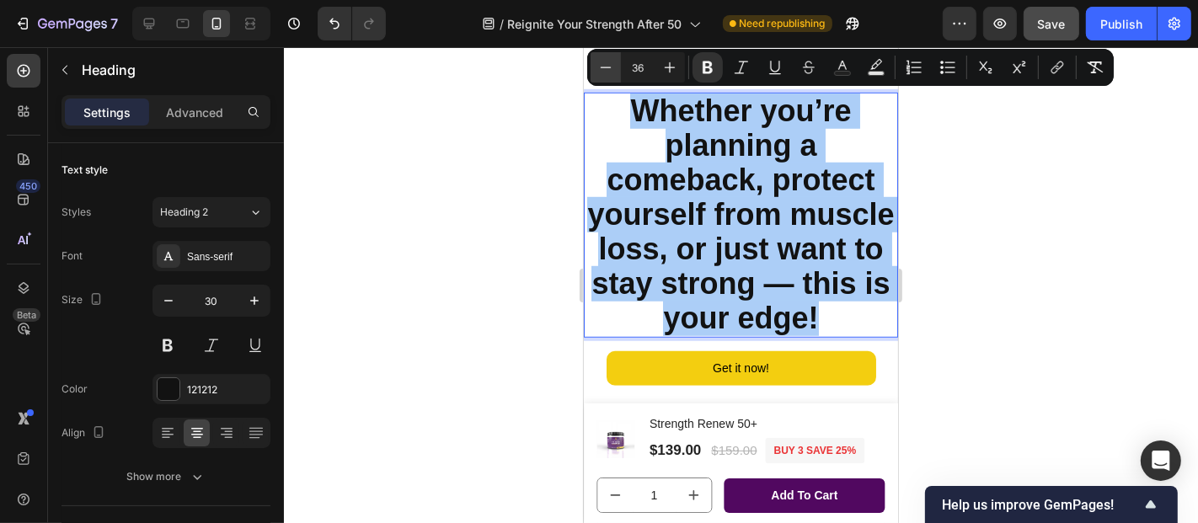
click at [607, 67] on icon "Editor contextual toolbar" at bounding box center [606, 67] width 11 height 1
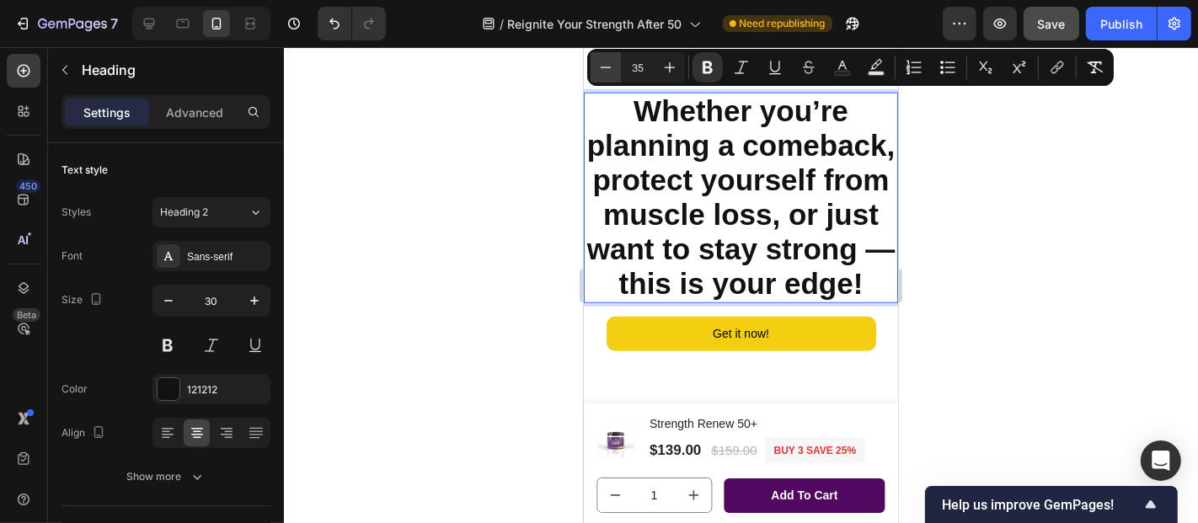
click at [607, 67] on icon "Editor contextual toolbar" at bounding box center [606, 67] width 11 height 1
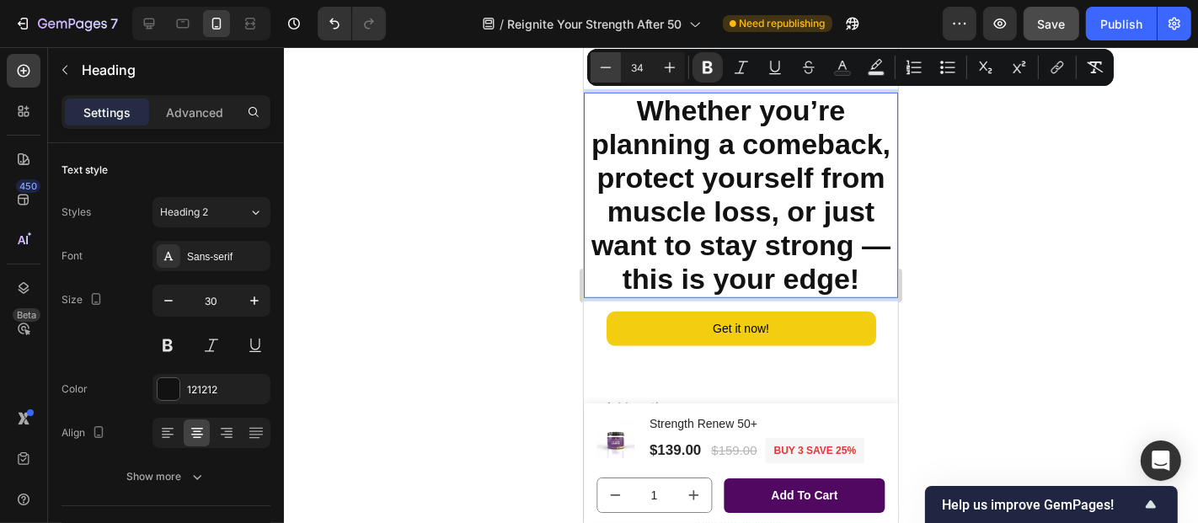
click at [607, 67] on icon "Editor contextual toolbar" at bounding box center [606, 67] width 11 height 1
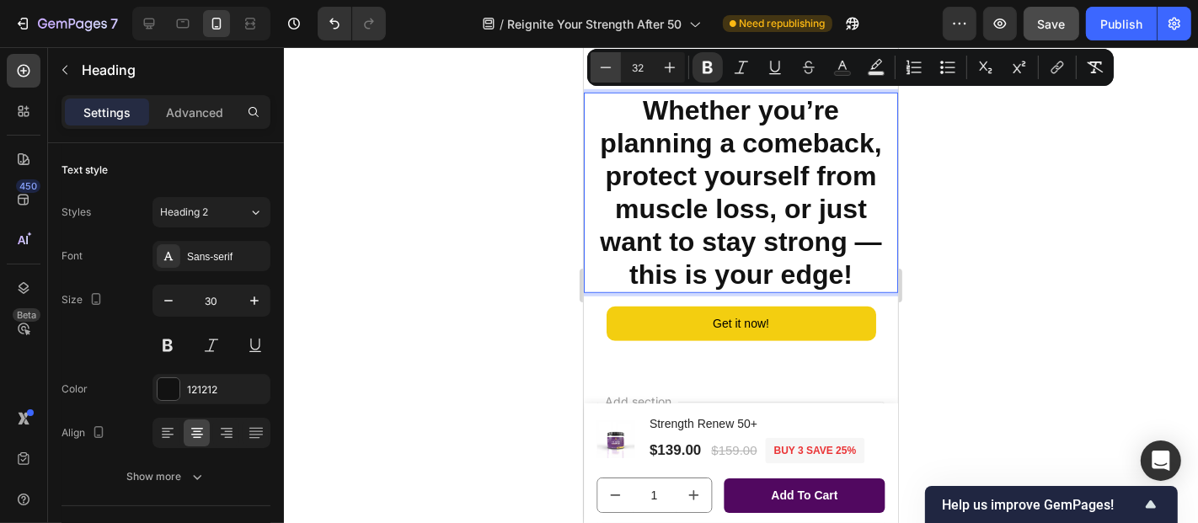
click at [607, 67] on icon "Editor contextual toolbar" at bounding box center [606, 67] width 11 height 1
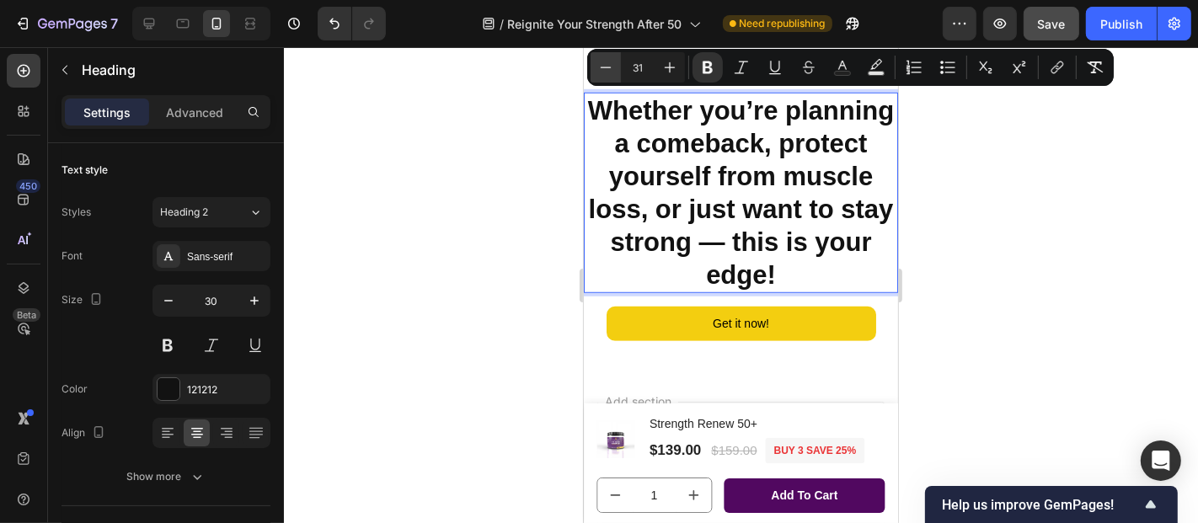
click at [607, 67] on icon "Editor contextual toolbar" at bounding box center [606, 67] width 11 height 1
type input "30"
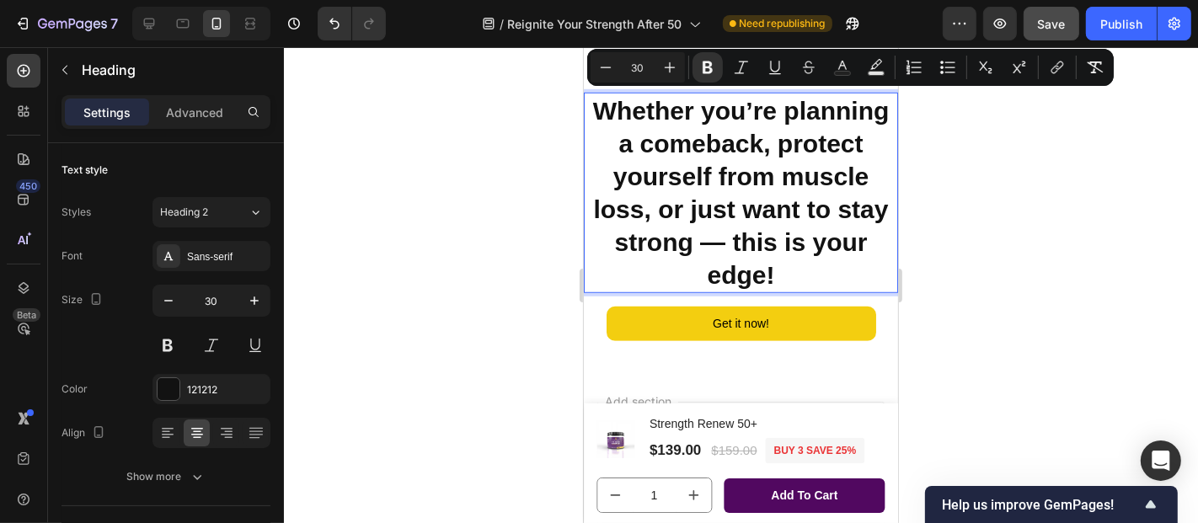
click at [965, 210] on div at bounding box center [741, 285] width 914 height 476
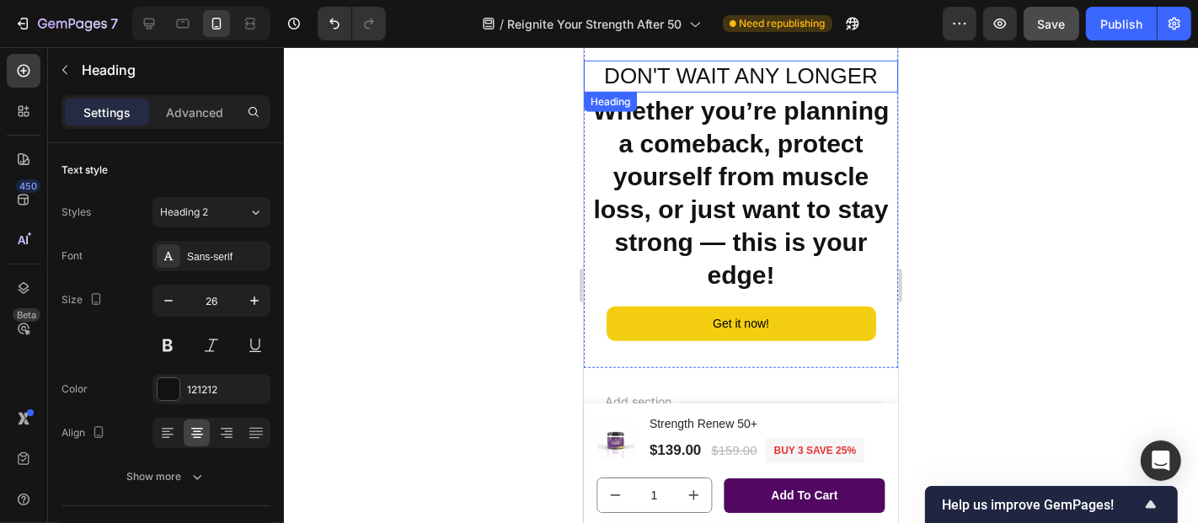
click at [688, 75] on span "DON'T WAIT ANY LONGER" at bounding box center [740, 74] width 274 height 25
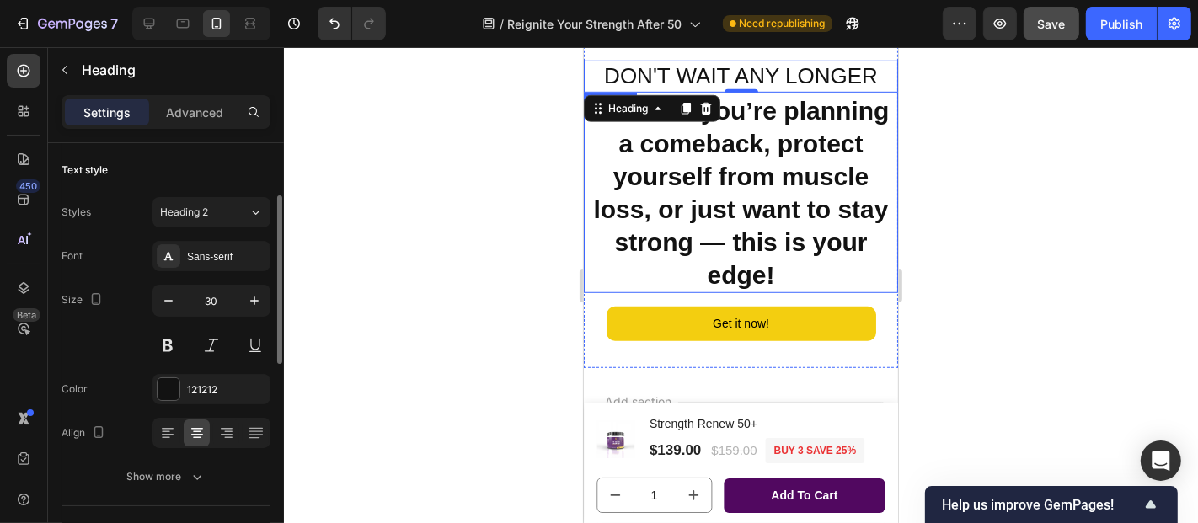
scroll to position [38, 0]
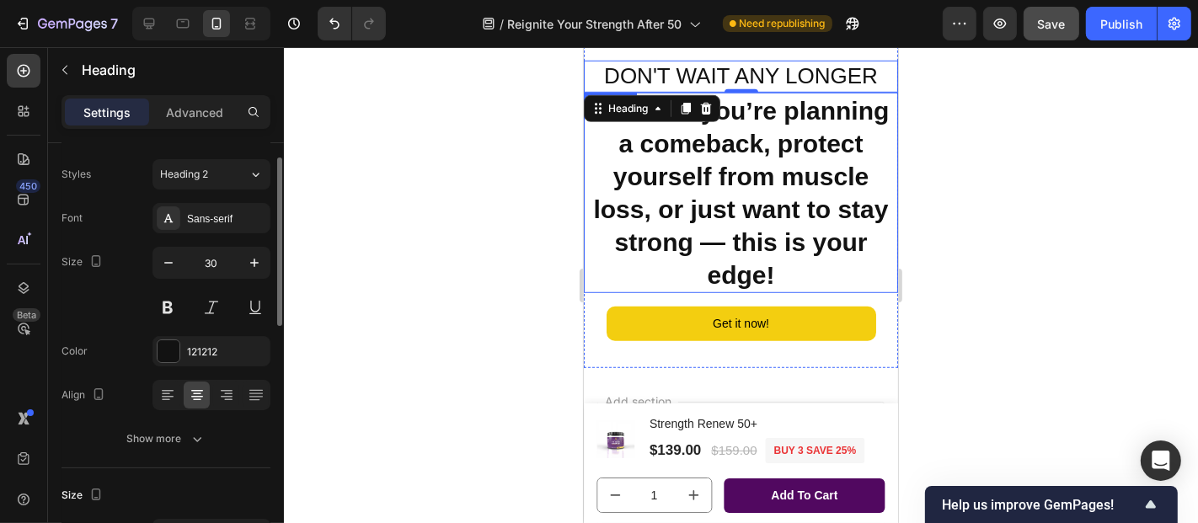
click at [687, 228] on strong "Whether you’re planning a comeback, protect yourself from muscle loss, or just …" at bounding box center [740, 192] width 297 height 192
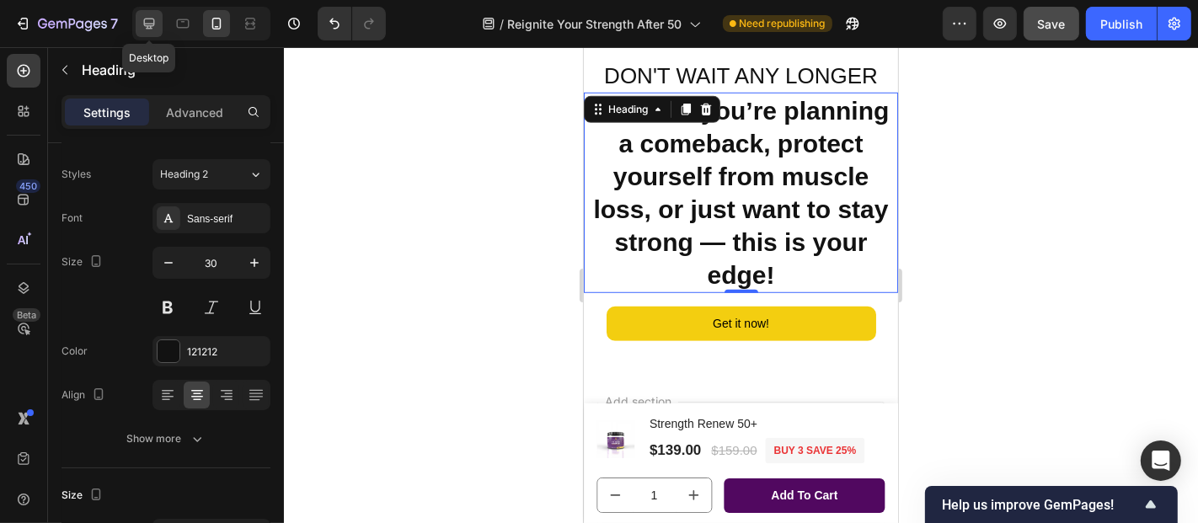
click at [153, 23] on icon at bounding box center [149, 24] width 11 height 11
type input "36"
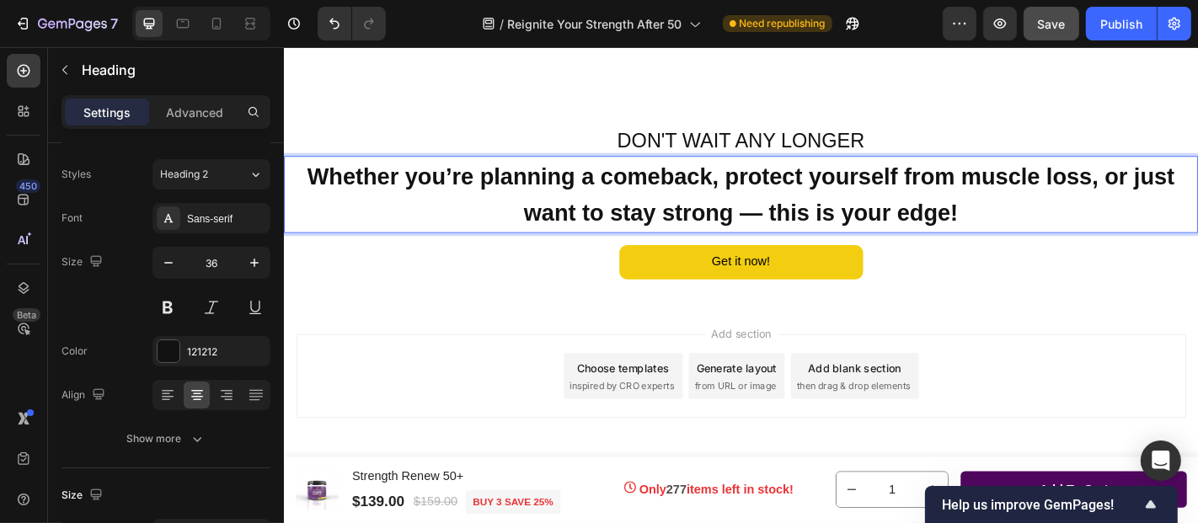
scroll to position [11303, 0]
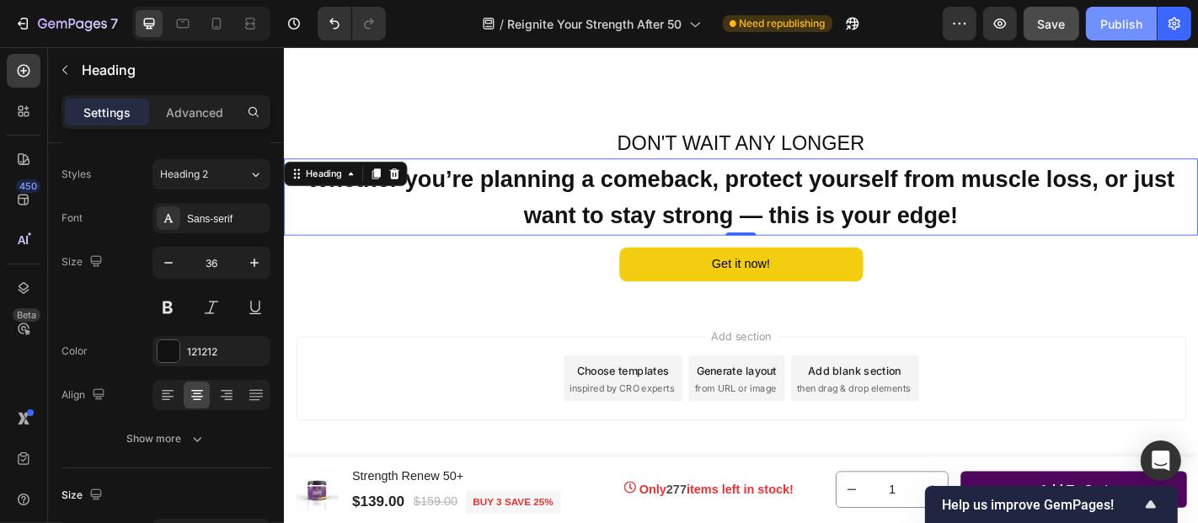
click at [1123, 20] on div "Publish" at bounding box center [1121, 24] width 42 height 18
